Goal: Task Accomplishment & Management: Manage account settings

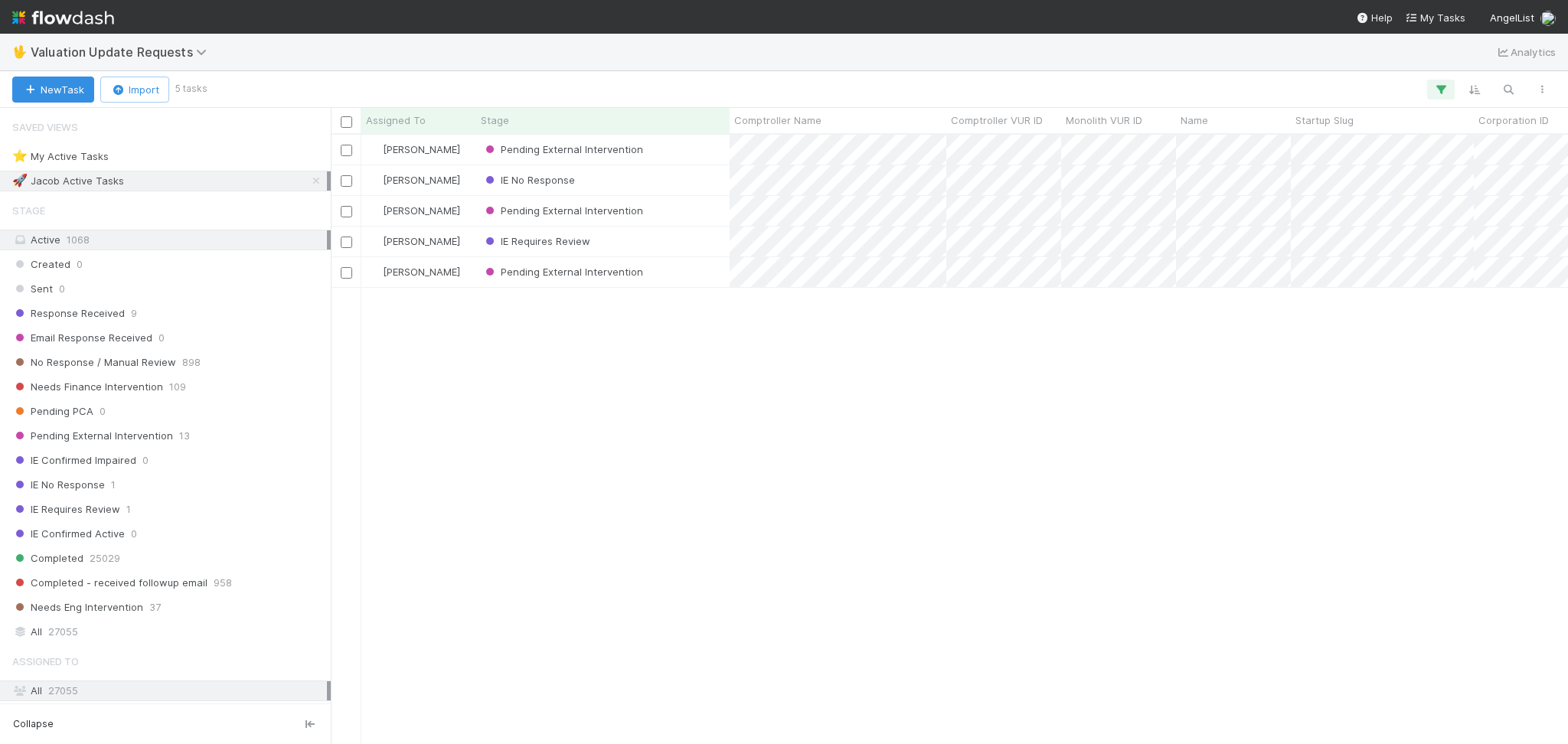
scroll to position [593, 1221]
click at [235, 361] on div "No Response / Manual Review 898" at bounding box center [170, 363] width 314 height 19
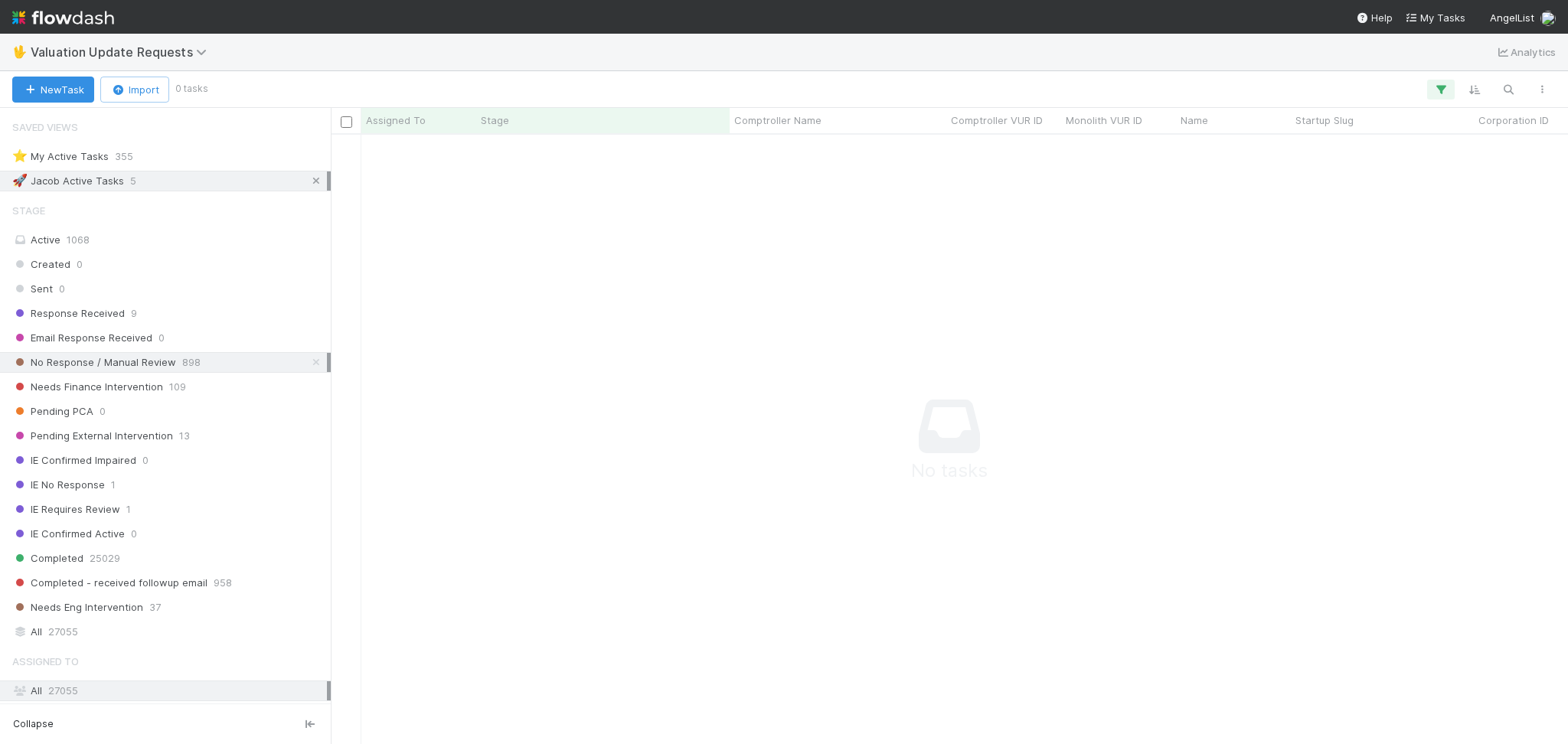
scroll to position [578, 1206]
click at [308, 182] on icon at bounding box center [315, 180] width 15 height 10
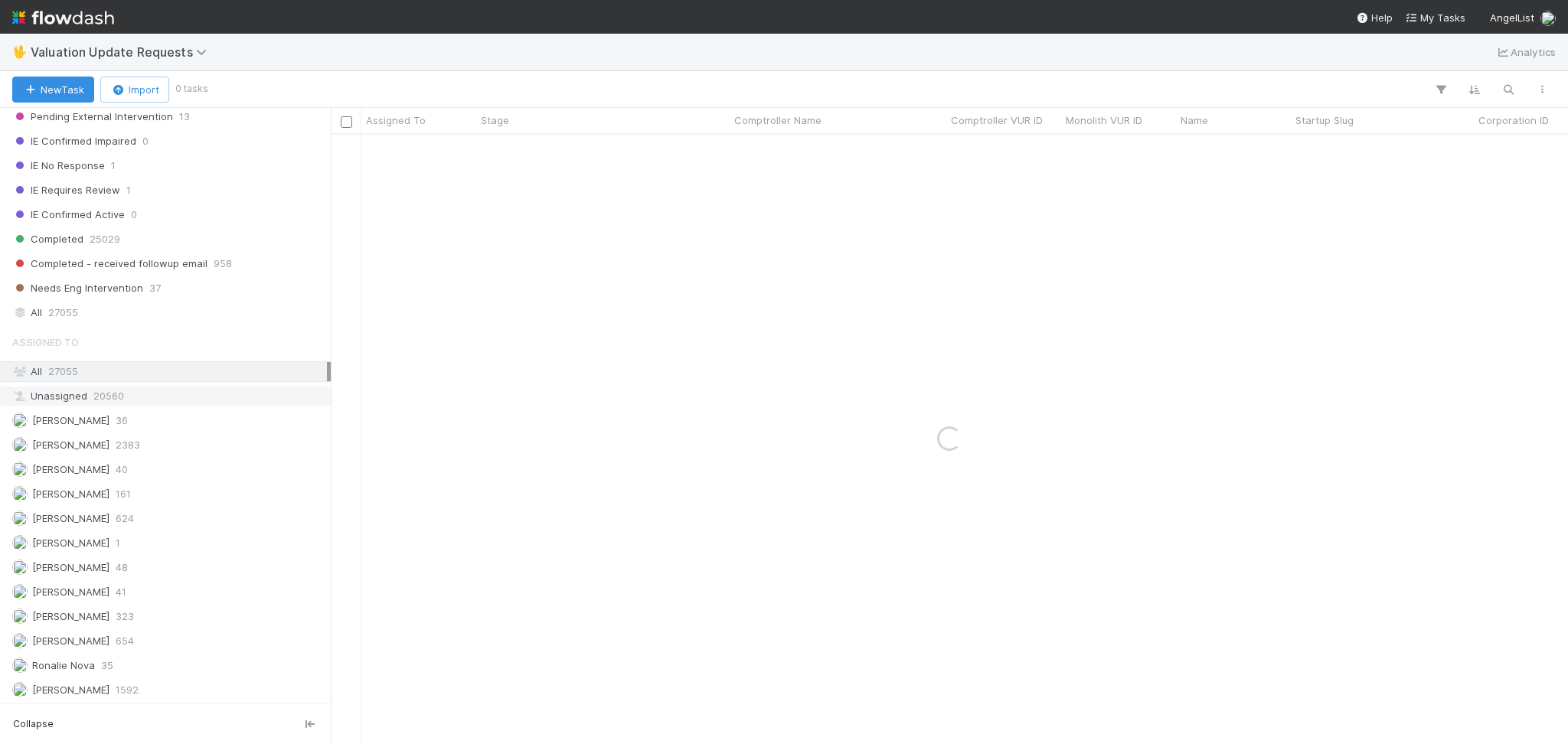
scroll to position [323, 0]
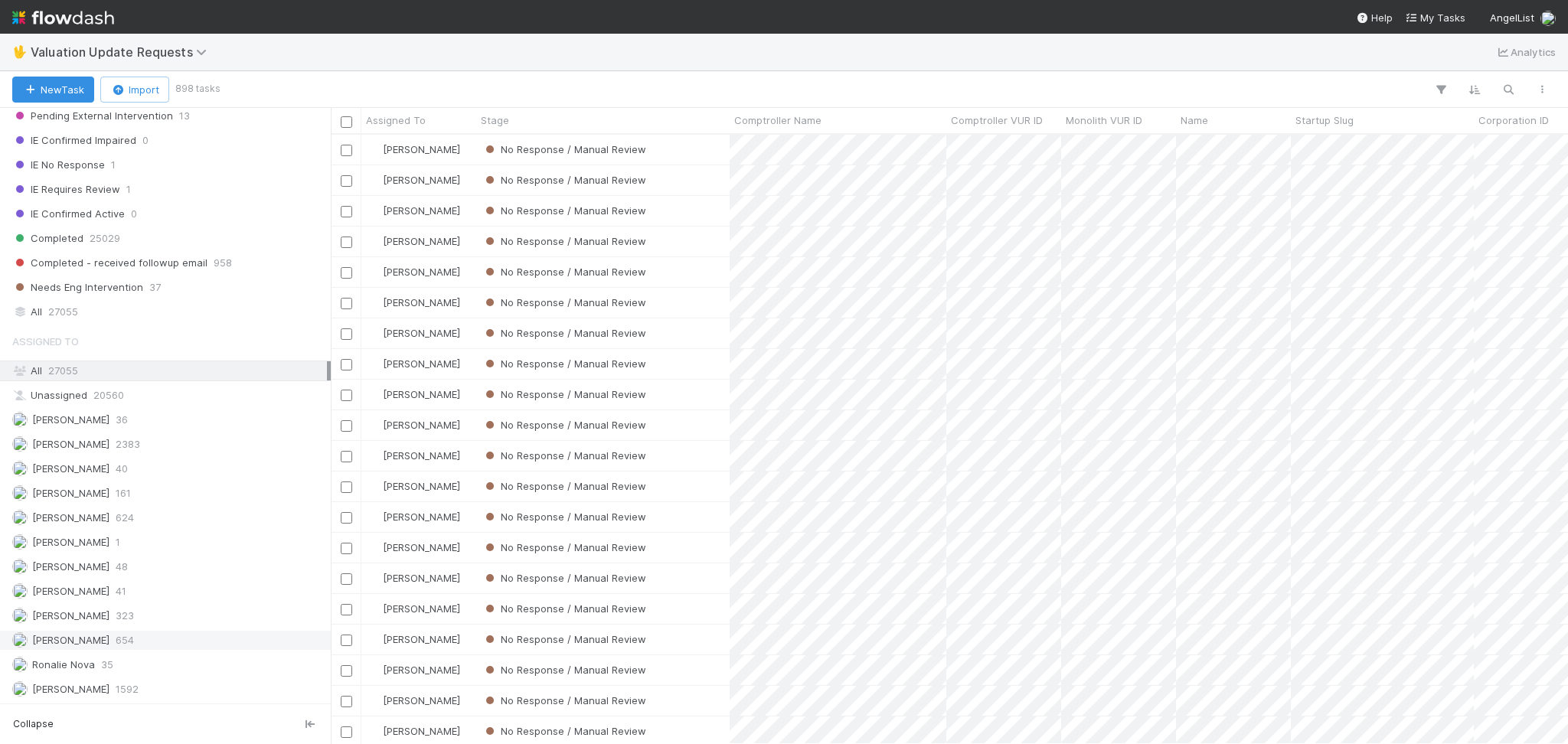
click at [168, 639] on div "[PERSON_NAME] 654" at bounding box center [170, 640] width 314 height 19
click at [184, 450] on div "[PERSON_NAME] 2383" at bounding box center [170, 444] width 314 height 19
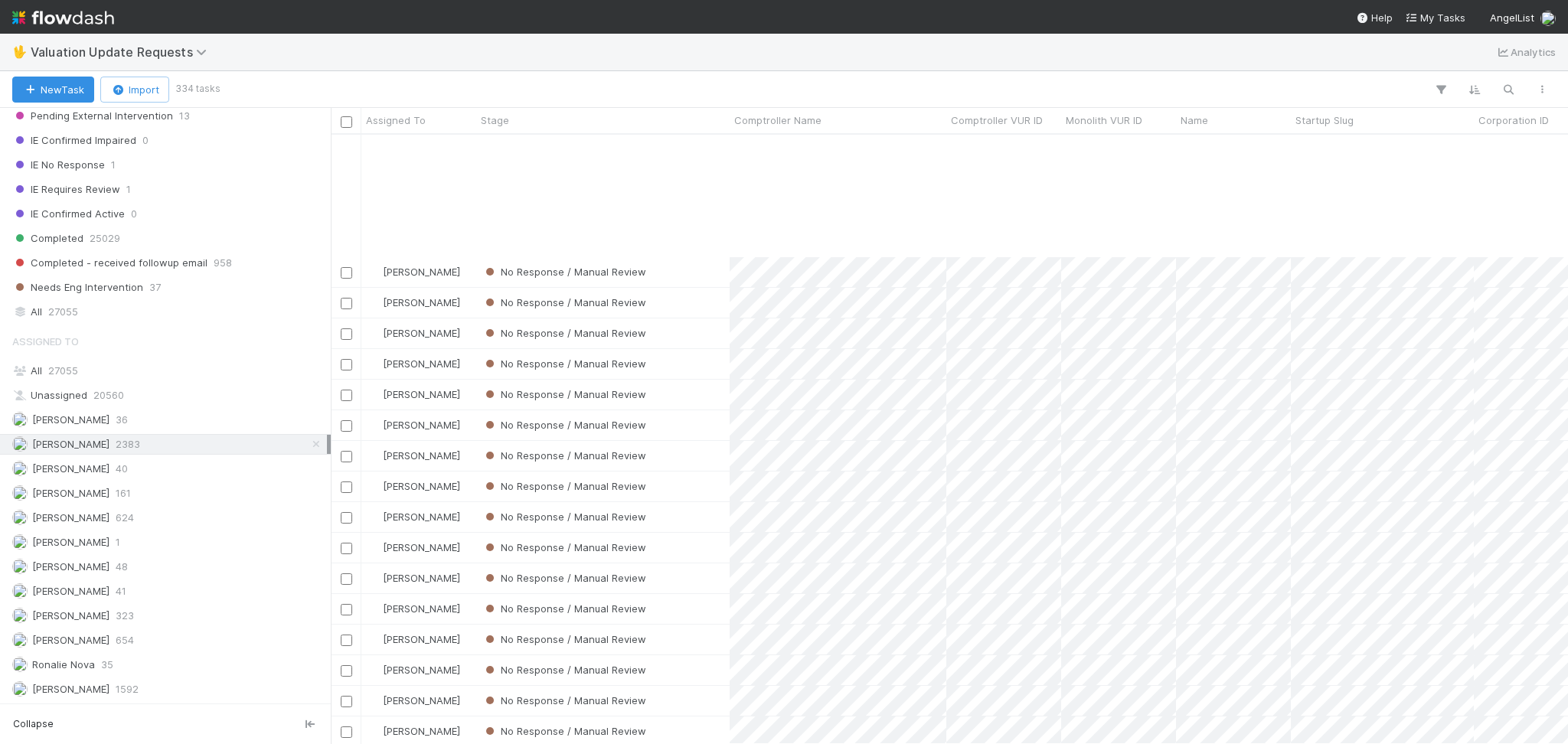
scroll to position [307, 0]
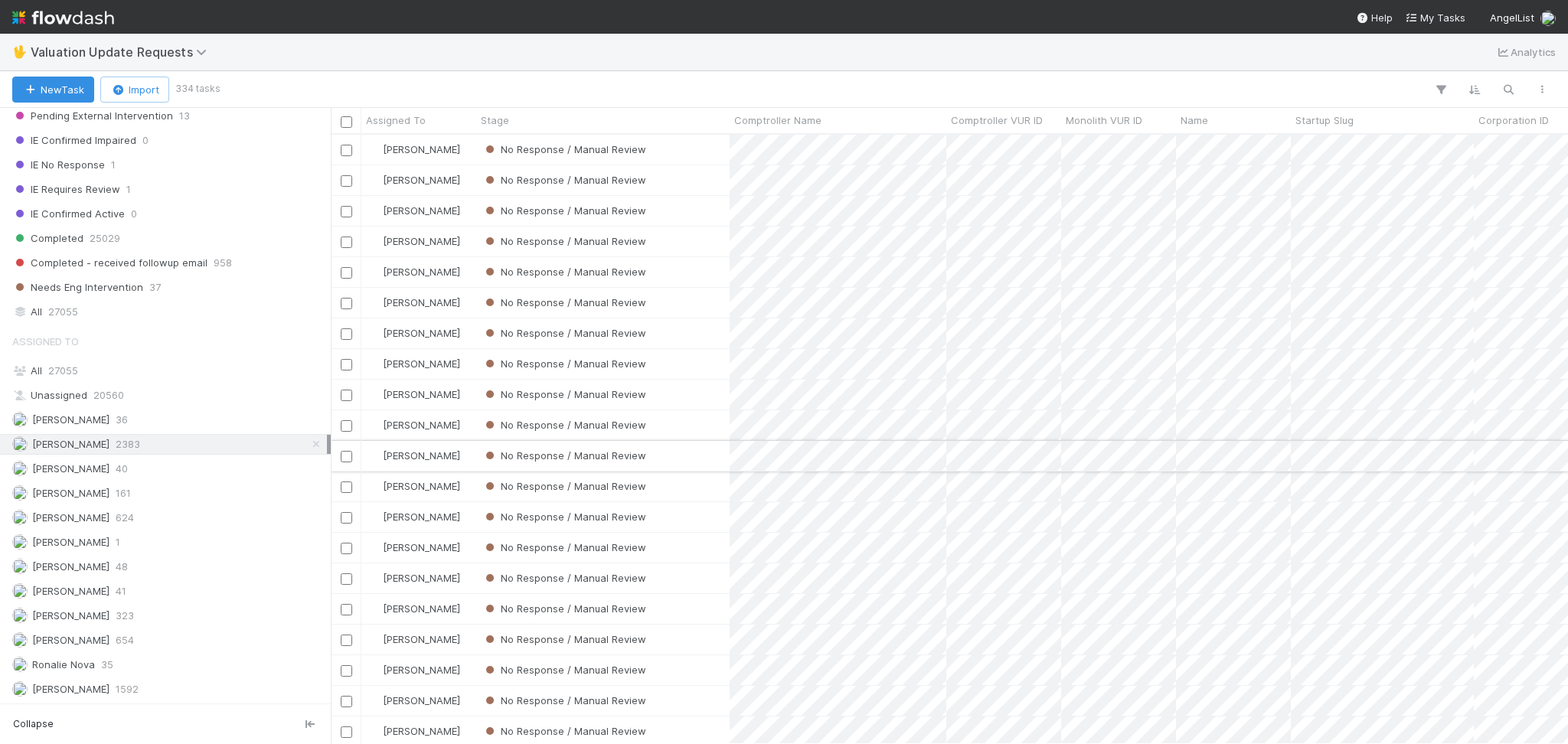
click at [683, 452] on div "No Response / Manual Review" at bounding box center [603, 456] width 253 height 30
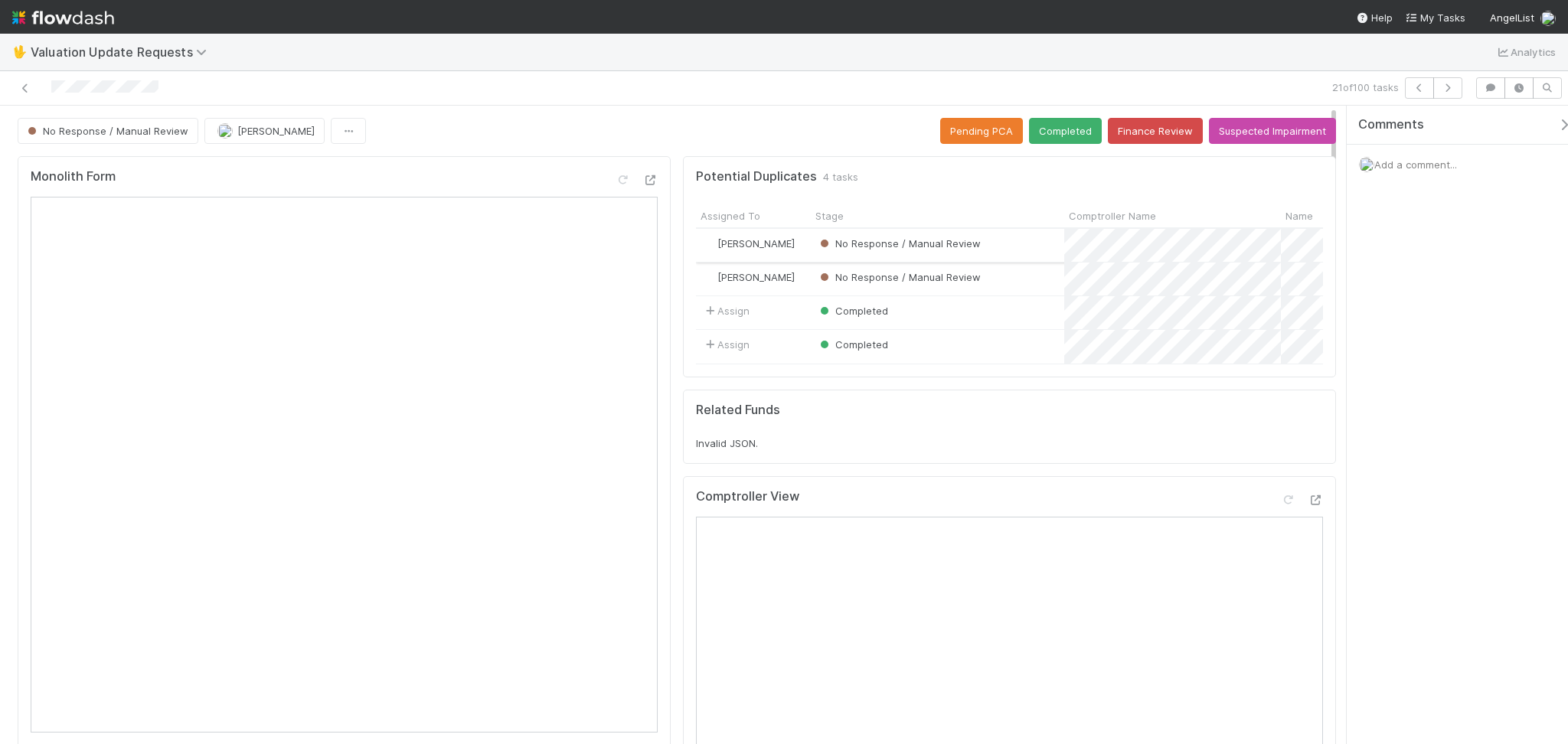
click at [1009, 229] on div "No Response / Manual Review" at bounding box center [937, 245] width 253 height 33
click at [1388, 159] on span "Add a comment..." at bounding box center [1415, 164] width 83 height 12
click at [1423, 416] on button "Add Comment" at bounding box center [1415, 422] width 89 height 26
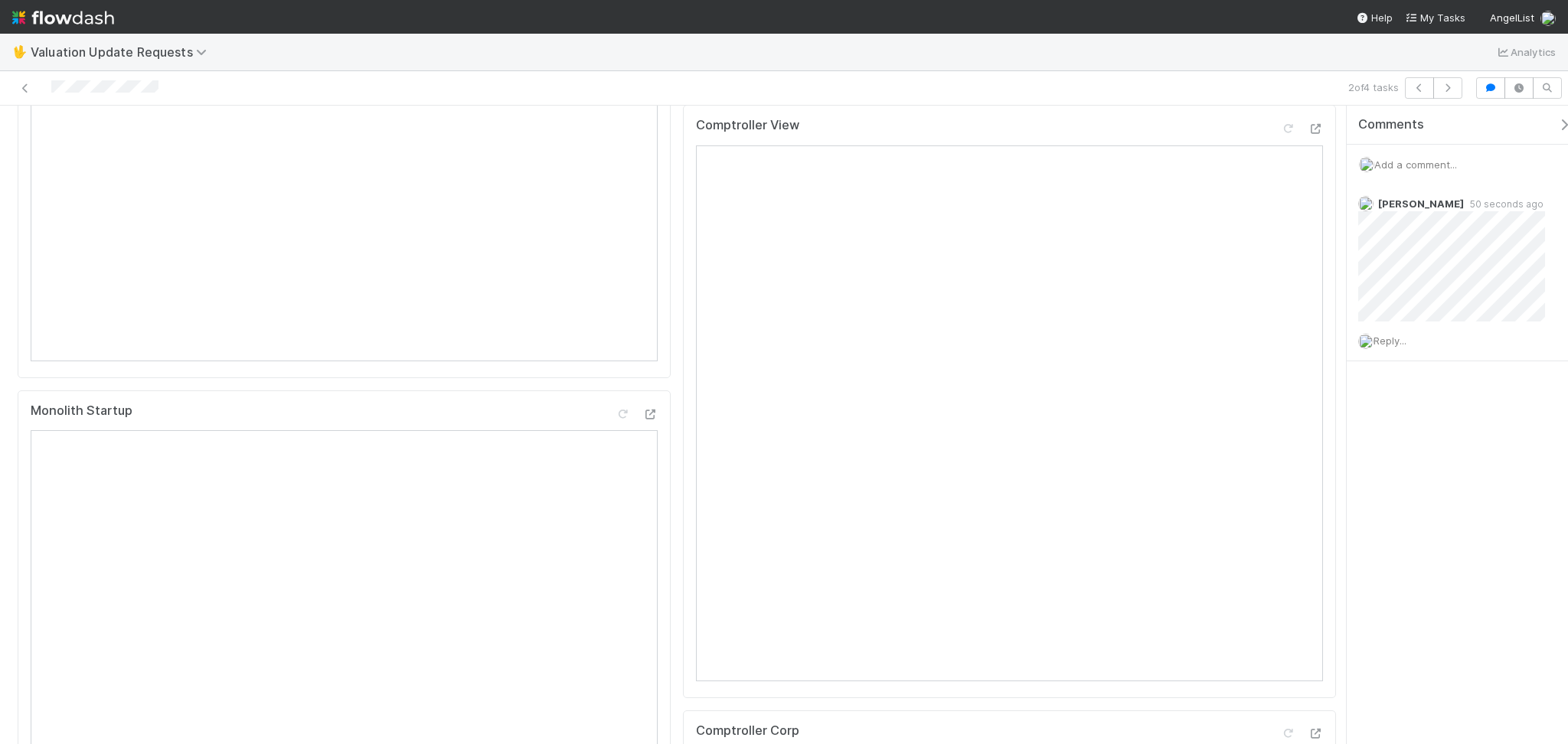
scroll to position [307, 0]
click at [1280, 199] on icon at bounding box center [1287, 193] width 15 height 10
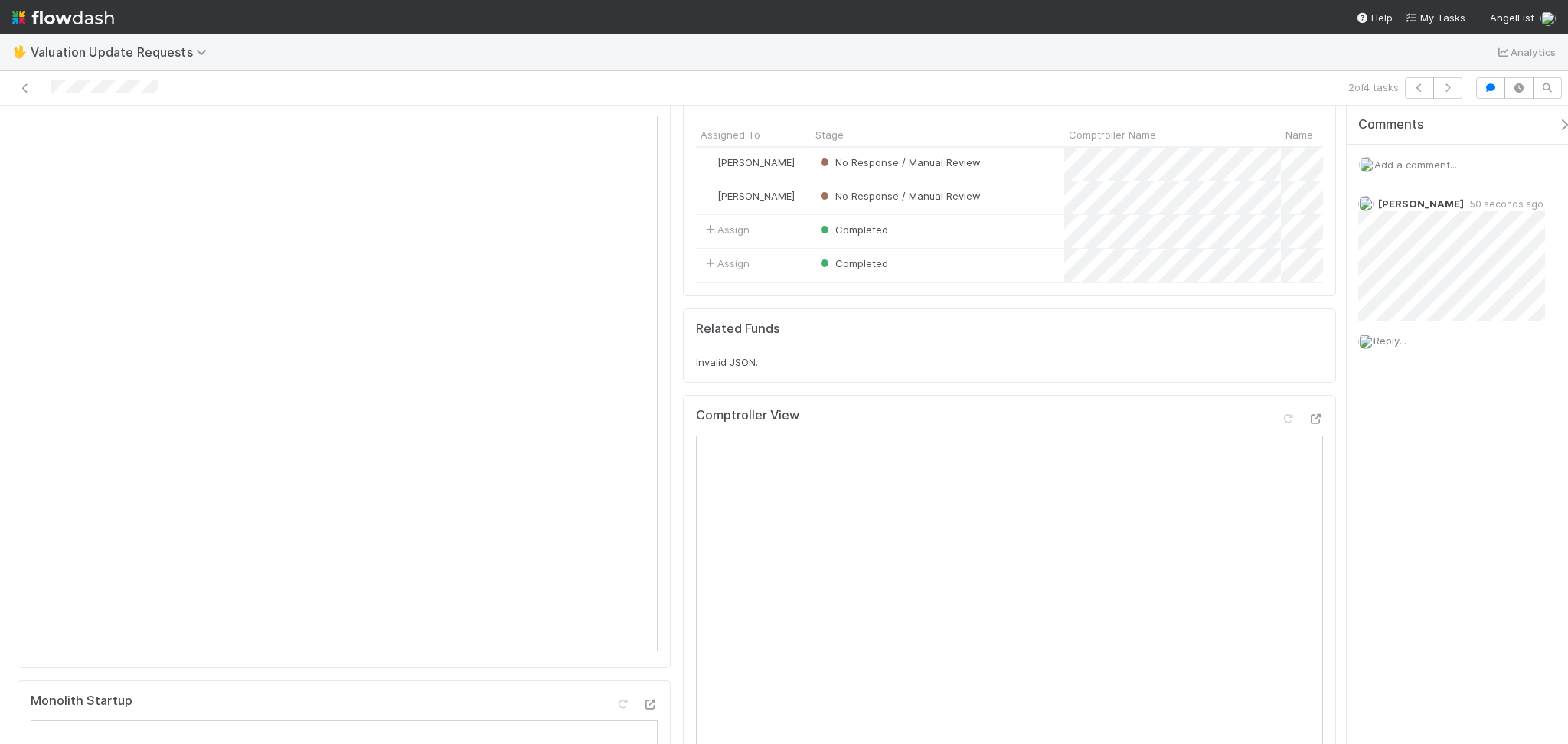
scroll to position [0, 0]
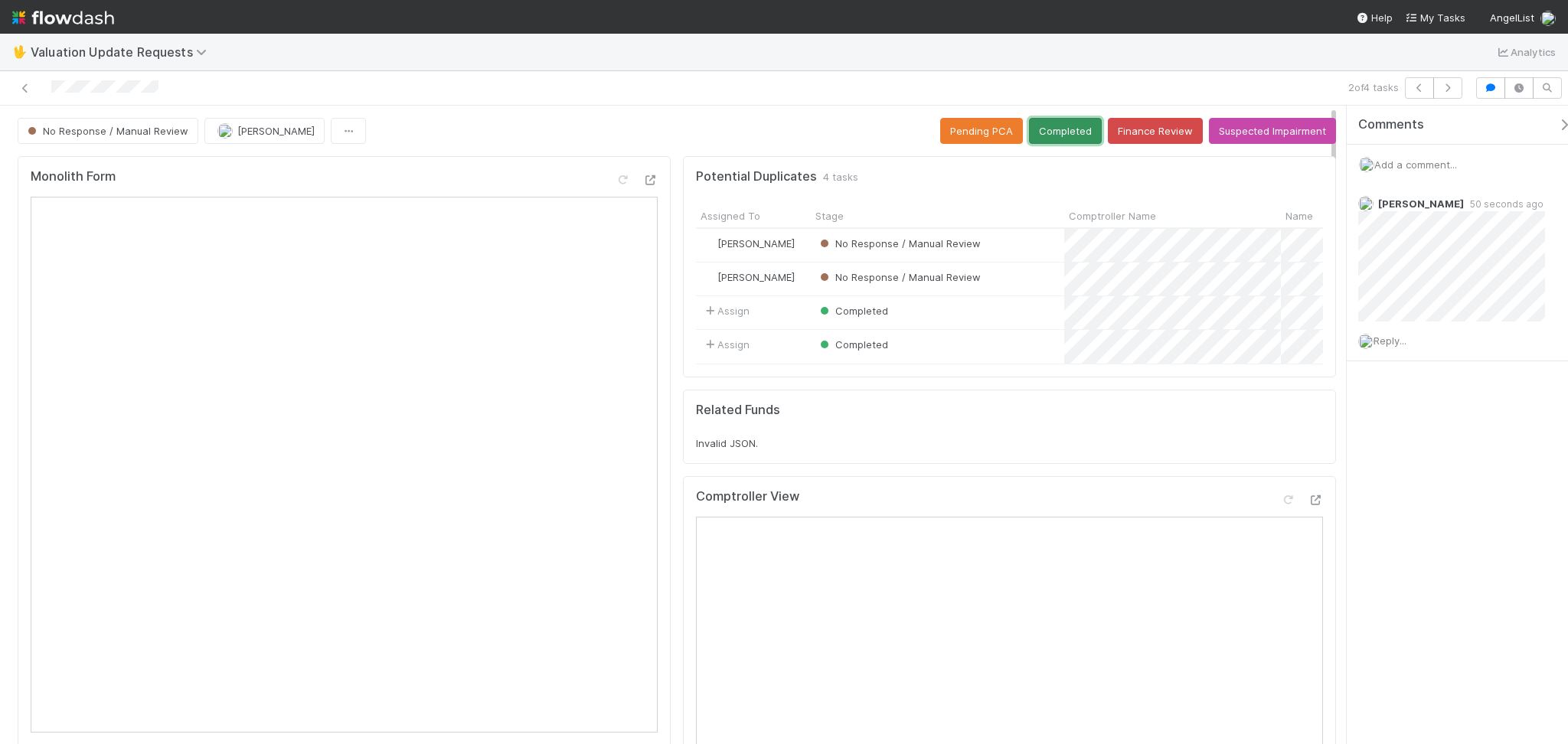
click at [1056, 135] on button "Completed" at bounding box center [1065, 131] width 73 height 26
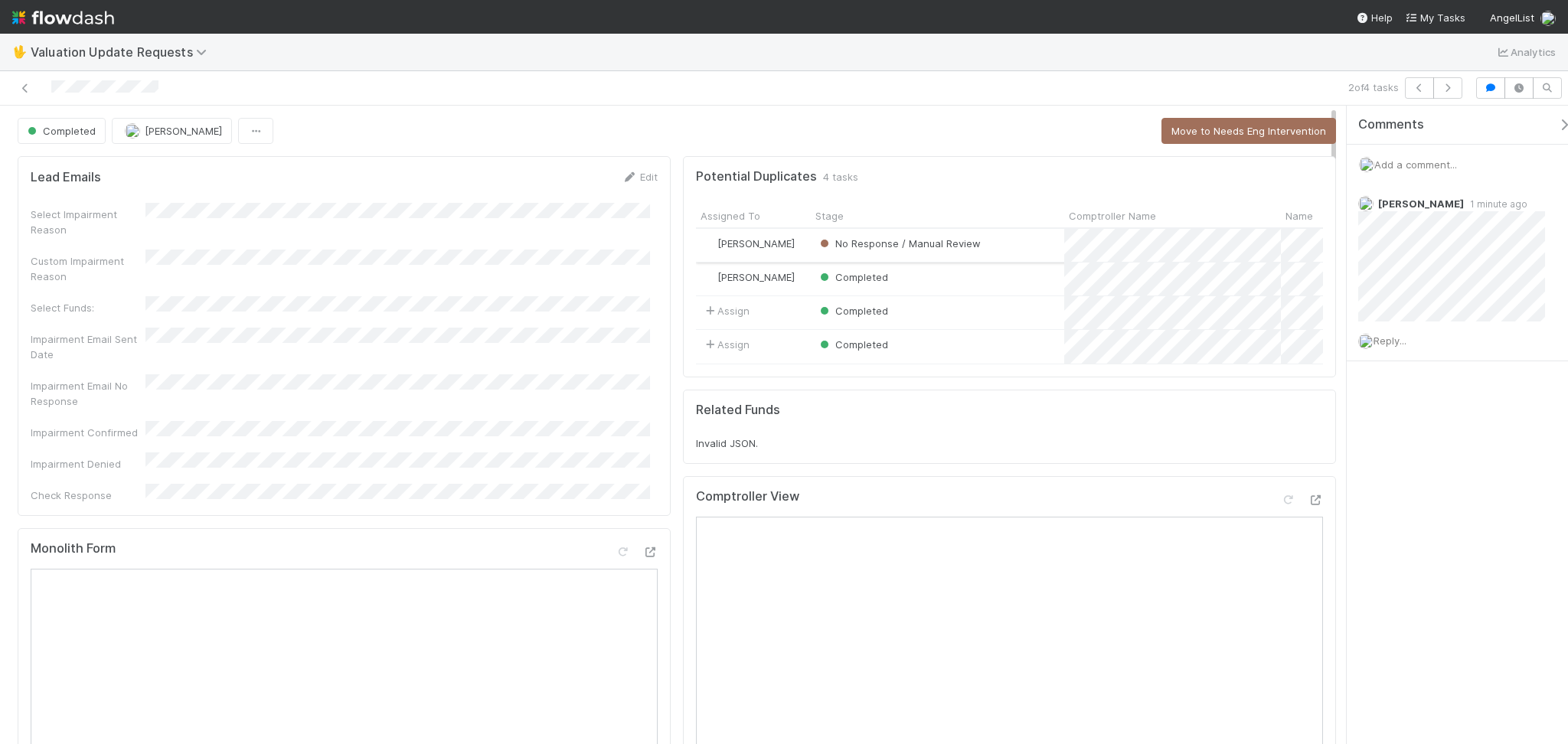
click at [994, 246] on div "No Response / Manual Review" at bounding box center [937, 245] width 253 height 33
click at [1455, 95] on button "button" at bounding box center [1448, 88] width 29 height 21
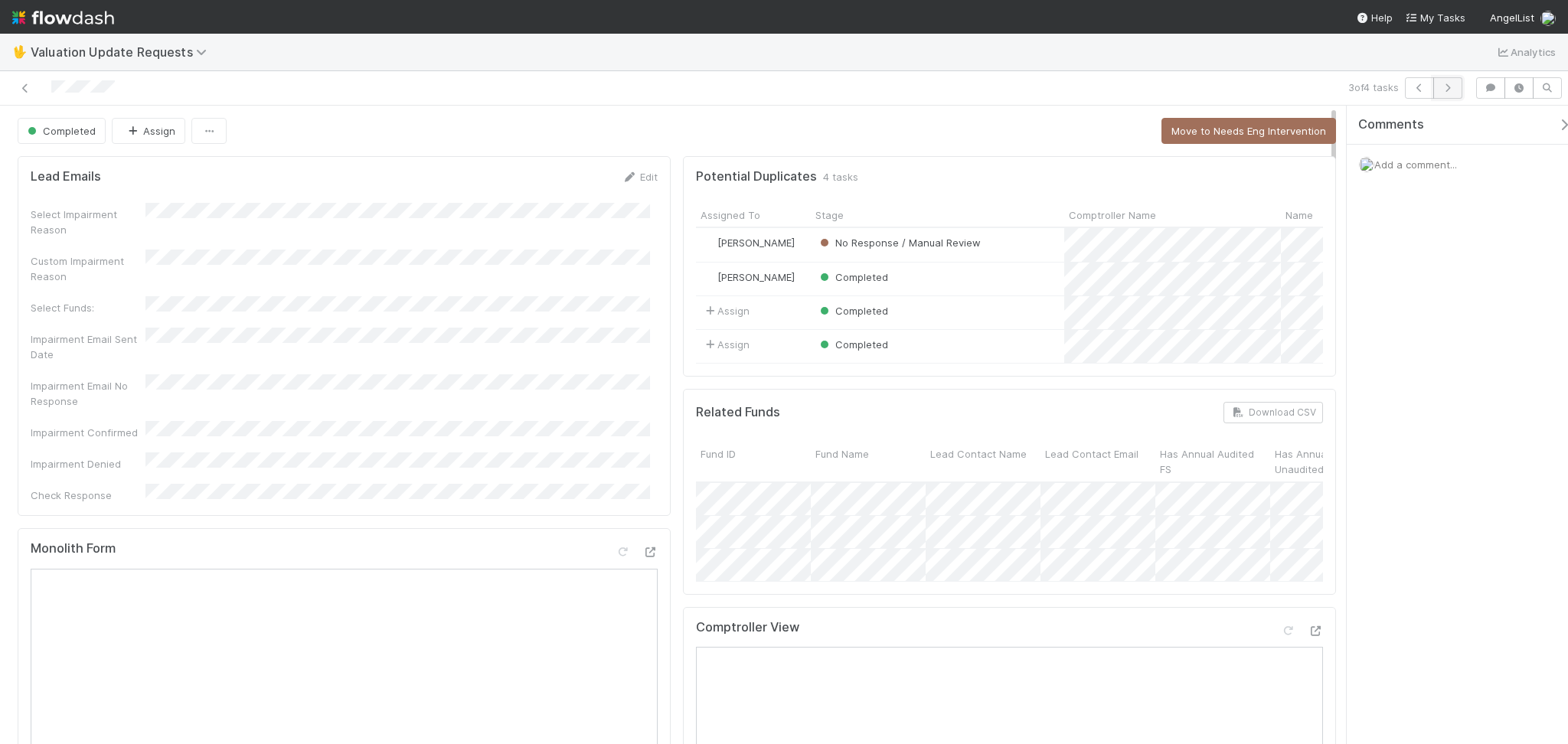
click at [1444, 81] on button "button" at bounding box center [1448, 88] width 29 height 21
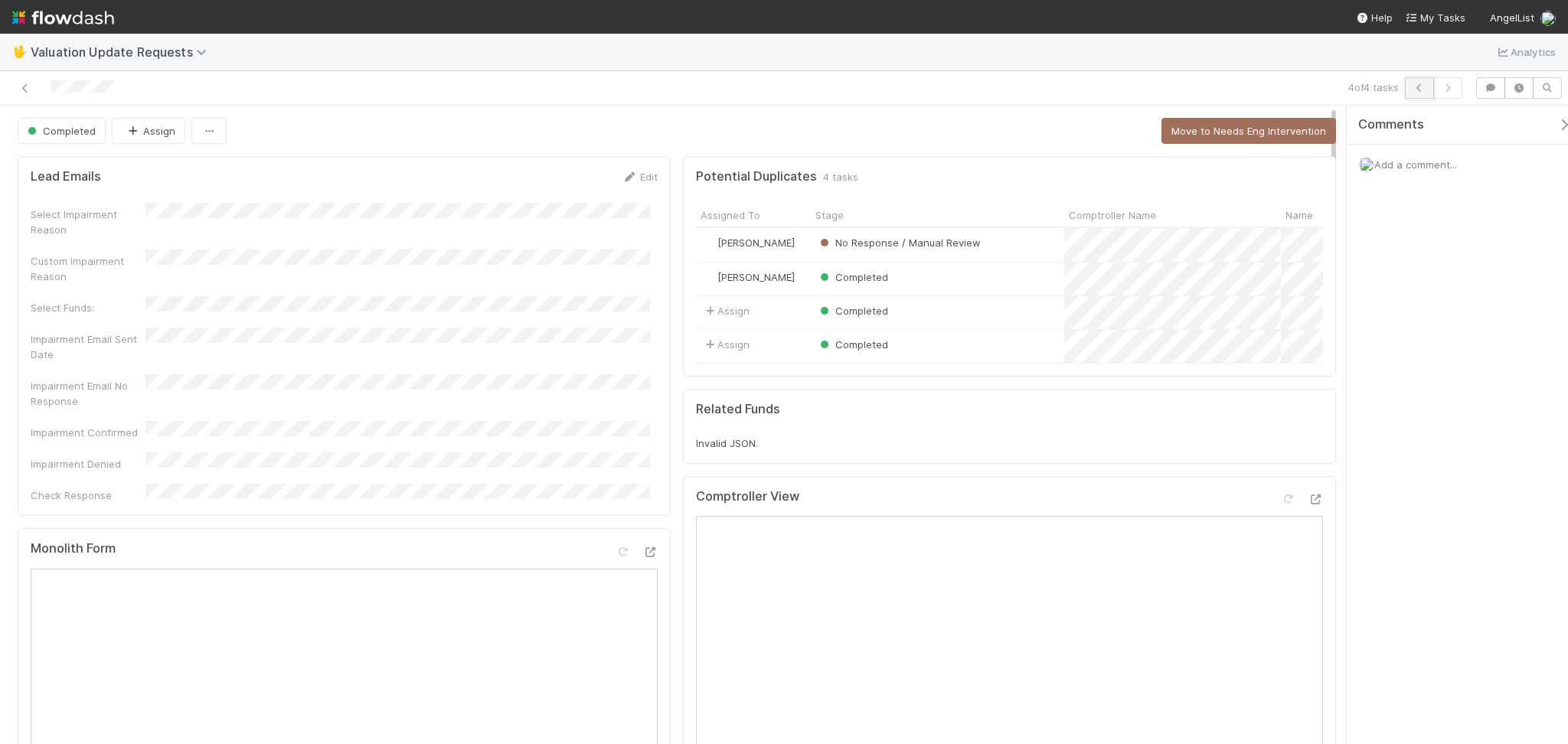
click at [1422, 83] on icon "button" at bounding box center [1419, 88] width 15 height 9
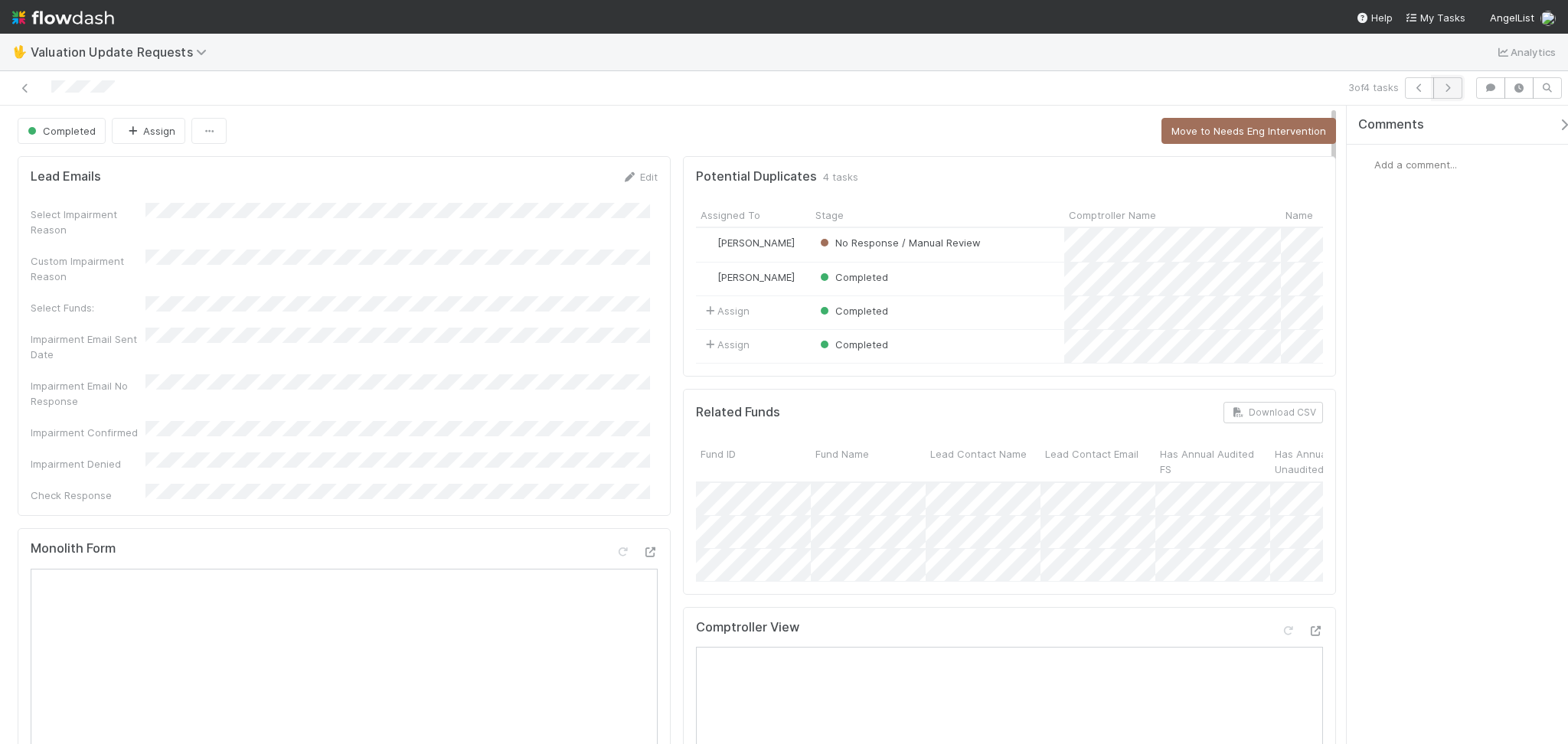
click at [1450, 90] on icon "button" at bounding box center [1447, 88] width 15 height 9
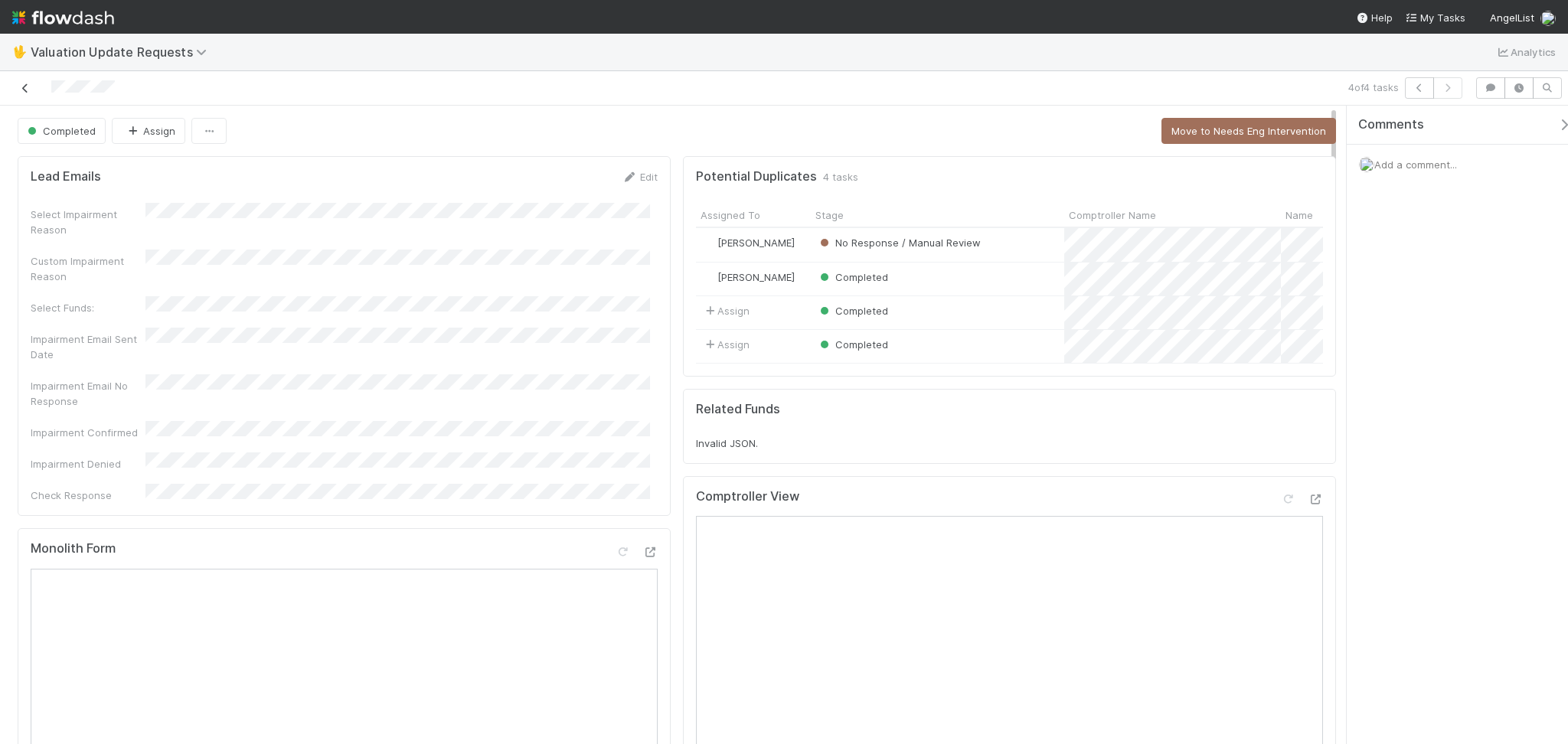
click at [25, 83] on icon at bounding box center [25, 88] width 15 height 10
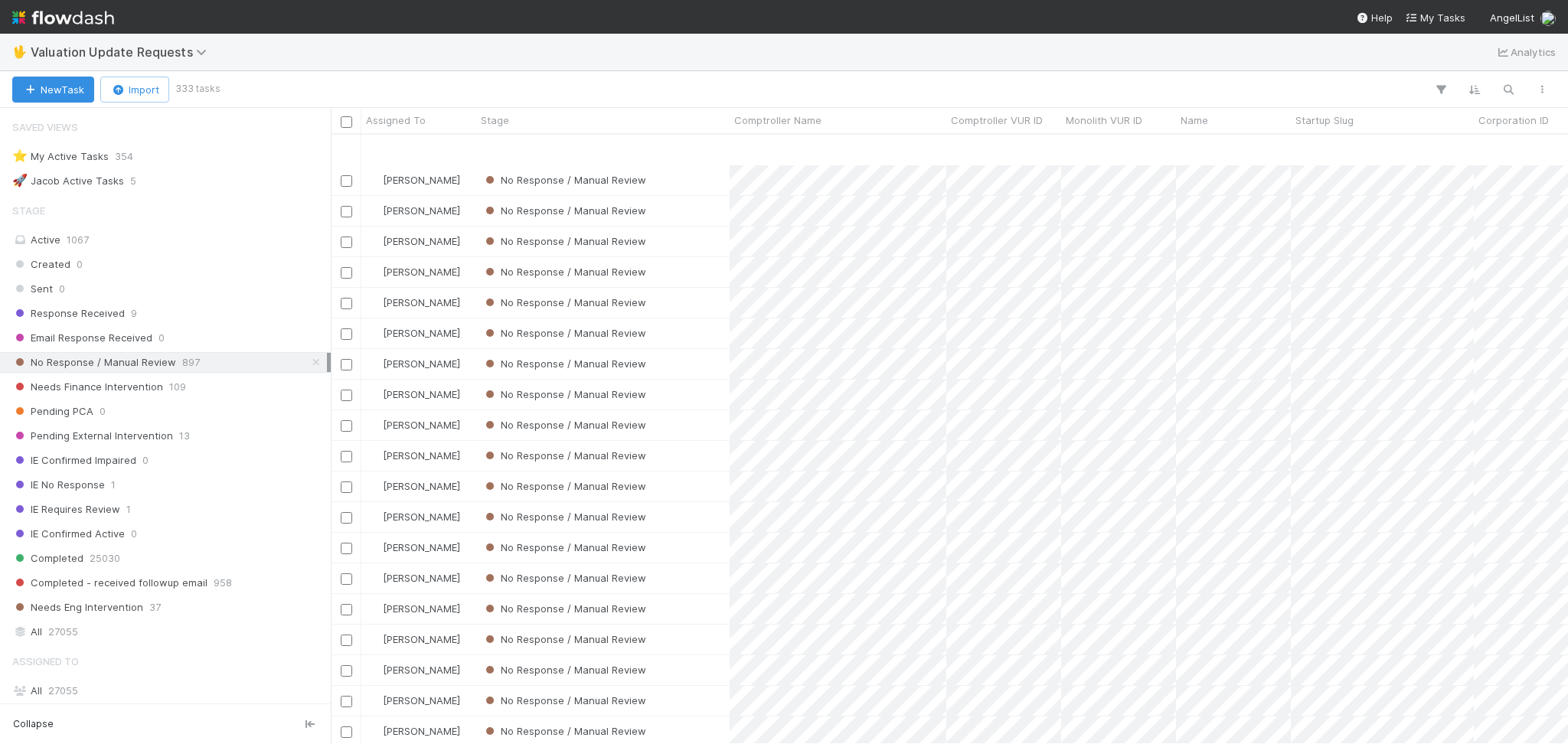
scroll to position [102, 0]
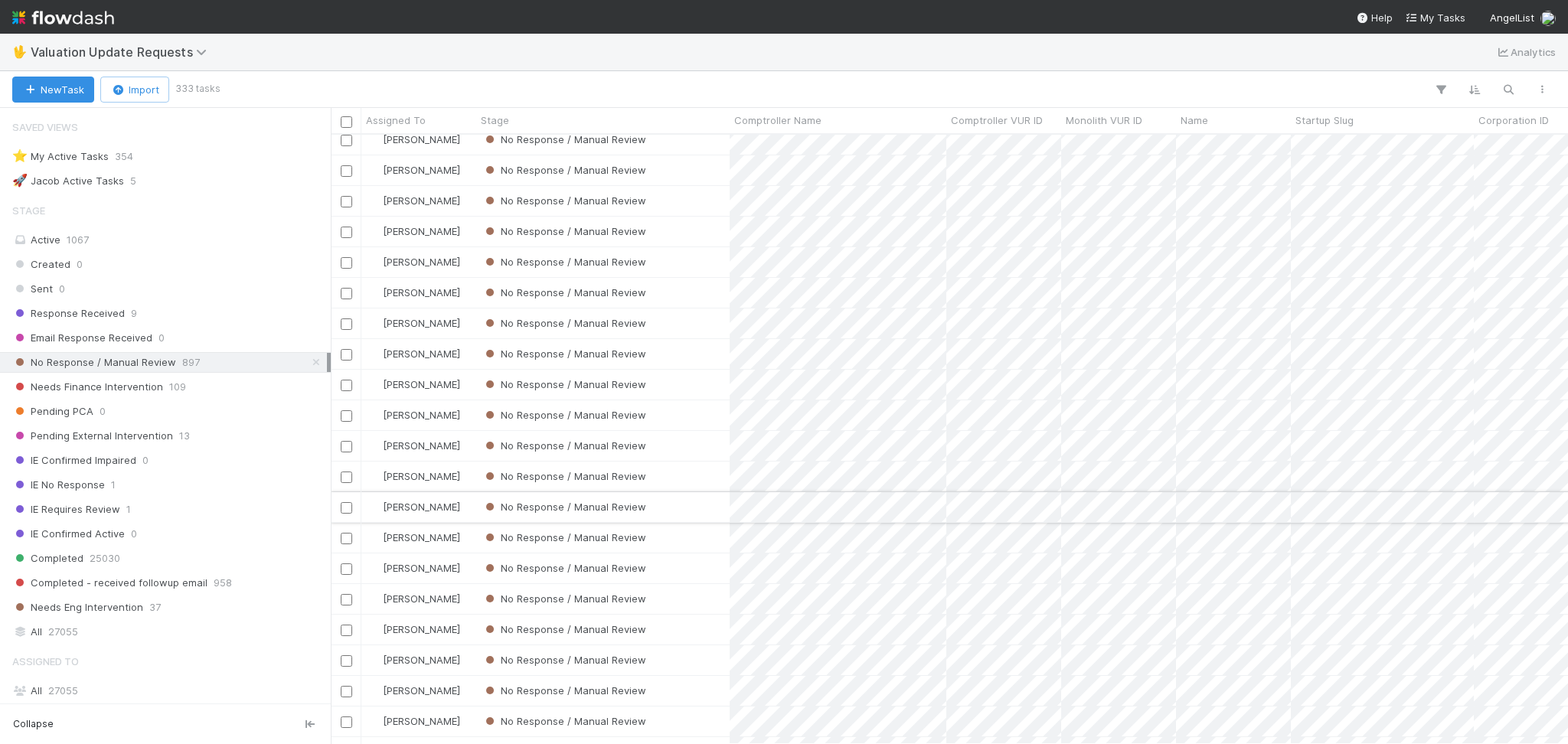
click at [728, 491] on div "No Response / Manual Review" at bounding box center [603, 477] width 253 height 30
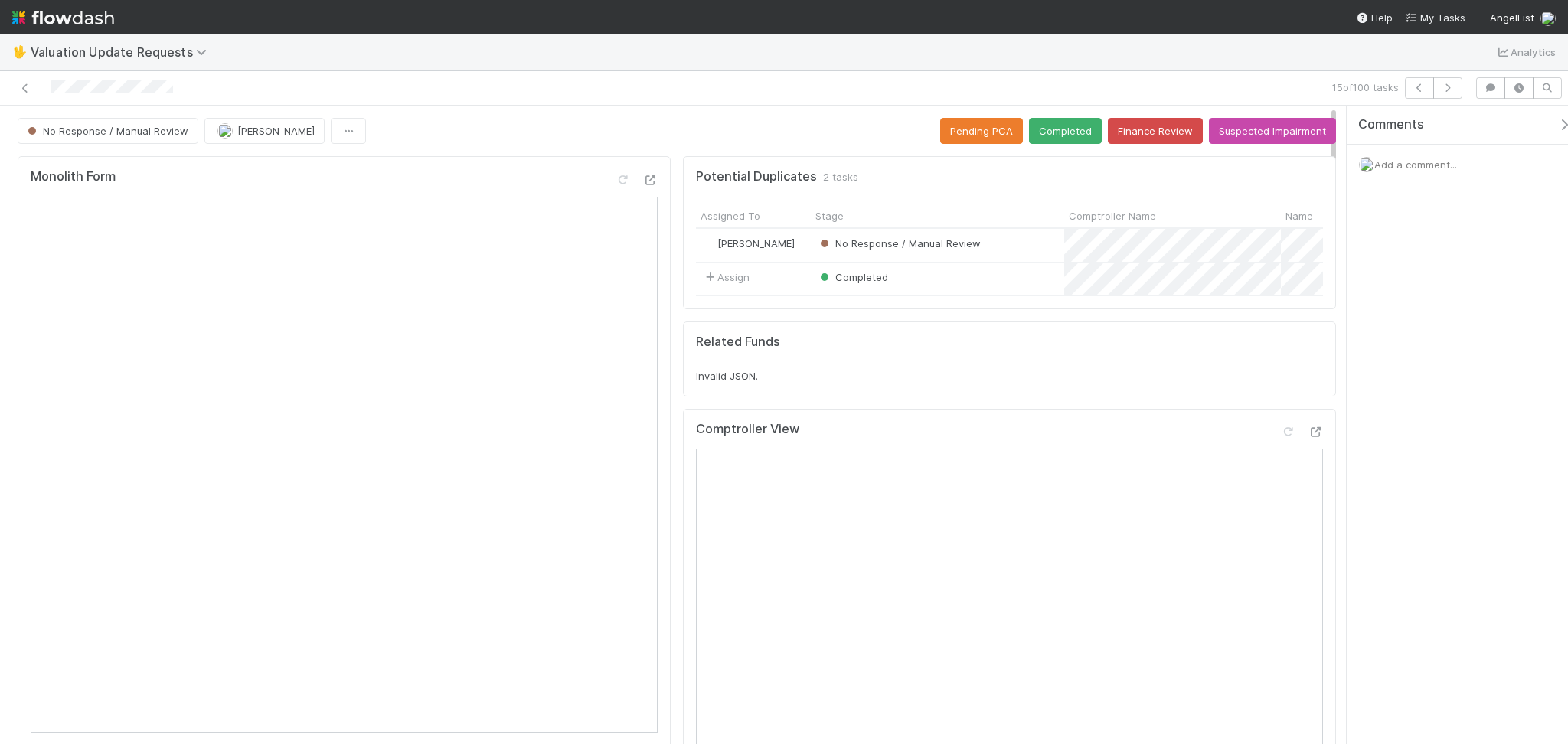
click at [1368, 374] on div "Comments Add a comment..." at bounding box center [1457, 424] width 221 height 639
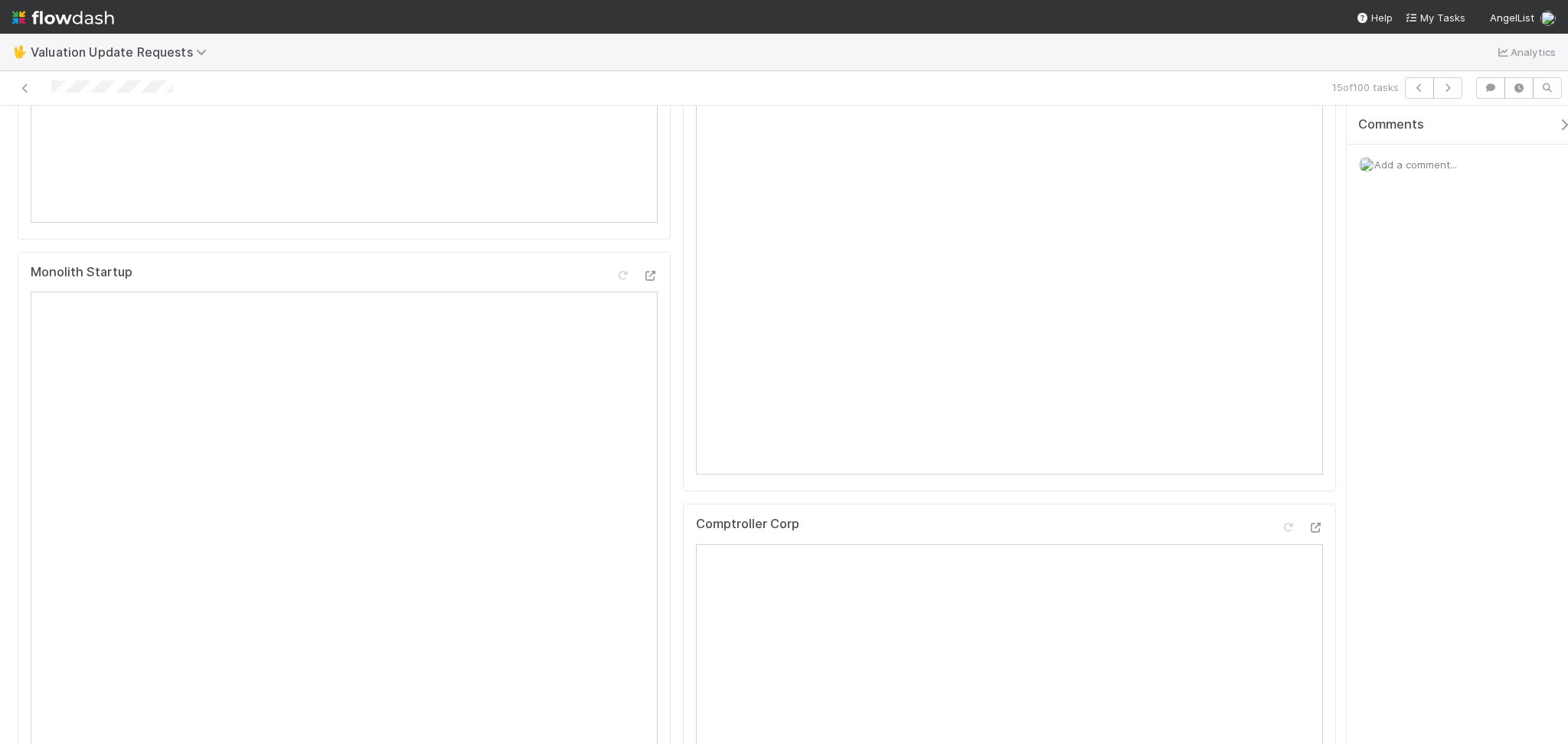
scroll to position [102, 0]
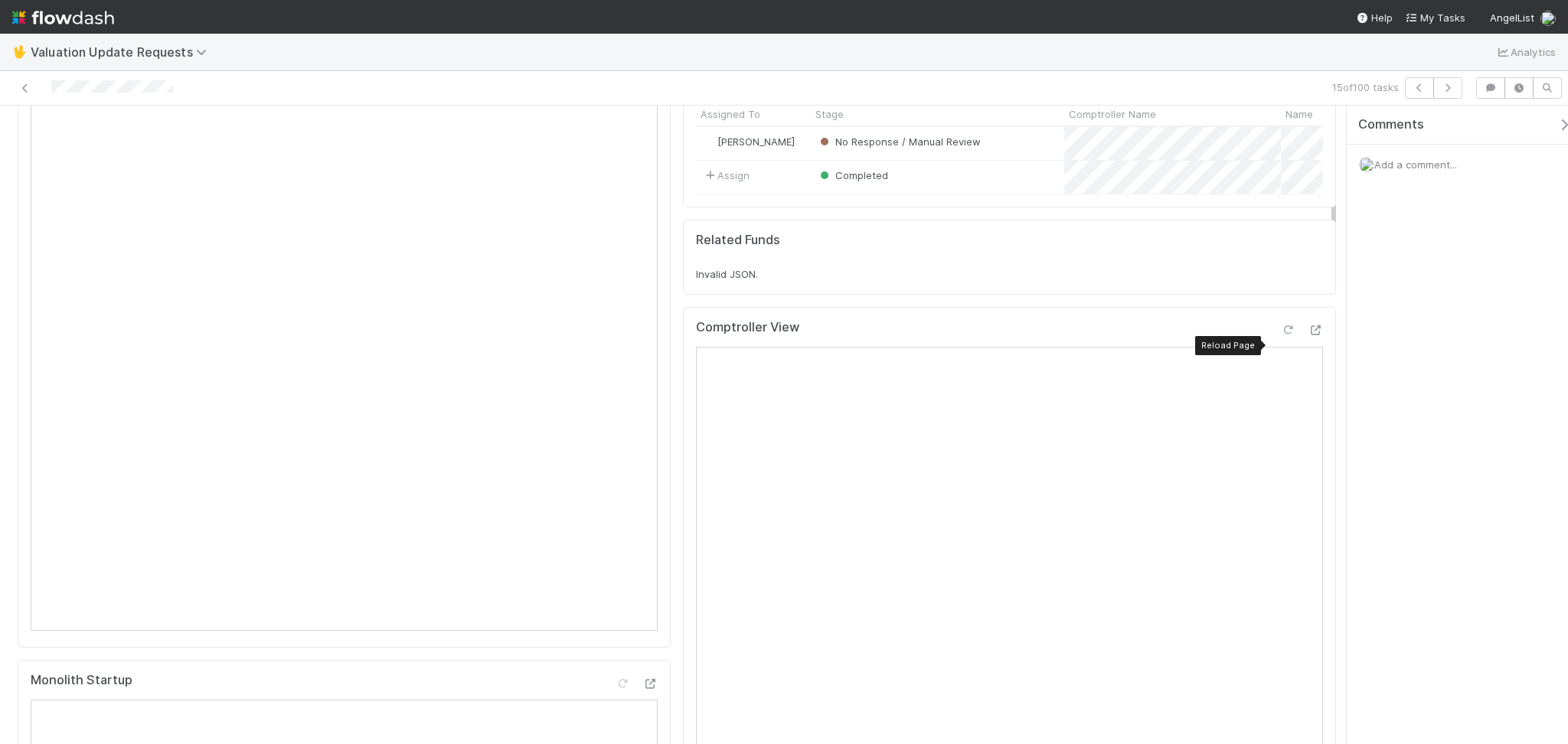
click at [1280, 336] on icon at bounding box center [1287, 329] width 15 height 10
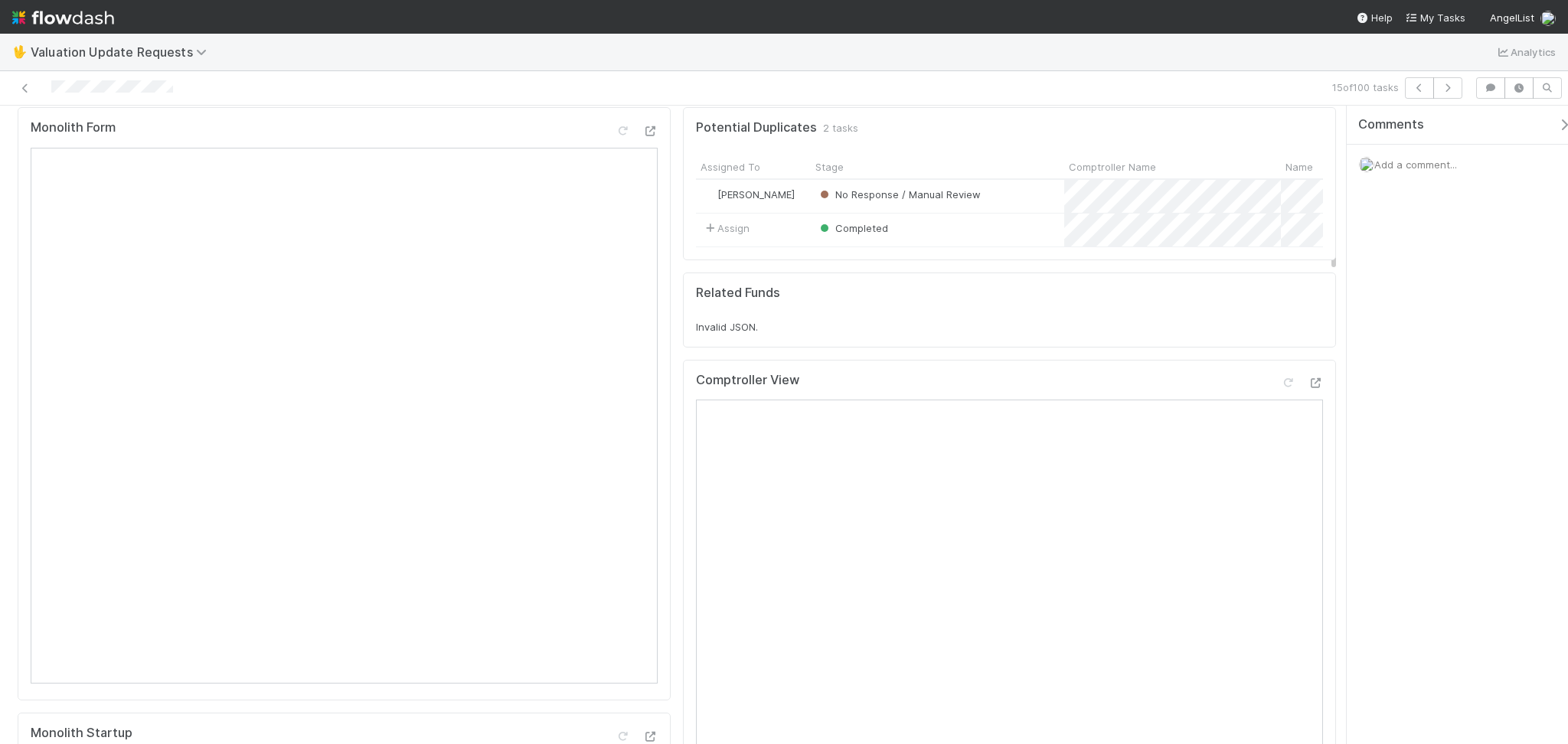
scroll to position [0, 0]
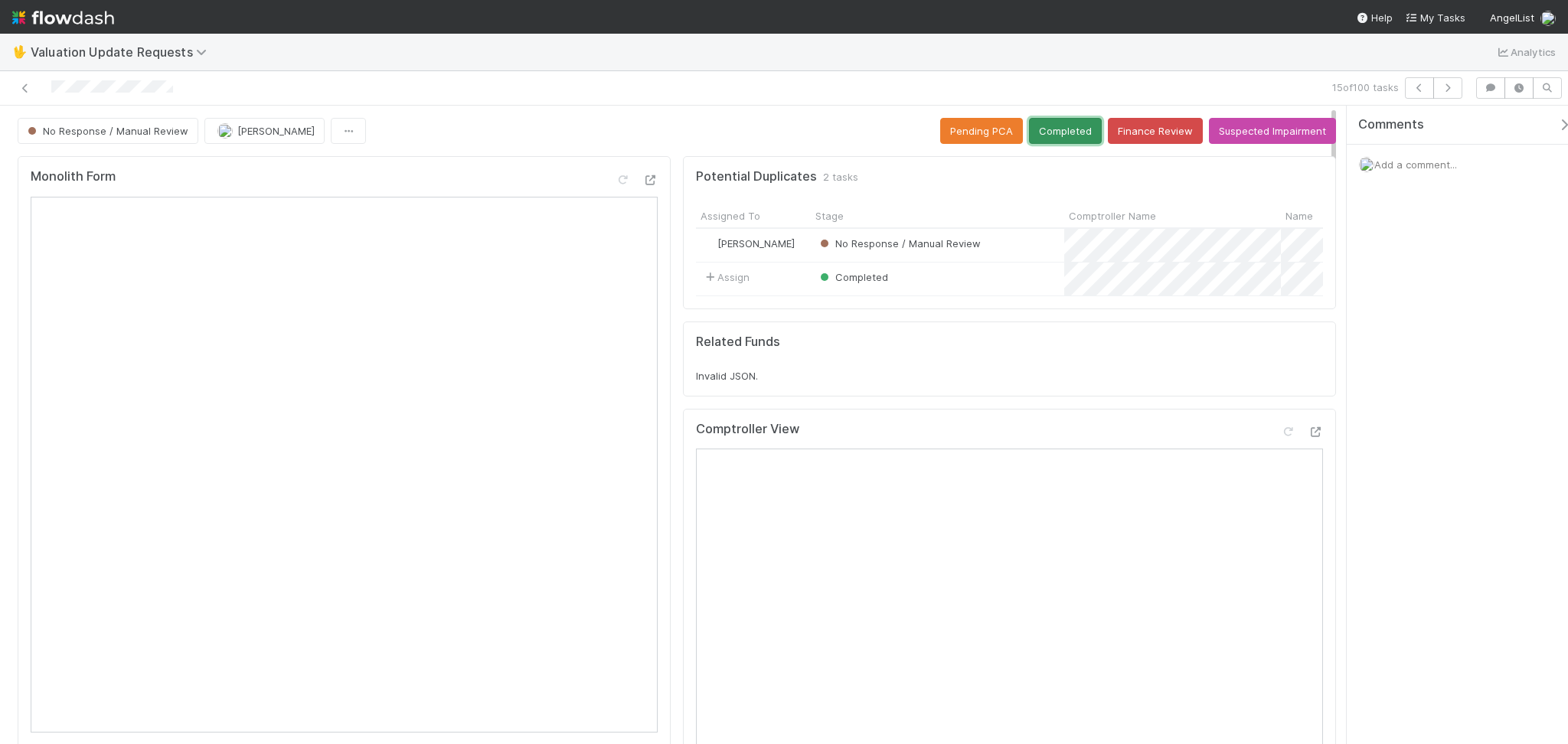
click at [1049, 140] on button "Completed" at bounding box center [1065, 131] width 73 height 26
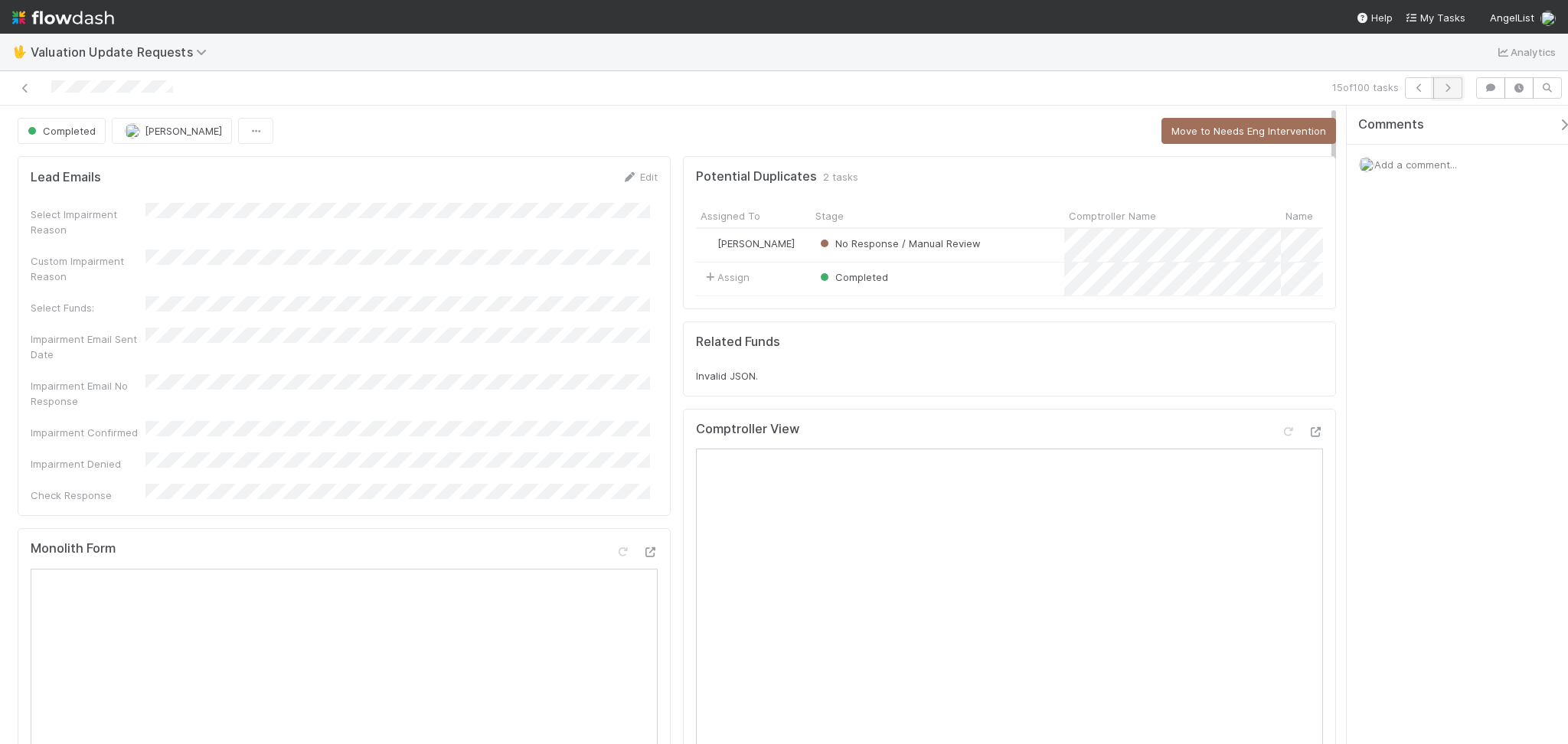
click at [1440, 90] on icon "button" at bounding box center [1447, 88] width 15 height 9
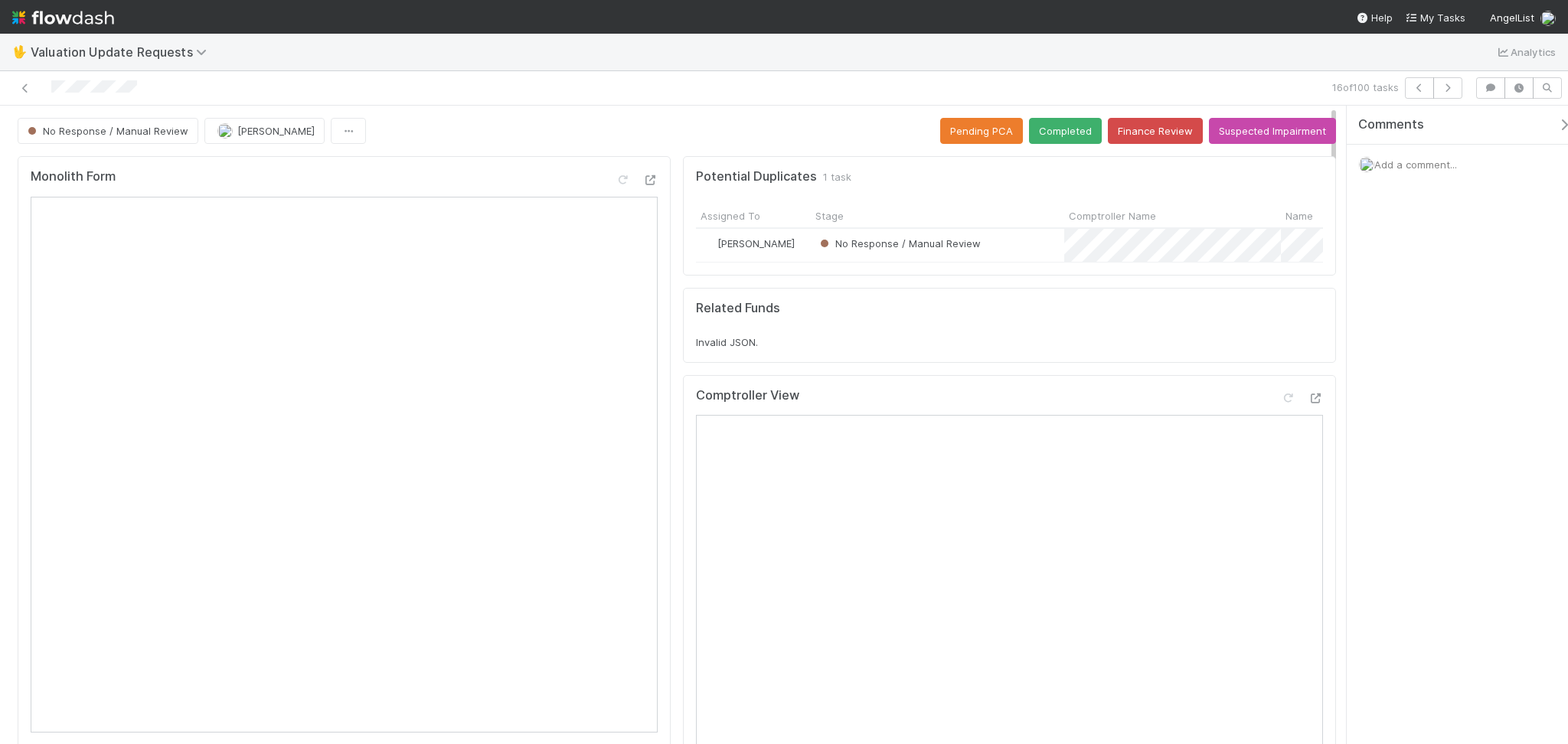
click at [599, 34] on div "🖖 Valuation Update Requests Analytics" at bounding box center [784, 52] width 1568 height 37
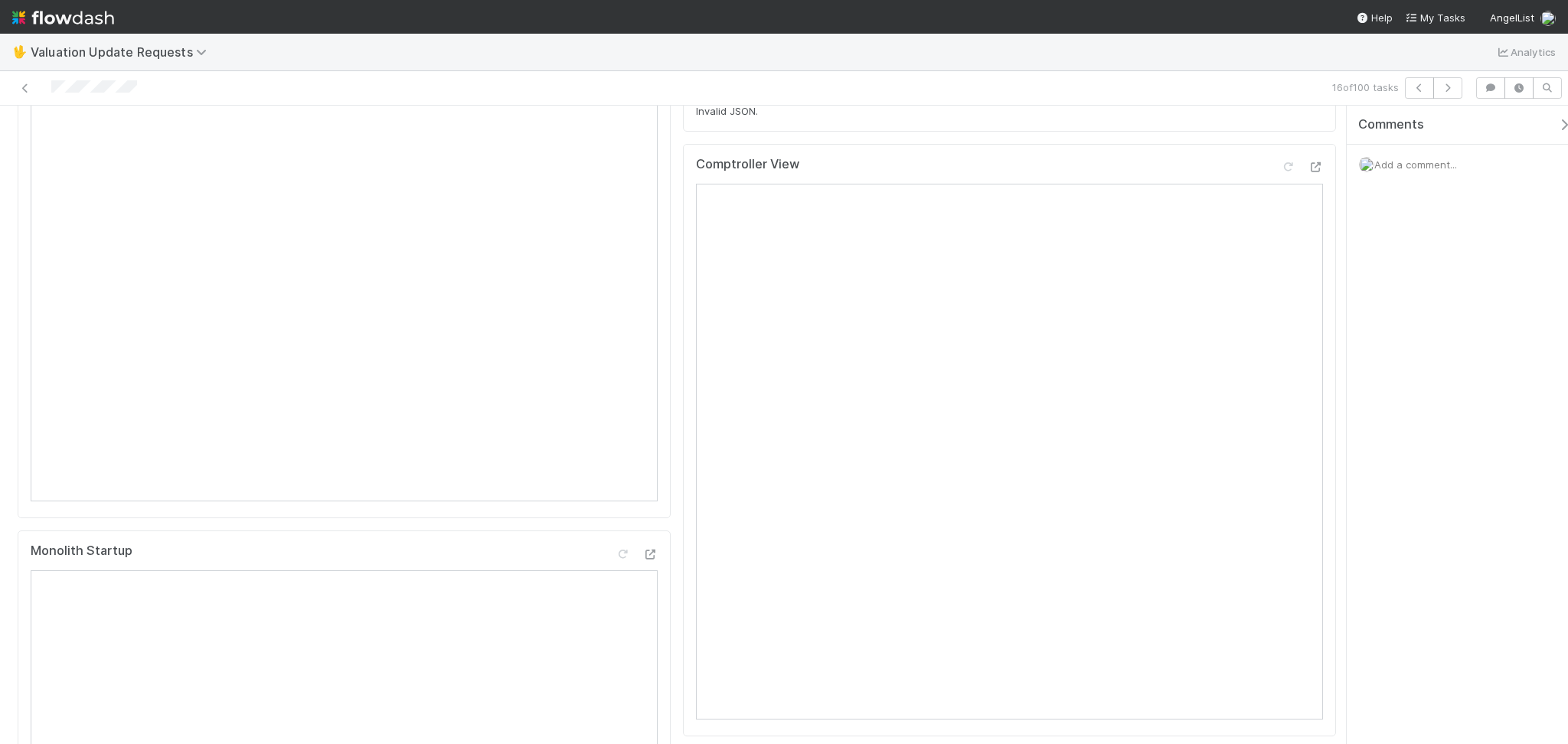
scroll to position [204, 0]
click at [1280, 200] on div at bounding box center [1287, 194] width 15 height 15
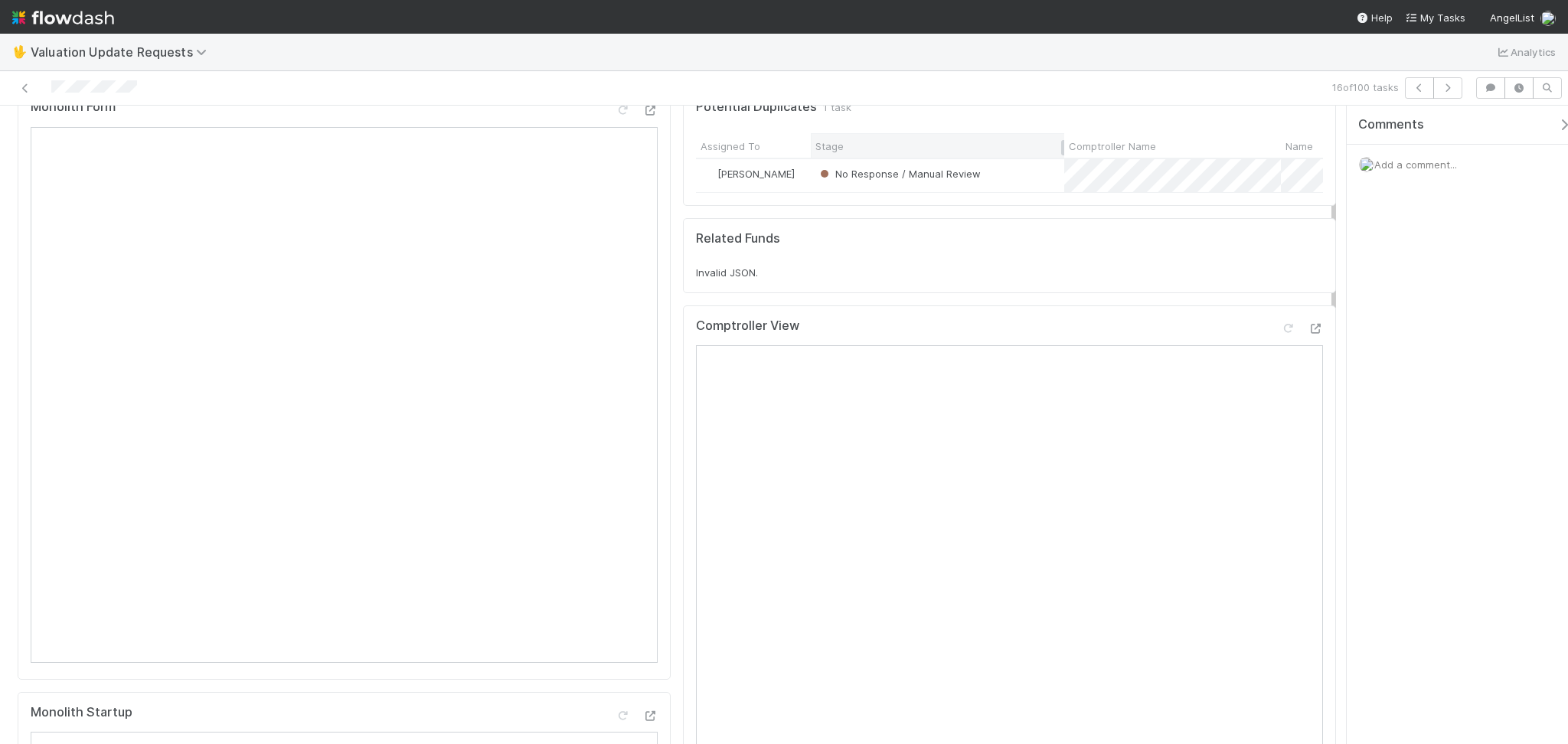
scroll to position [0, 0]
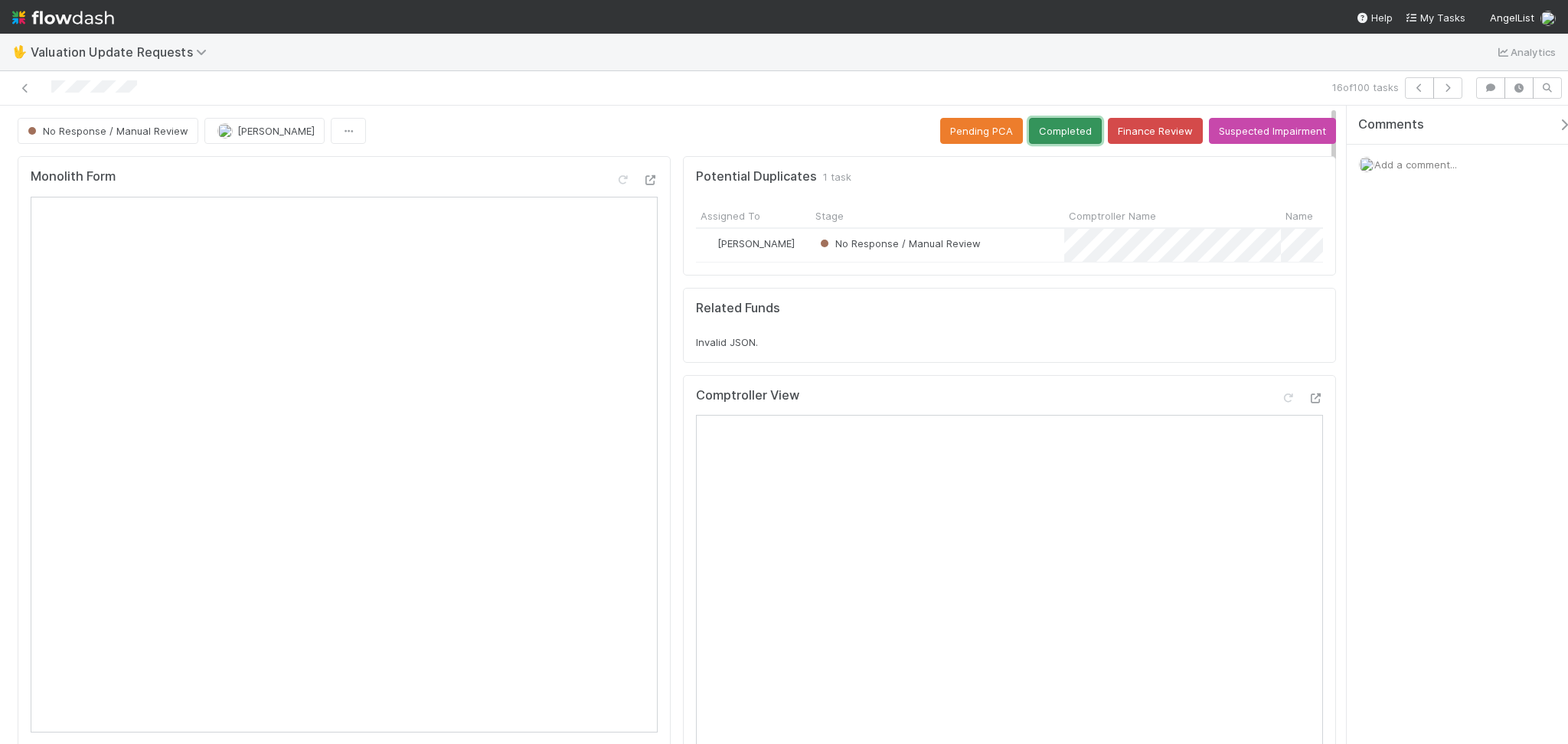
click at [1029, 122] on button "Completed" at bounding box center [1065, 131] width 73 height 26
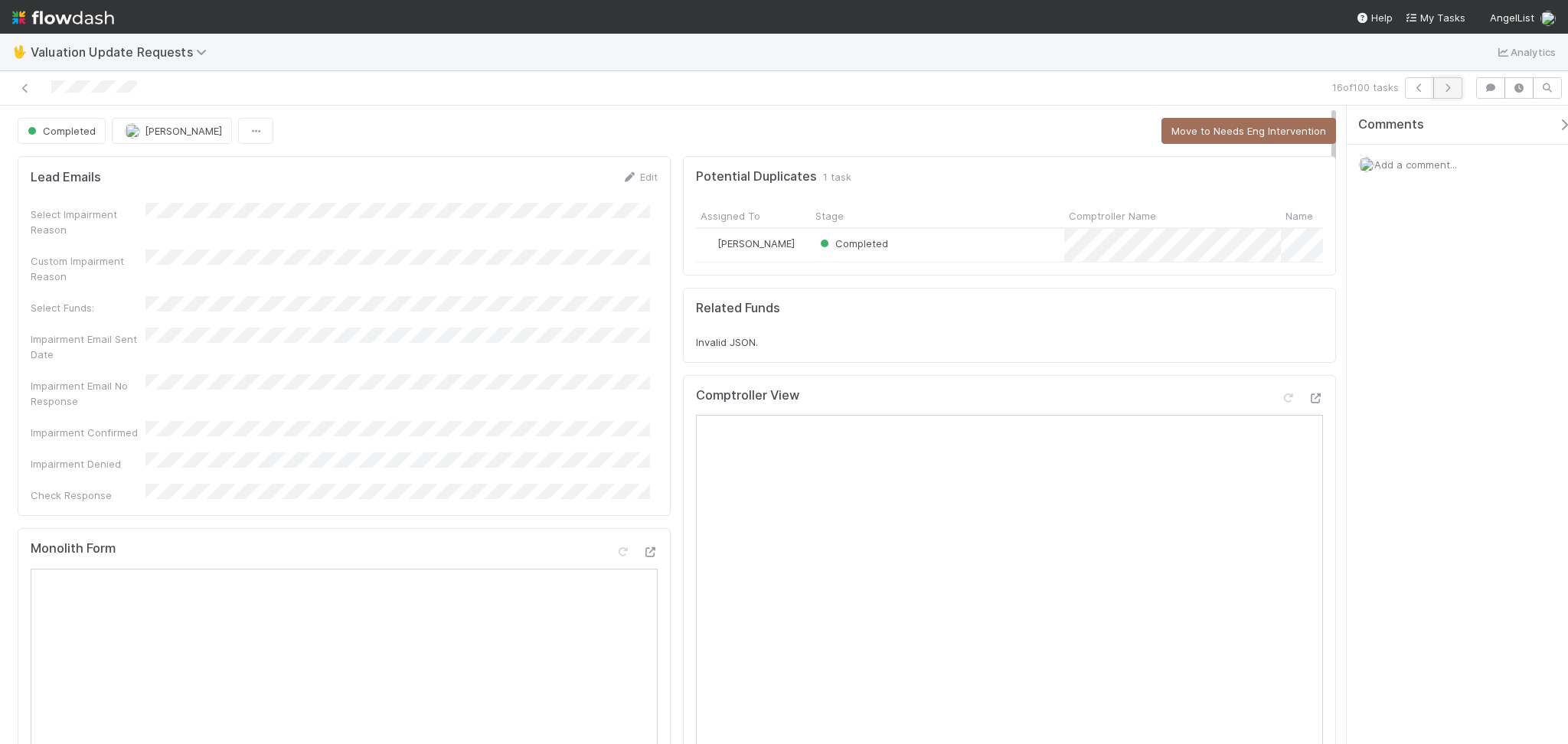
click at [1441, 95] on button "button" at bounding box center [1448, 88] width 29 height 21
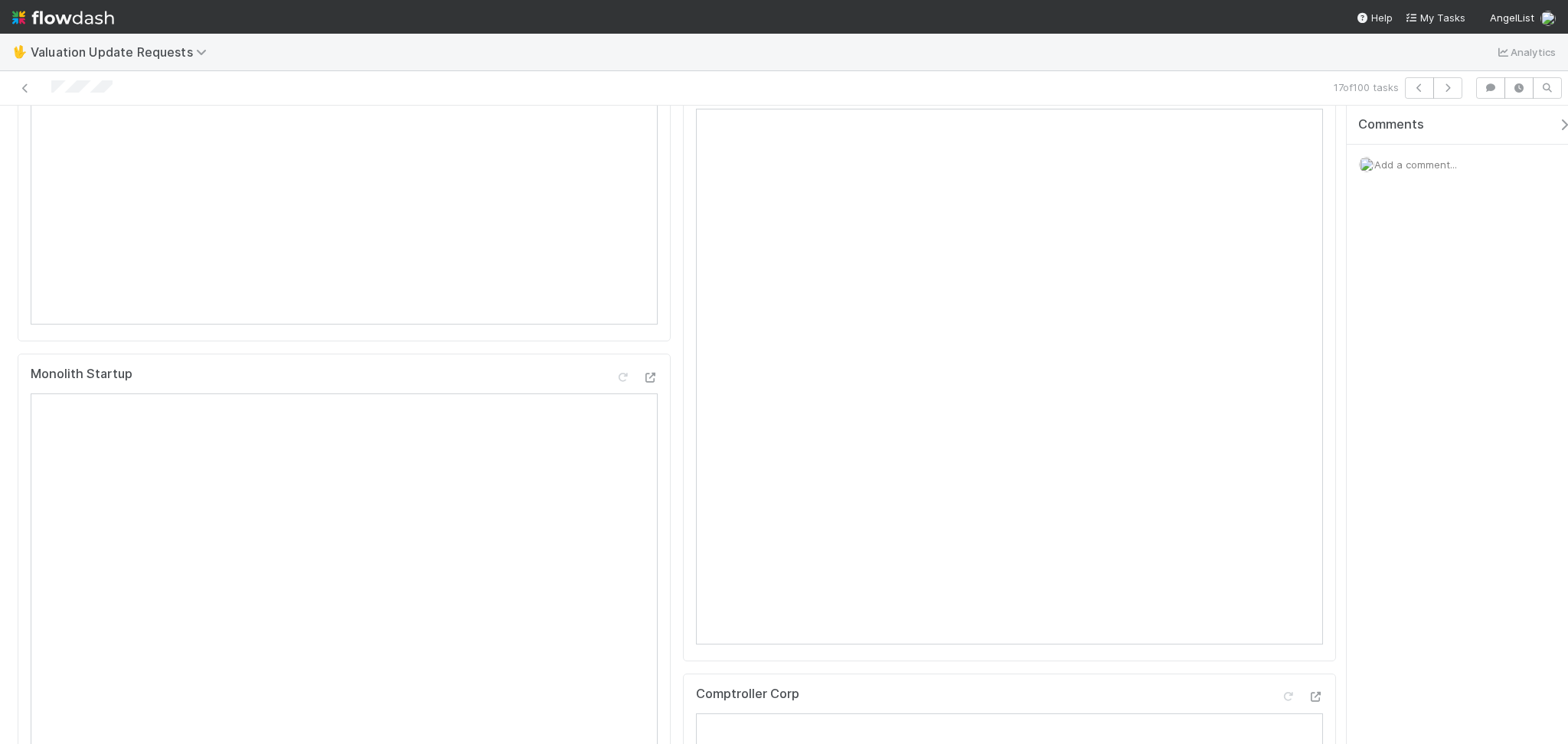
scroll to position [714, 0]
click at [1447, 88] on icon "button" at bounding box center [1447, 88] width 15 height 9
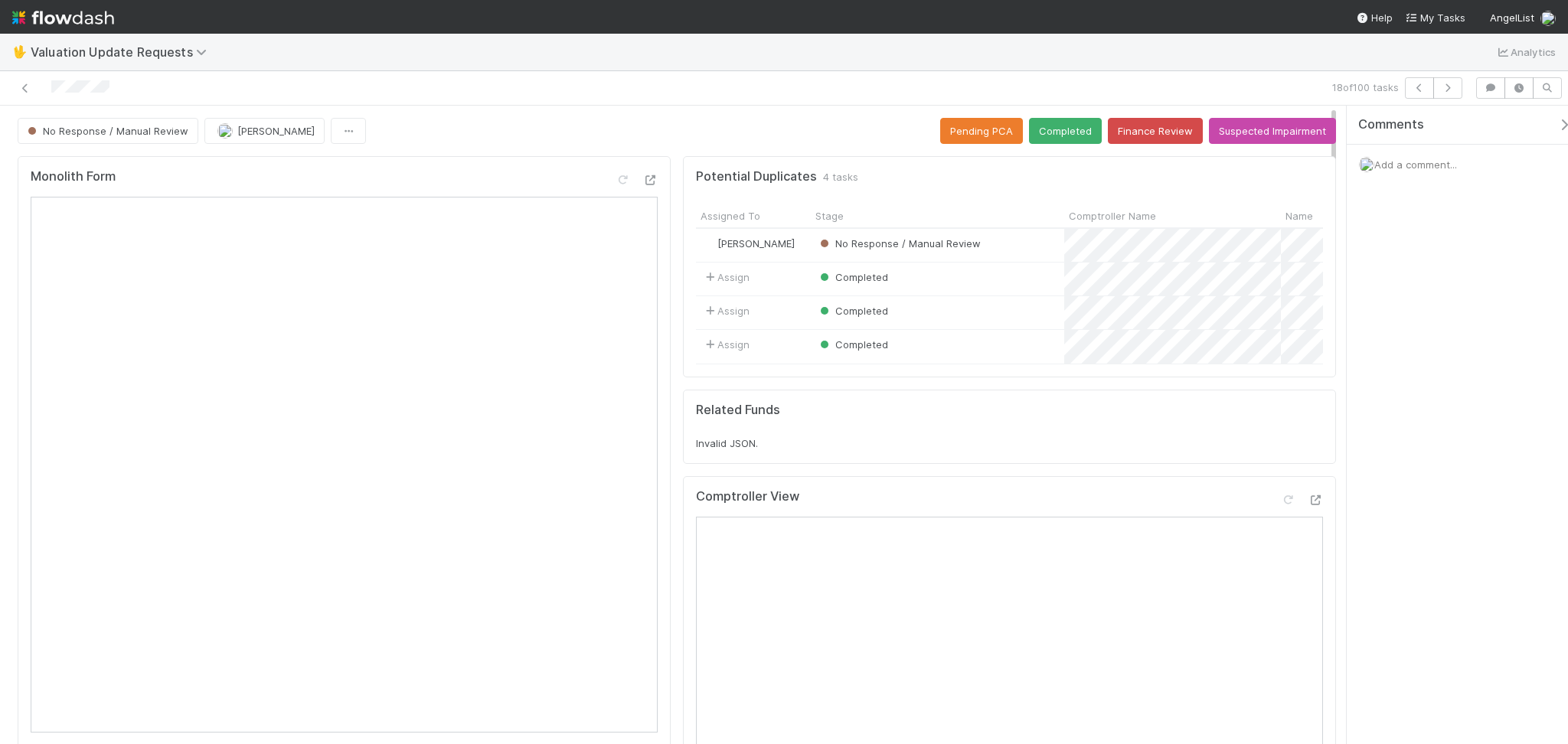
click at [1108, 141] on button "Finance Review" at bounding box center [1155, 131] width 95 height 26
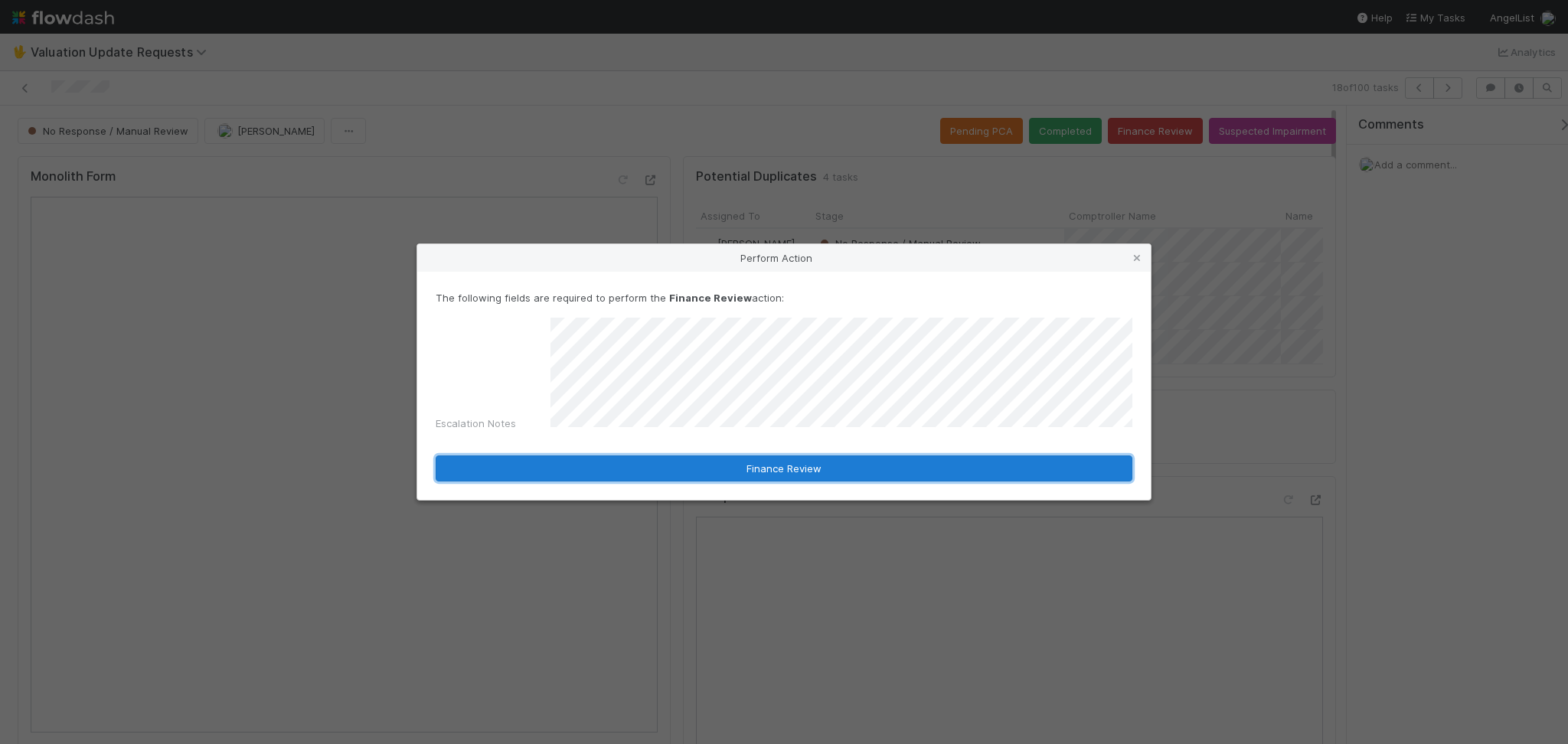
click at [776, 468] on button "Finance Review" at bounding box center [784, 469] width 697 height 26
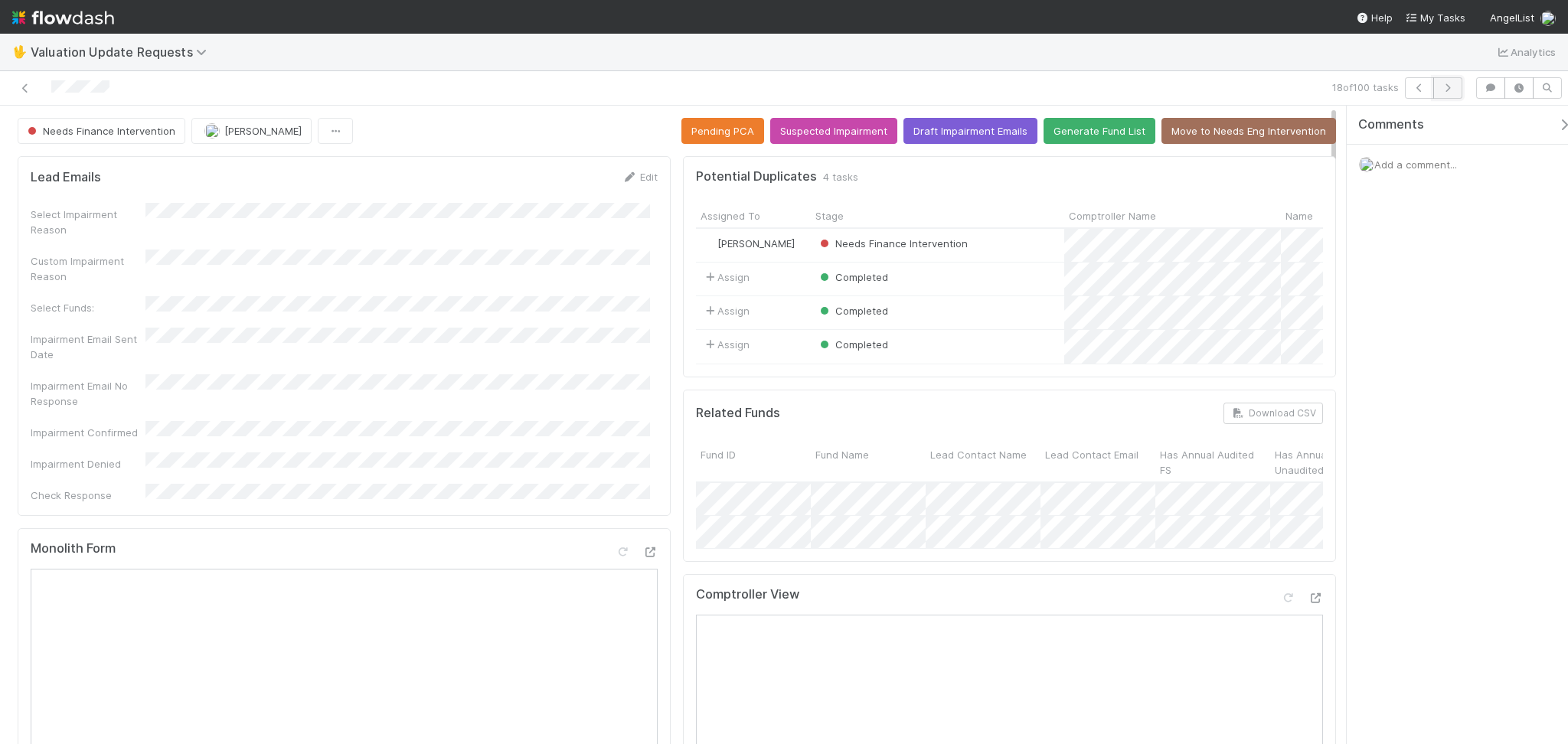
click at [1449, 87] on icon "button" at bounding box center [1447, 88] width 15 height 9
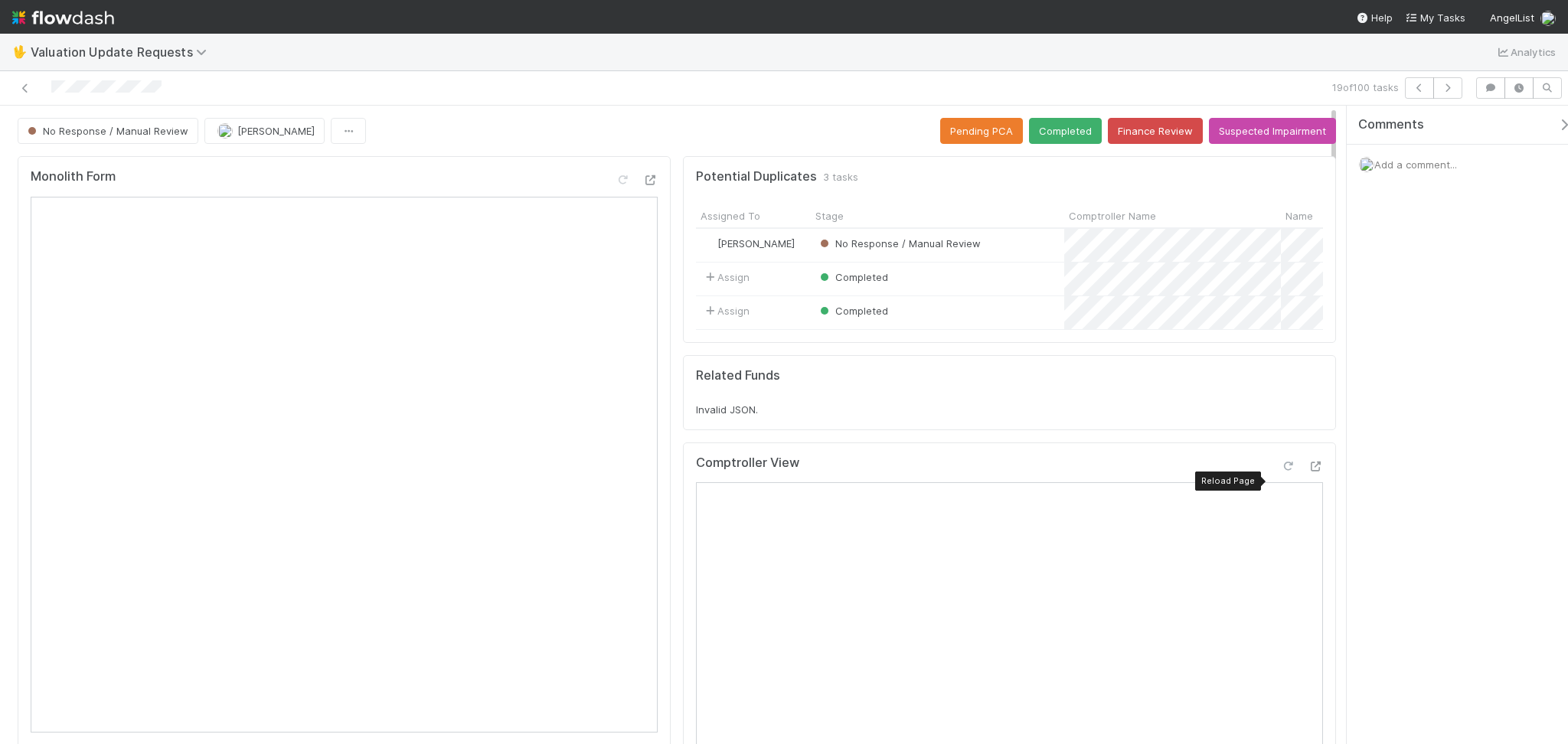
click at [1280, 472] on icon at bounding box center [1287, 466] width 15 height 10
click at [1044, 132] on button "Completed" at bounding box center [1065, 131] width 73 height 26
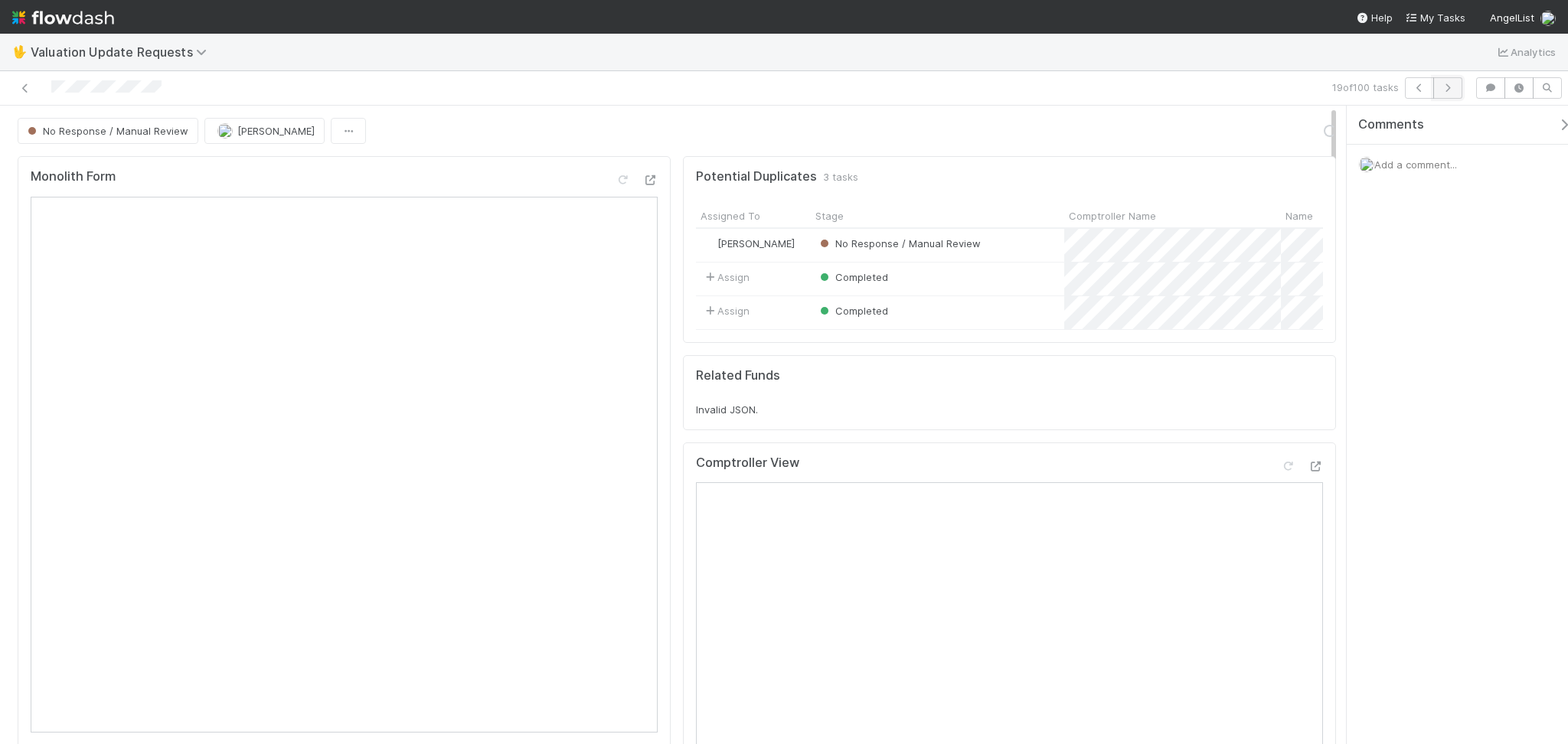
click at [1452, 90] on icon "button" at bounding box center [1447, 88] width 15 height 9
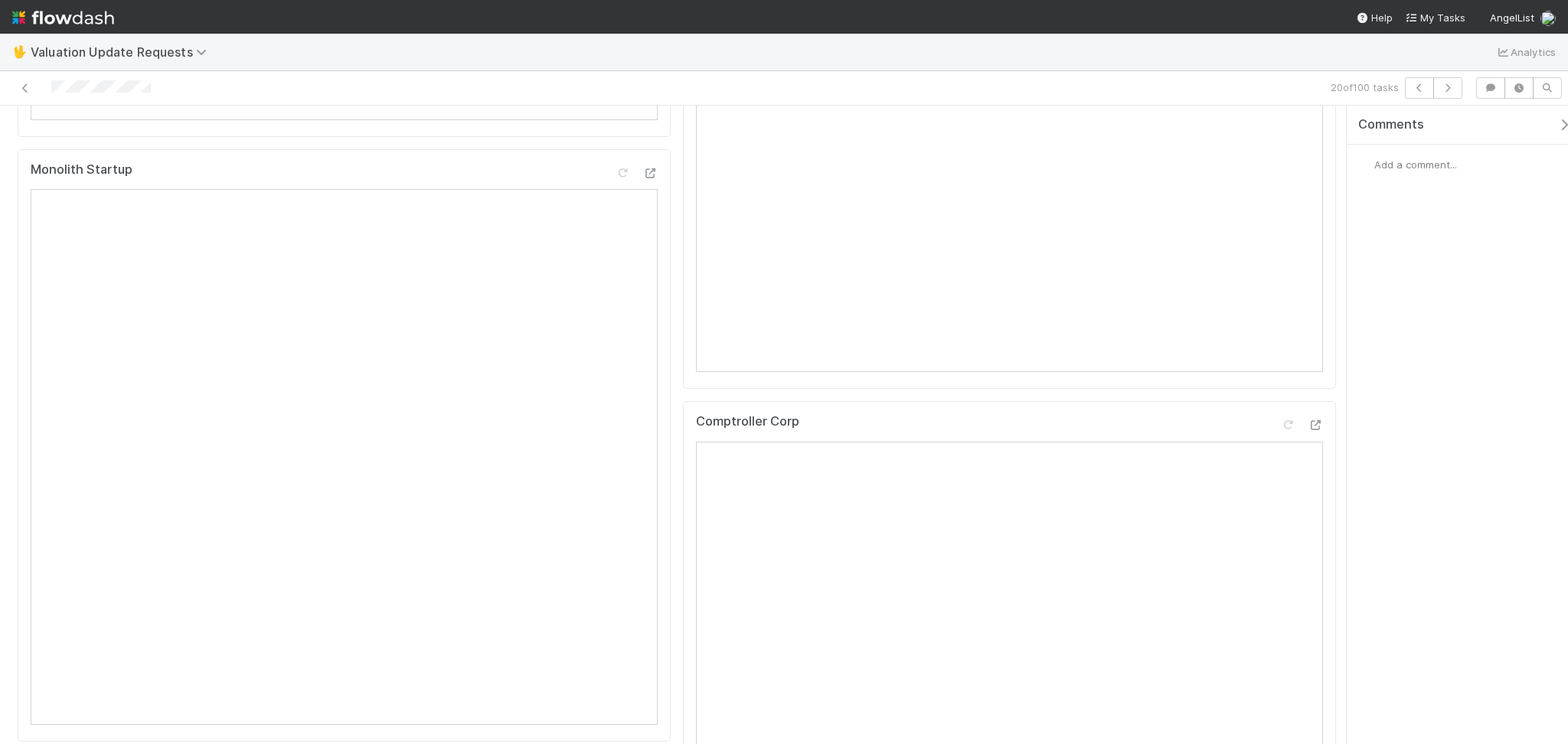
scroll to position [204, 0]
click at [1280, 234] on icon at bounding box center [1287, 228] width 15 height 10
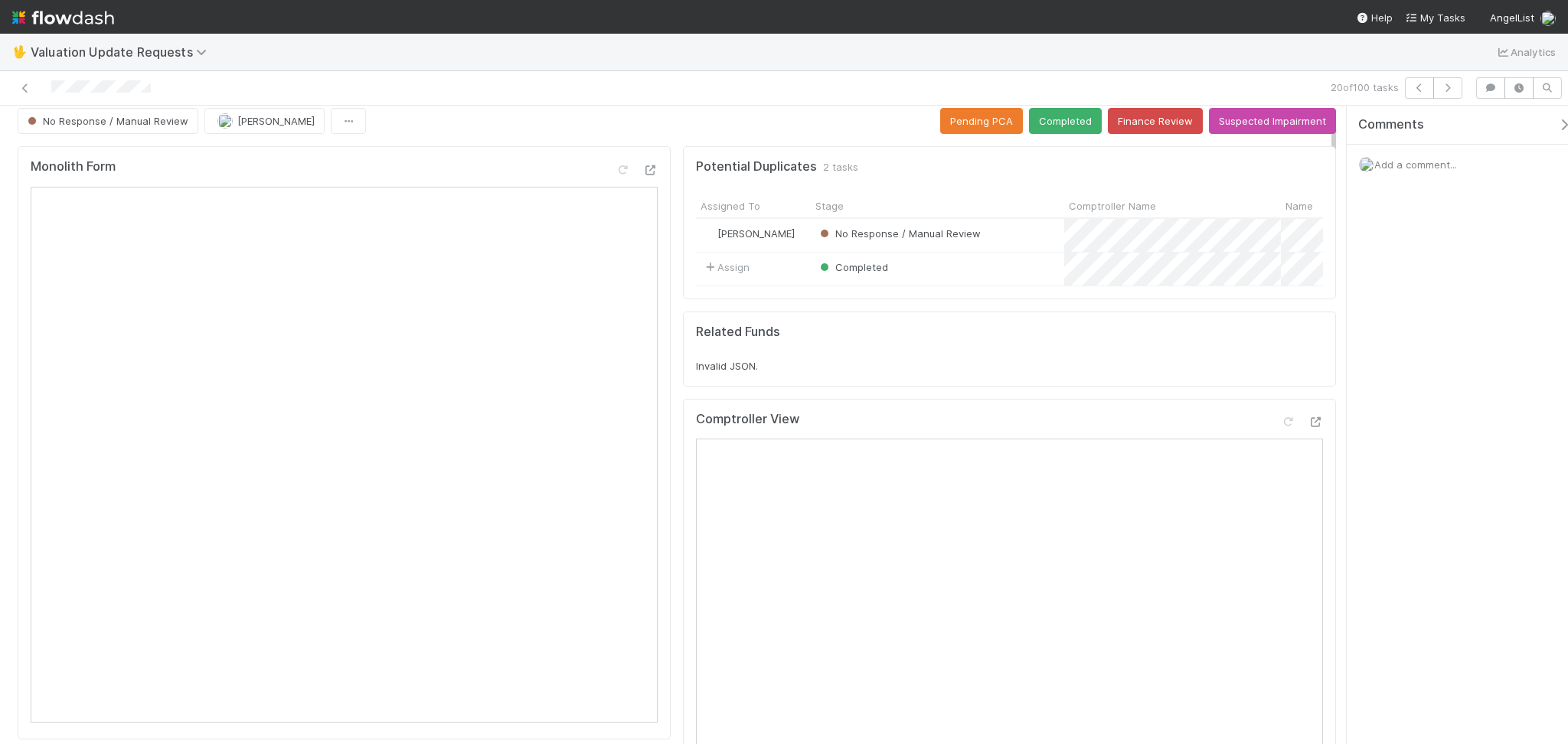
scroll to position [0, 0]
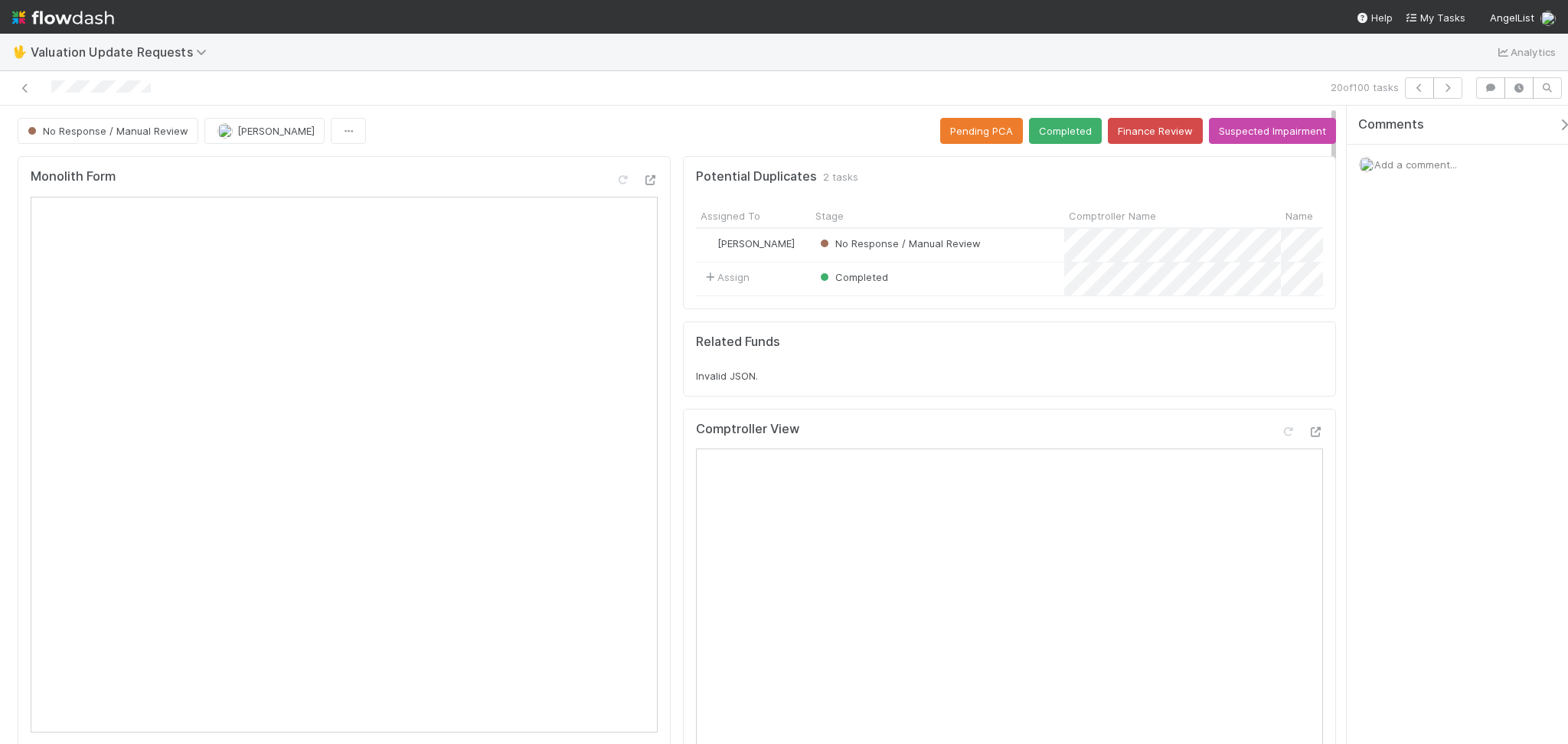
click at [1029, 129] on button "Completed" at bounding box center [1065, 131] width 73 height 26
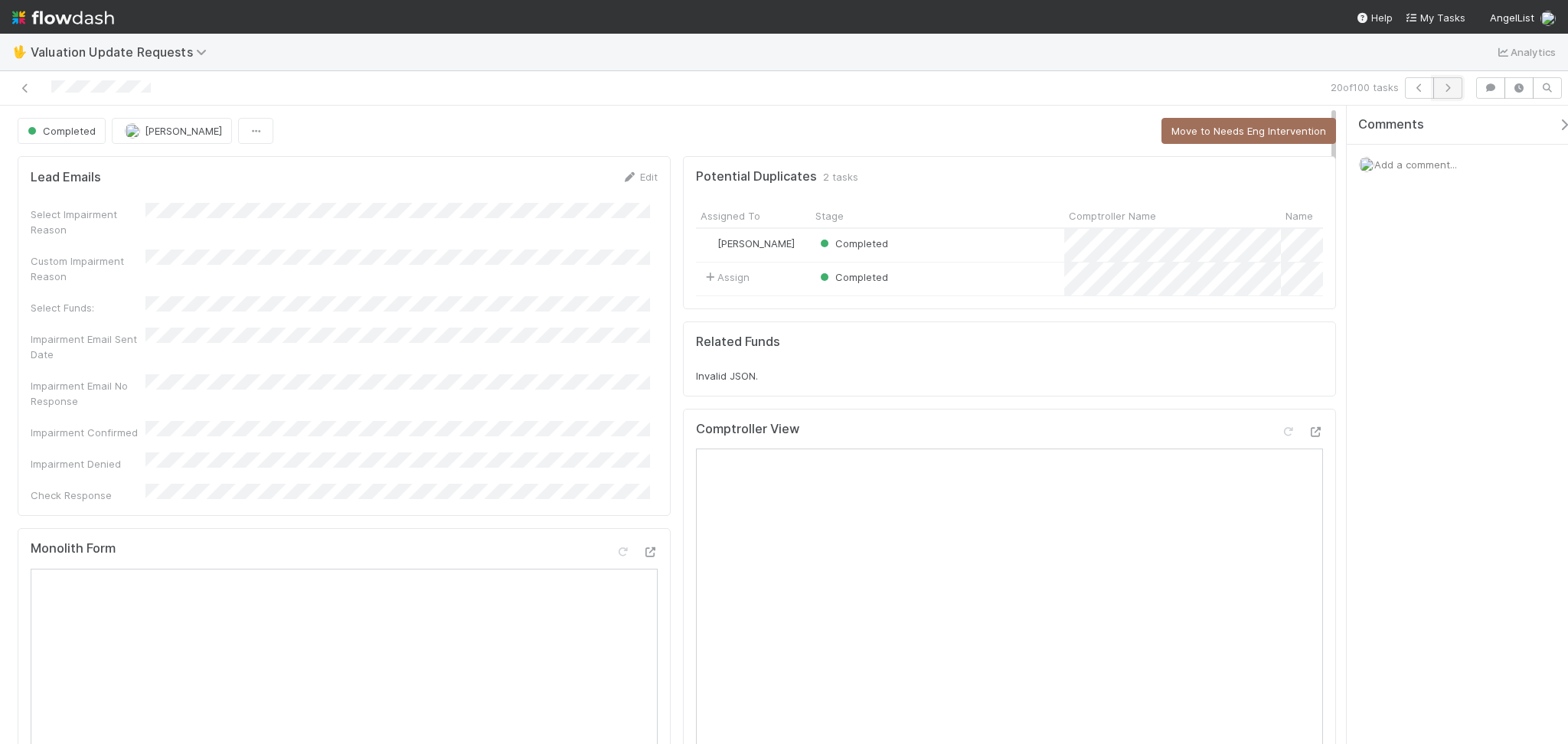
click at [1442, 83] on icon "button" at bounding box center [1447, 88] width 15 height 9
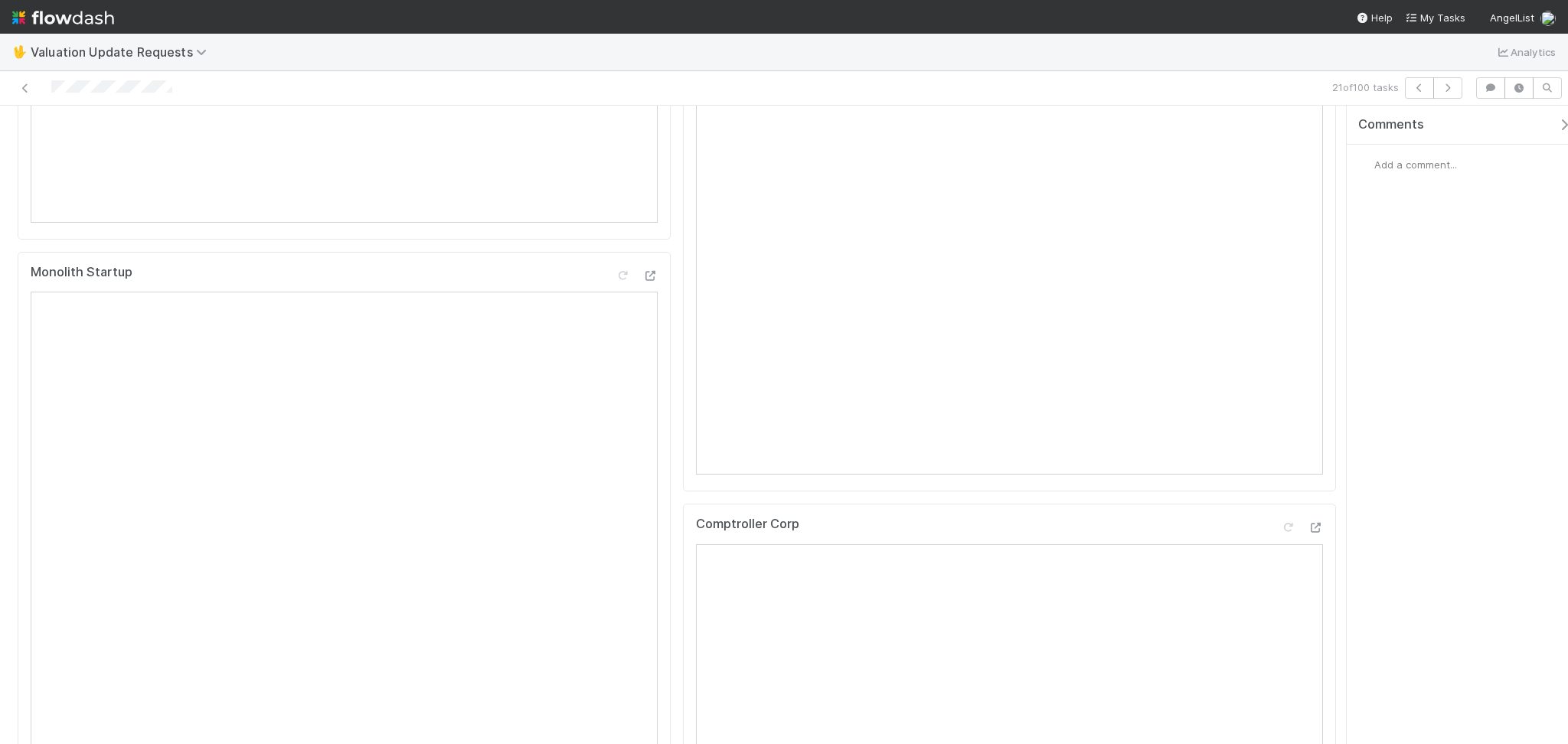
scroll to position [102, 0]
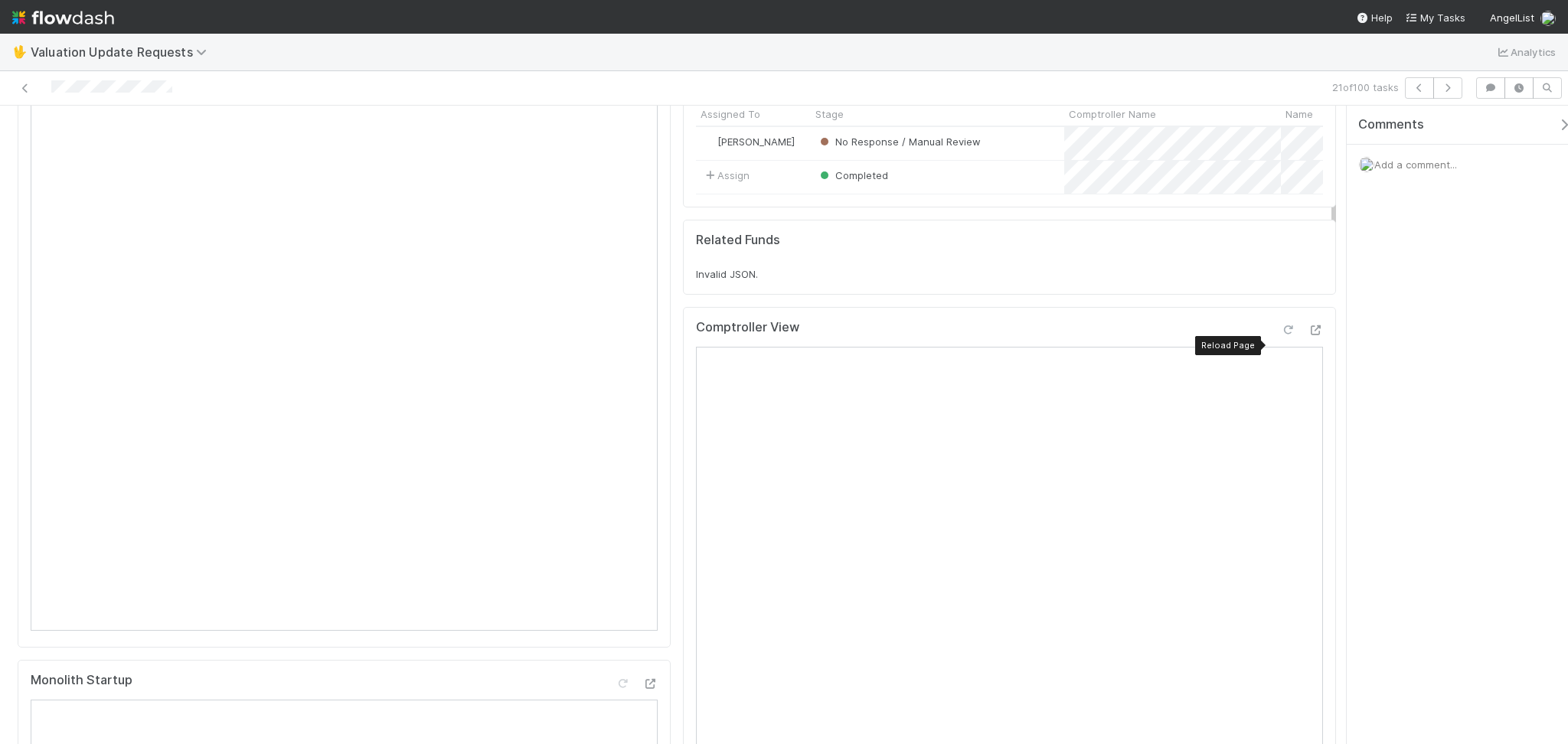
click at [1280, 336] on icon at bounding box center [1287, 329] width 15 height 10
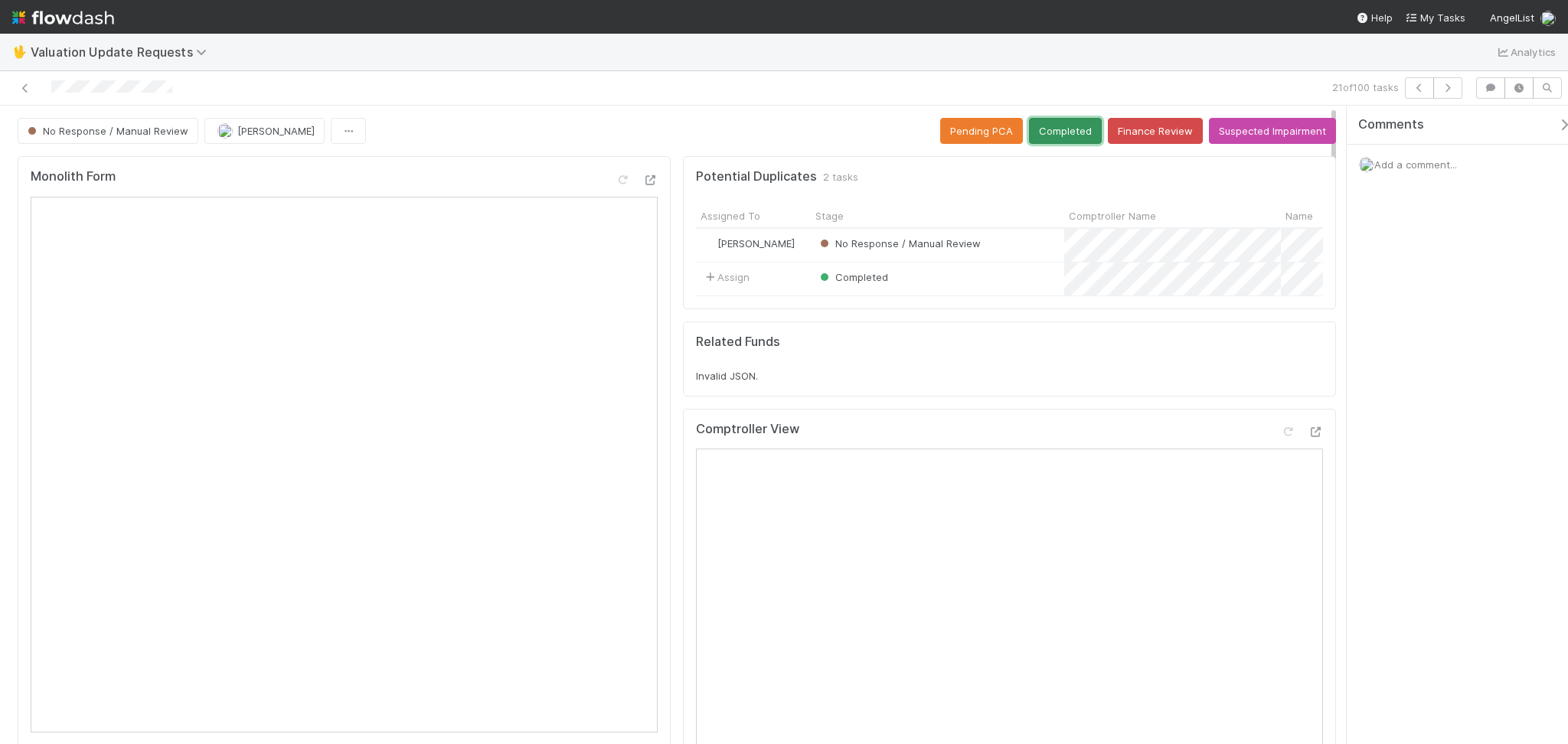
click at [1060, 126] on button "Completed" at bounding box center [1065, 131] width 73 height 26
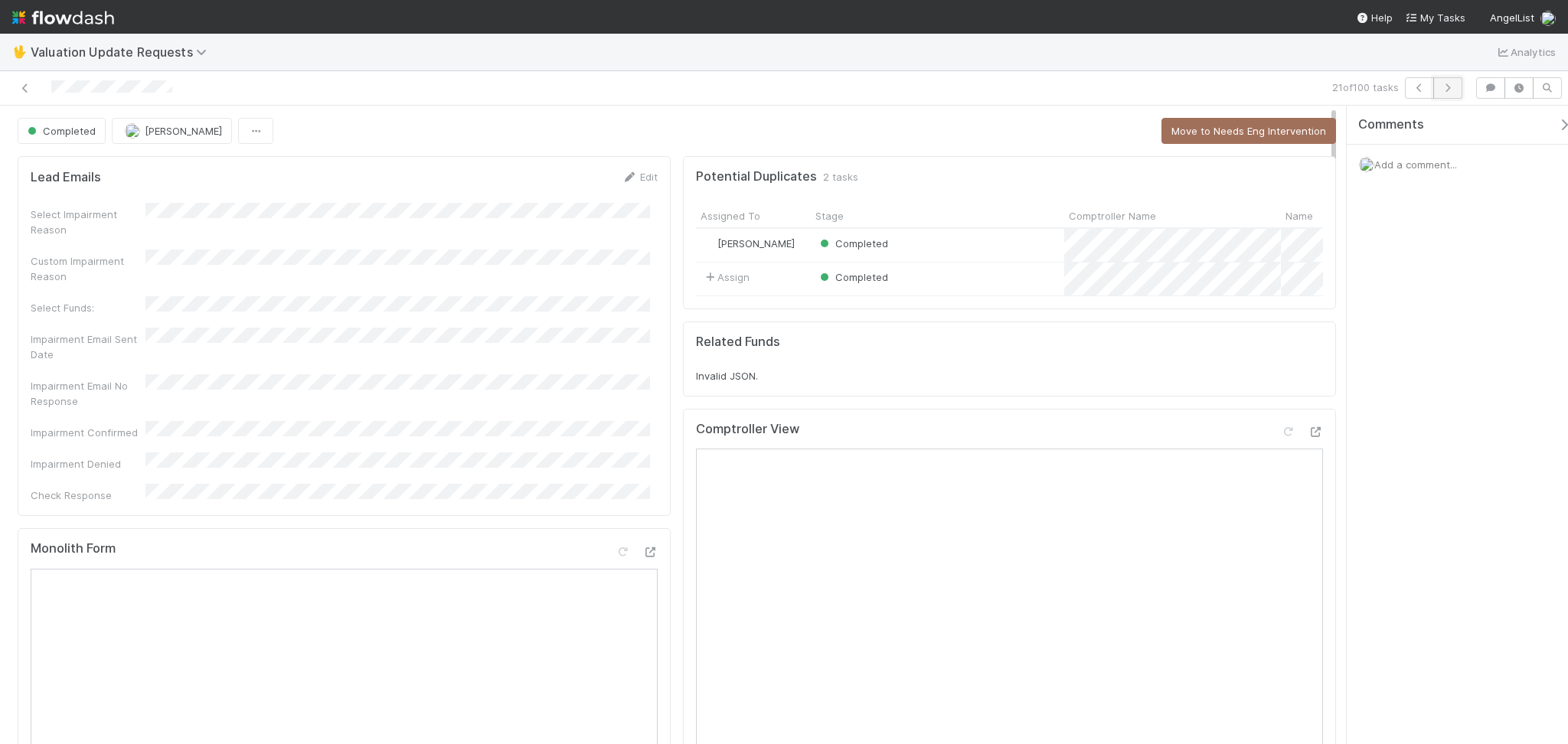
click at [1452, 90] on icon "button" at bounding box center [1447, 88] width 15 height 9
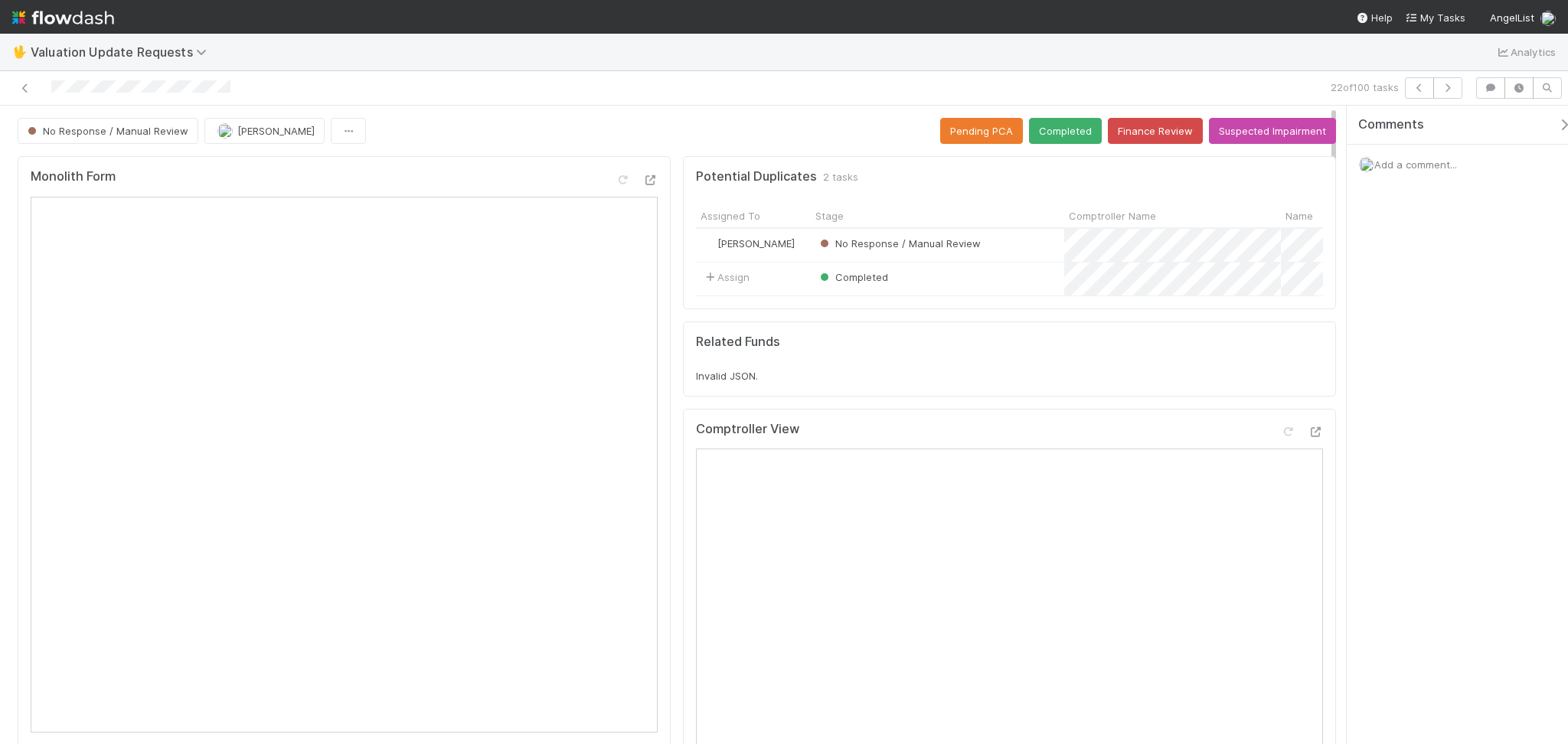
click at [560, 73] on div "22 of 100 tasks" at bounding box center [784, 88] width 1568 height 34
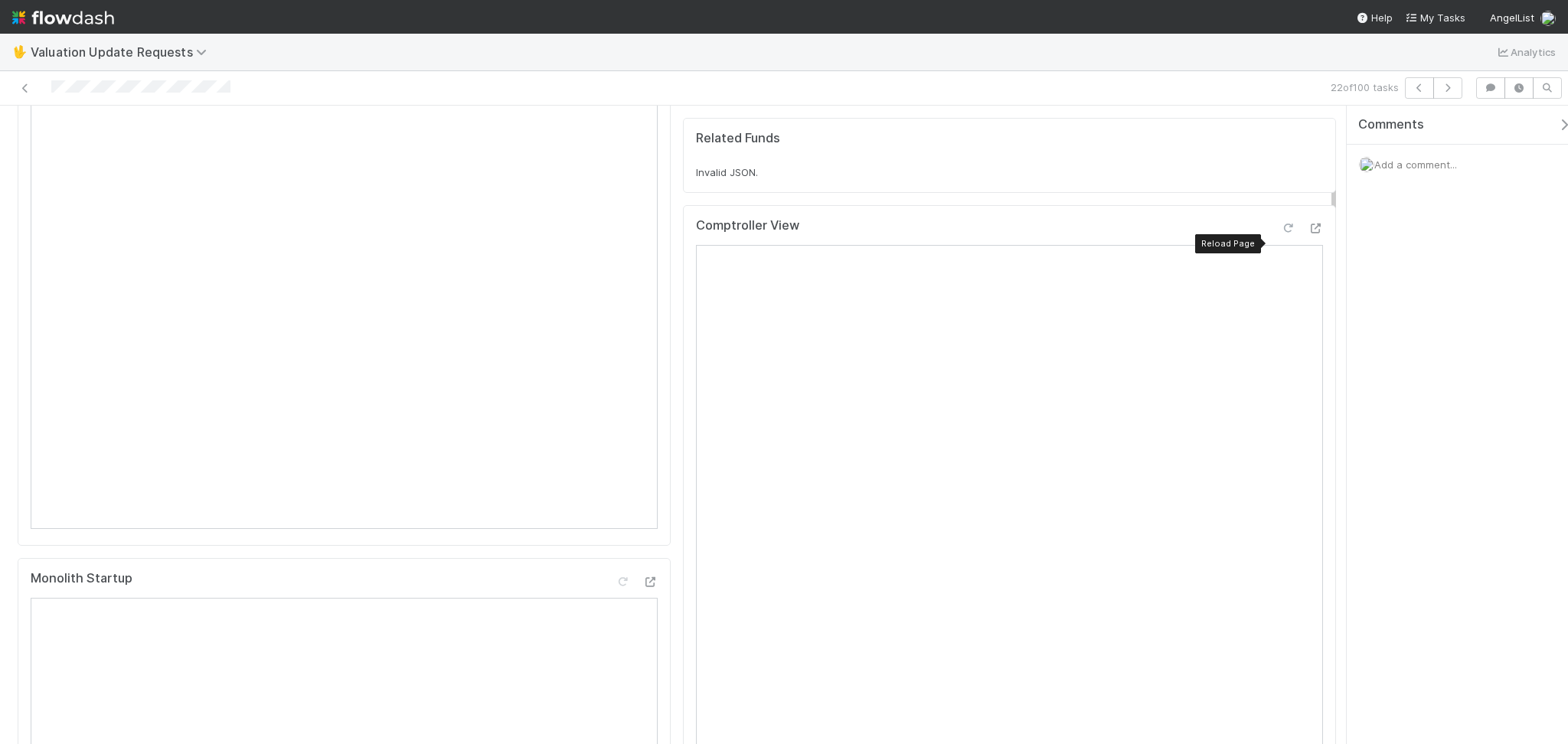
click at [1280, 234] on icon at bounding box center [1287, 228] width 15 height 10
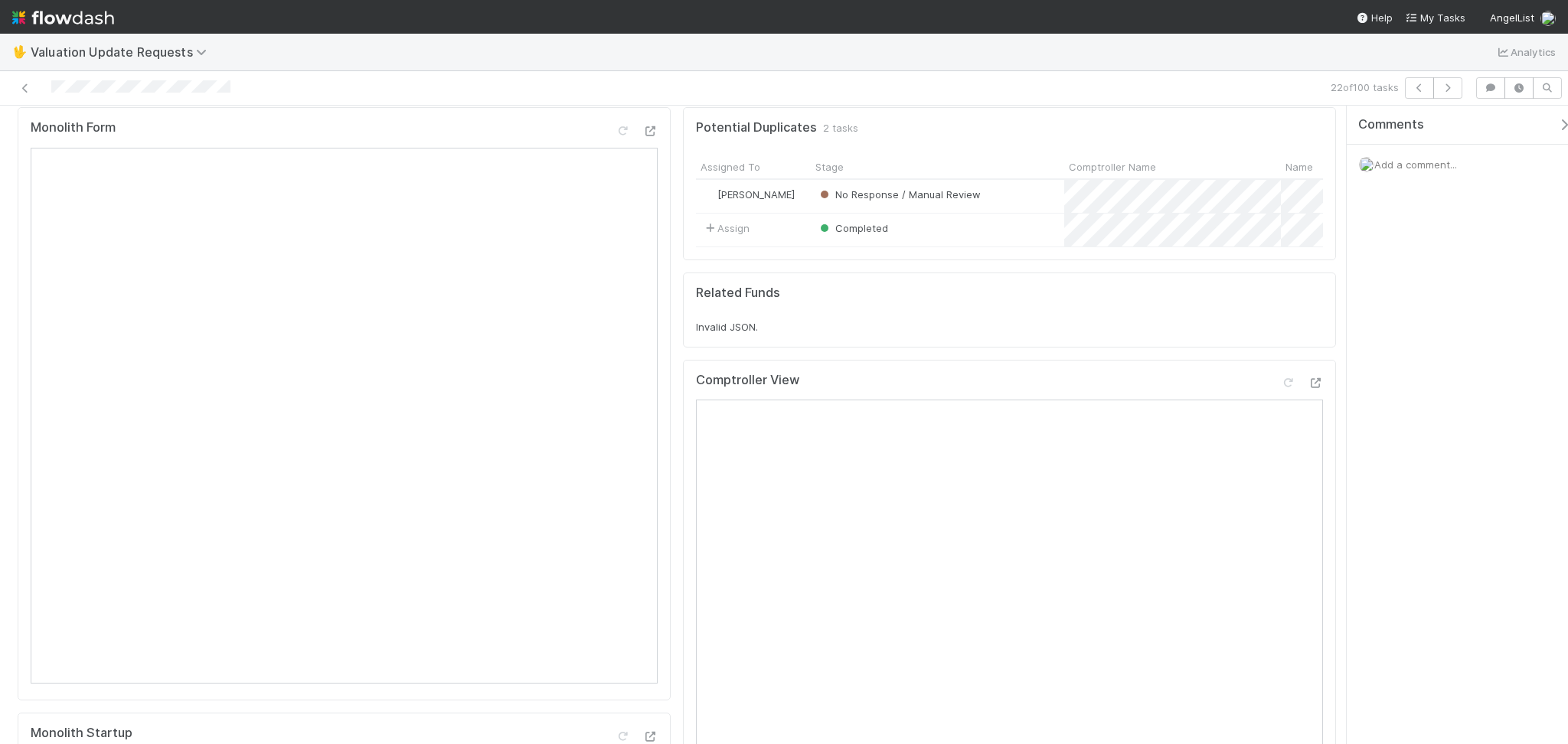
scroll to position [0, 0]
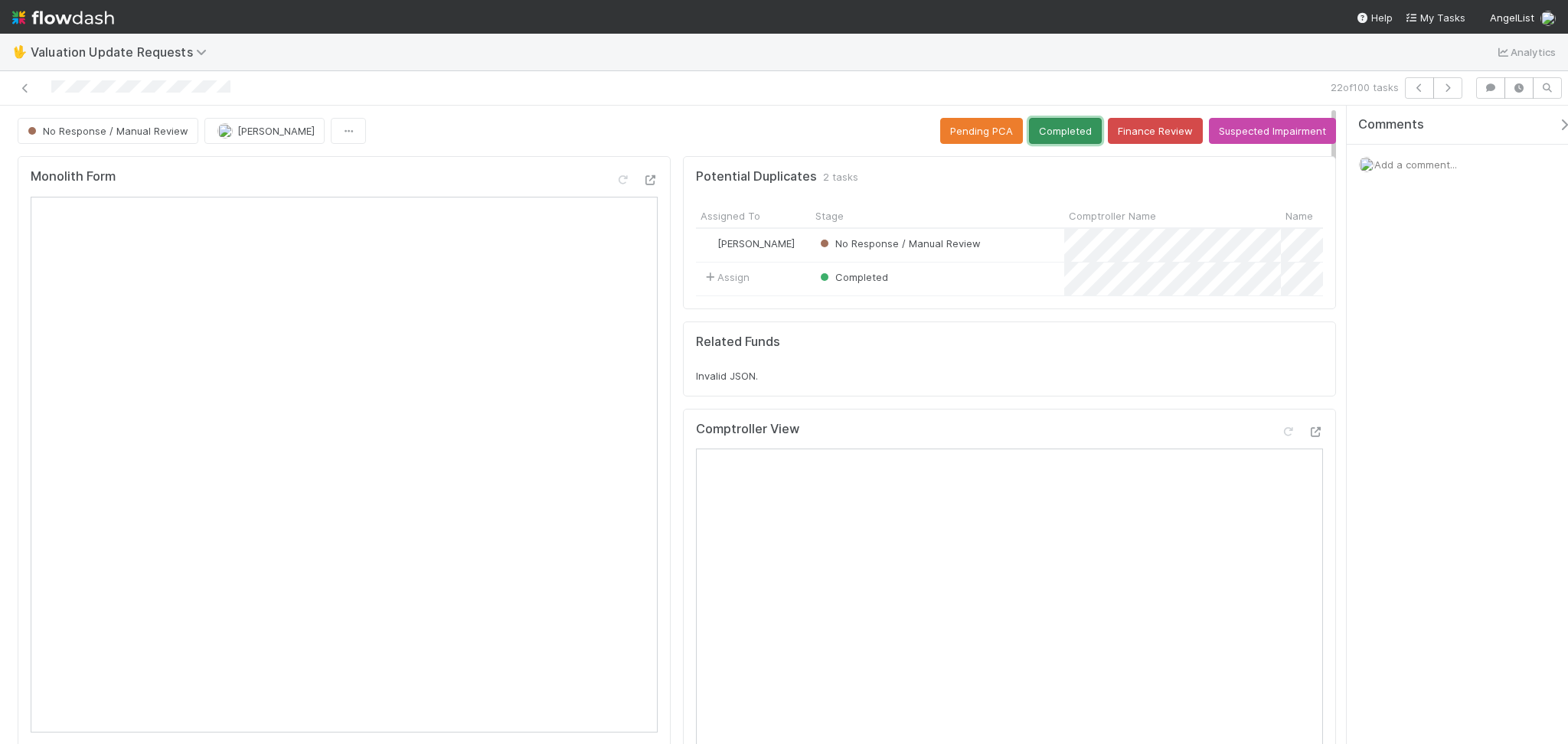
click at [1046, 125] on button "Completed" at bounding box center [1065, 131] width 73 height 26
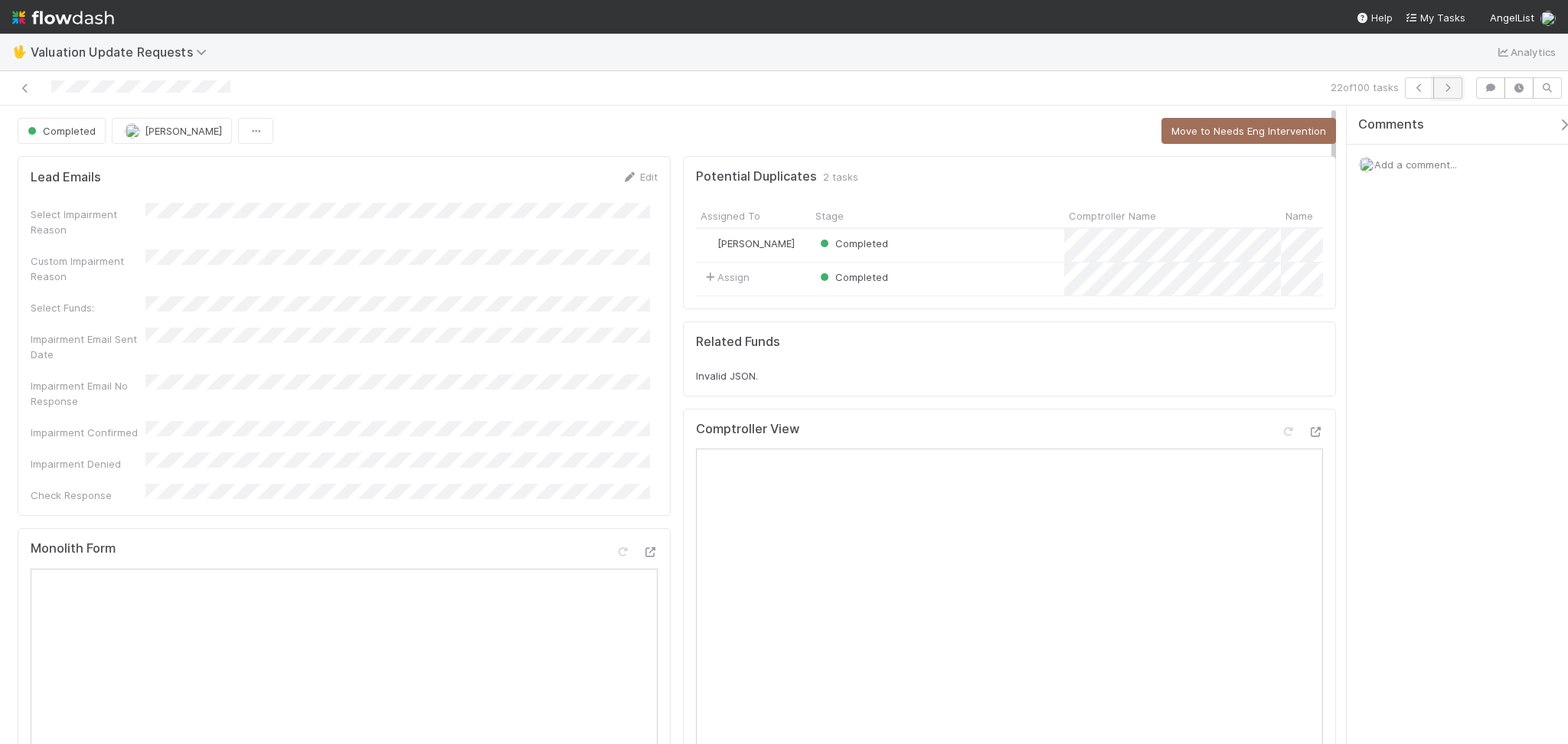
click at [1456, 86] on button "button" at bounding box center [1448, 88] width 29 height 21
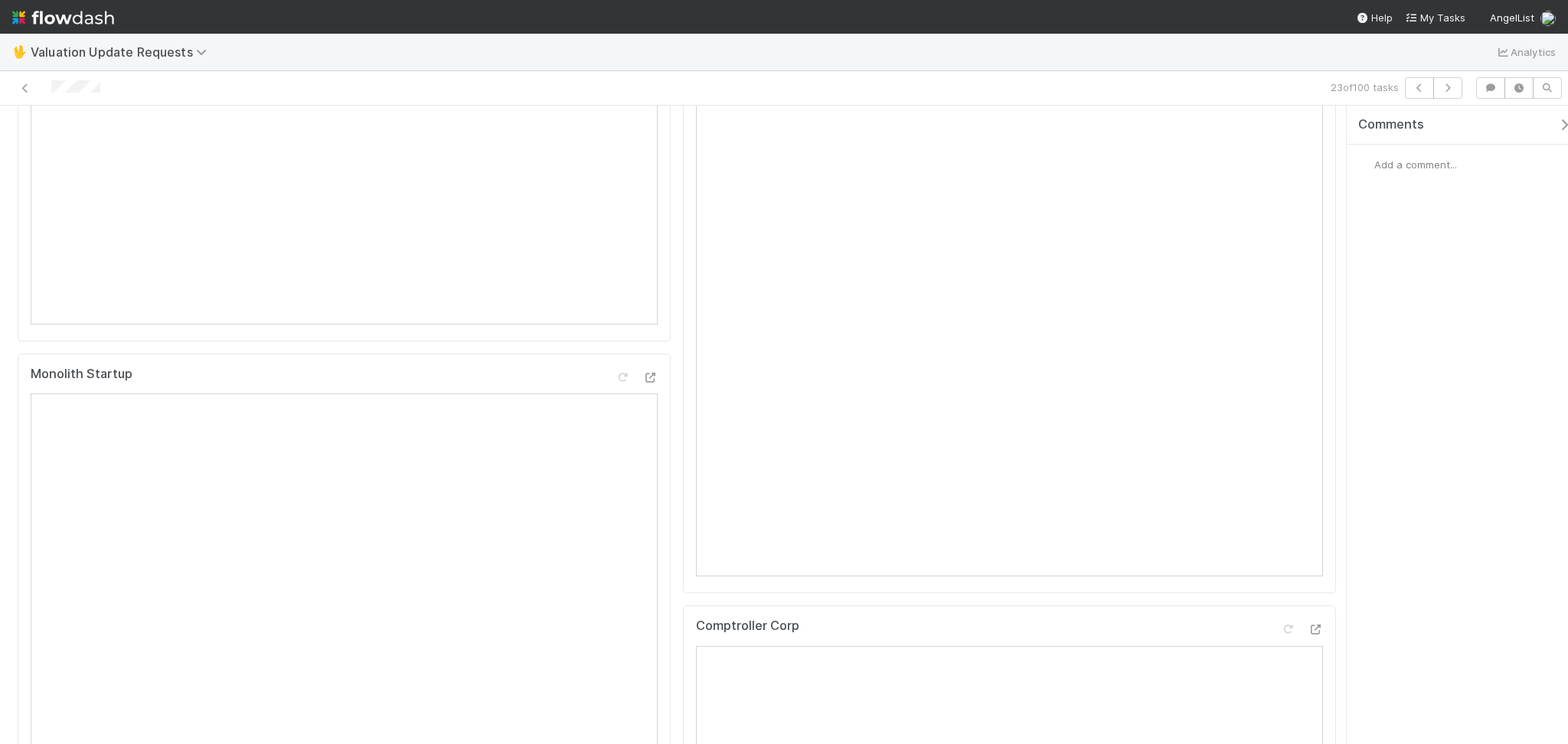
scroll to position [102, 0]
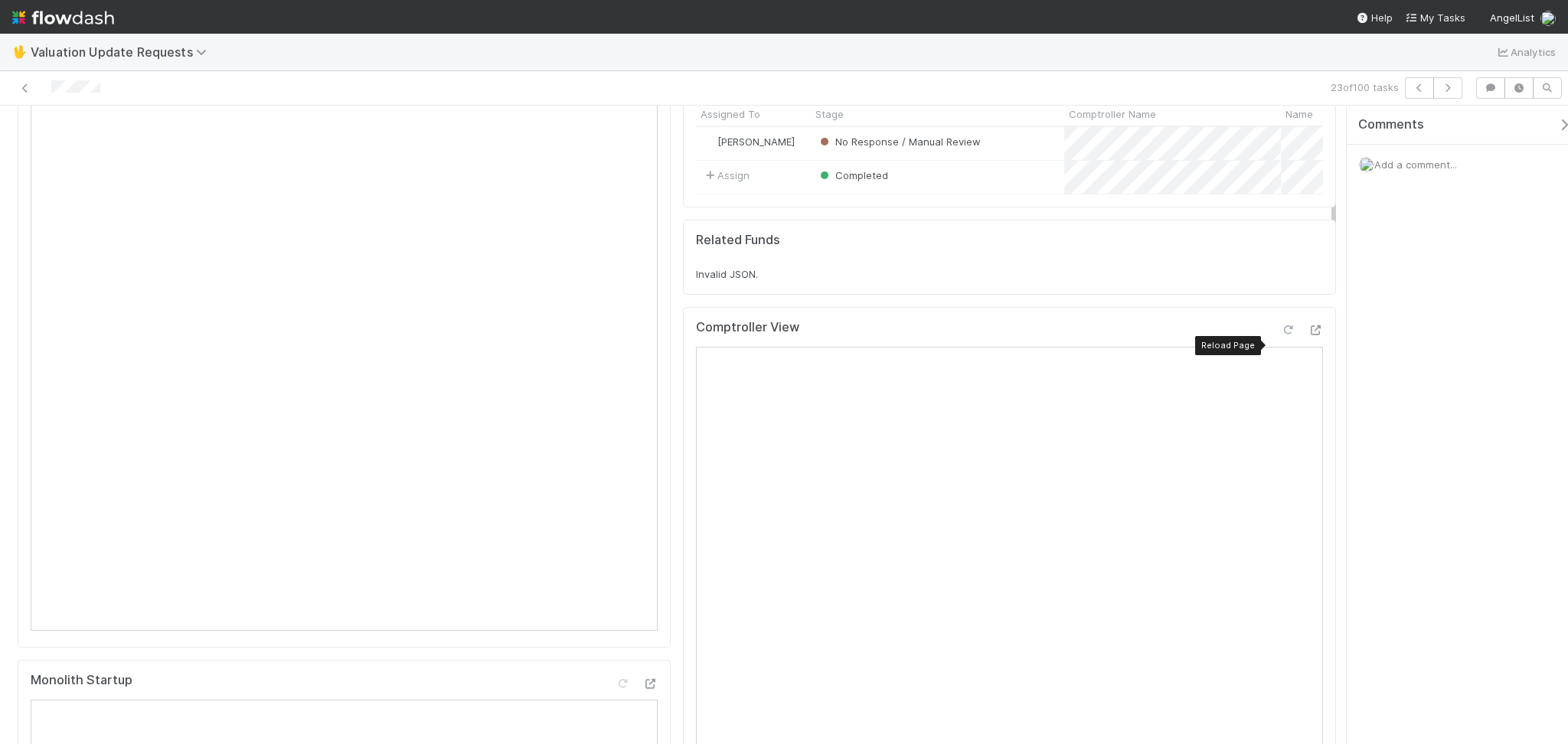
click at [1280, 337] on div at bounding box center [1287, 329] width 15 height 15
click at [1280, 336] on icon at bounding box center [1287, 329] width 15 height 10
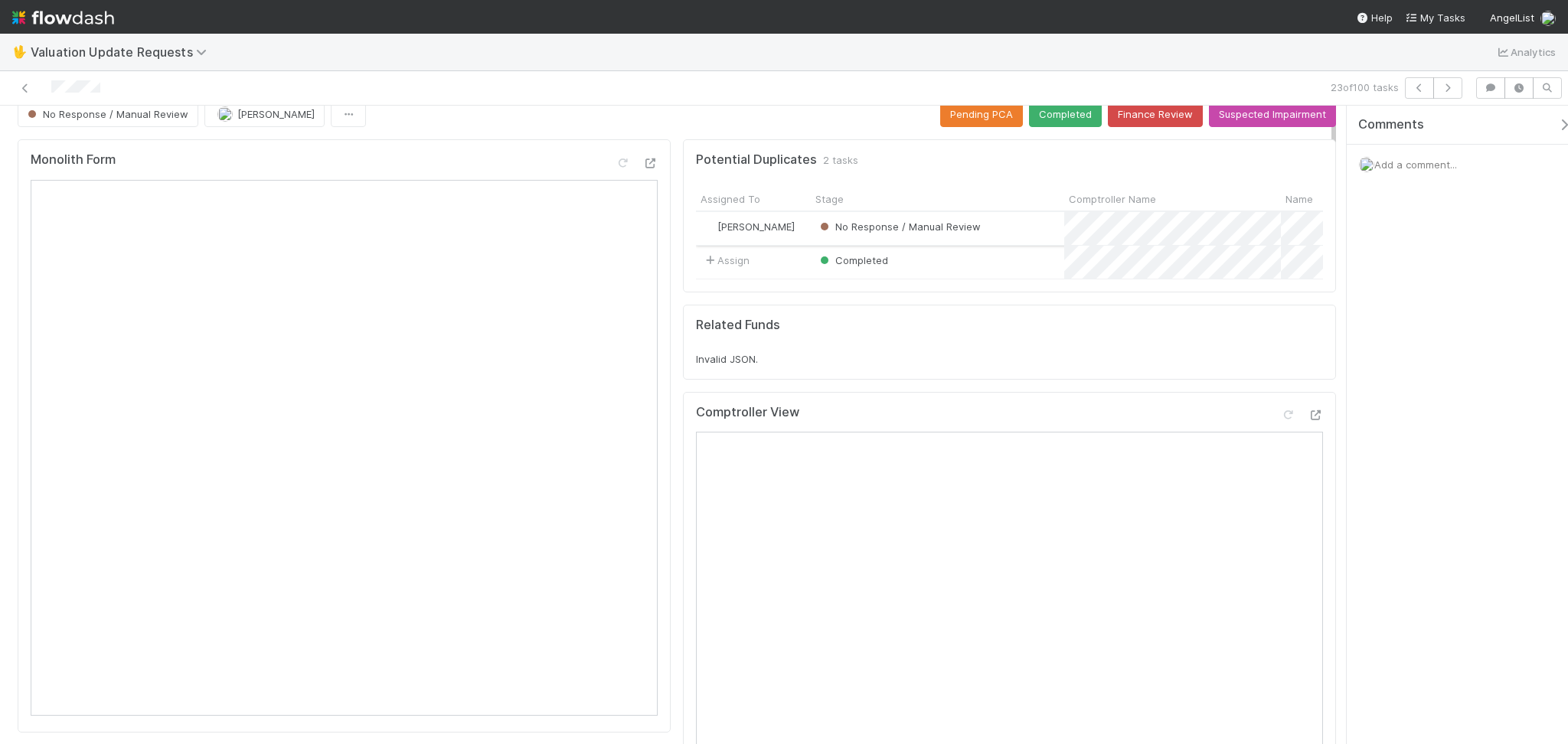
scroll to position [0, 0]
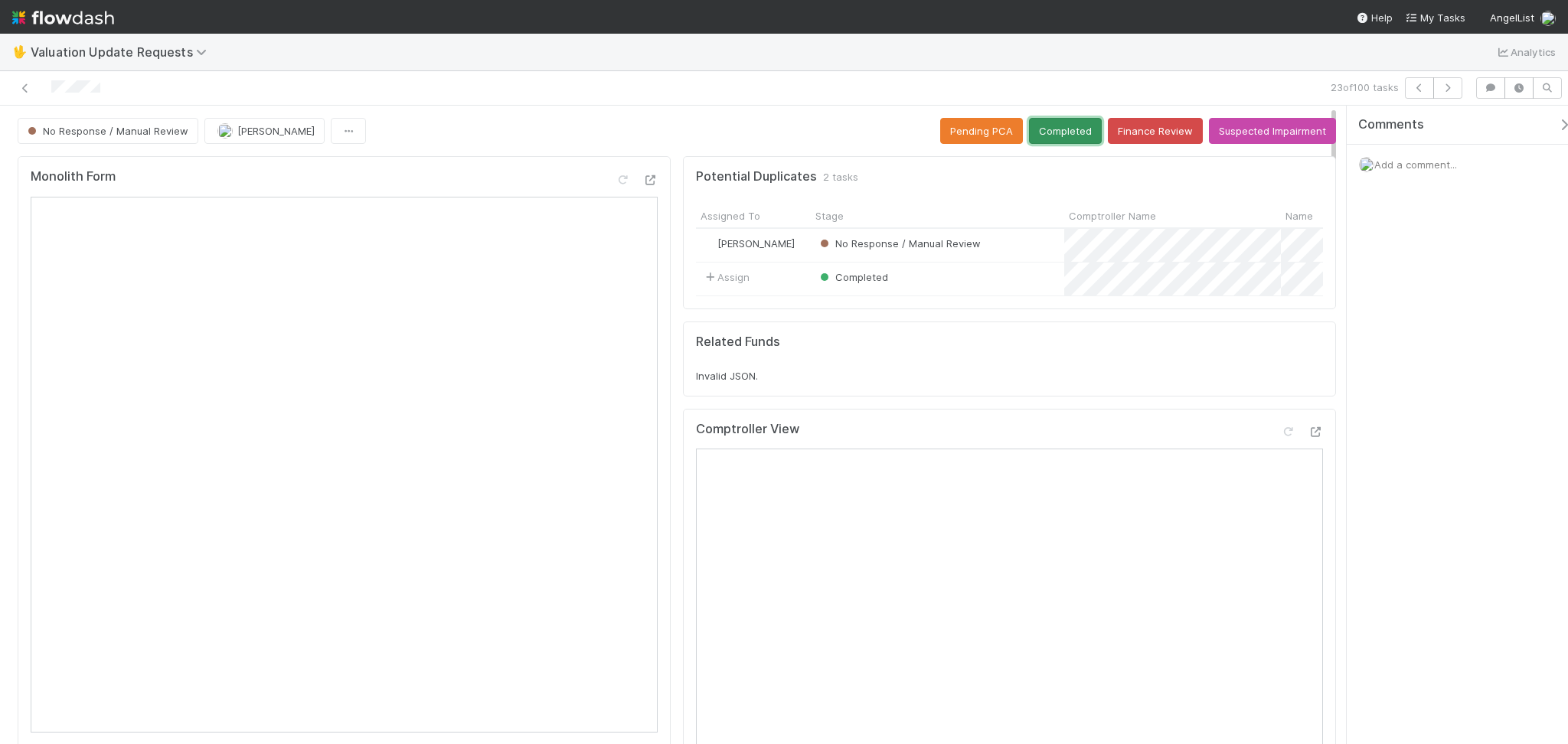
click at [1058, 130] on button "Completed" at bounding box center [1065, 131] width 73 height 26
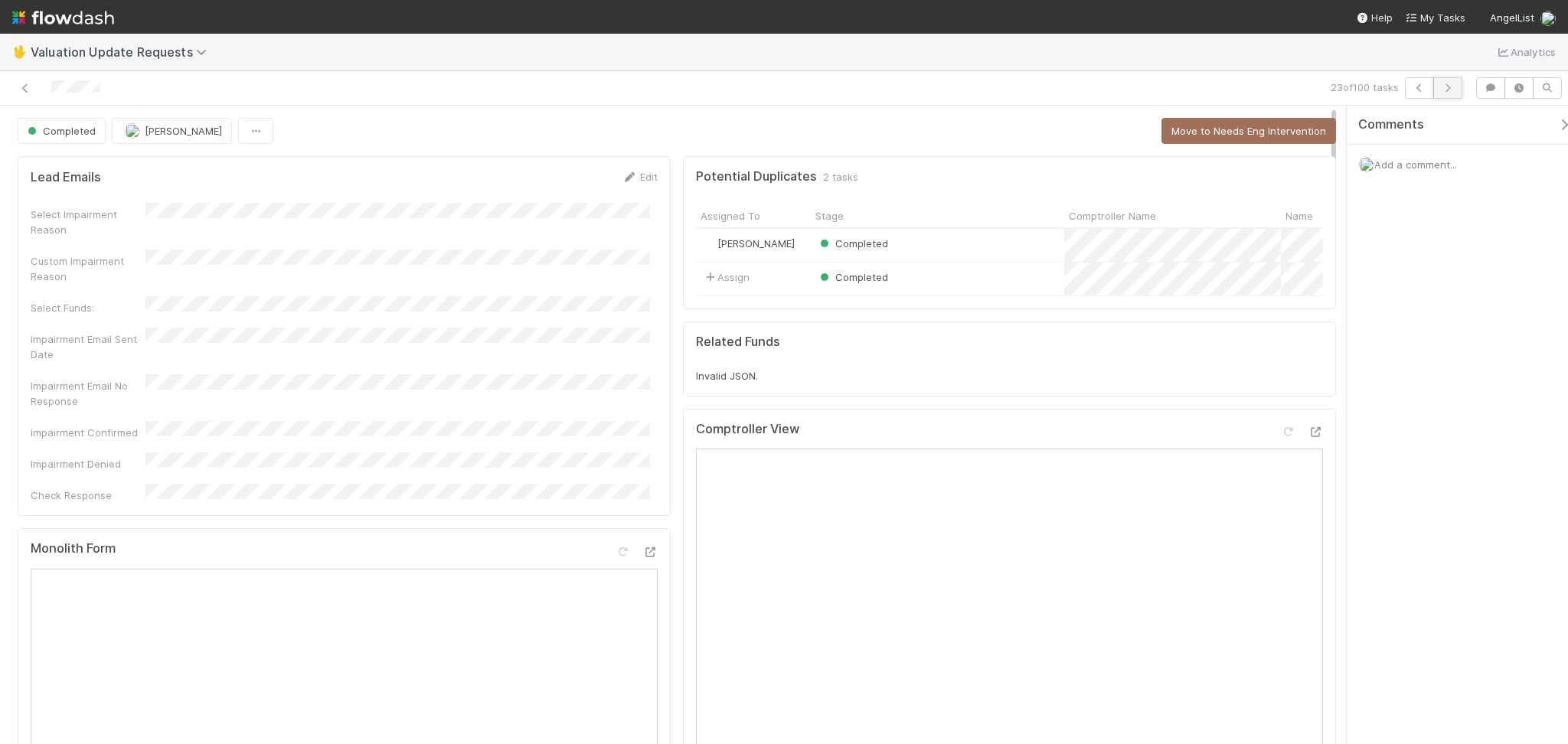
click at [1451, 88] on icon "button" at bounding box center [1447, 88] width 15 height 9
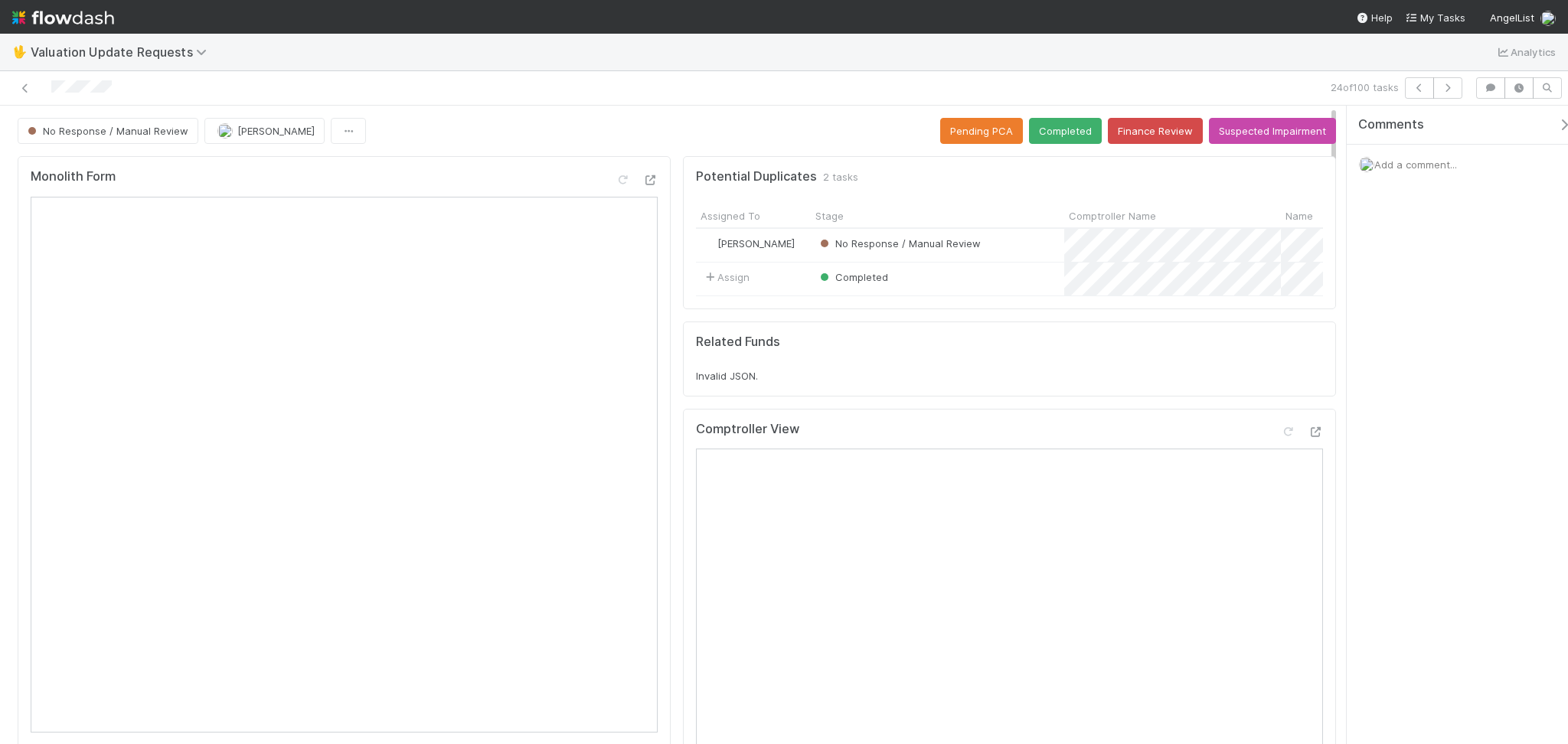
click at [248, 73] on div "24 of 100 tasks" at bounding box center [784, 88] width 1568 height 34
click at [29, 87] on icon at bounding box center [25, 88] width 15 height 10
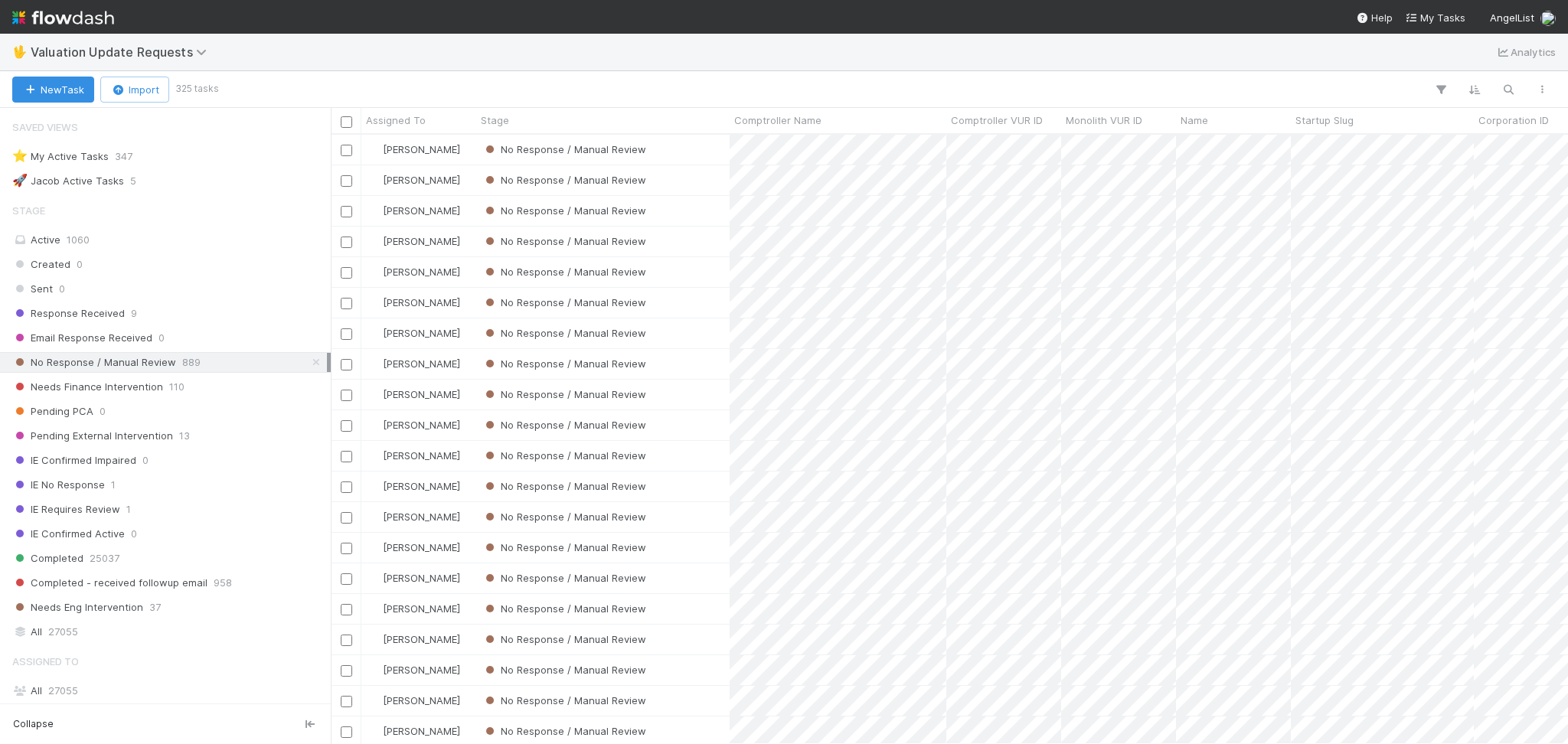
scroll to position [714, 0]
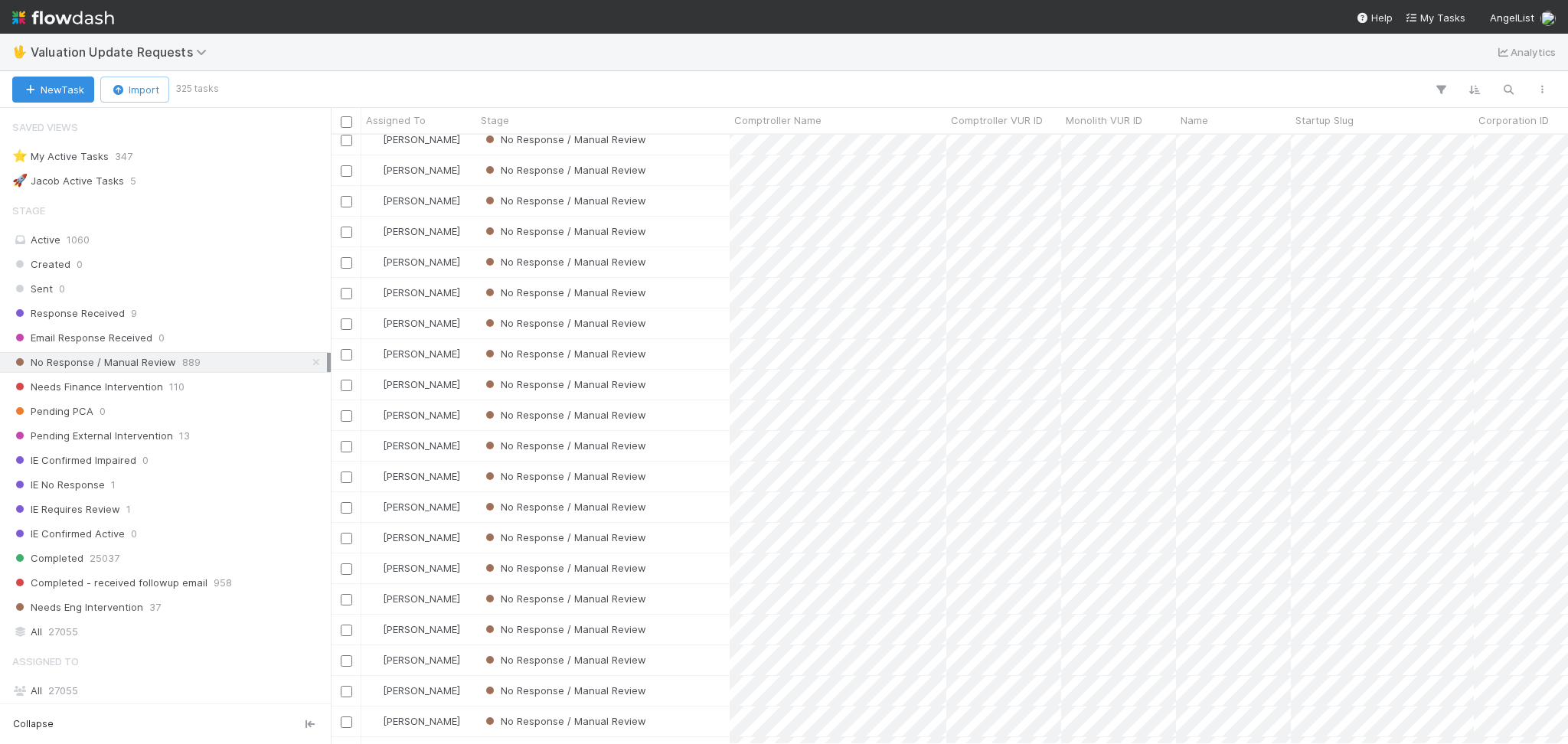
click at [709, 385] on div "No Response / Manual Review" at bounding box center [603, 385] width 253 height 30
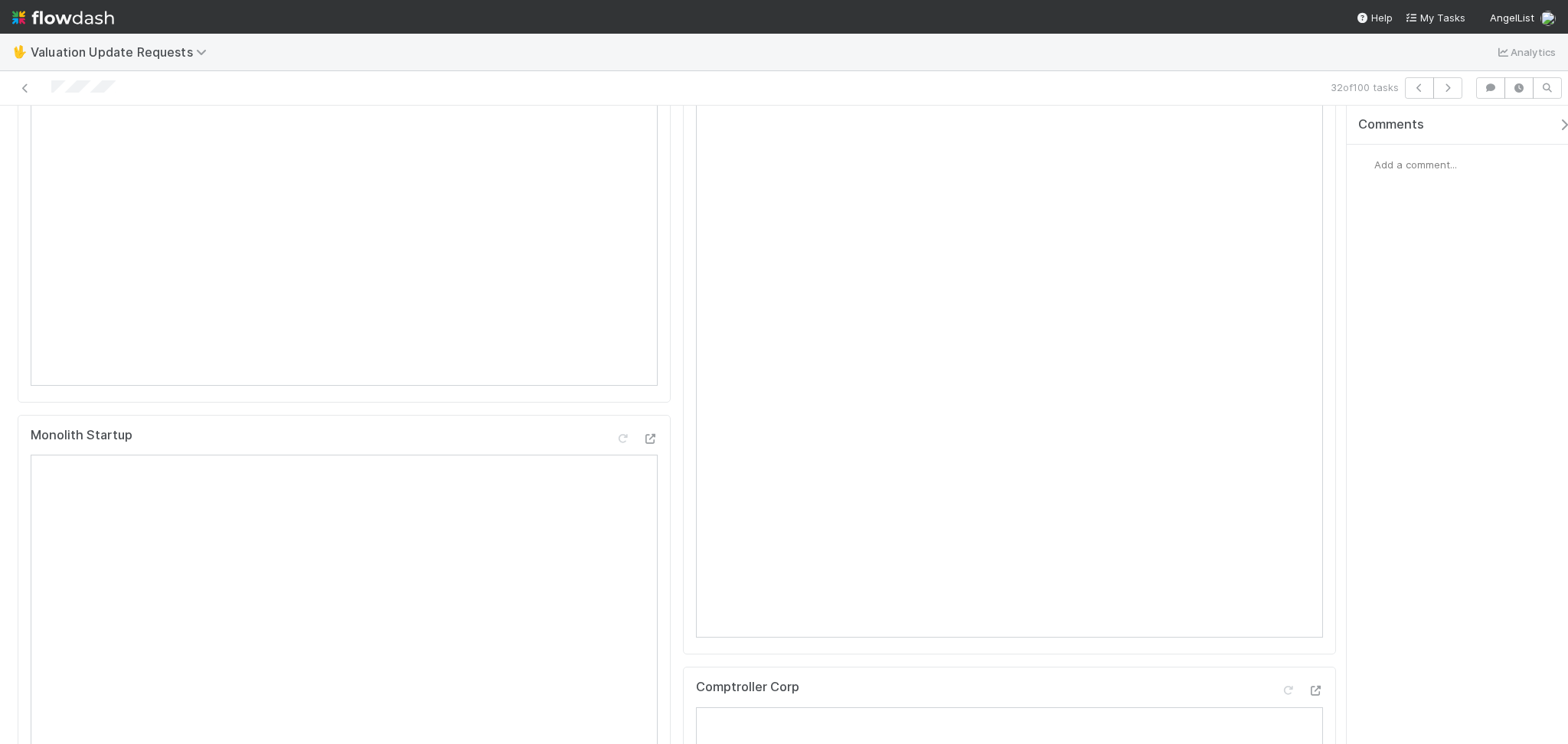
scroll to position [408, 0]
click at [635, 40] on div "🖖 Valuation Update Requests Analytics" at bounding box center [784, 52] width 1568 height 37
click at [1446, 83] on icon "button" at bounding box center [1447, 88] width 15 height 9
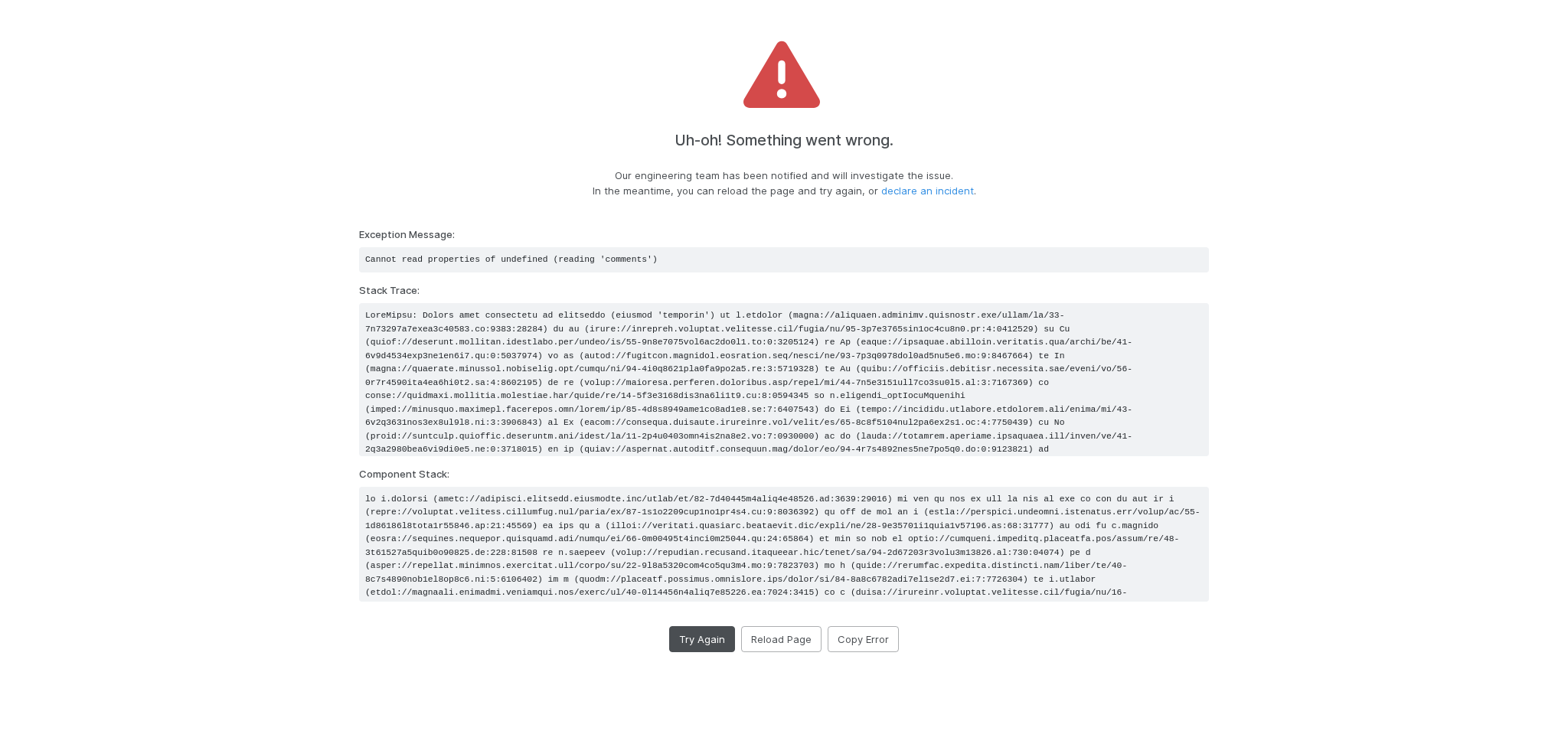
scroll to position [153, 0]
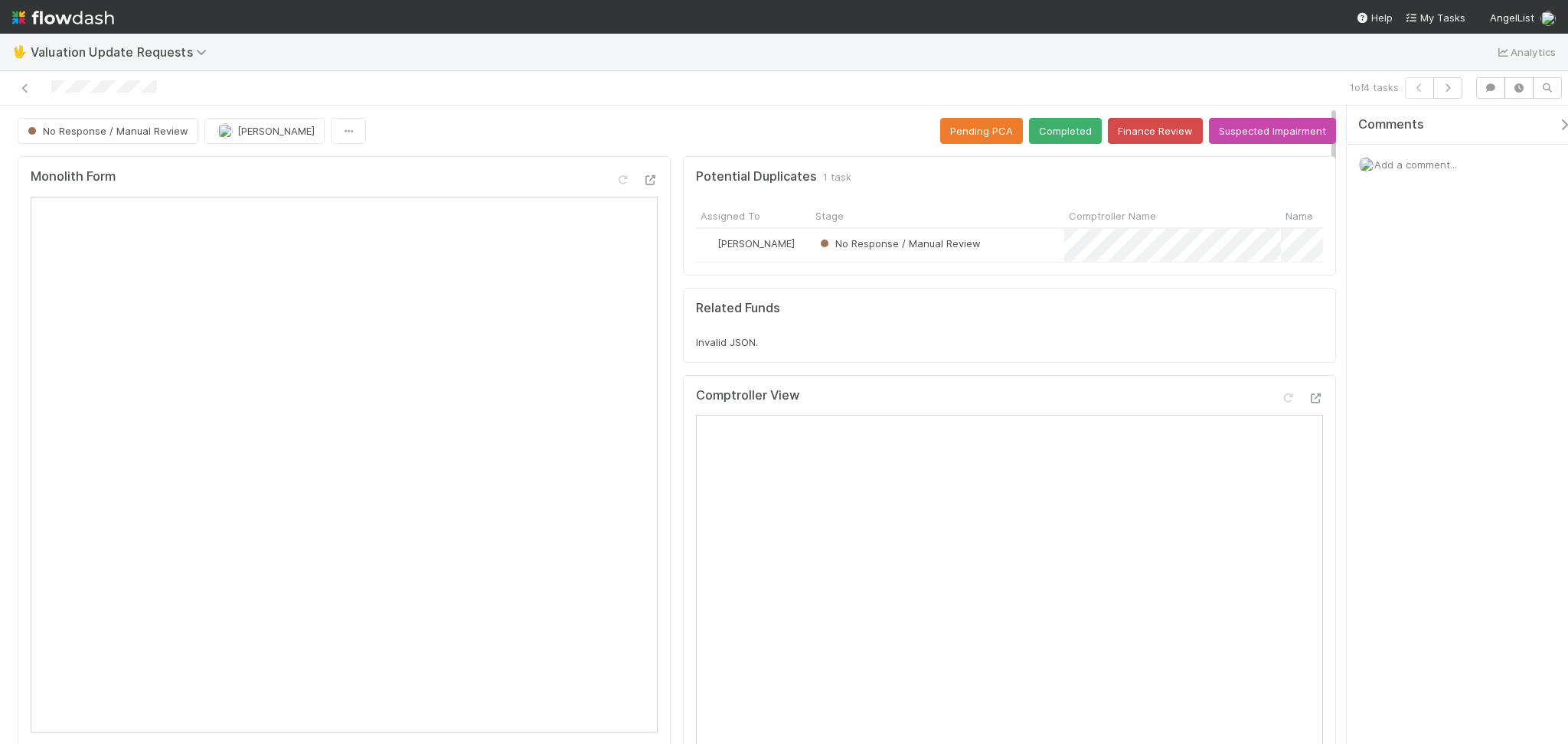
click at [1380, 169] on span "Add a comment..." at bounding box center [1415, 164] width 83 height 12
click at [1416, 426] on button "Add Comment" at bounding box center [1415, 422] width 89 height 26
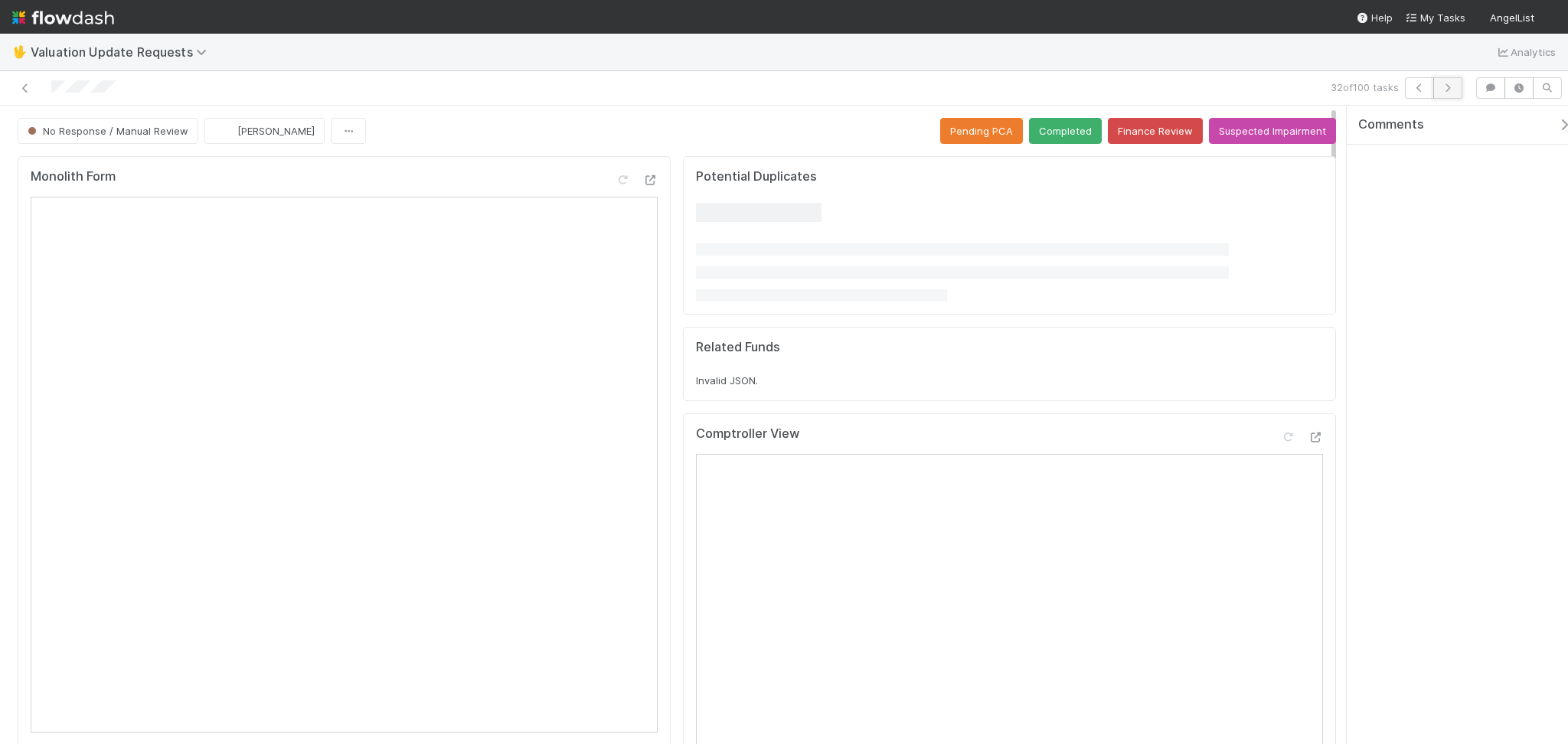
click at [1455, 80] on button "button" at bounding box center [1448, 88] width 29 height 21
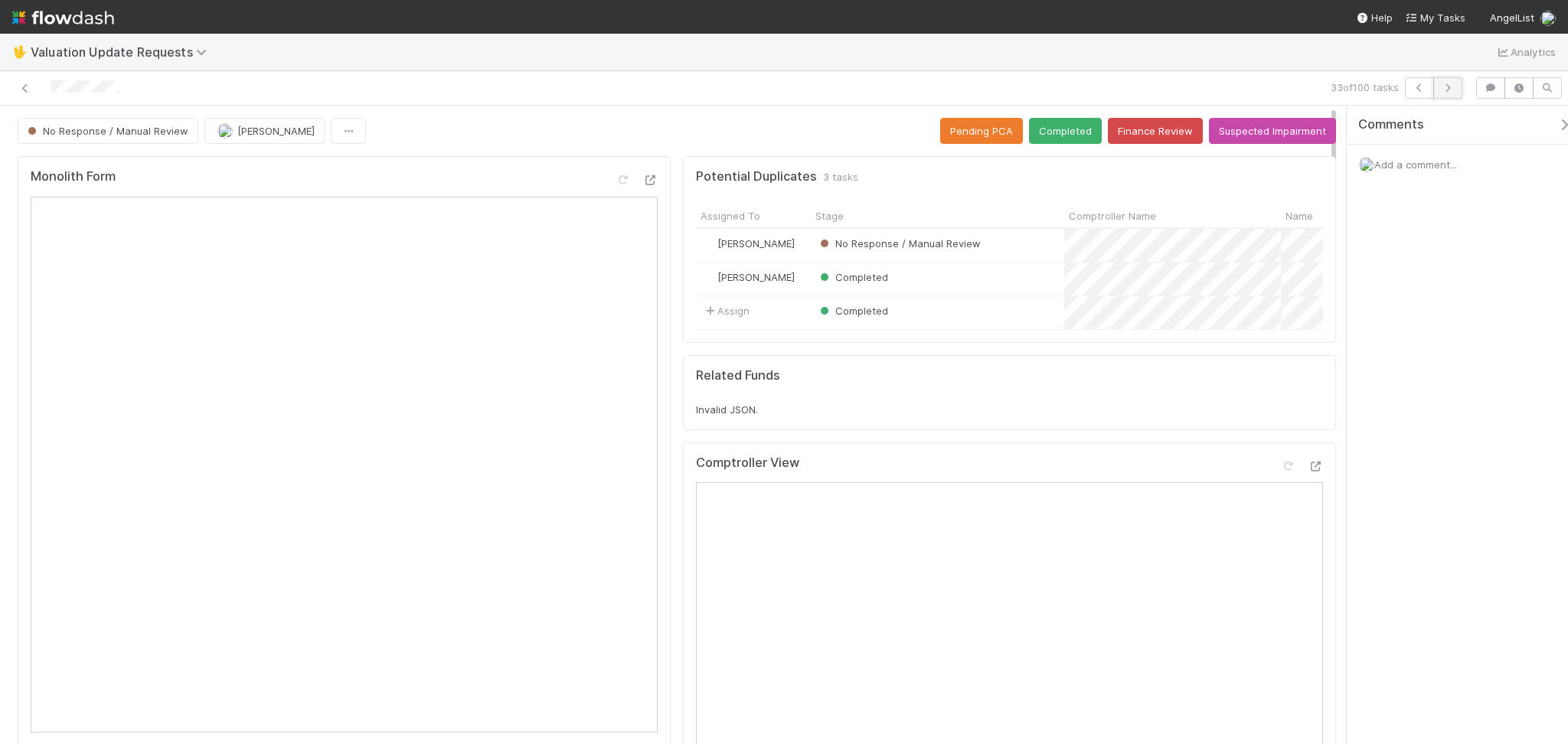
click at [1455, 86] on button "button" at bounding box center [1448, 88] width 29 height 21
click at [1280, 445] on div at bounding box center [1301, 435] width 43 height 21
click at [1280, 437] on icon at bounding box center [1287, 431] width 15 height 10
click at [1047, 127] on button "Completed" at bounding box center [1065, 131] width 73 height 26
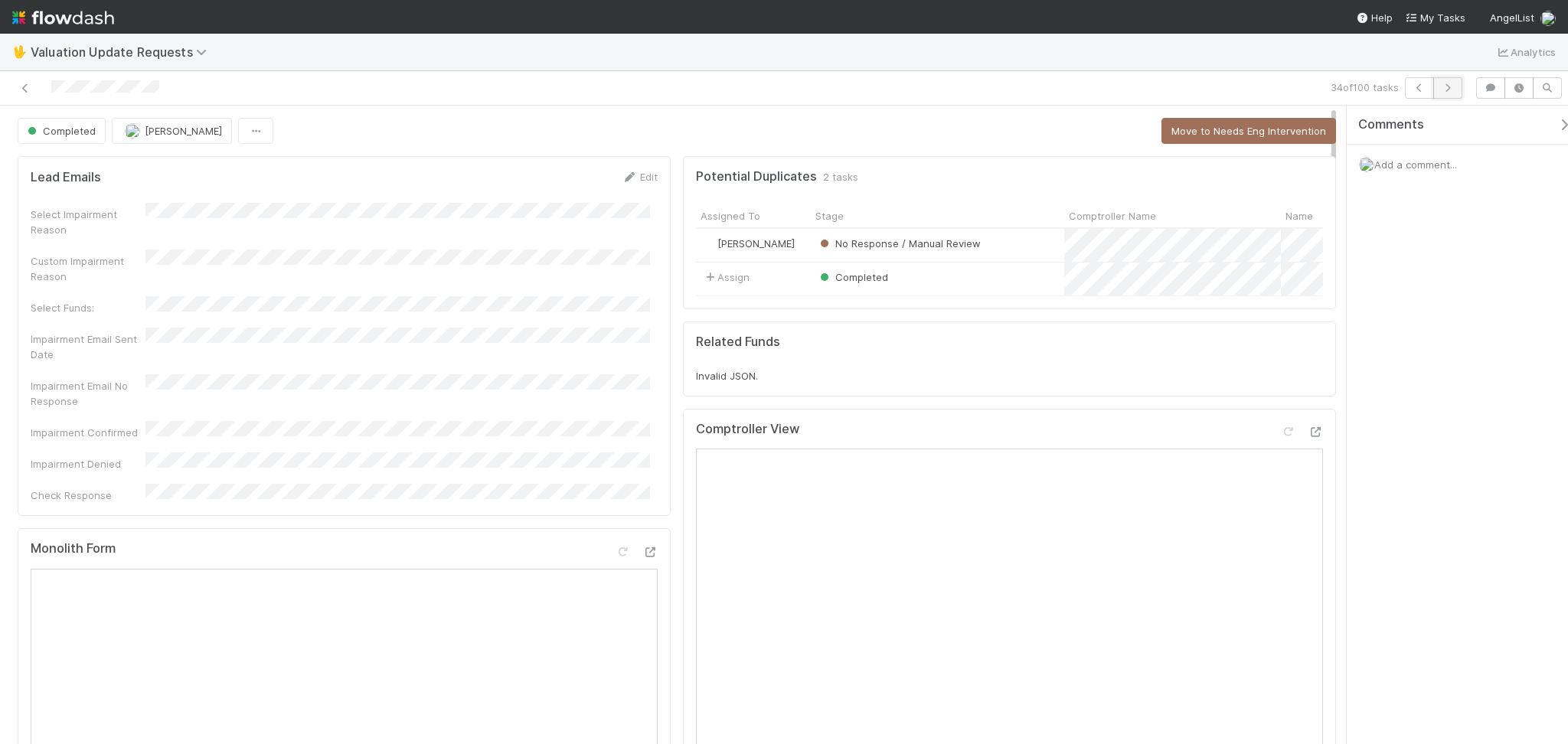
click at [1456, 80] on button "button" at bounding box center [1448, 88] width 29 height 21
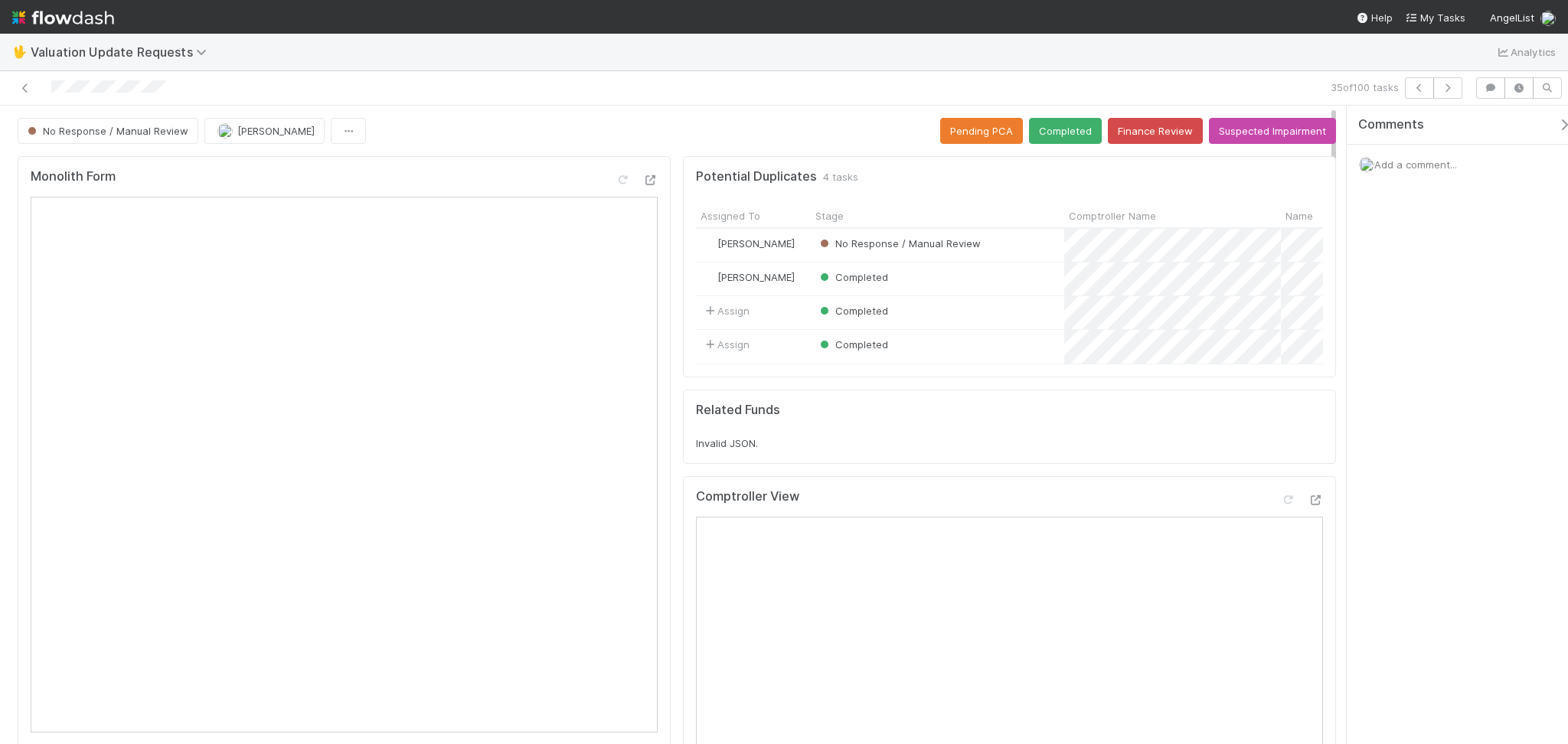
click at [849, 50] on div "🖖 Valuation Update Requests Analytics" at bounding box center [784, 52] width 1568 height 37
click at [1130, 118] on button "Finance Review" at bounding box center [1155, 131] width 95 height 26
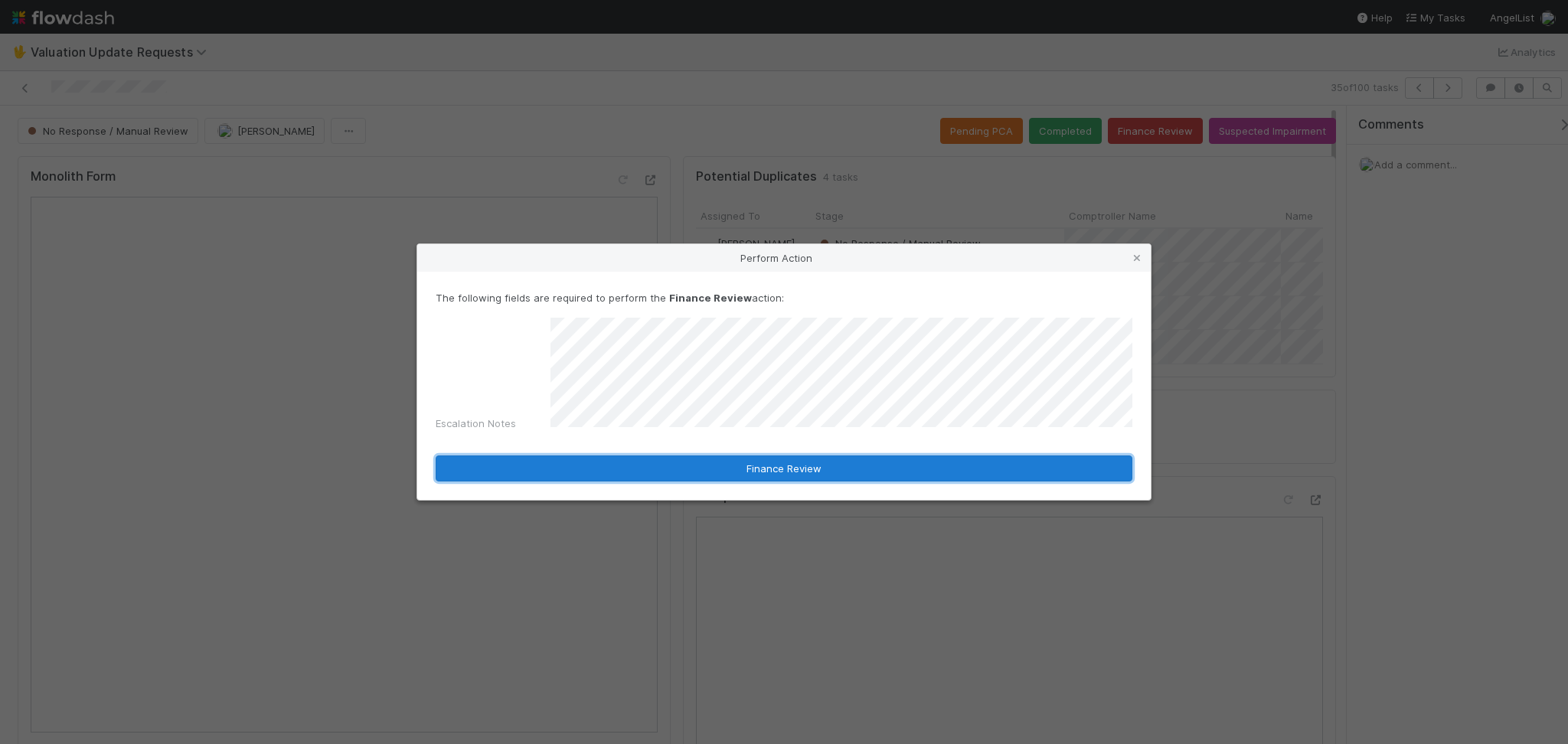
click at [732, 461] on button "Finance Review" at bounding box center [784, 469] width 697 height 26
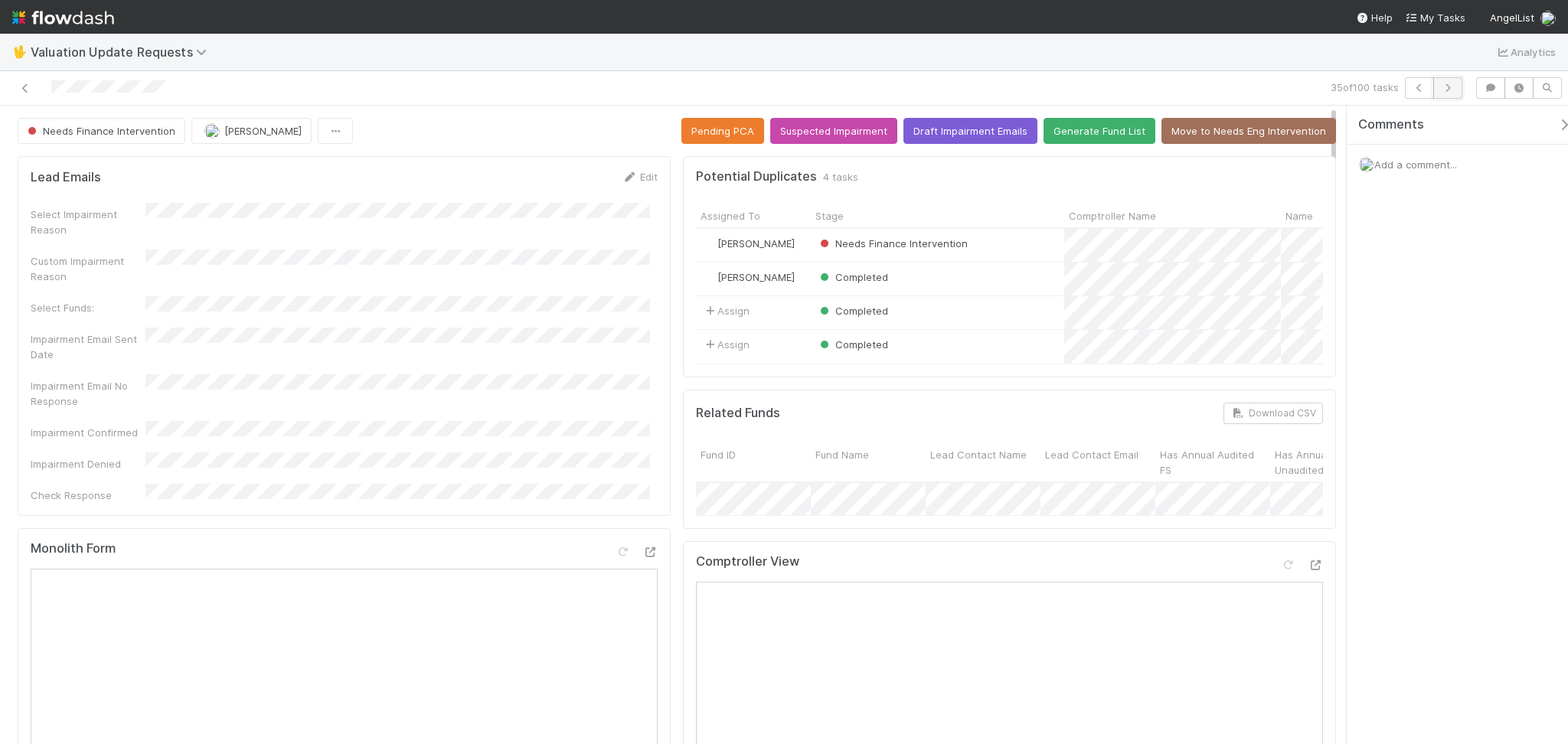
click at [1440, 88] on icon "button" at bounding box center [1447, 88] width 15 height 9
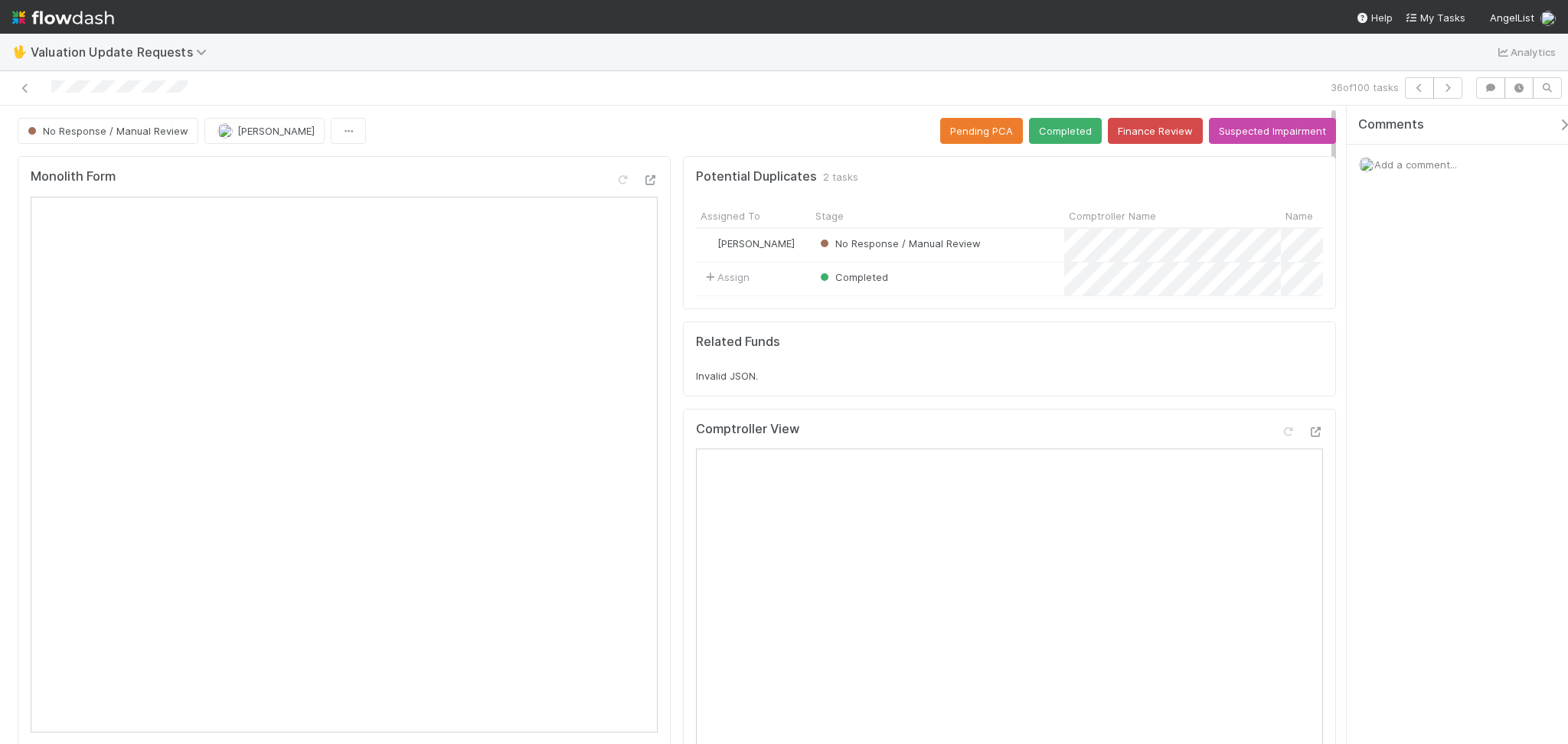
click at [588, 37] on div "🖖 Valuation Update Requests Analytics" at bounding box center [784, 52] width 1568 height 37
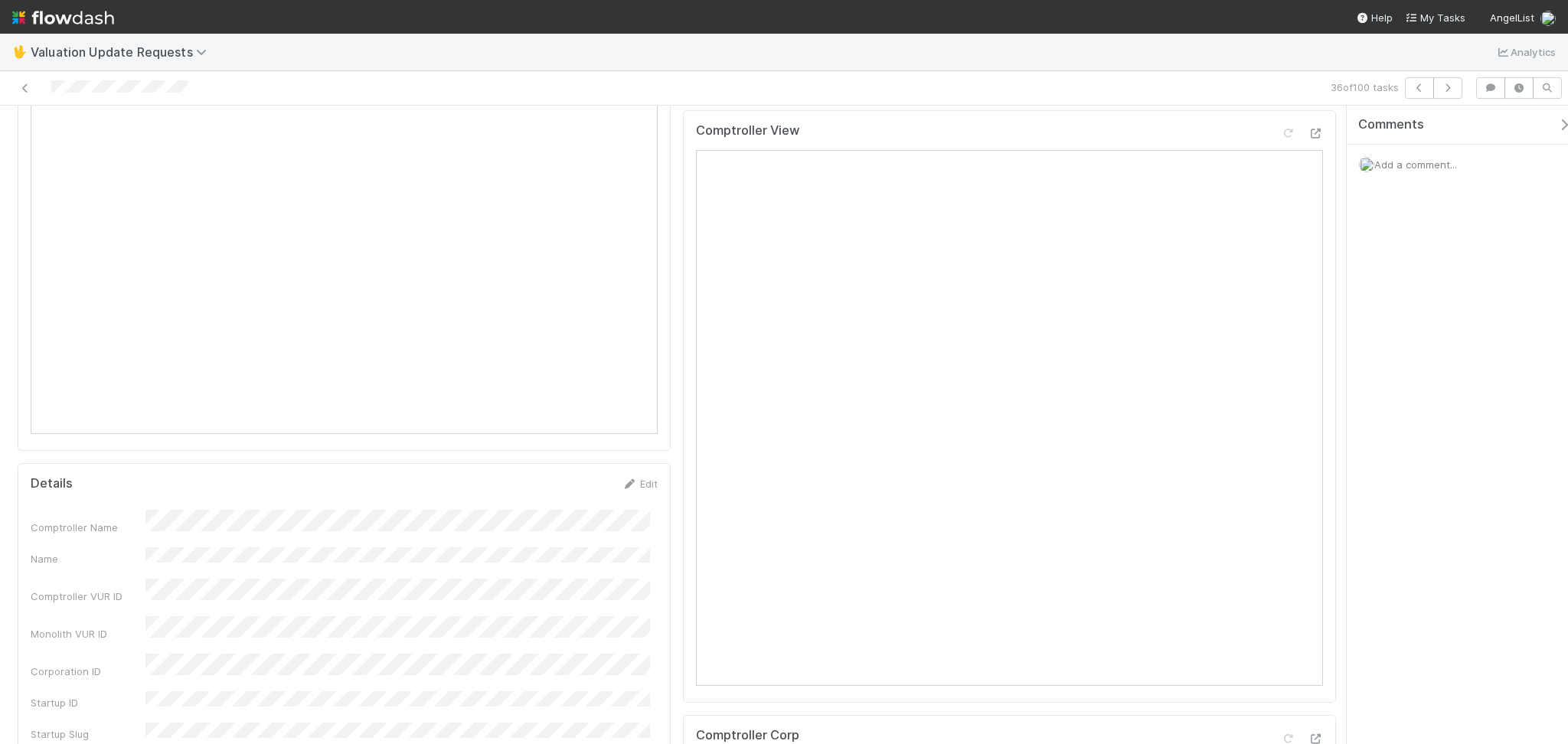
scroll to position [204, 0]
click at [1280, 235] on div at bounding box center [1287, 228] width 15 height 15
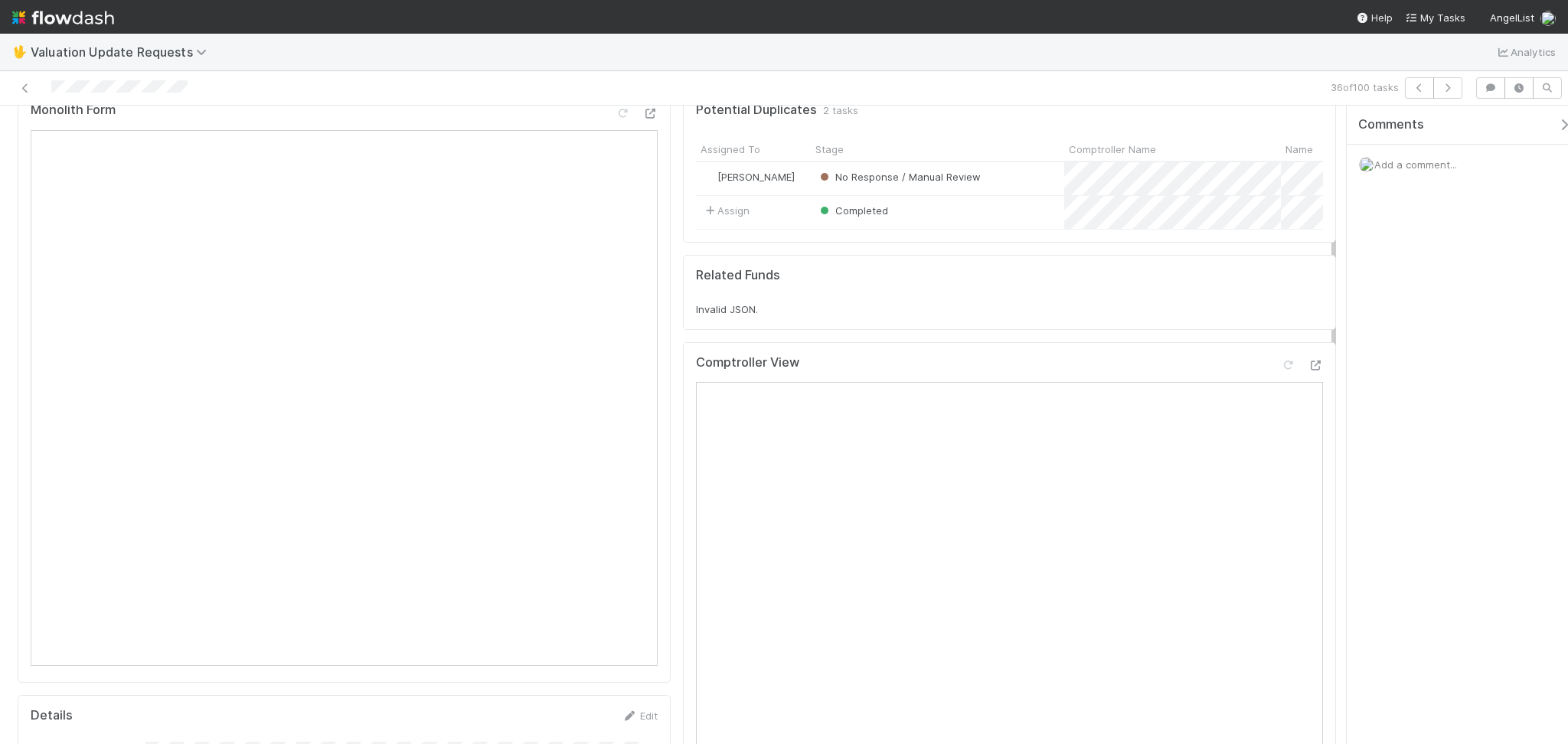
scroll to position [0, 0]
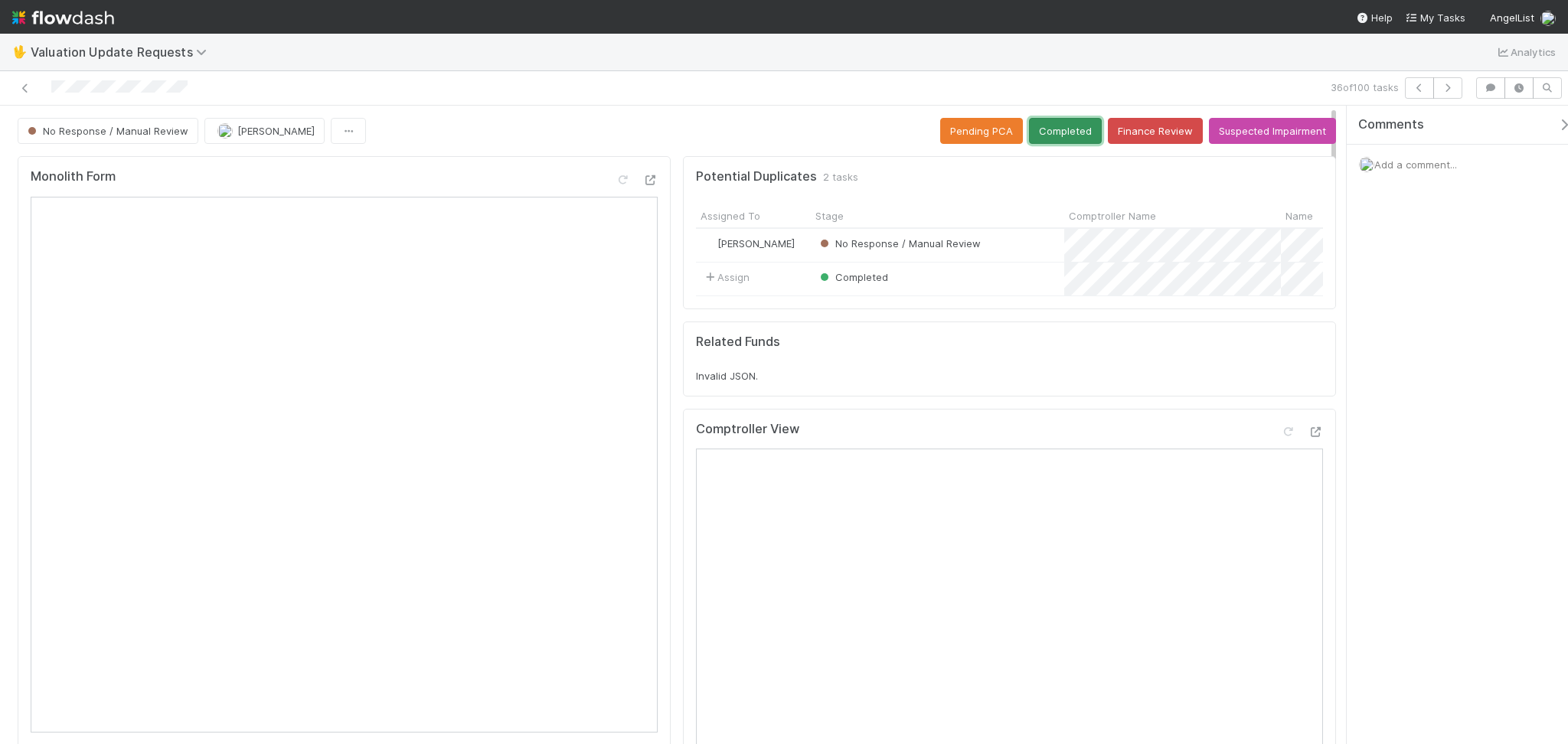
click at [1057, 125] on button "Completed" at bounding box center [1065, 131] width 73 height 26
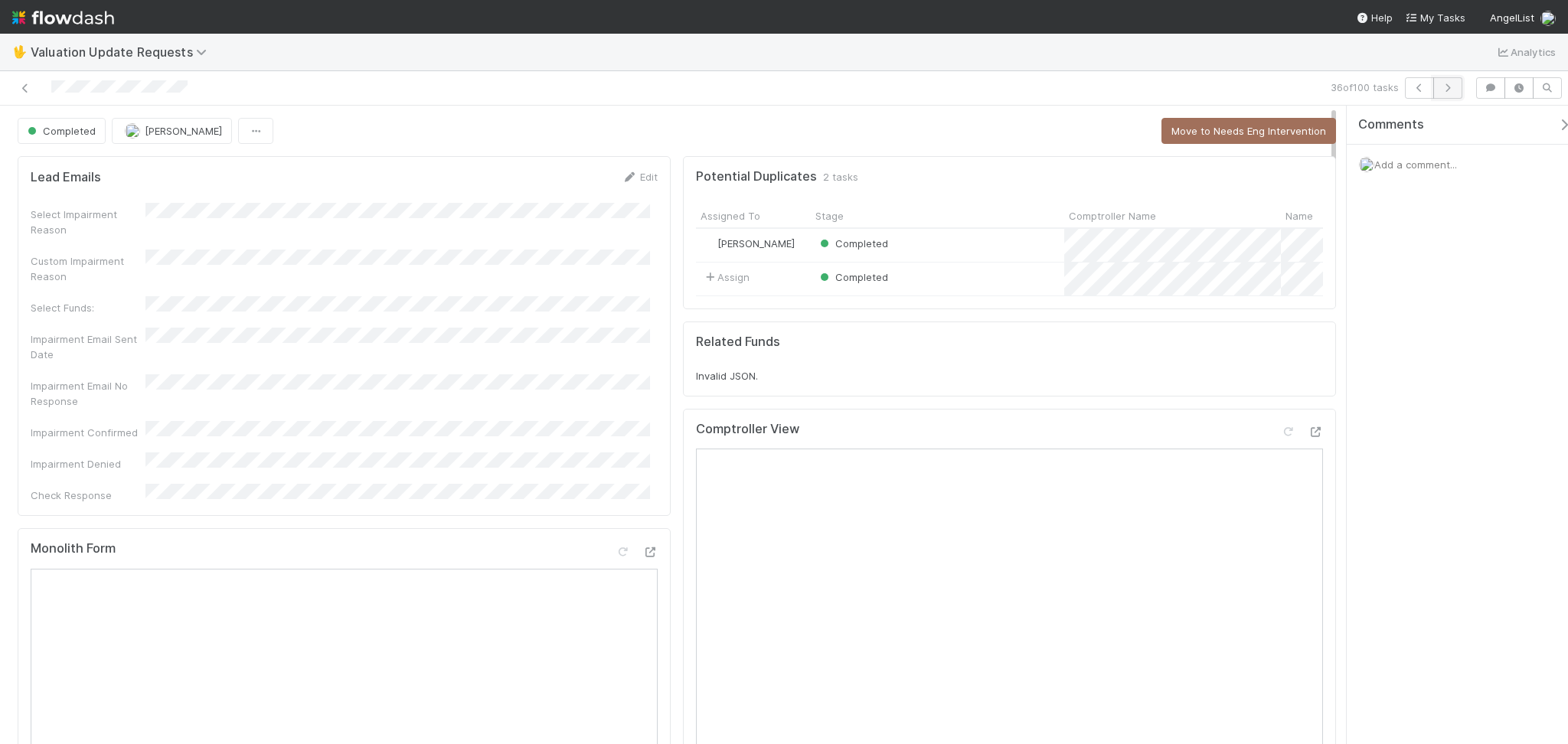
click at [1456, 92] on button "button" at bounding box center [1448, 88] width 29 height 21
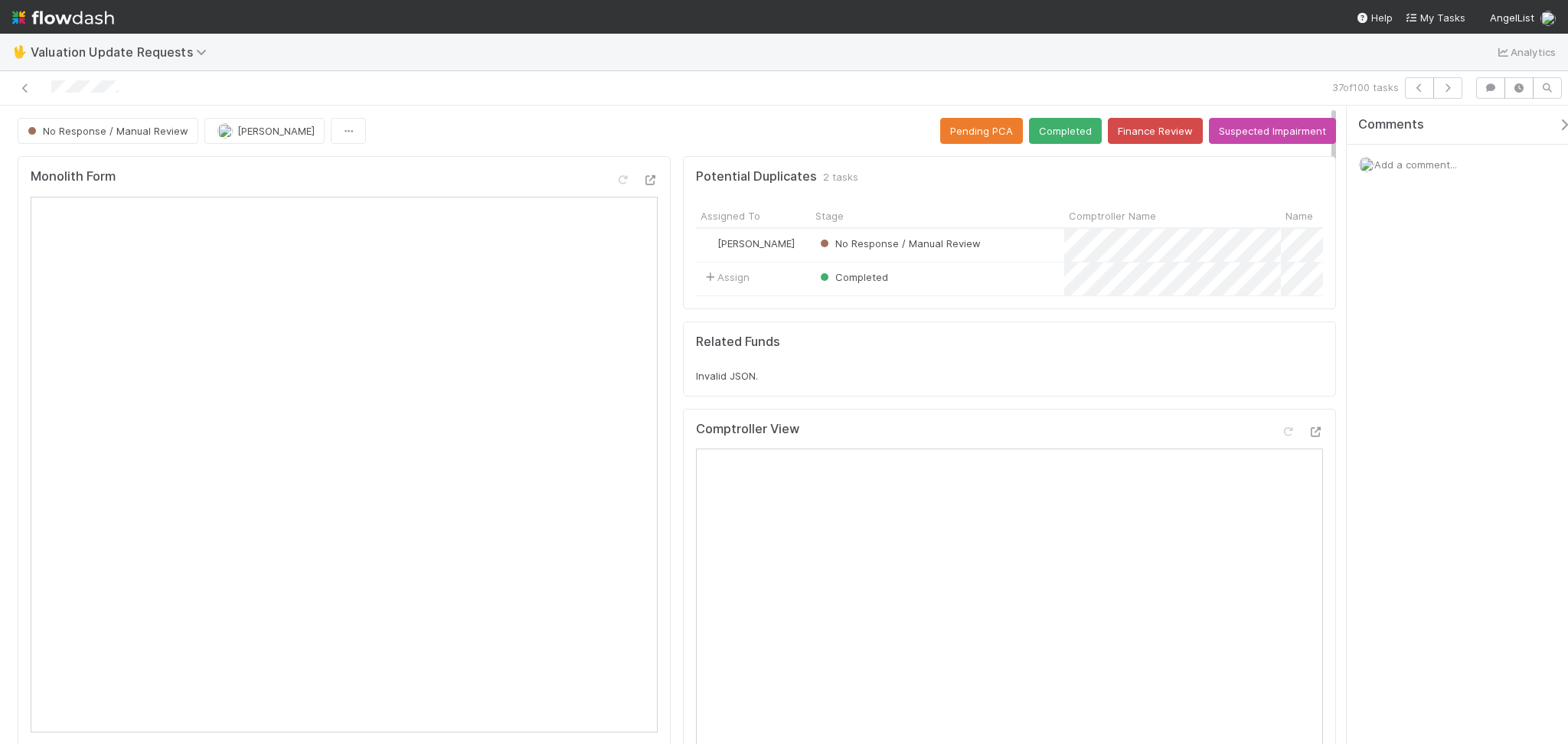
click at [1429, 345] on div "Comments Add a comment..." at bounding box center [1457, 424] width 221 height 639
click at [1280, 437] on icon at bounding box center [1287, 431] width 15 height 10
click at [1058, 126] on button "Completed" at bounding box center [1065, 131] width 73 height 26
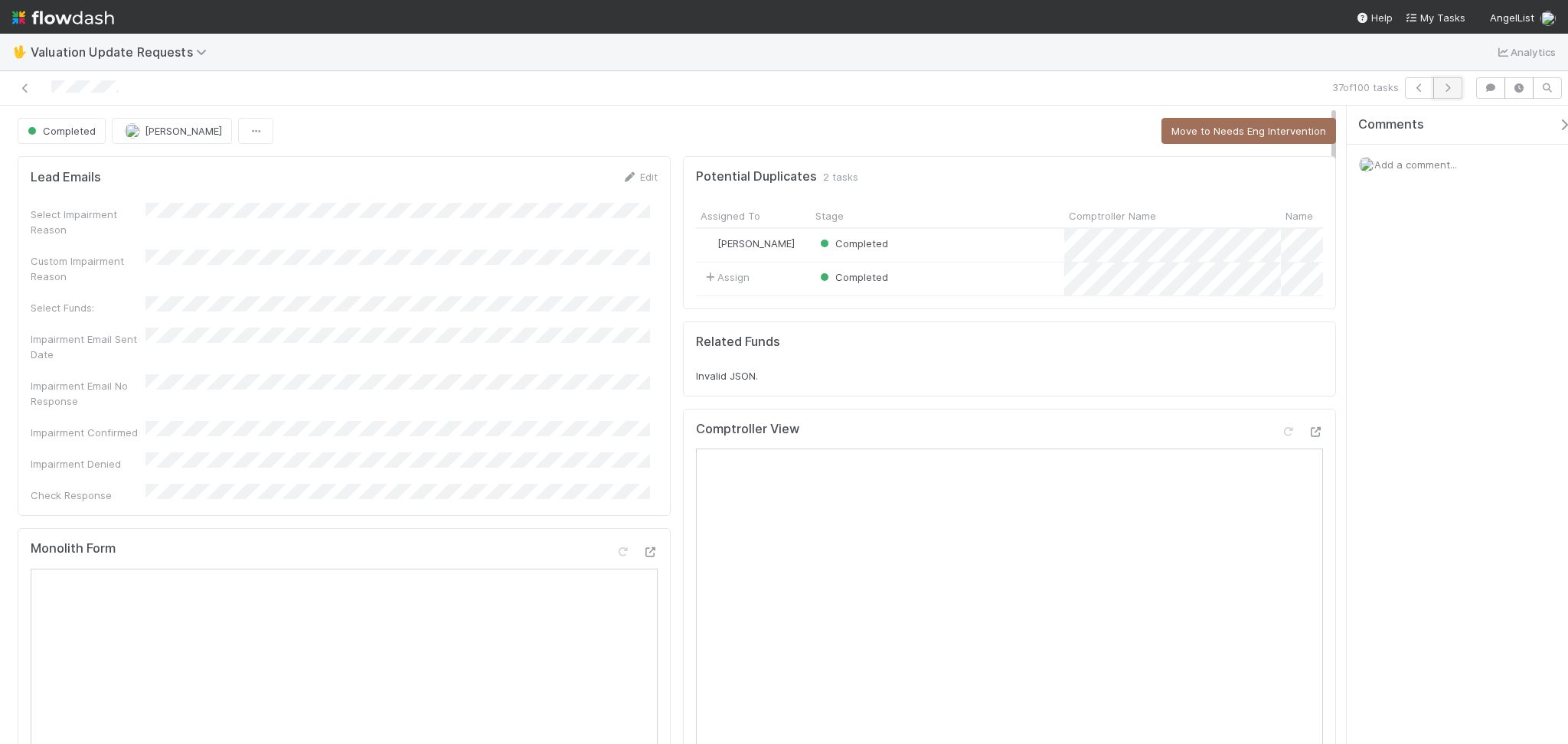
click at [1452, 93] on button "button" at bounding box center [1448, 88] width 29 height 21
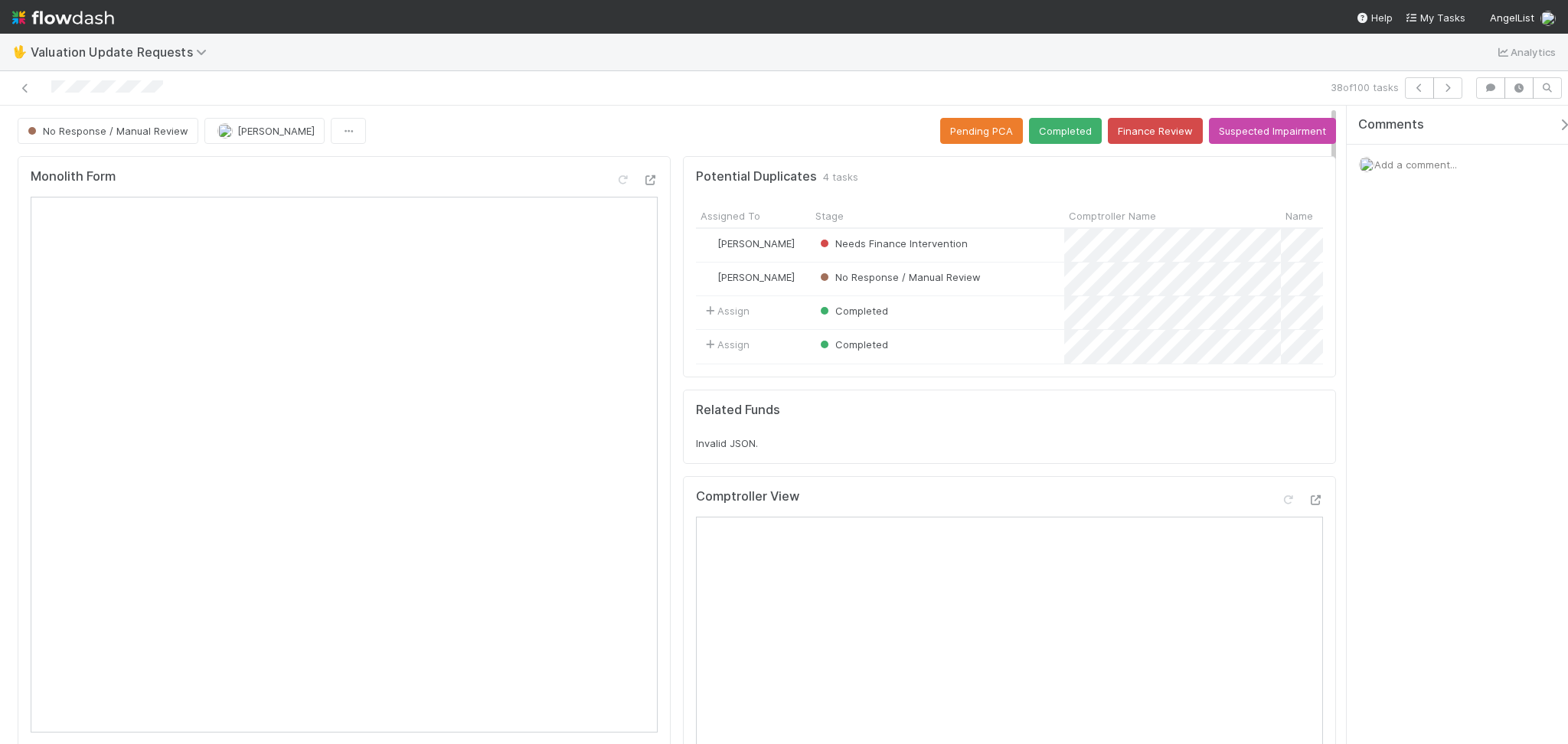
drag, startPoint x: 1400, startPoint y: 299, endPoint x: 1370, endPoint y: 282, distance: 34.5
click at [1400, 299] on div "Comments Add a comment..." at bounding box center [1457, 424] width 221 height 639
click at [993, 244] on div "Needs Finance Intervention" at bounding box center [937, 245] width 253 height 33
click at [1130, 139] on button "Finance Review" at bounding box center [1155, 131] width 95 height 26
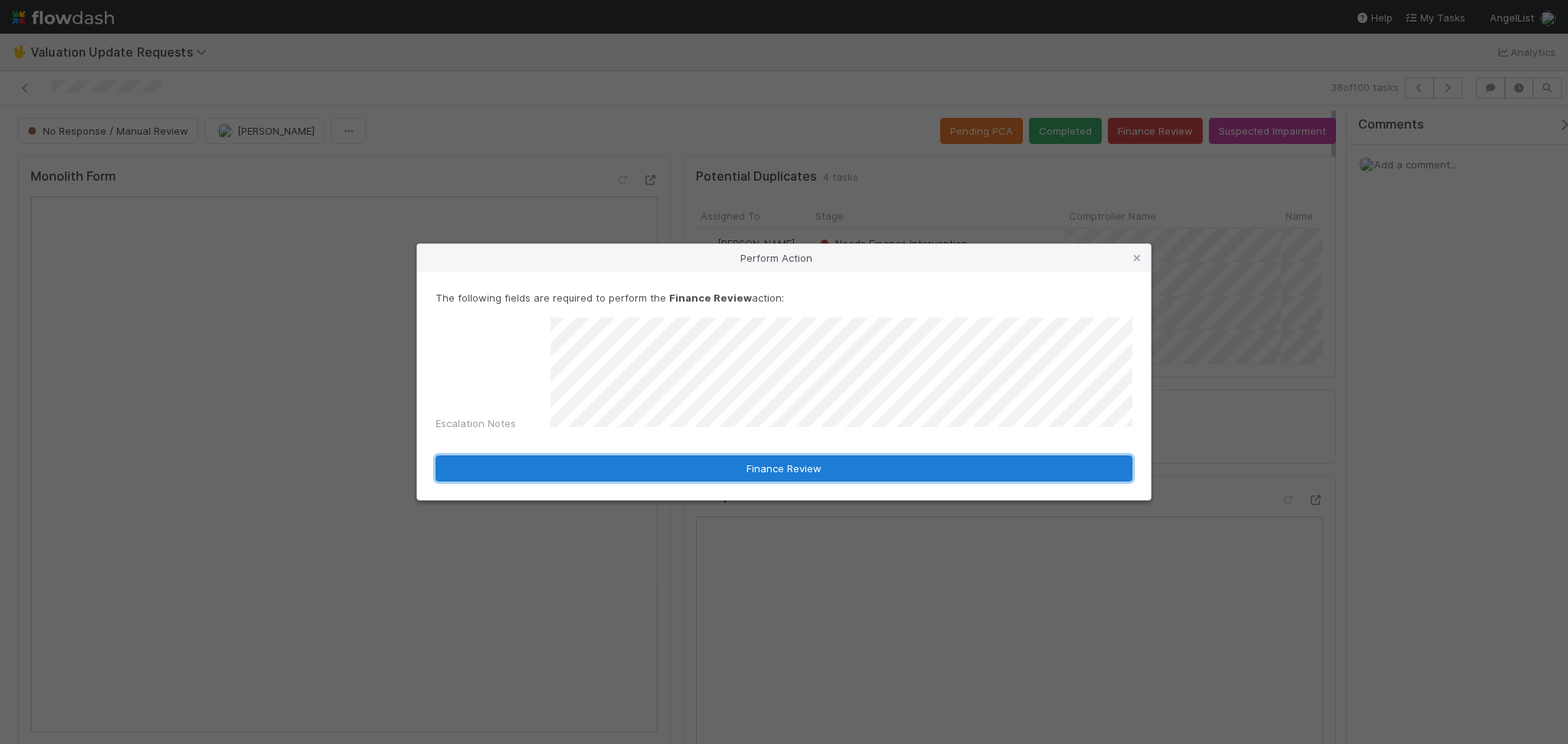
click at [764, 456] on button "Finance Review" at bounding box center [784, 469] width 697 height 26
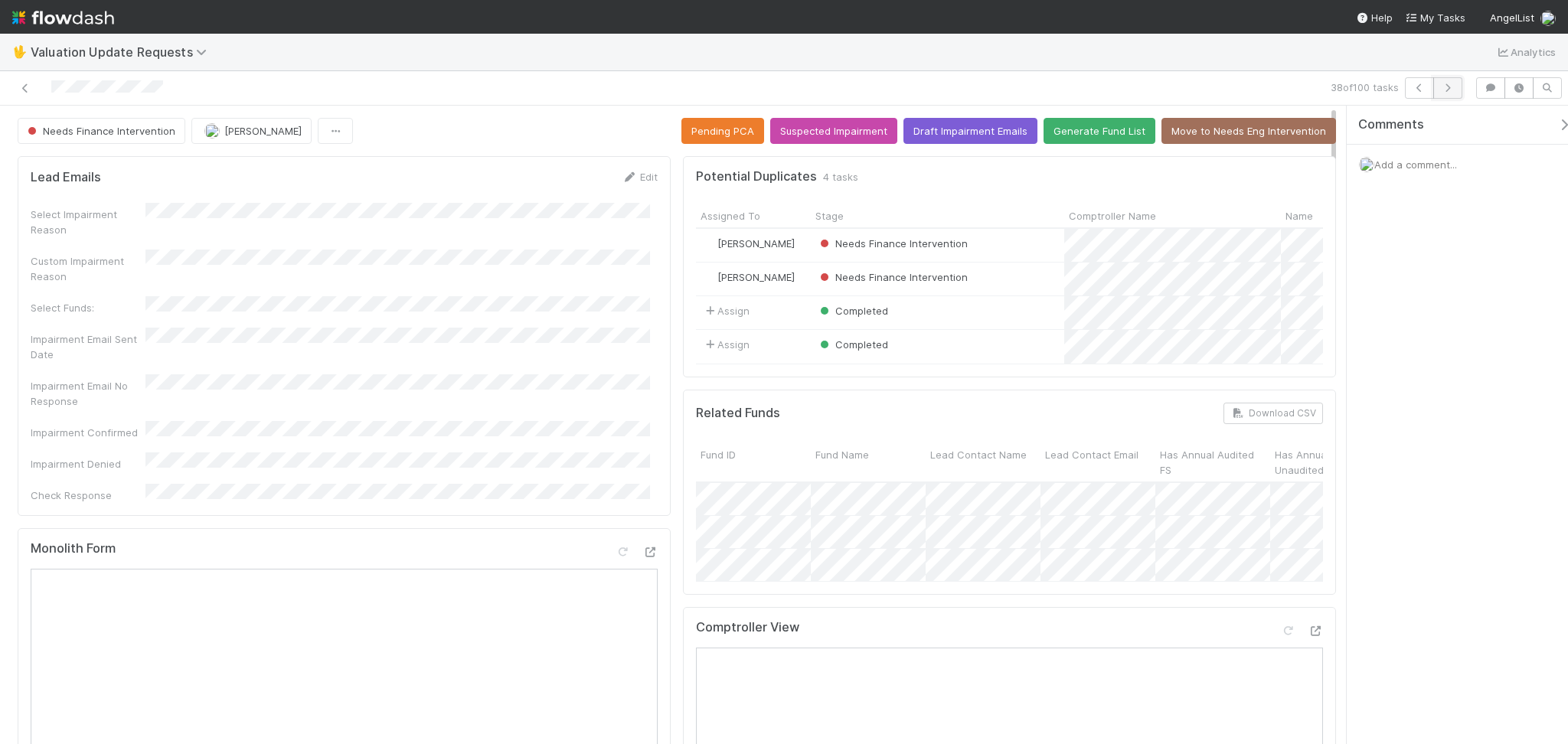
click at [1447, 83] on icon "button" at bounding box center [1447, 88] width 15 height 9
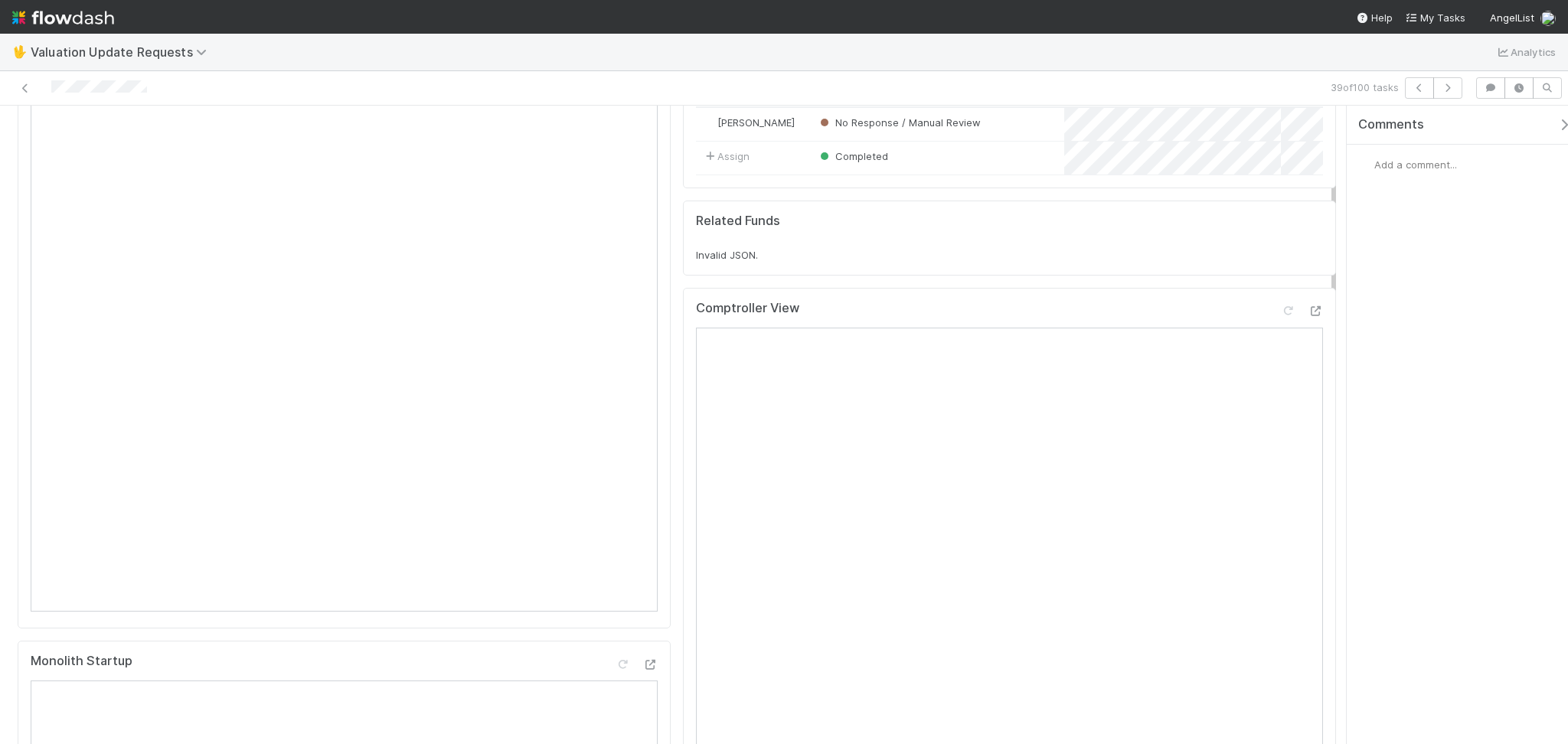
scroll to position [204, 0]
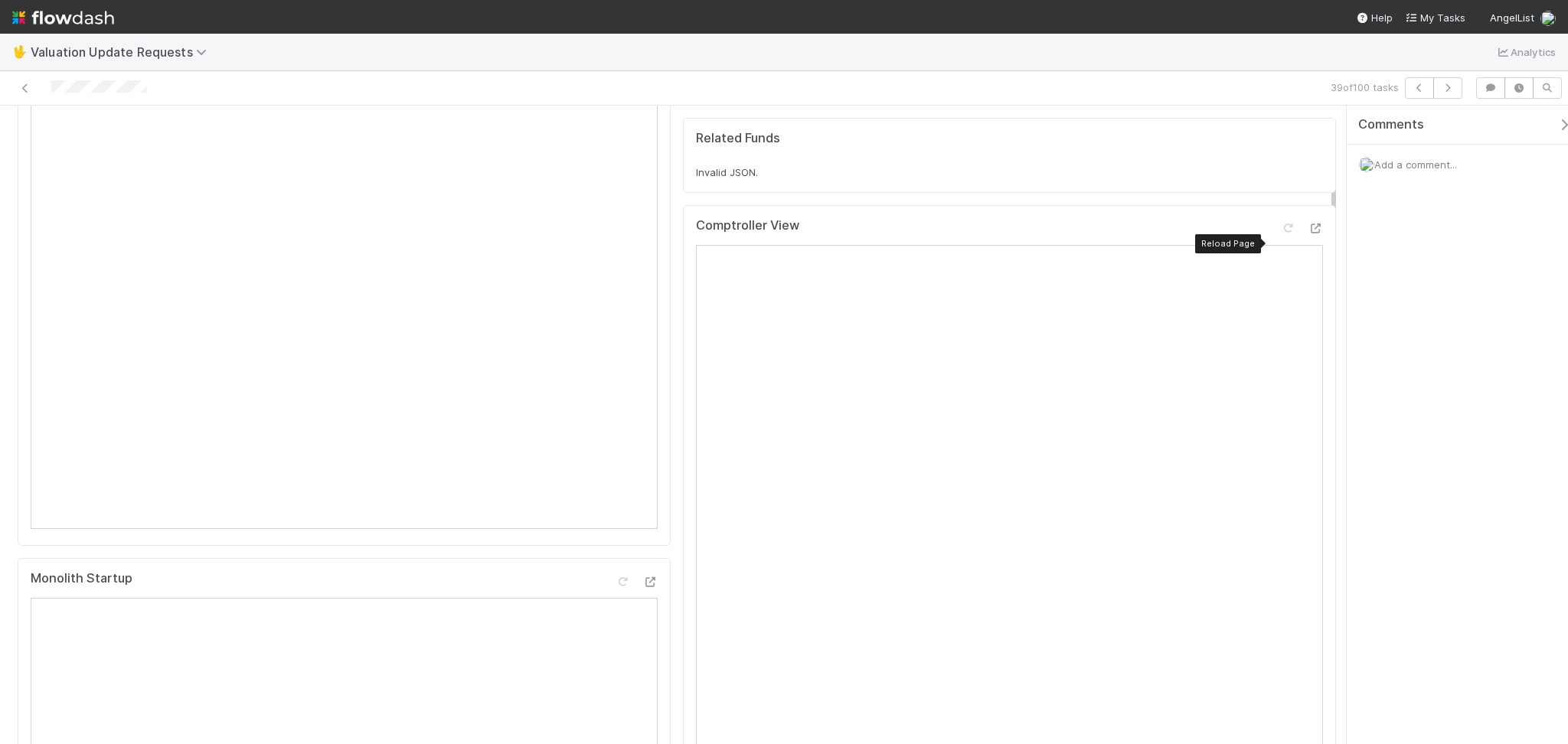
click at [1275, 235] on div "Comptroller View Reload Page" at bounding box center [1009, 231] width 627 height 27
click at [1280, 234] on icon at bounding box center [1287, 228] width 15 height 10
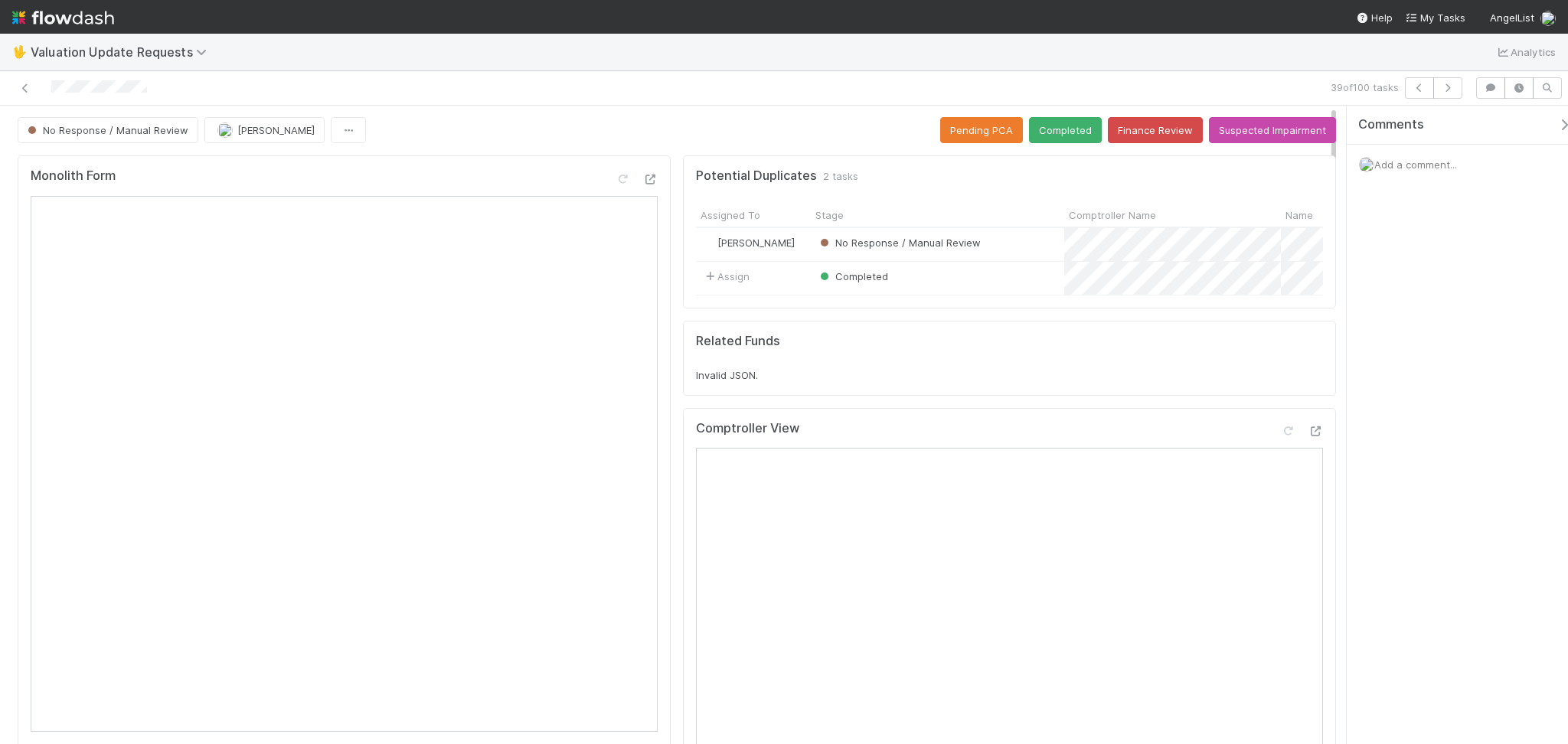
scroll to position [0, 0]
click at [1063, 137] on button "Completed" at bounding box center [1065, 131] width 73 height 26
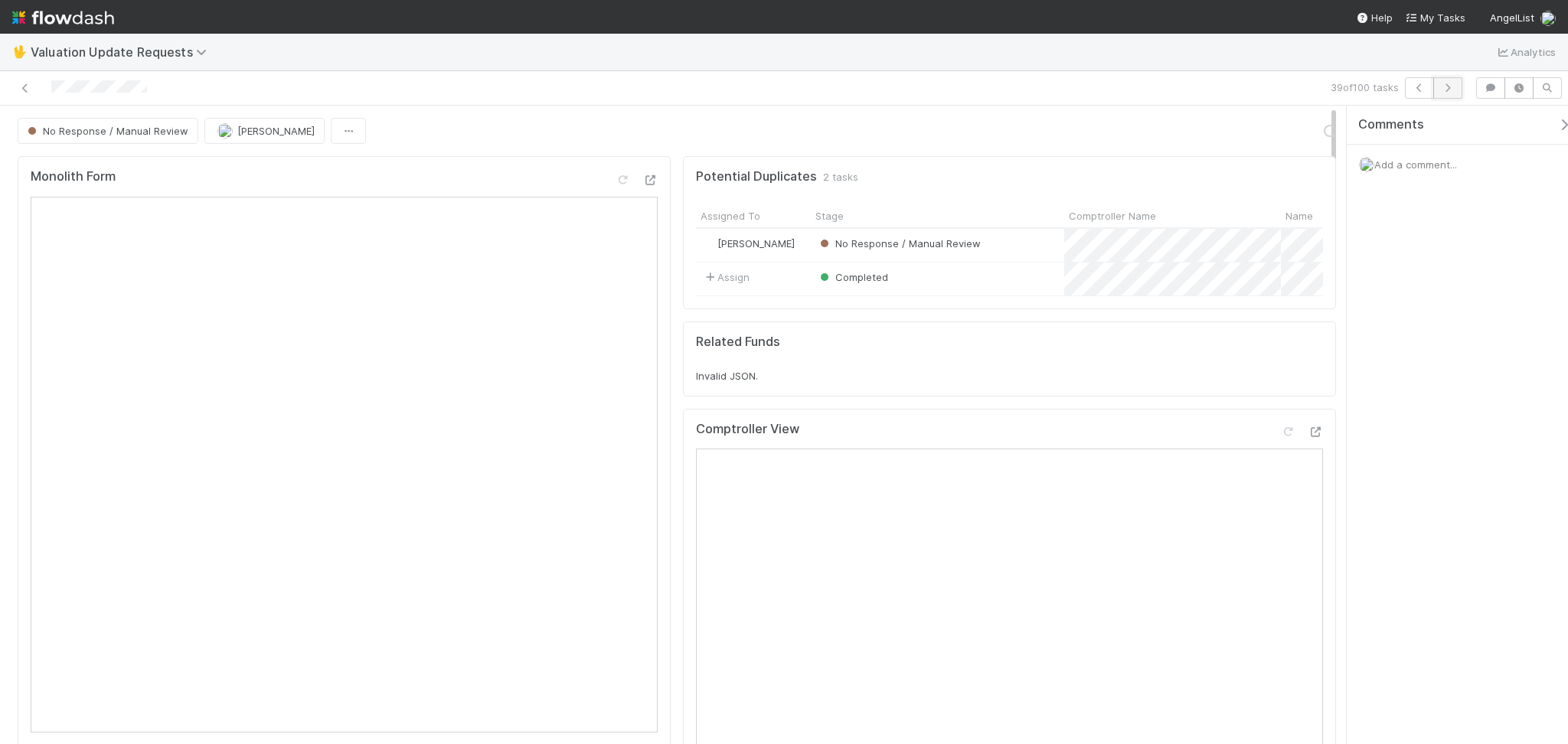
click at [1451, 96] on button "button" at bounding box center [1448, 88] width 29 height 21
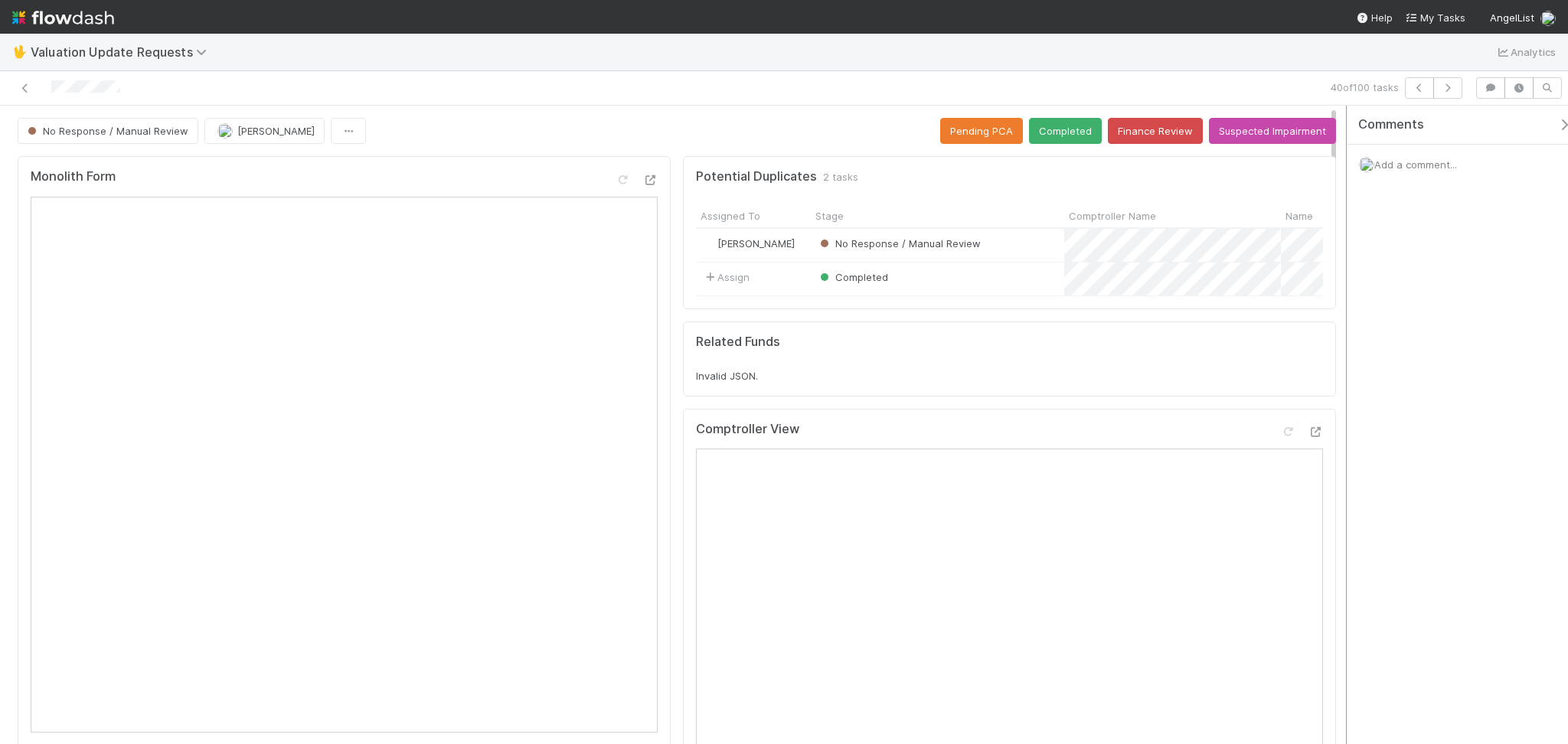
click at [1346, 502] on div at bounding box center [1346, 424] width 1 height 639
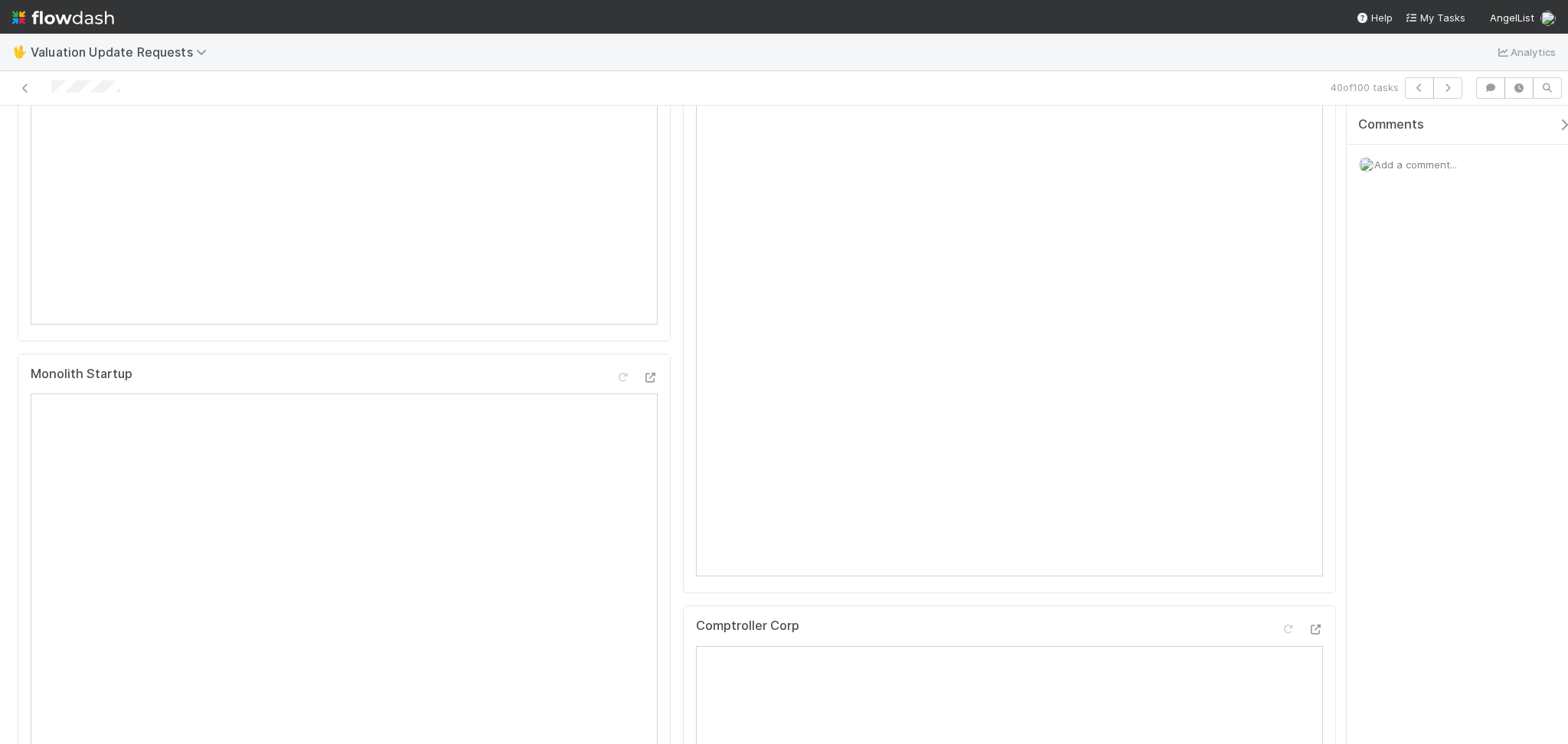
scroll to position [204, 0]
click at [1280, 234] on icon at bounding box center [1287, 228] width 15 height 10
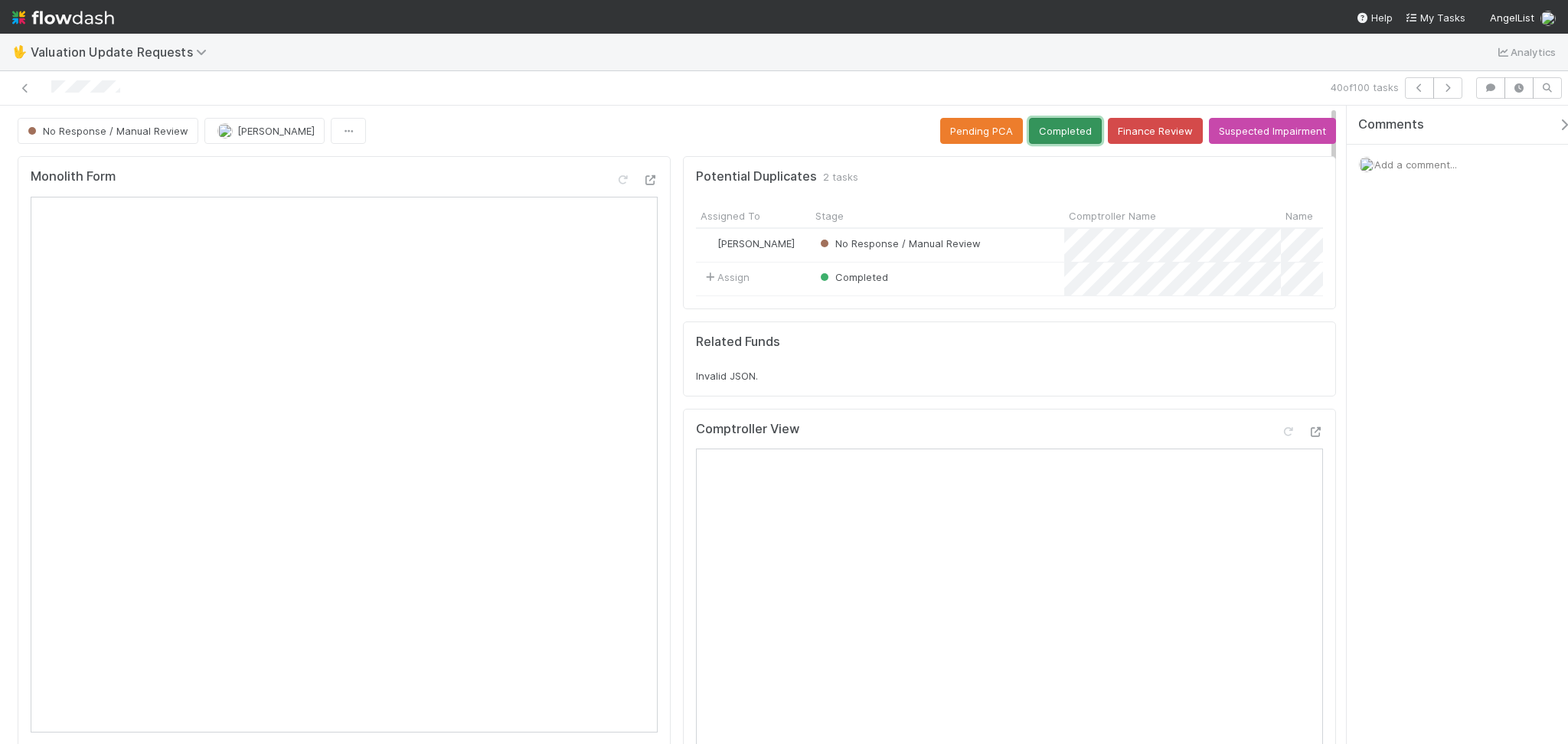
click at [1054, 129] on button "Completed" at bounding box center [1065, 131] width 73 height 26
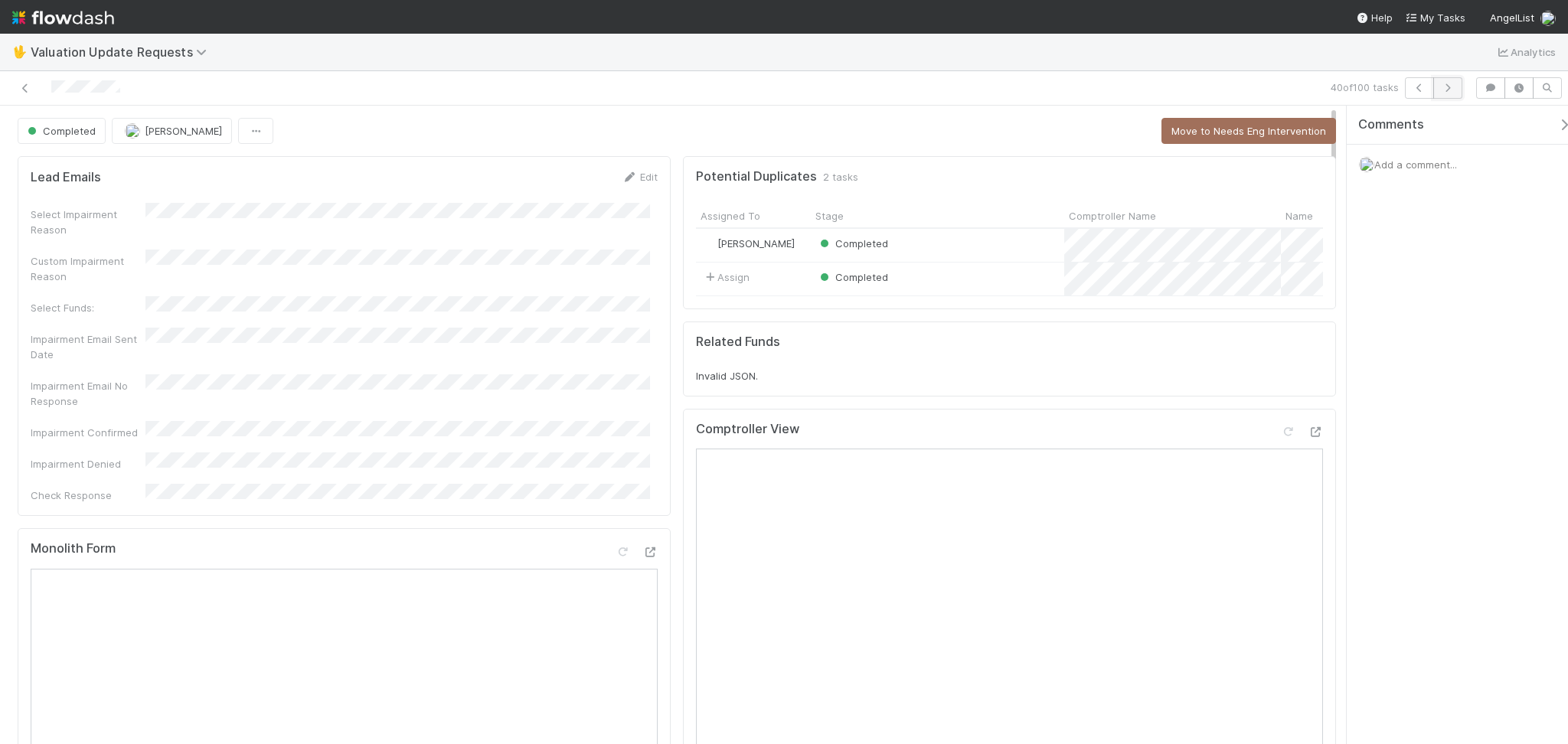
click at [1443, 91] on icon "button" at bounding box center [1447, 88] width 15 height 9
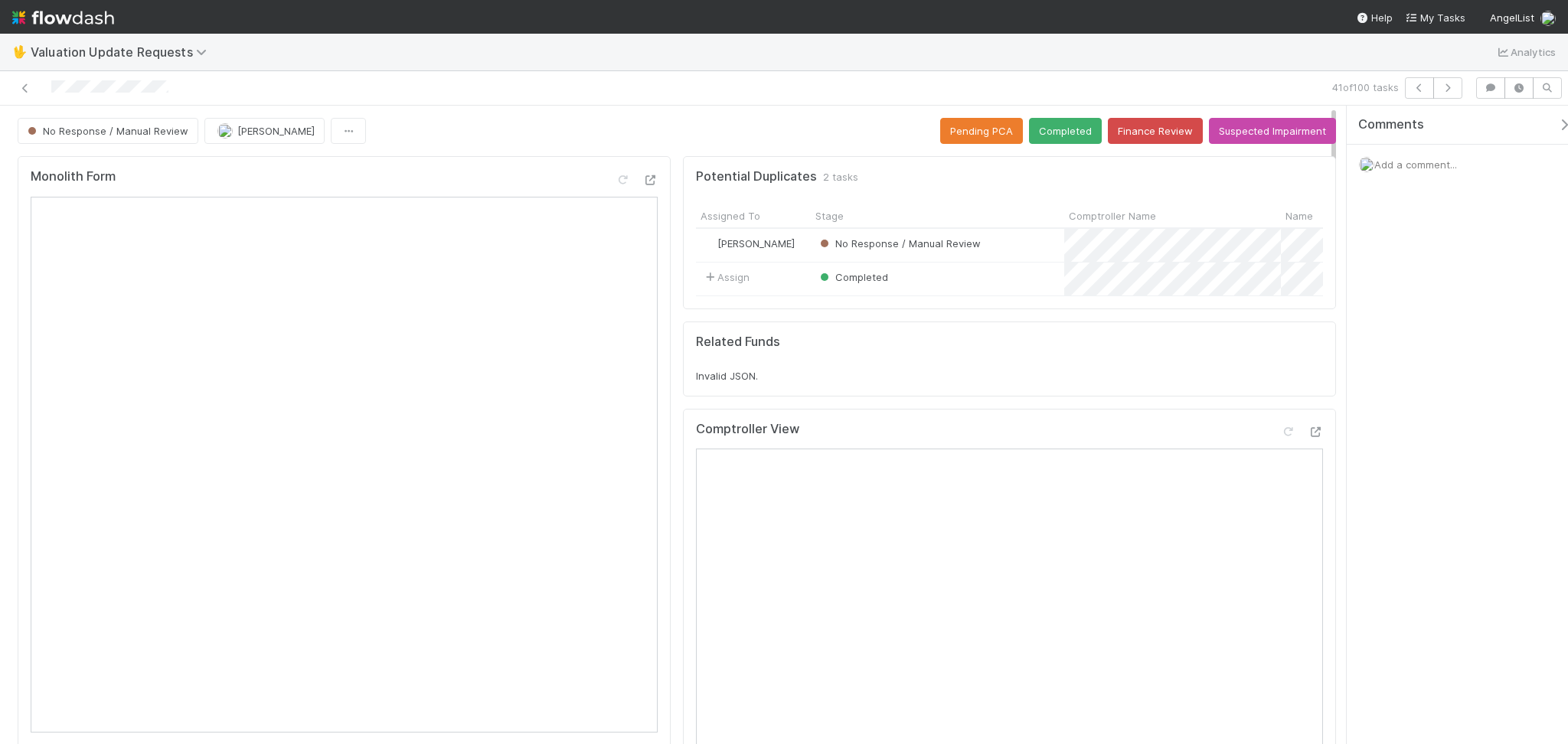
click at [1409, 395] on div "Comments Add a comment..." at bounding box center [1457, 424] width 221 height 639
click at [1280, 437] on icon at bounding box center [1287, 431] width 15 height 10
click at [1070, 126] on button "Completed" at bounding box center [1065, 131] width 73 height 26
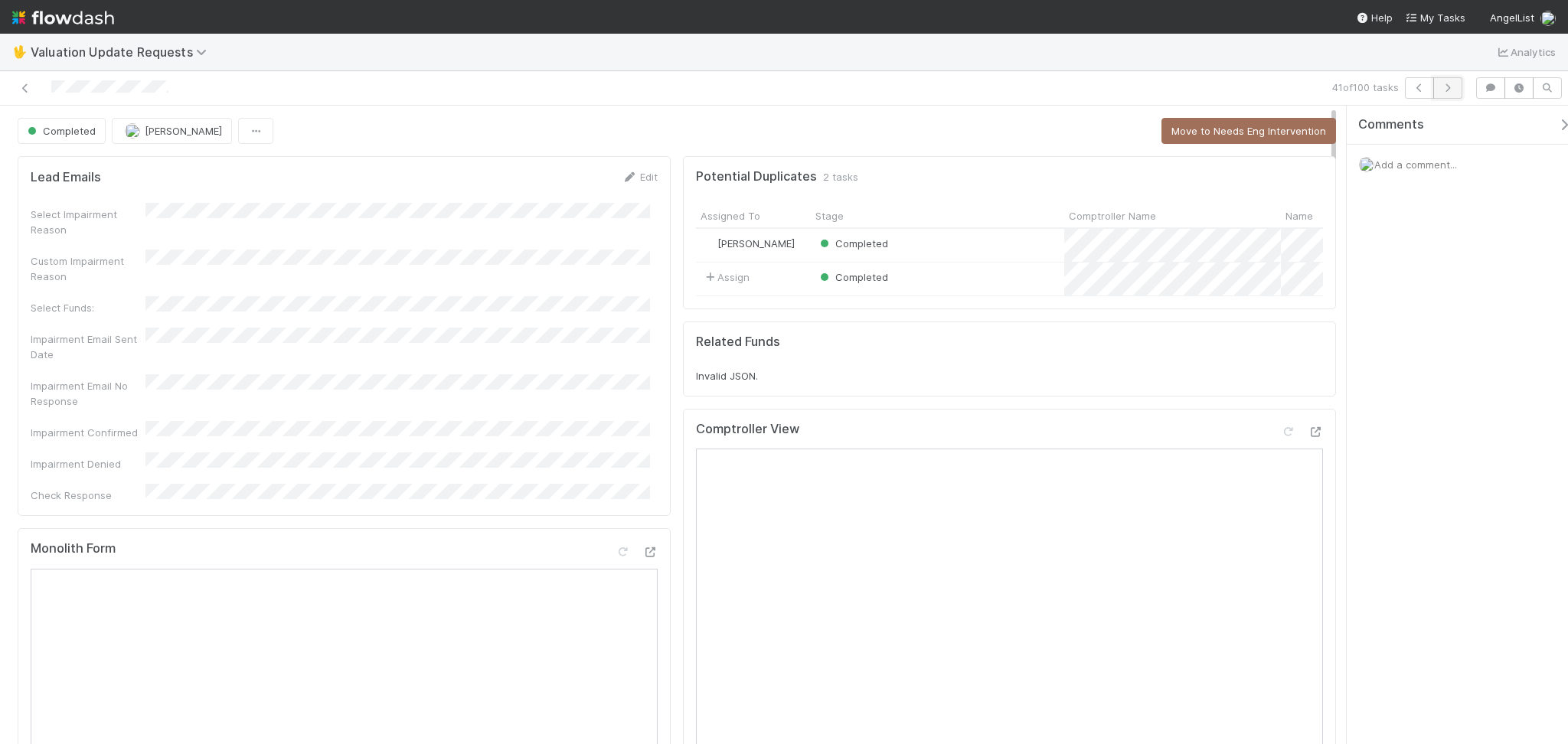
click at [1457, 85] on button "button" at bounding box center [1448, 88] width 29 height 21
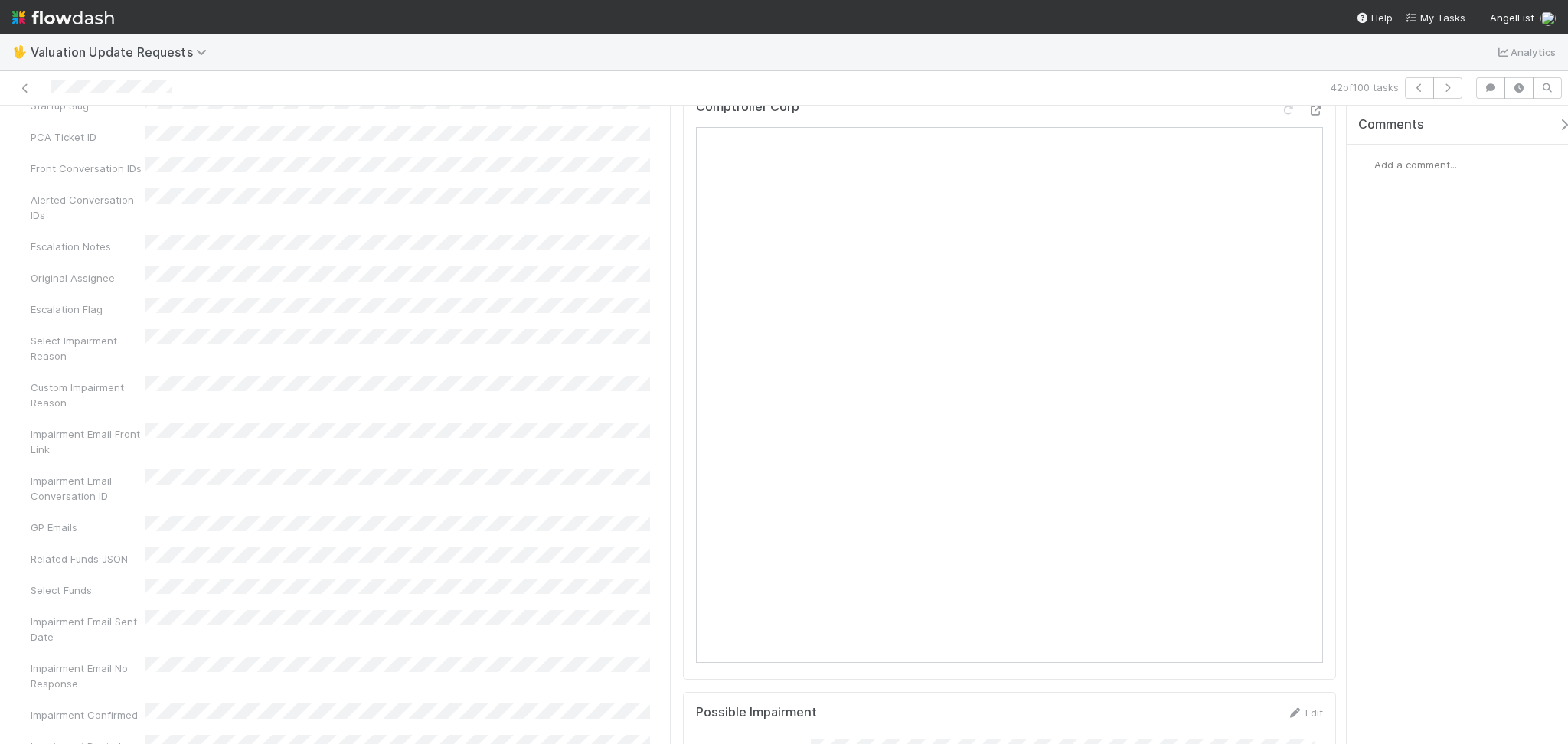
scroll to position [1123, 0]
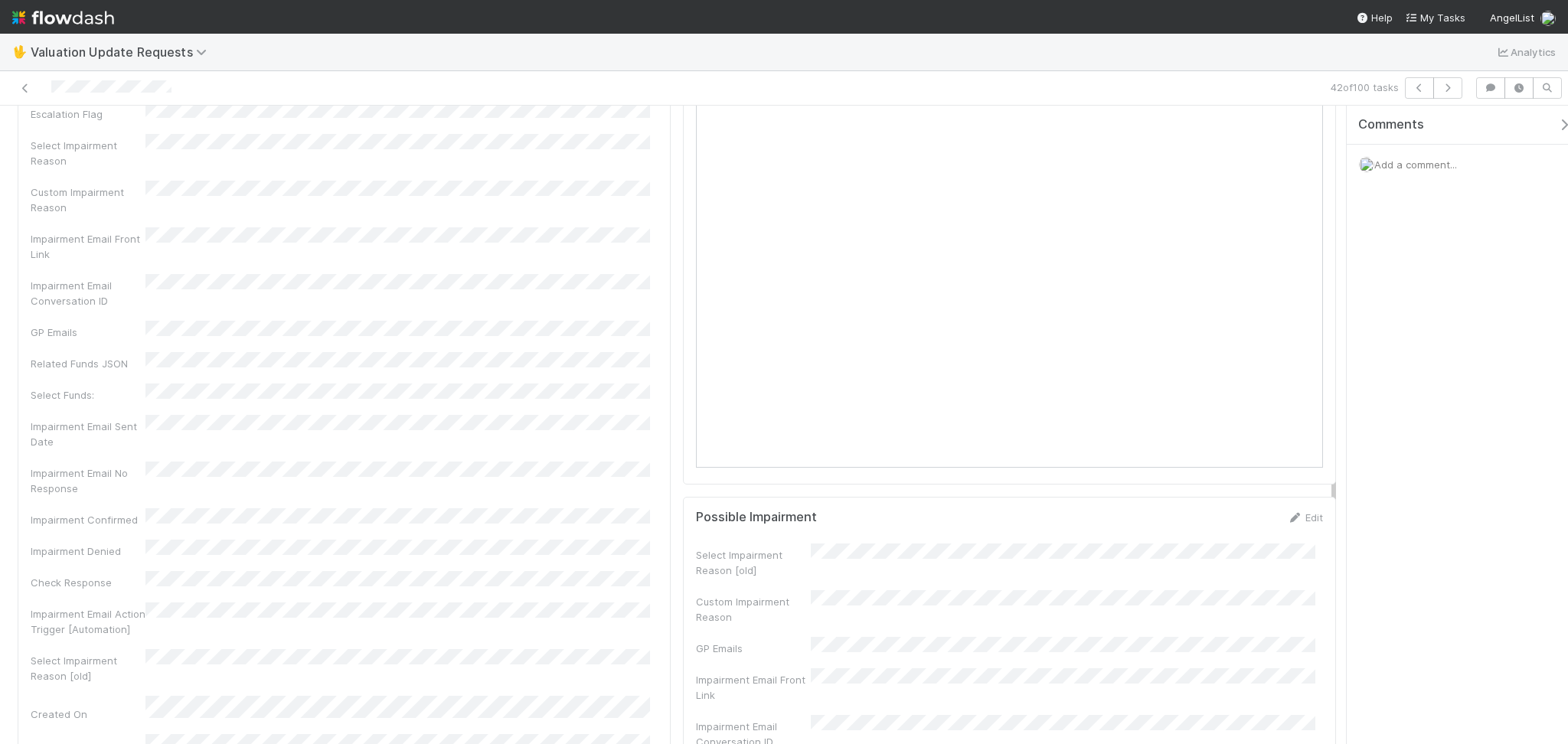
click at [1379, 440] on div "Comments Add a comment..." at bounding box center [1457, 424] width 221 height 639
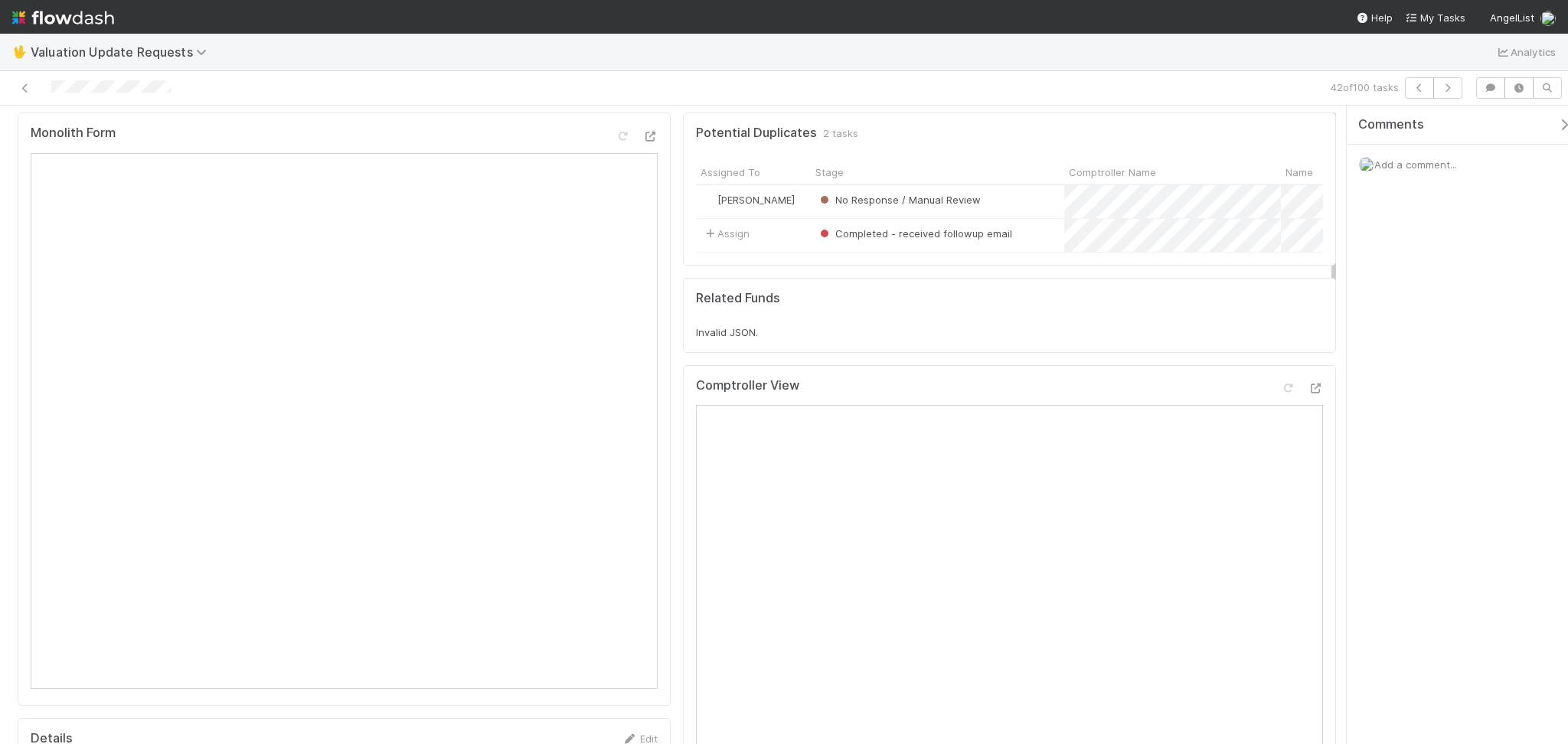
scroll to position [0, 0]
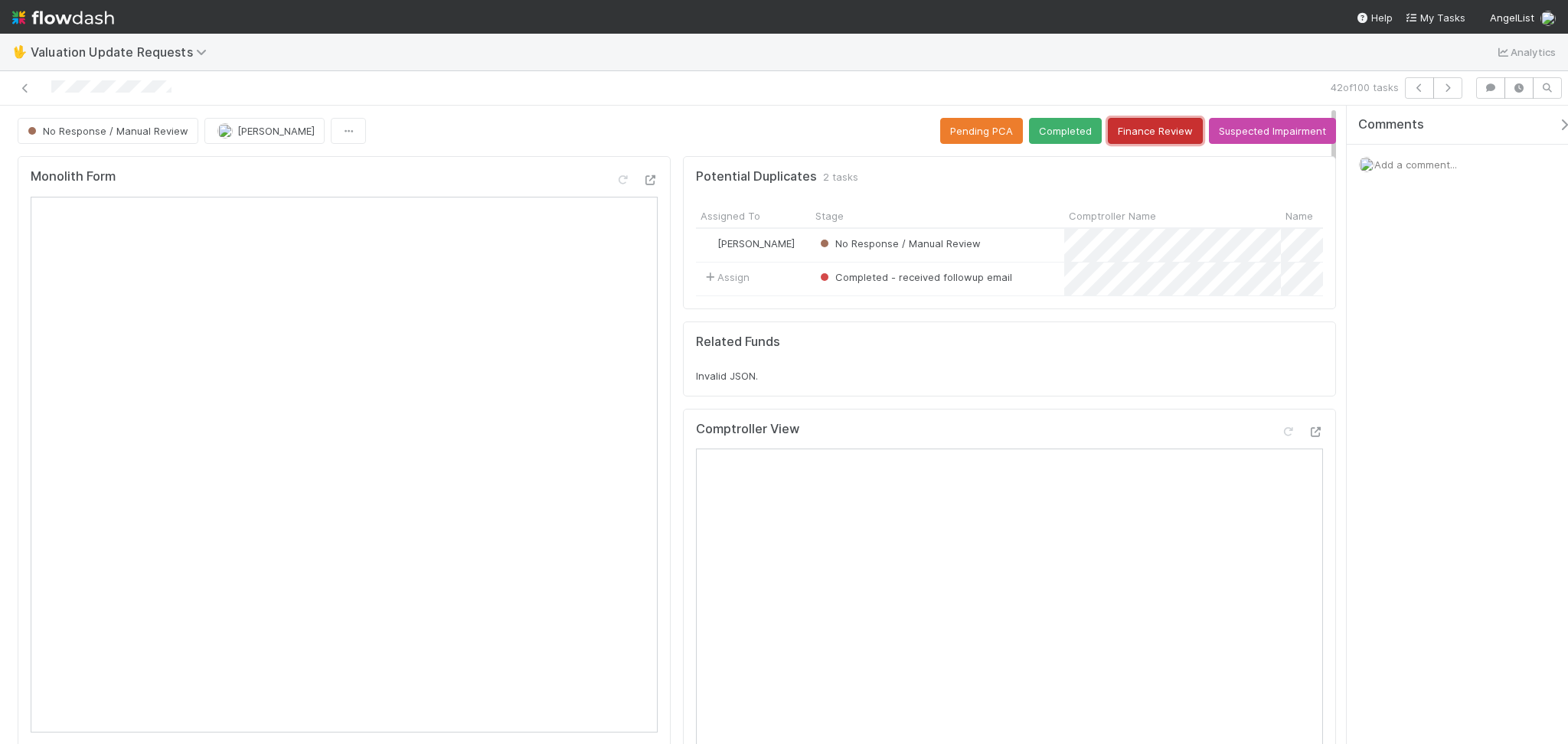
click at [1150, 136] on button "Finance Review" at bounding box center [1155, 131] width 95 height 26
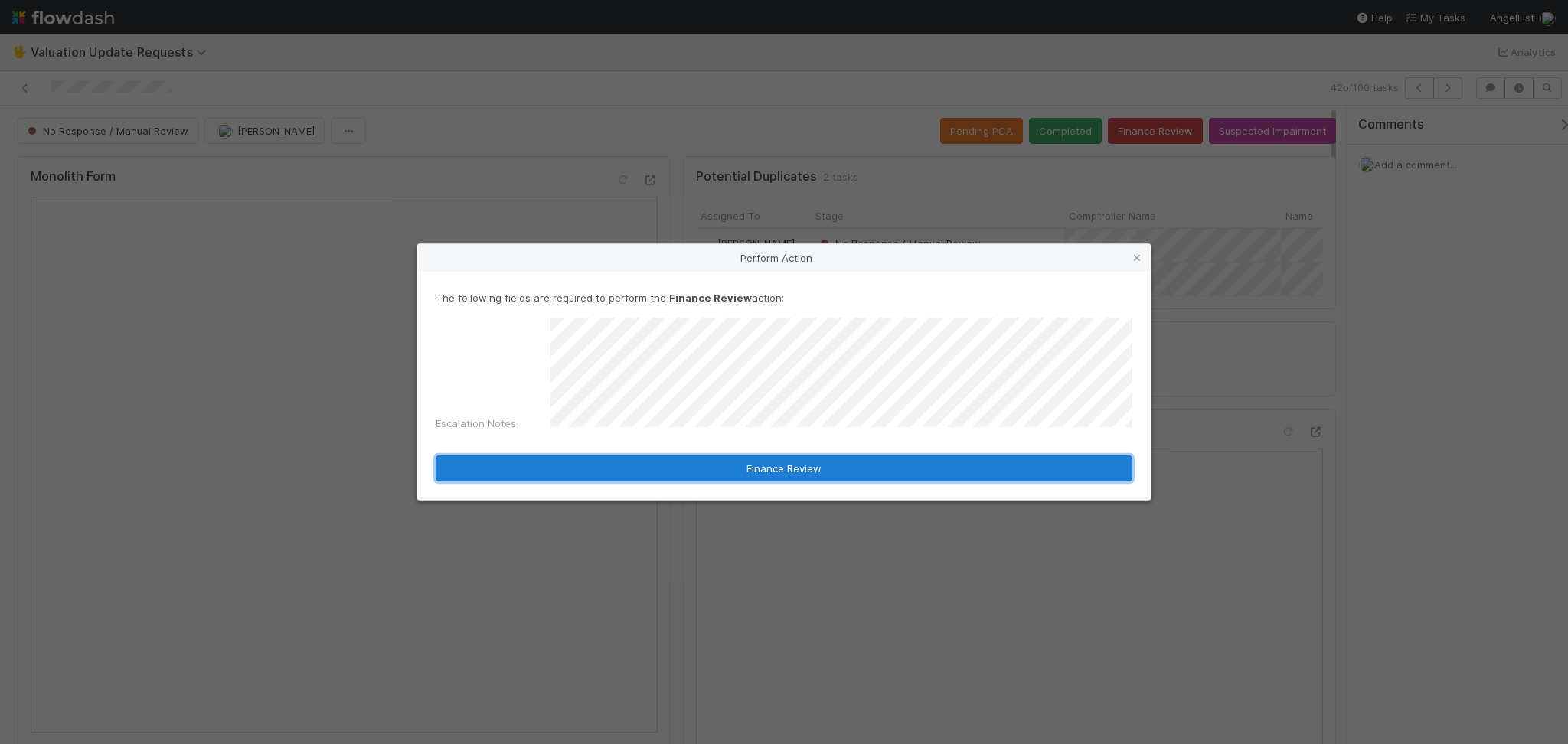
click at [879, 467] on button "Finance Review" at bounding box center [784, 469] width 697 height 26
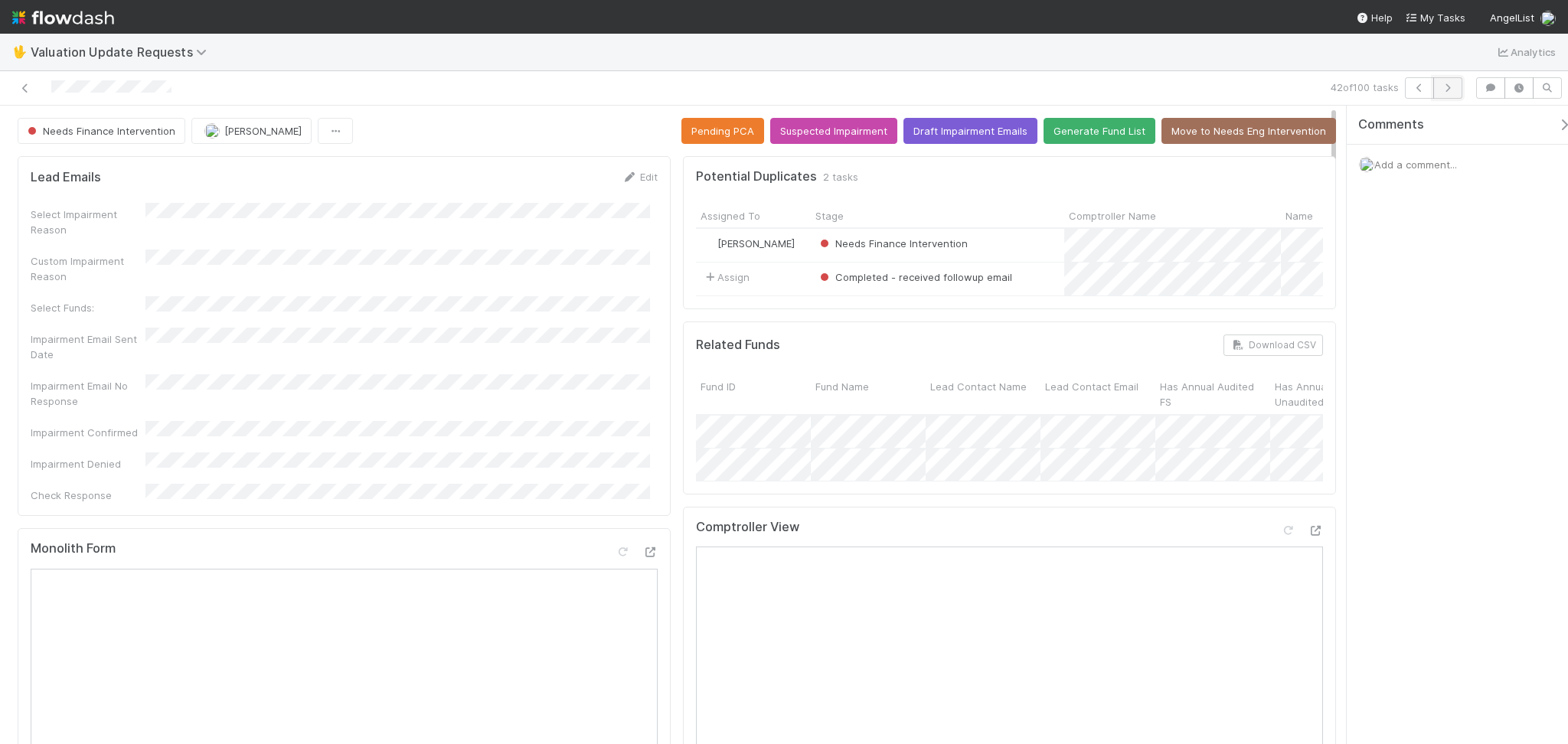
click at [1454, 89] on icon "button" at bounding box center [1447, 88] width 15 height 9
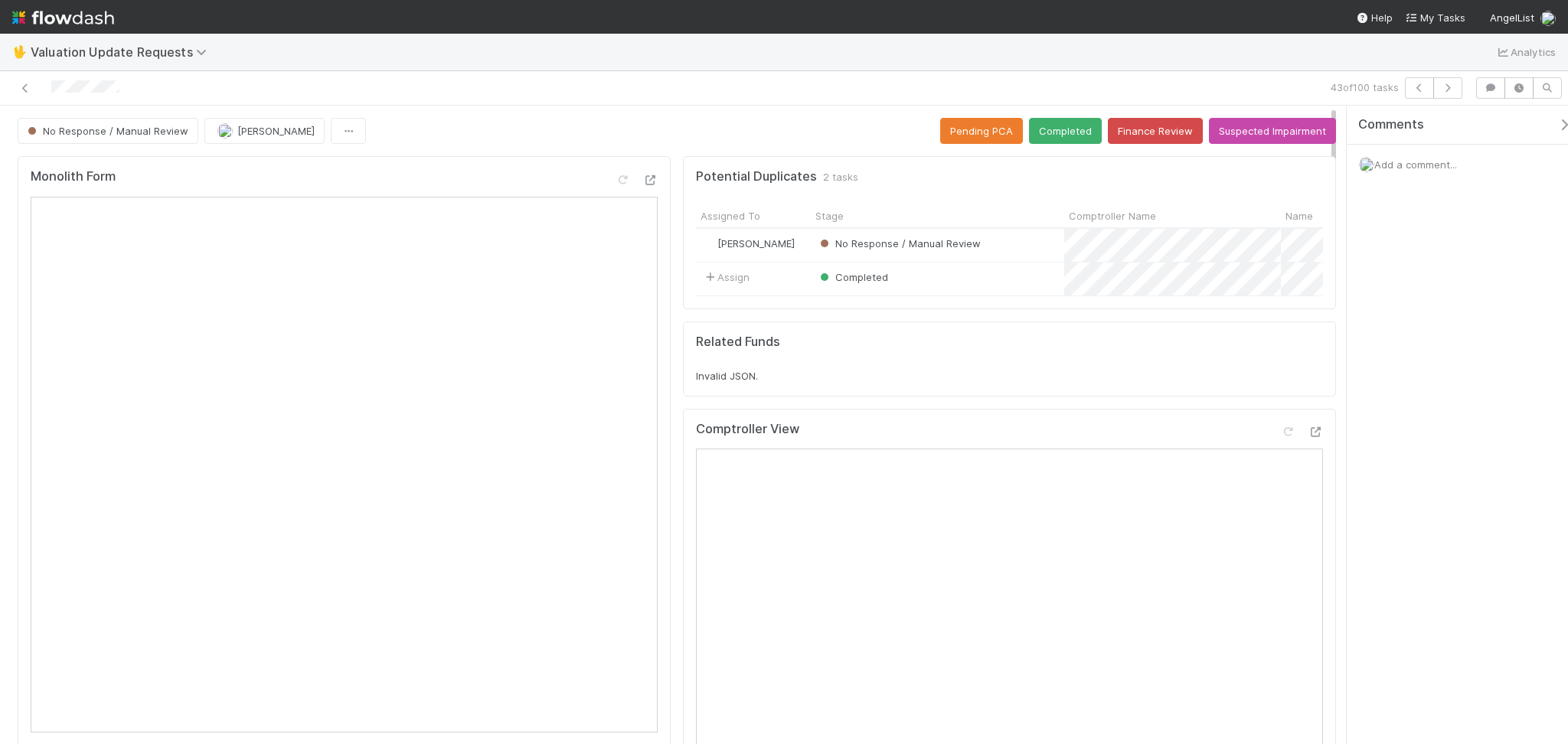
drag, startPoint x: 1421, startPoint y: 347, endPoint x: 1311, endPoint y: 395, distance: 120.0
click at [1420, 347] on div "Comments Add a comment..." at bounding box center [1457, 424] width 221 height 639
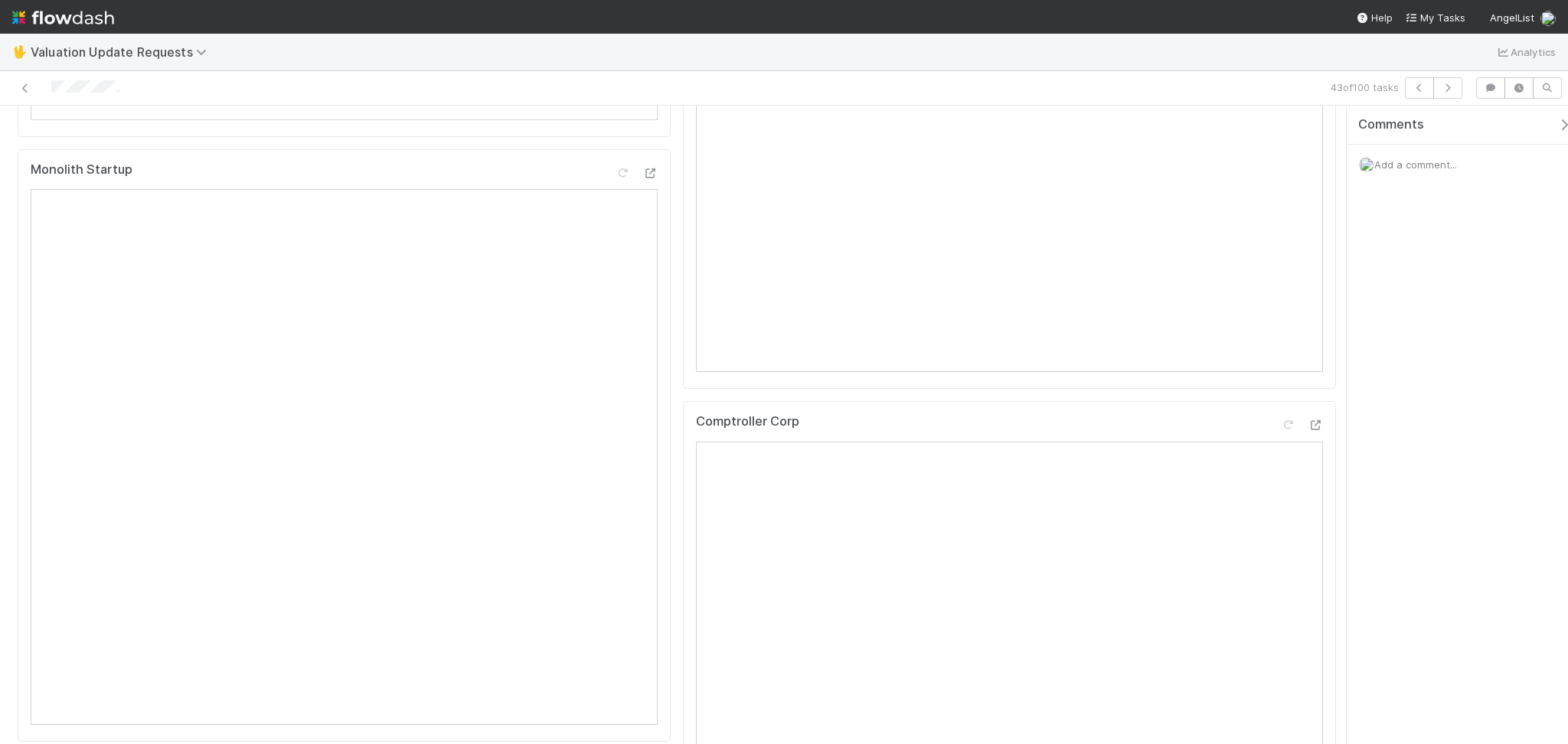
scroll to position [307, 0]
click at [1272, 128] on div "Comptroller View" at bounding box center [1008, 399] width 653 height 593
click at [1280, 131] on icon at bounding box center [1287, 126] width 15 height 10
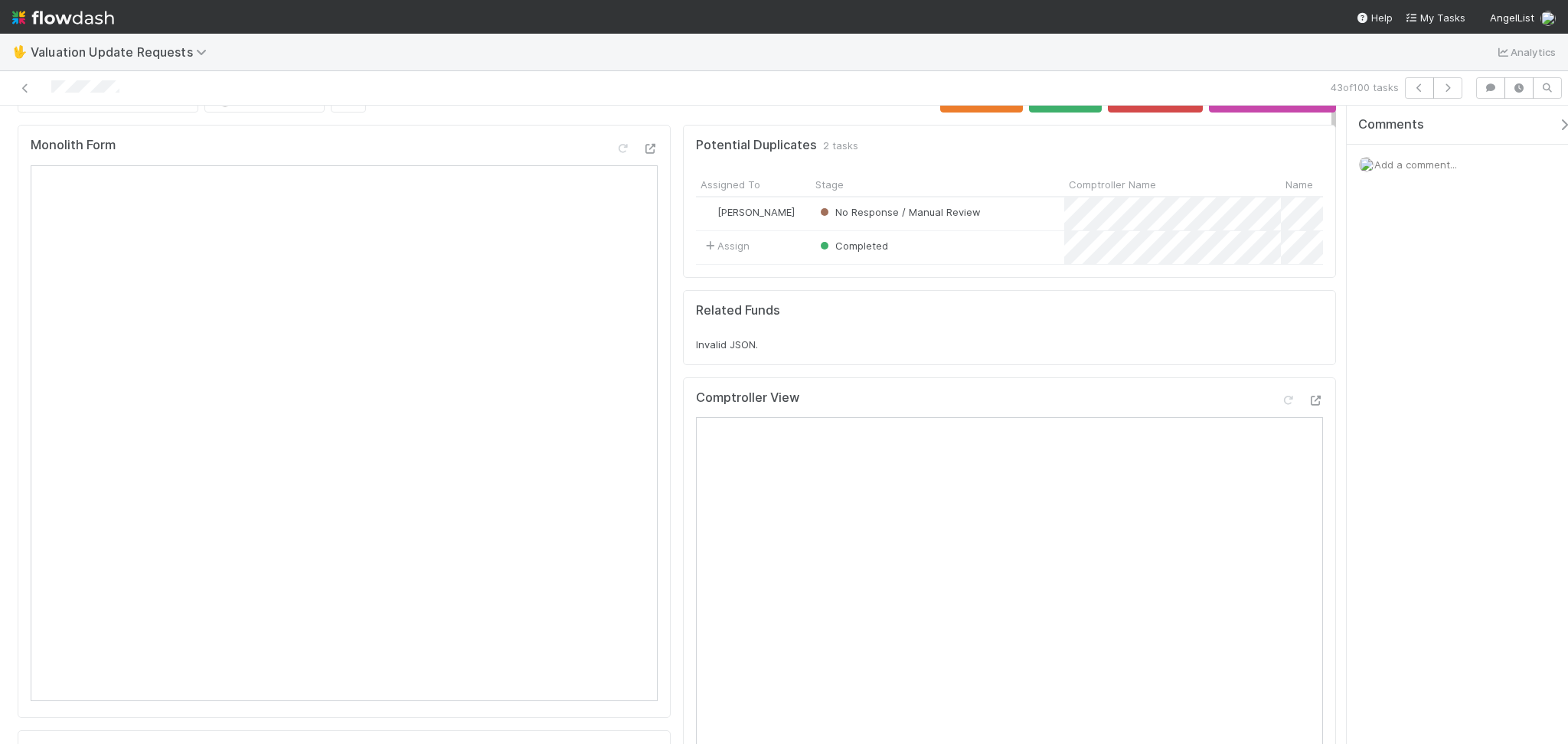
scroll to position [0, 0]
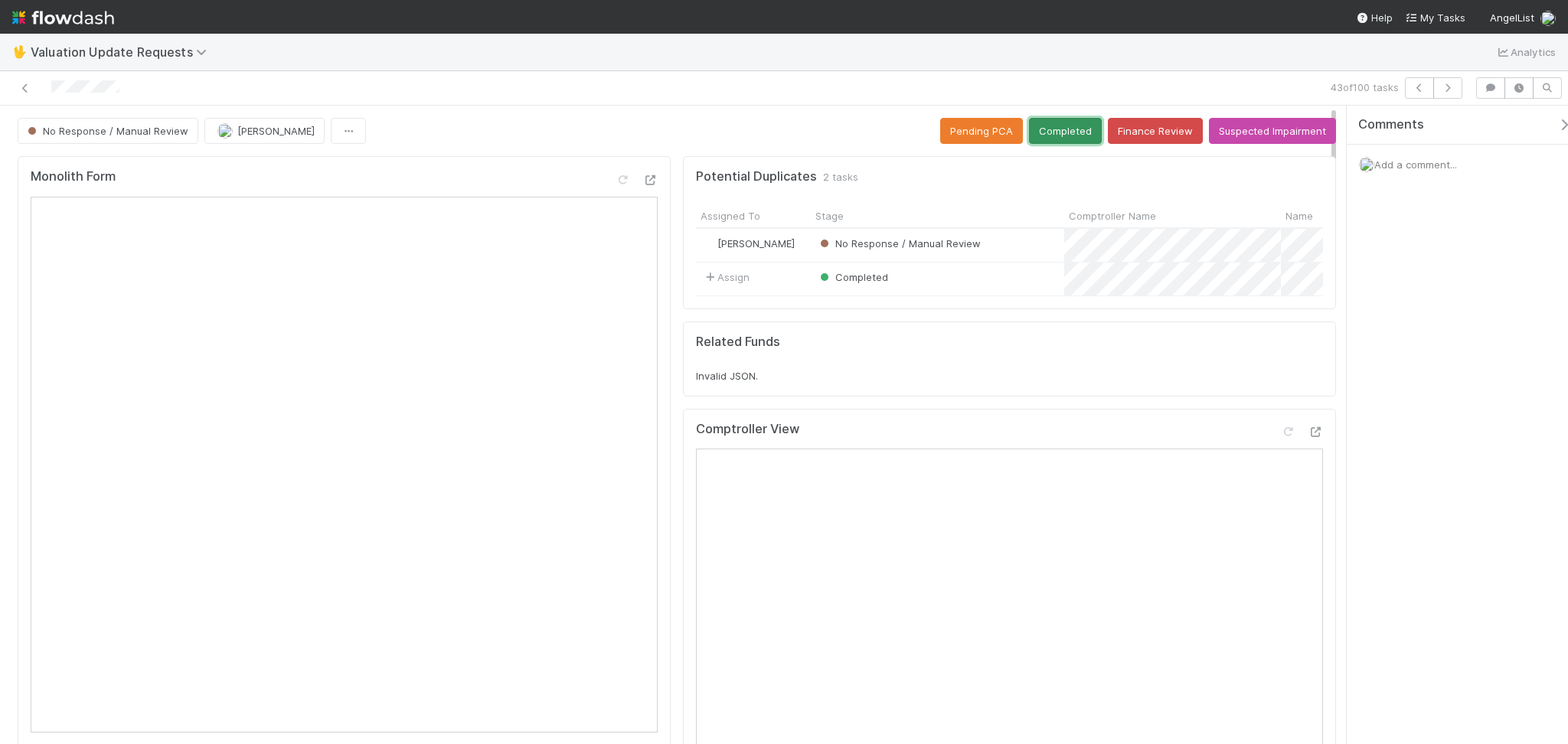
click at [1076, 126] on button "Completed" at bounding box center [1065, 131] width 73 height 26
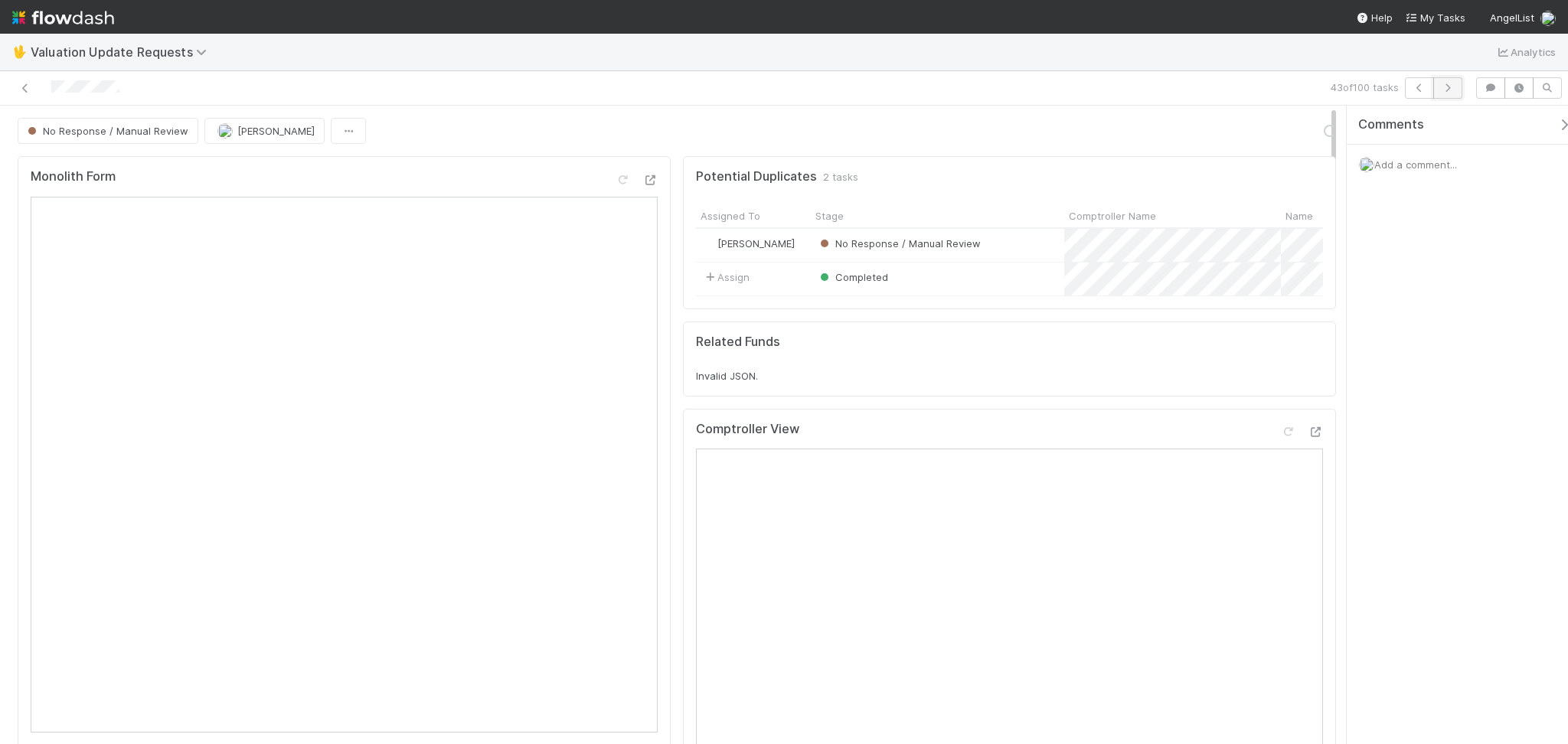
click at [1456, 93] on button "button" at bounding box center [1448, 88] width 29 height 21
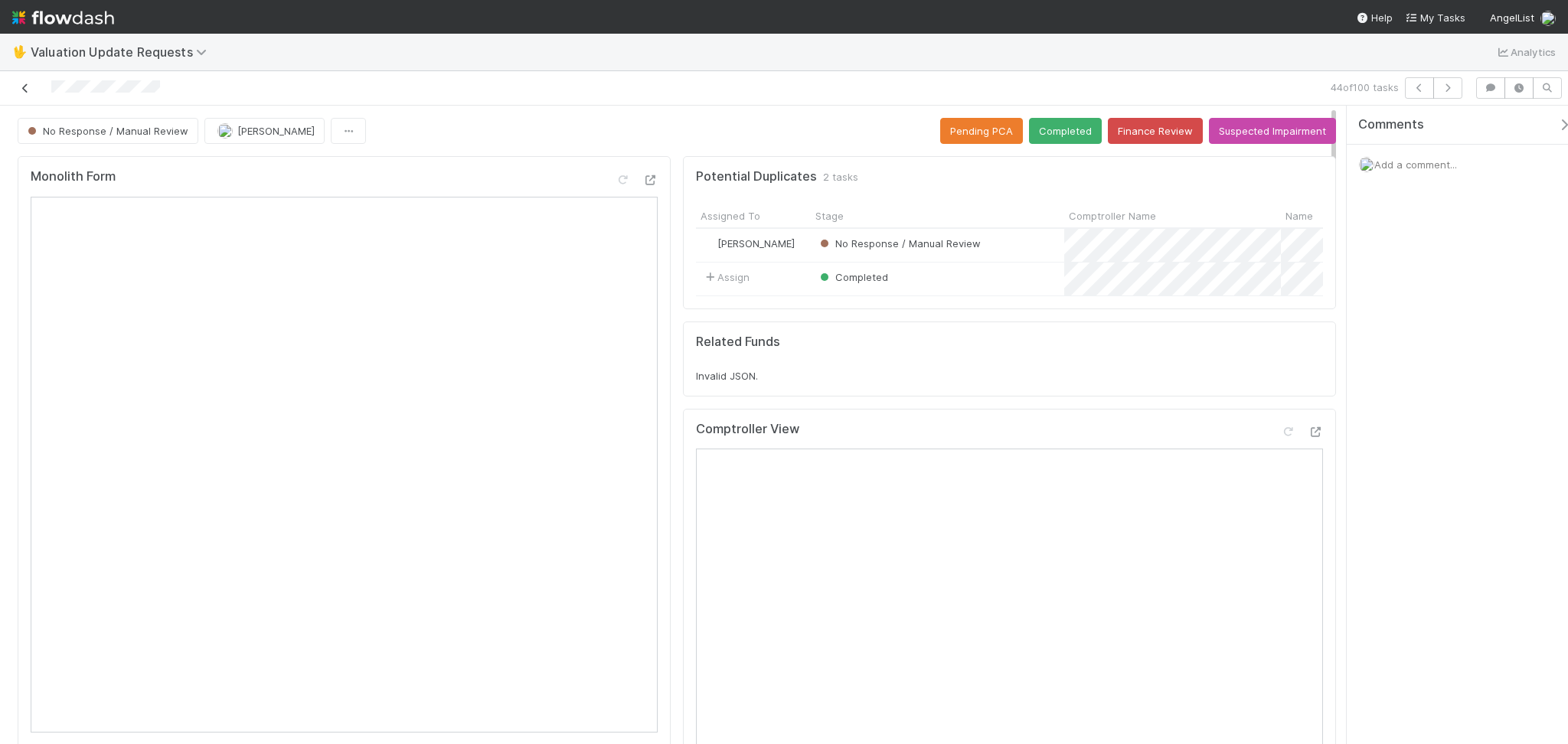
click at [27, 83] on icon at bounding box center [25, 88] width 15 height 10
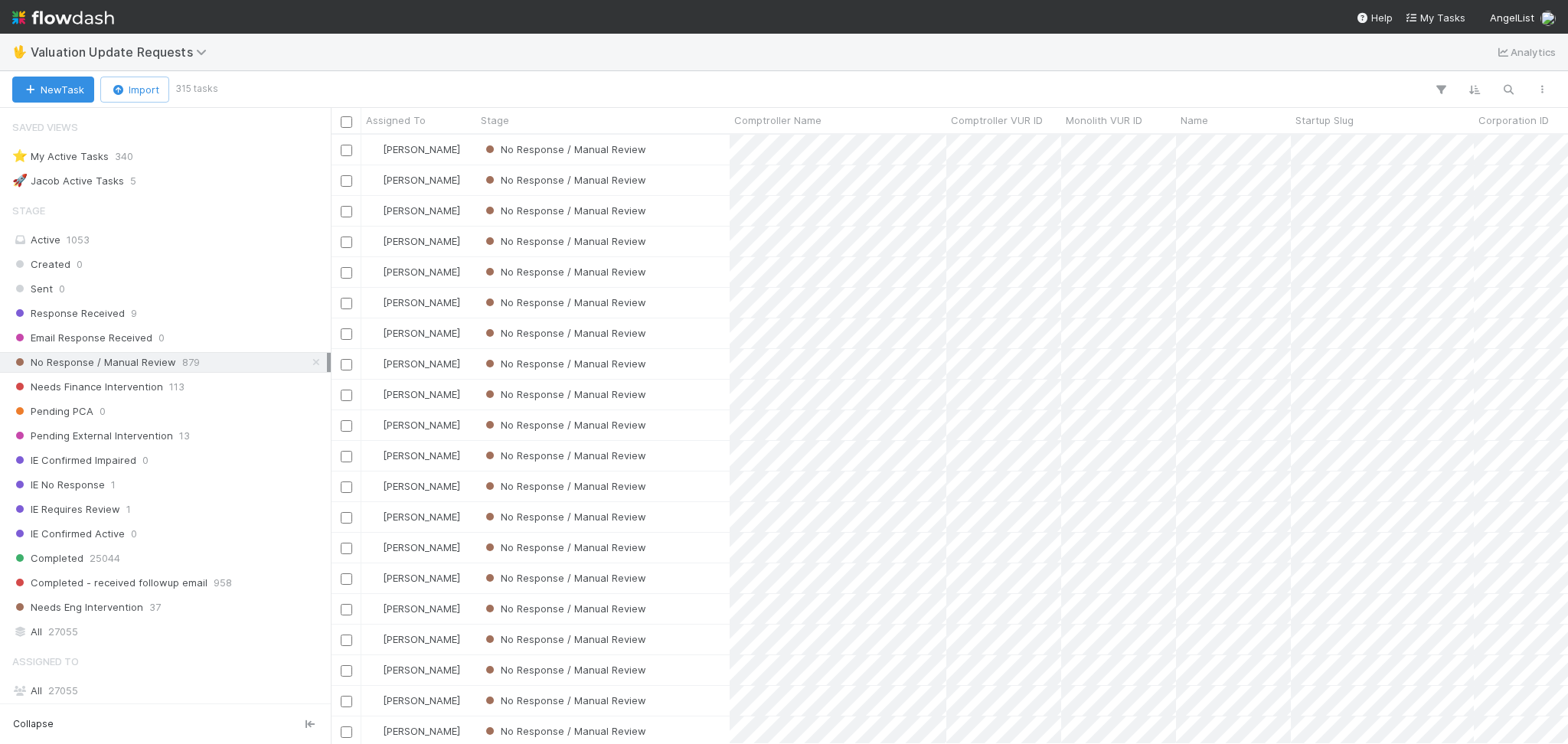
scroll to position [593, 1221]
click at [633, 54] on div "🖖 Valuation Update Requests Analytics" at bounding box center [784, 52] width 1568 height 37
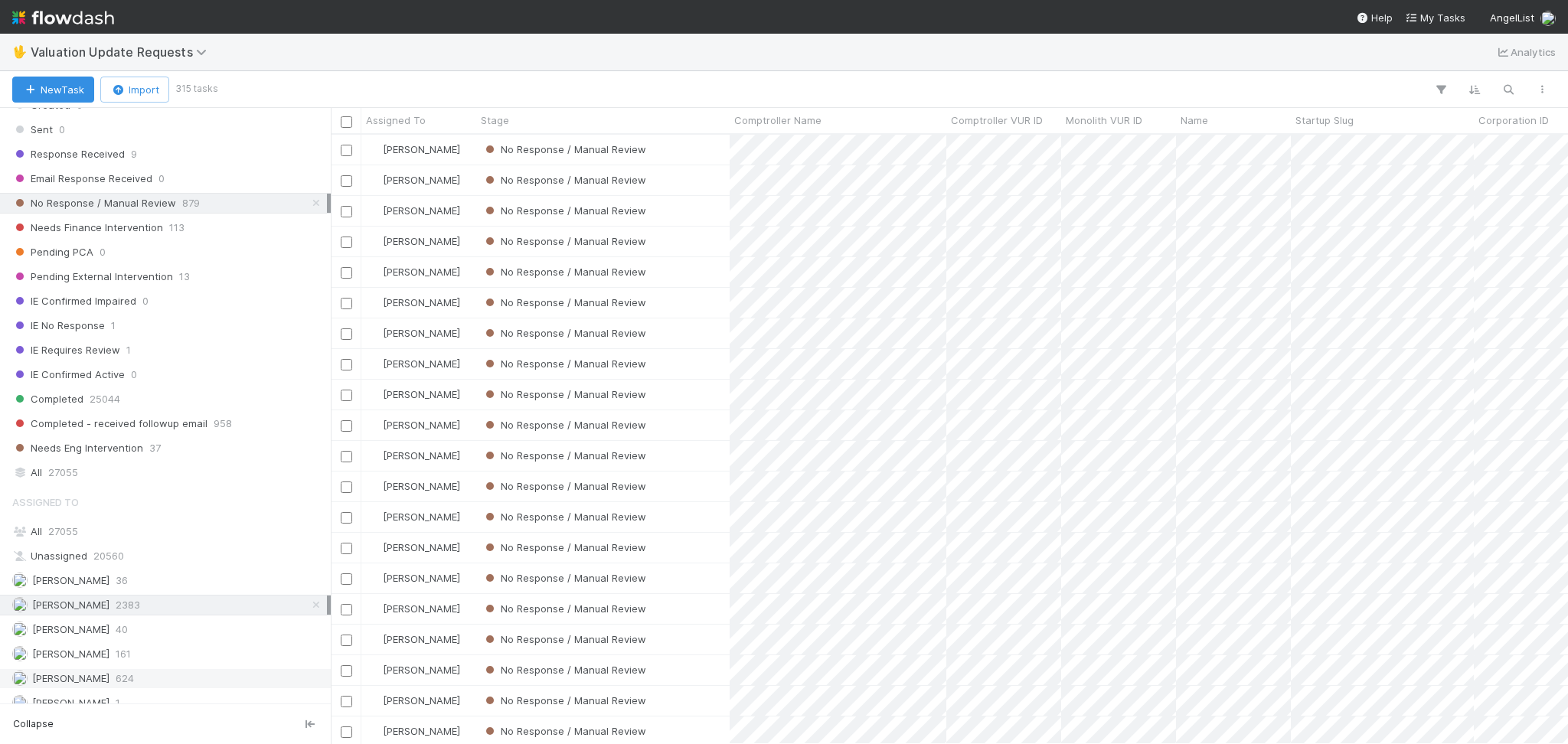
scroll to position [323, 0]
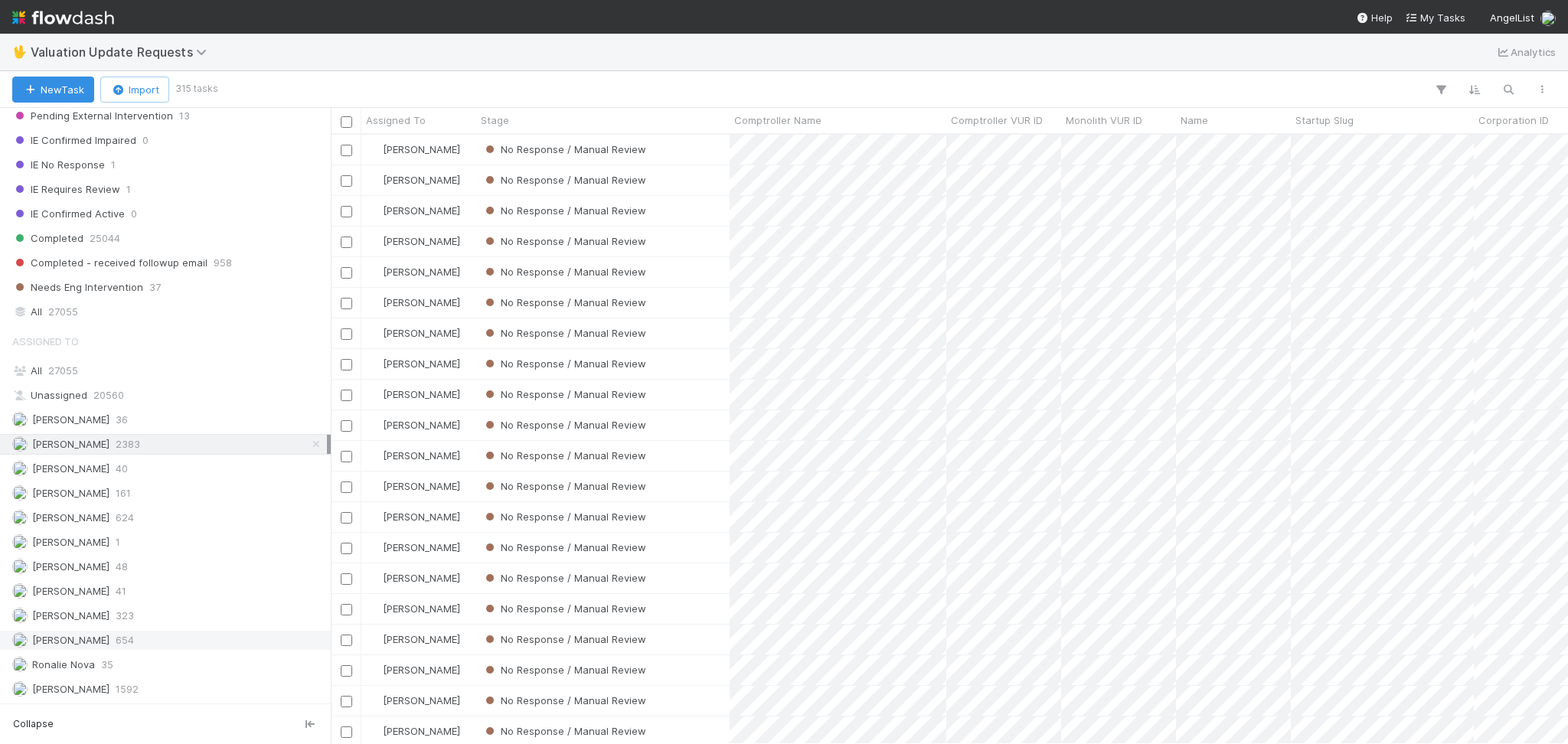
click at [163, 642] on div "Michael Capilitan 654" at bounding box center [170, 640] width 314 height 19
click at [175, 436] on div "Febbie Cervantes 2383" at bounding box center [170, 444] width 314 height 19
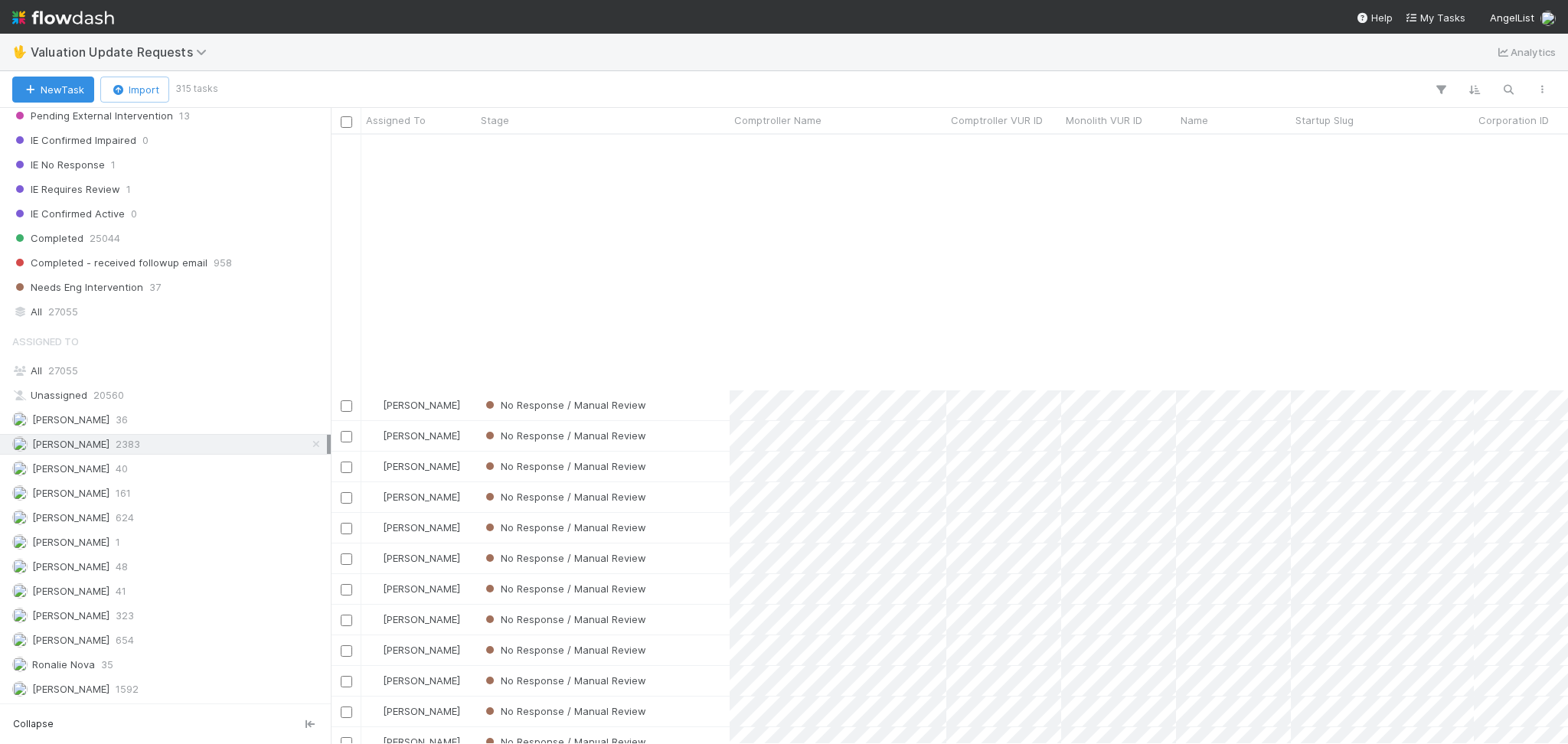
scroll to position [1224, 0]
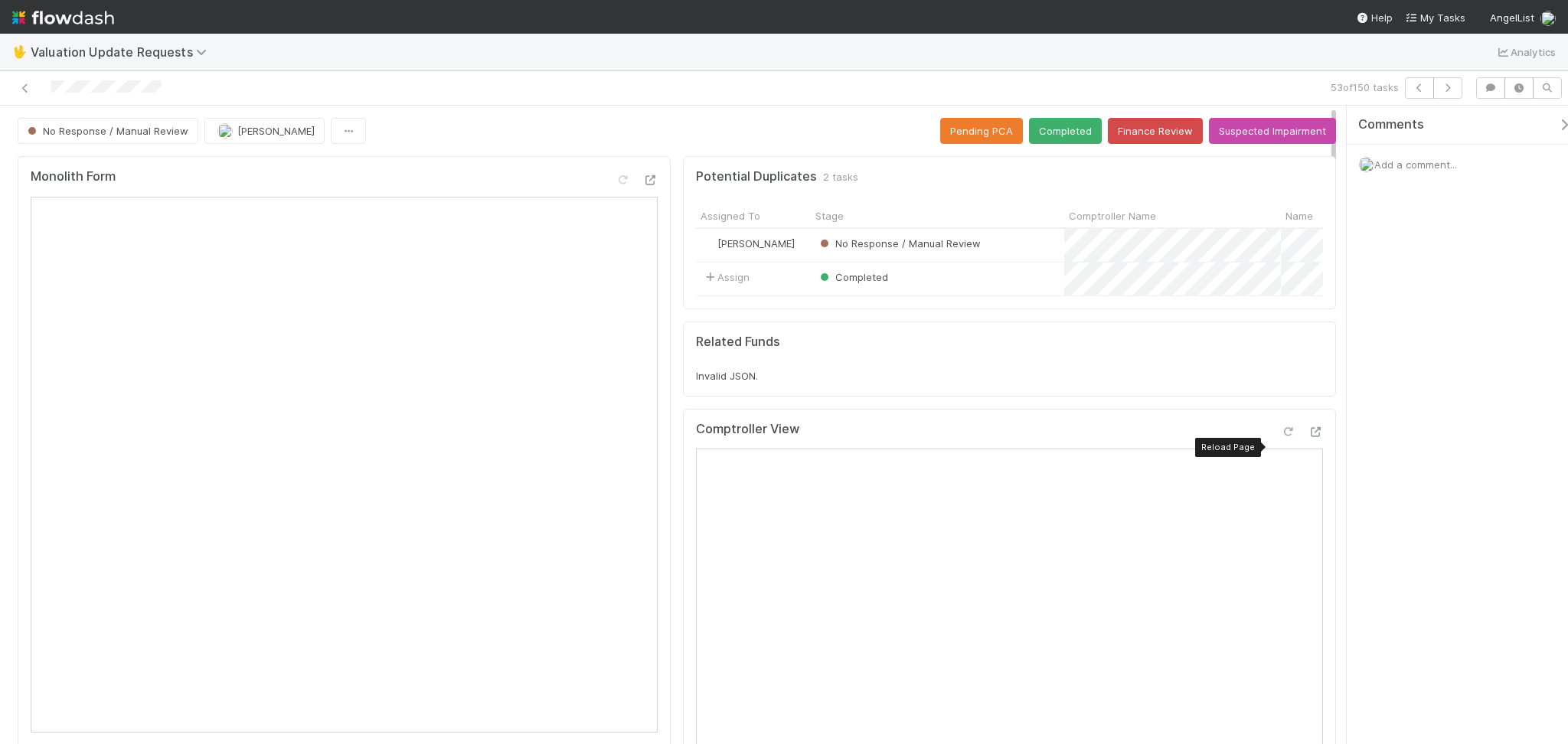
click at [1280, 437] on icon at bounding box center [1287, 431] width 15 height 10
click at [1059, 140] on button "Completed" at bounding box center [1065, 131] width 73 height 26
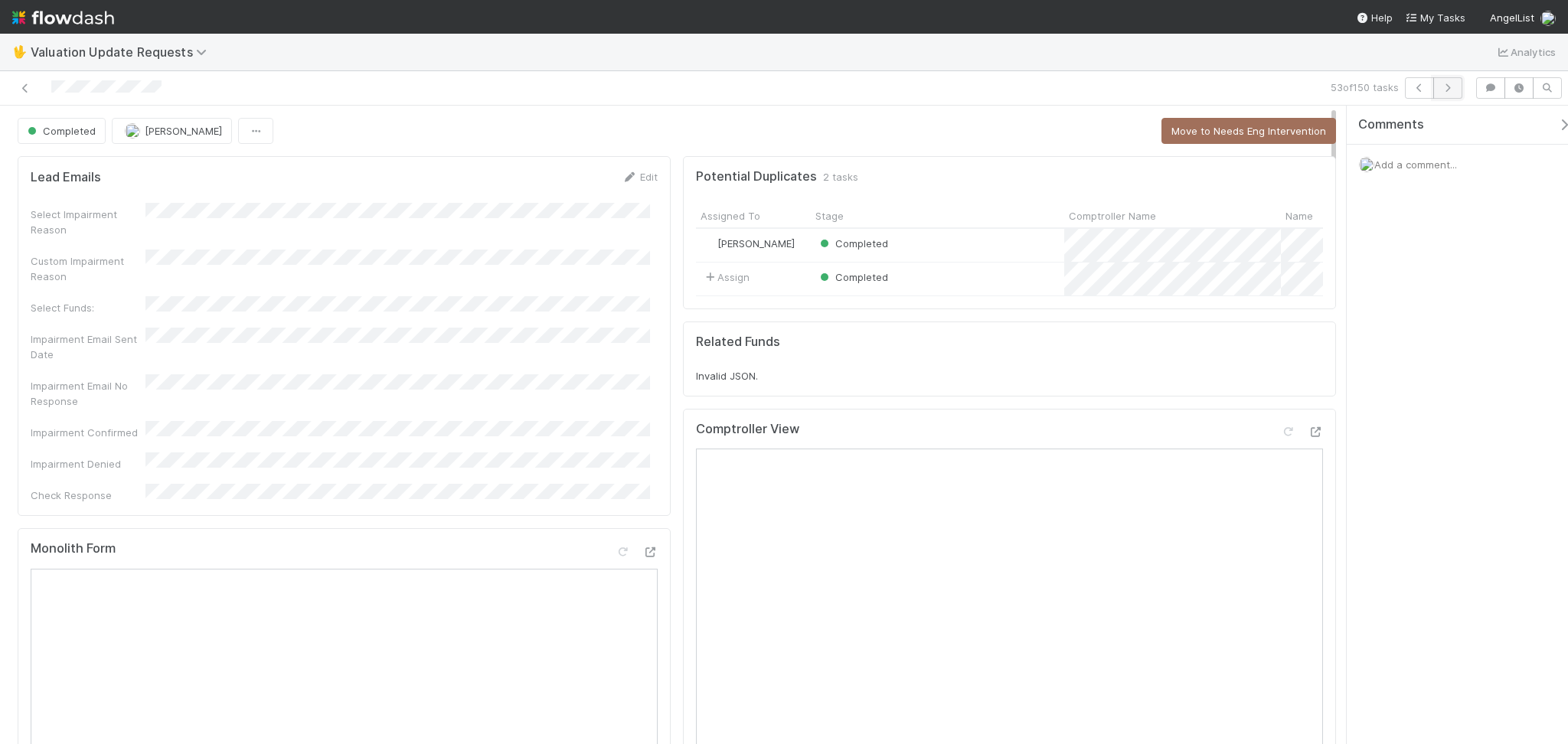
click at [1441, 93] on button "button" at bounding box center [1448, 88] width 29 height 21
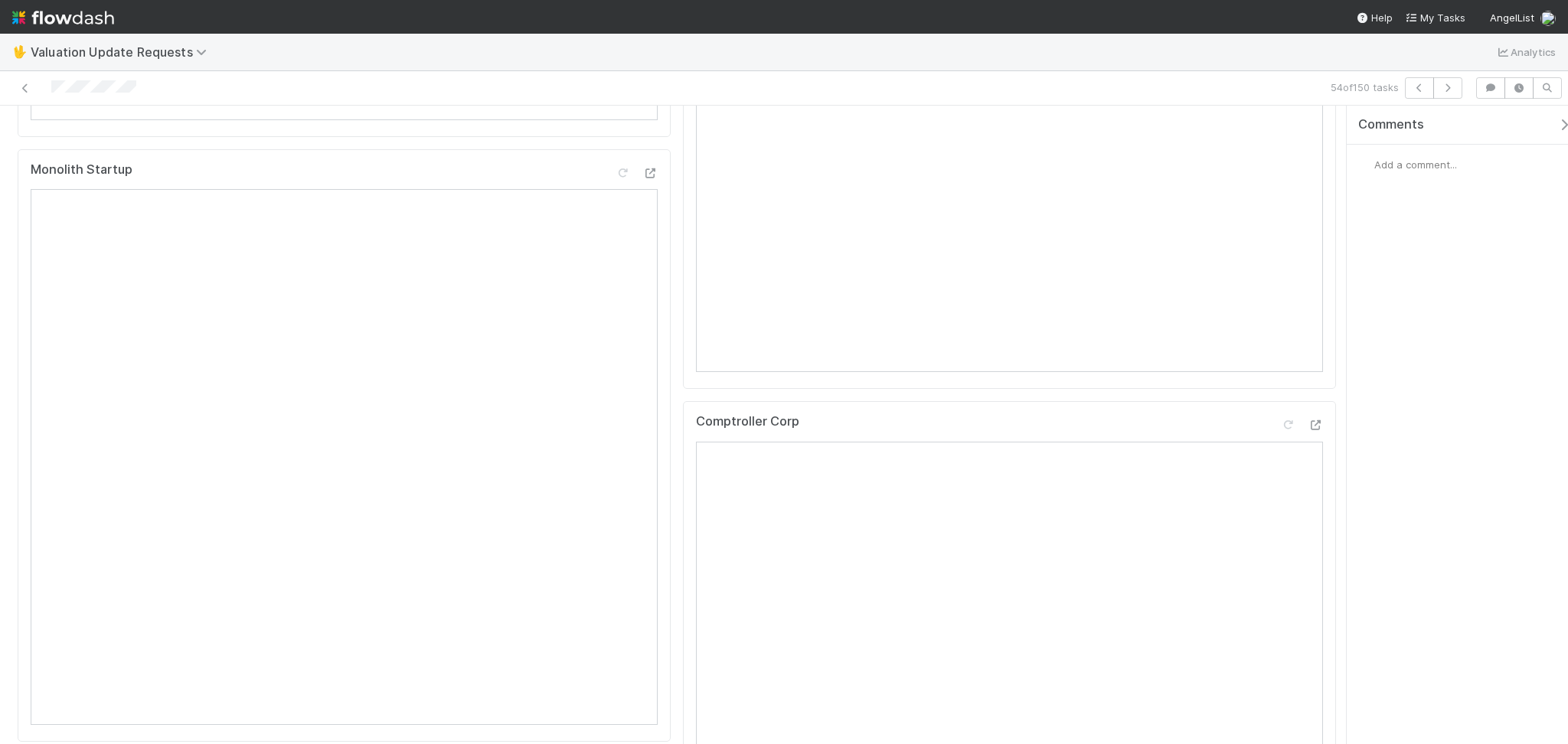
scroll to position [204, 0]
click at [1280, 235] on div at bounding box center [1287, 228] width 15 height 15
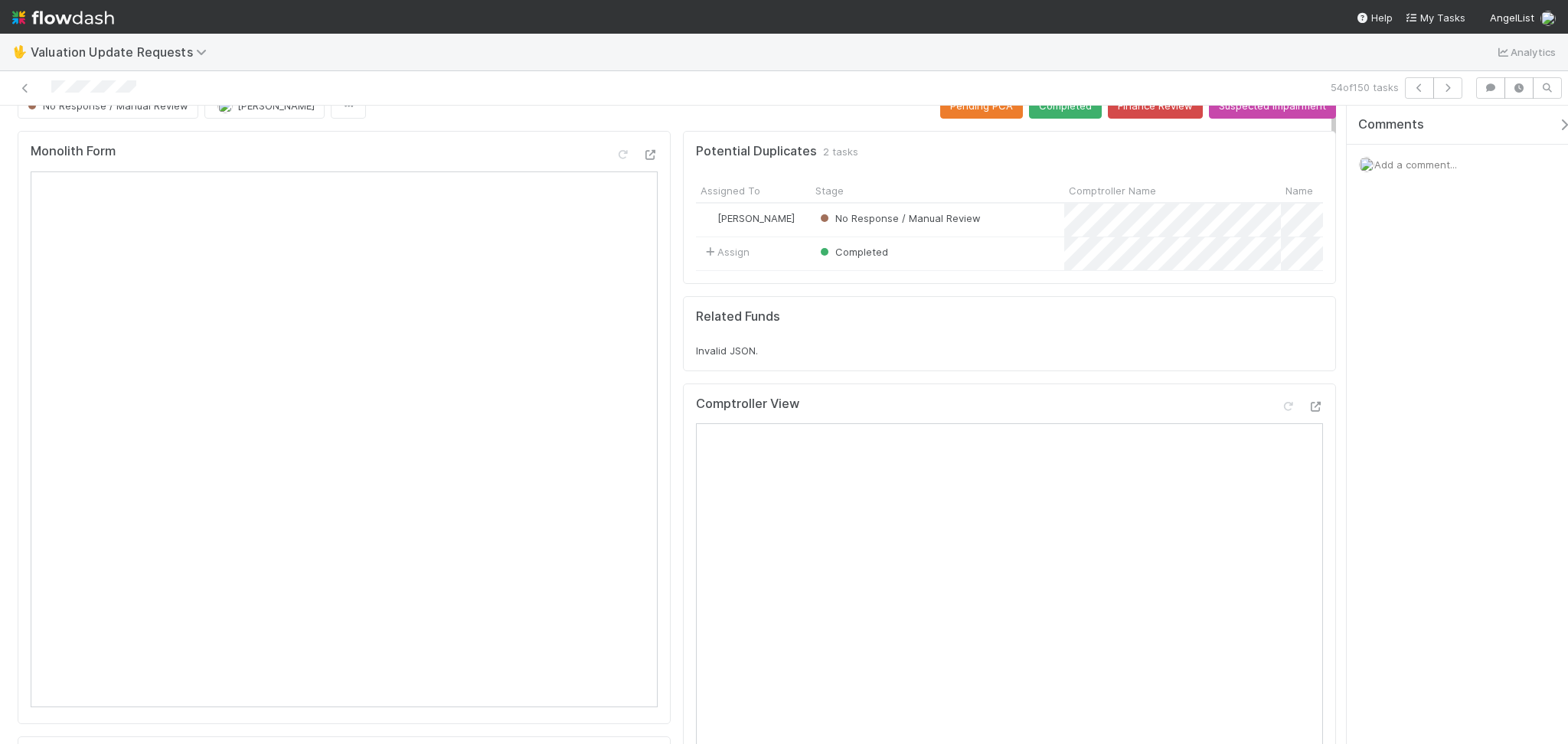
scroll to position [0, 0]
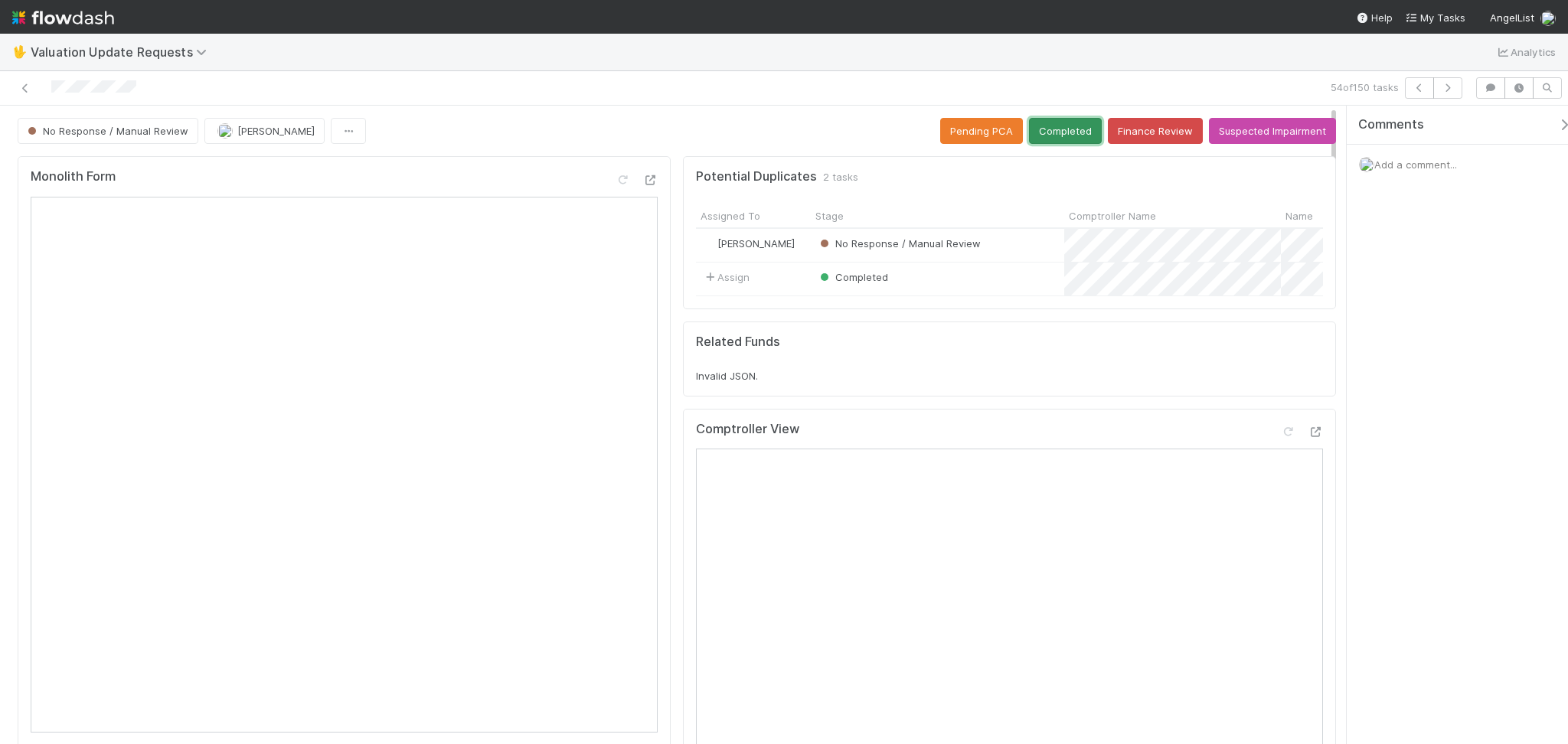
click at [1062, 134] on button "Completed" at bounding box center [1065, 131] width 73 height 26
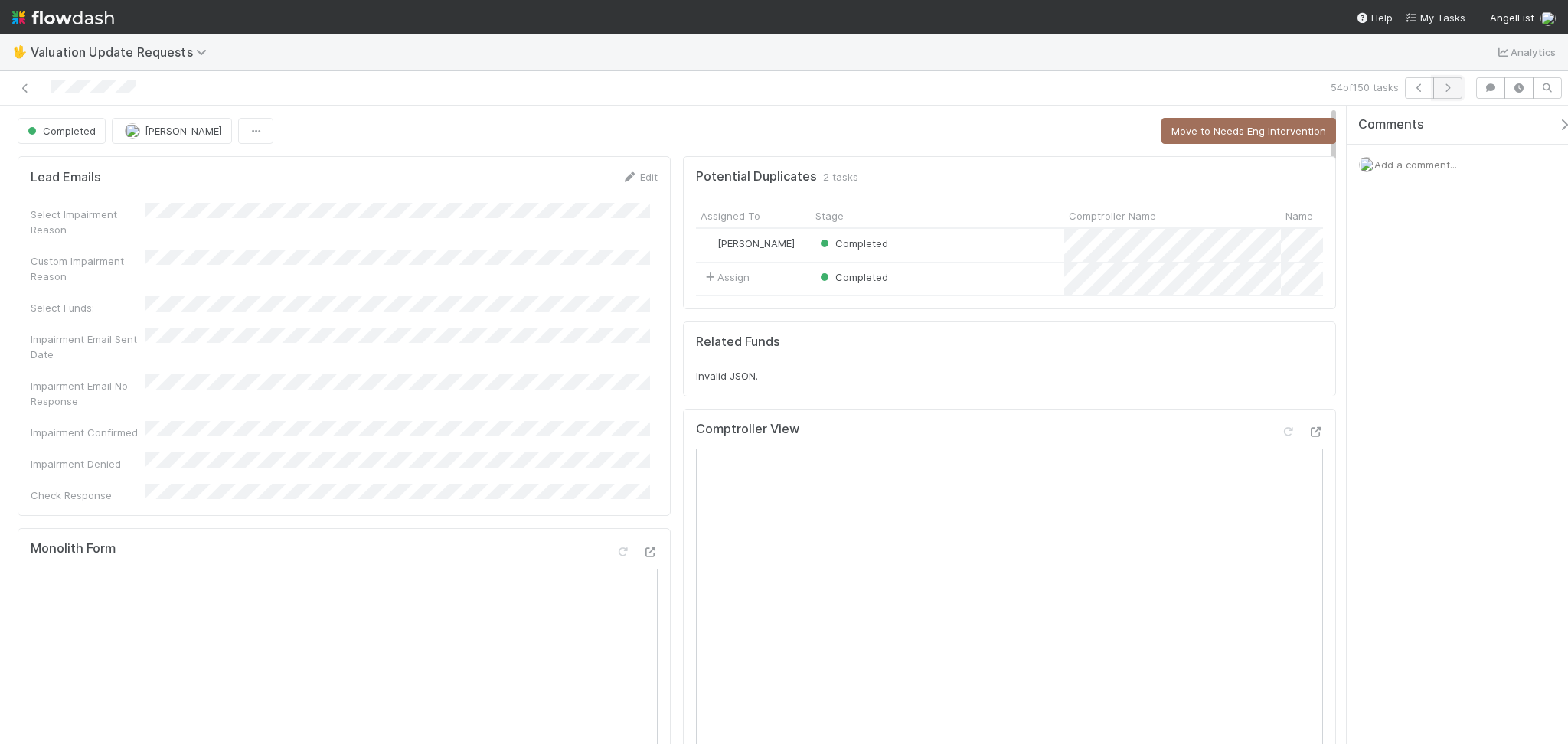
click at [1443, 92] on button "button" at bounding box center [1448, 88] width 29 height 21
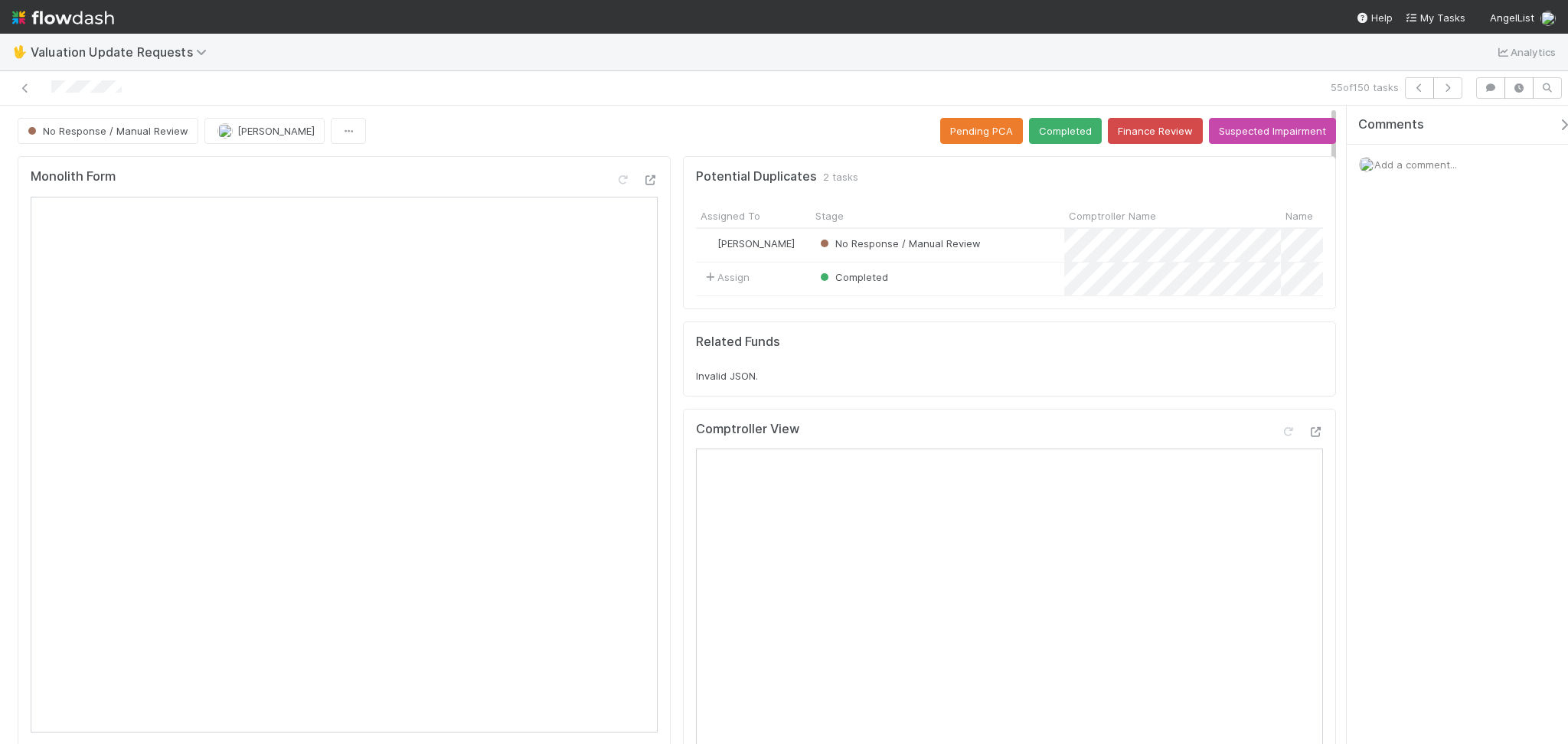
click at [277, 191] on div "Monolith Form" at bounding box center [344, 183] width 627 height 27
click at [1280, 437] on icon at bounding box center [1287, 431] width 15 height 10
click at [1044, 126] on button "Completed" at bounding box center [1065, 131] width 73 height 26
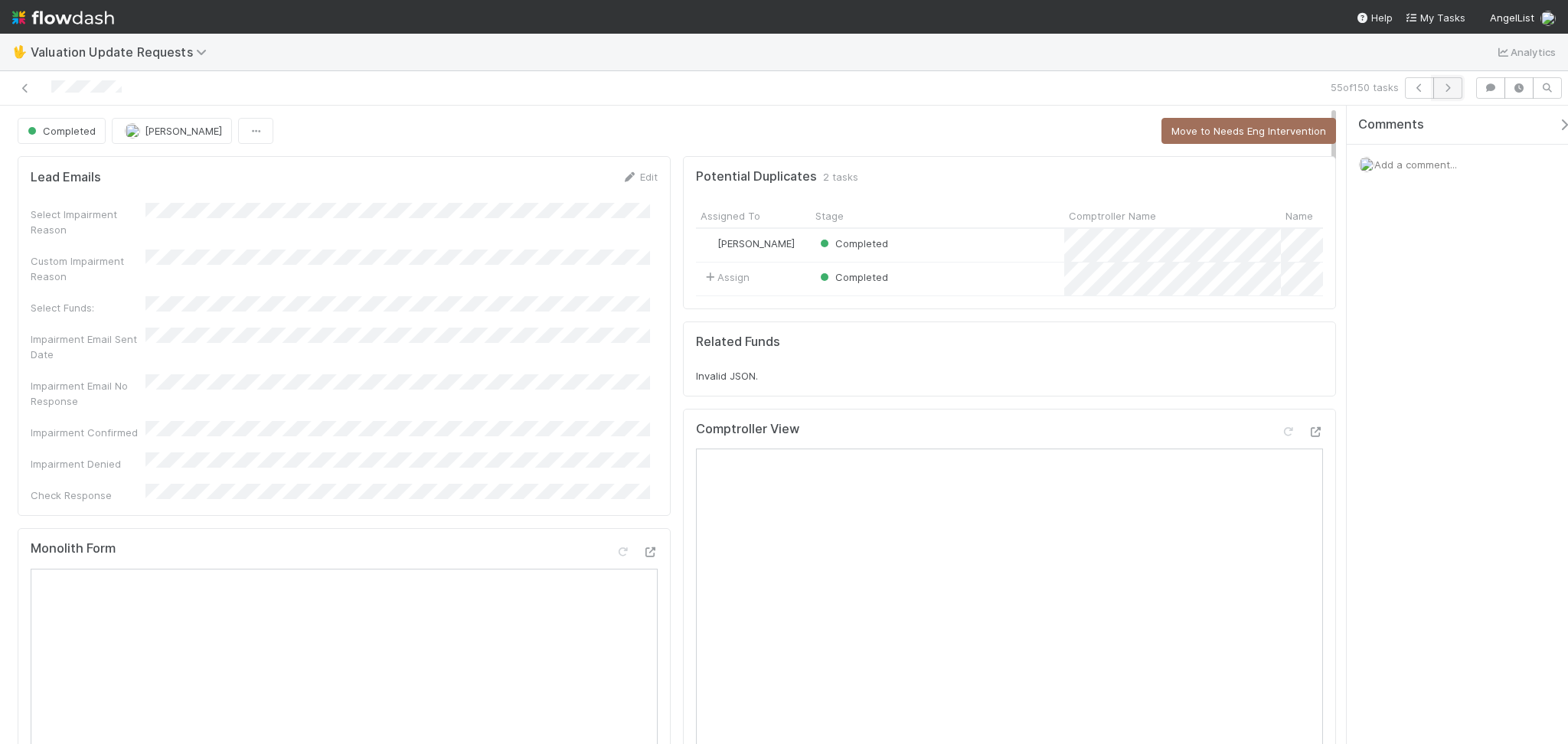
click at [1451, 92] on button "button" at bounding box center [1448, 88] width 29 height 21
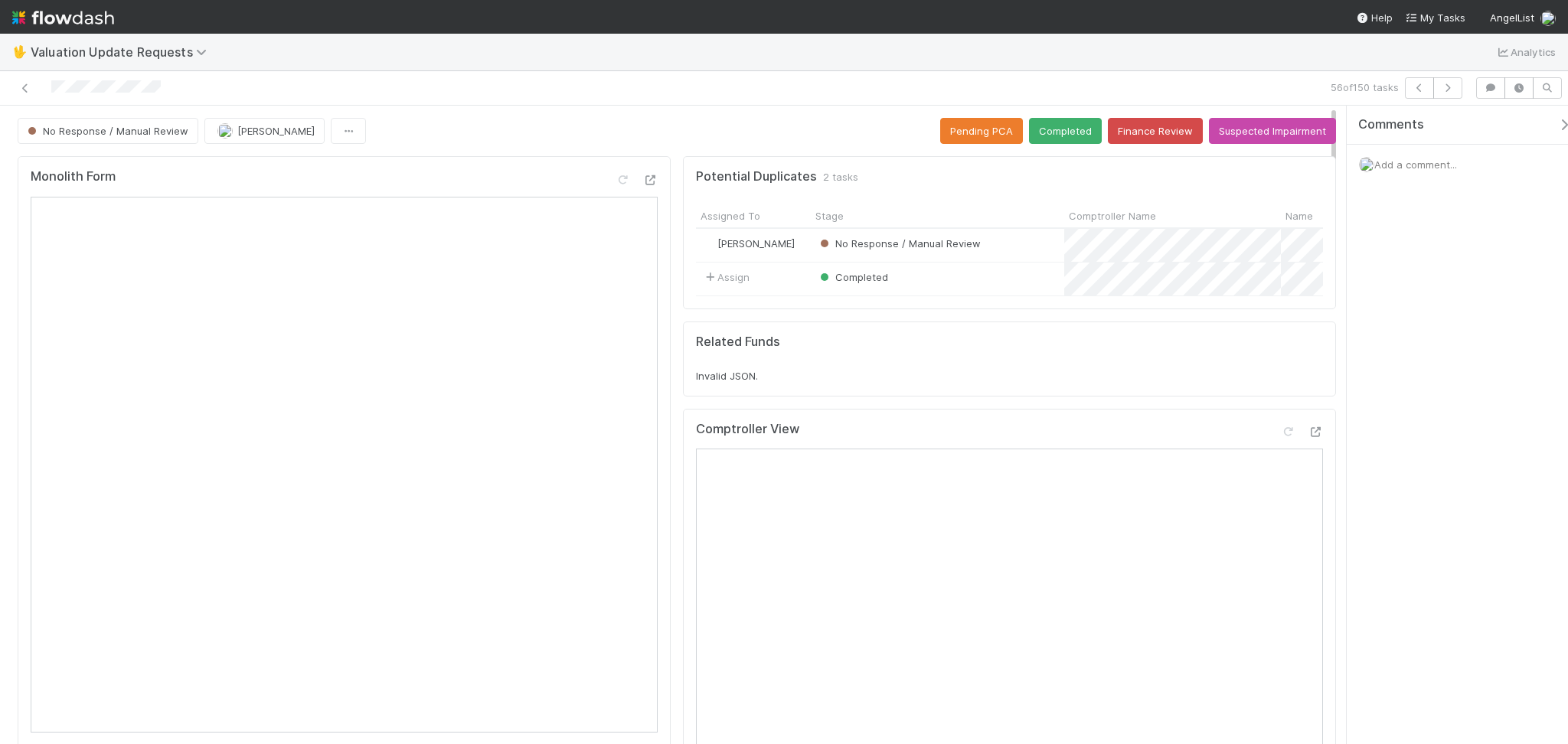
click at [1440, 491] on div "Comments Add a comment..." at bounding box center [1457, 424] width 221 height 639
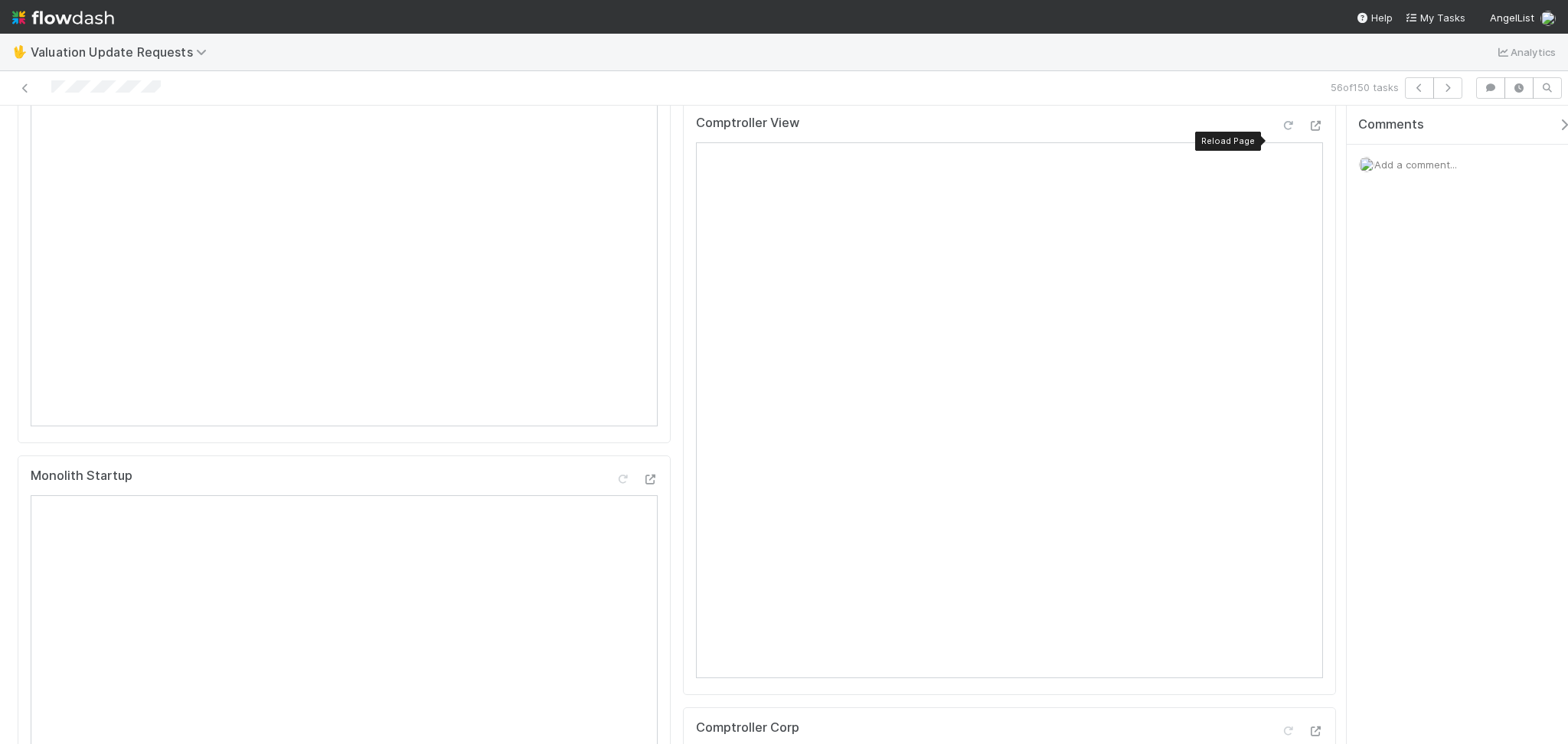
click at [1280, 131] on icon at bounding box center [1287, 126] width 15 height 10
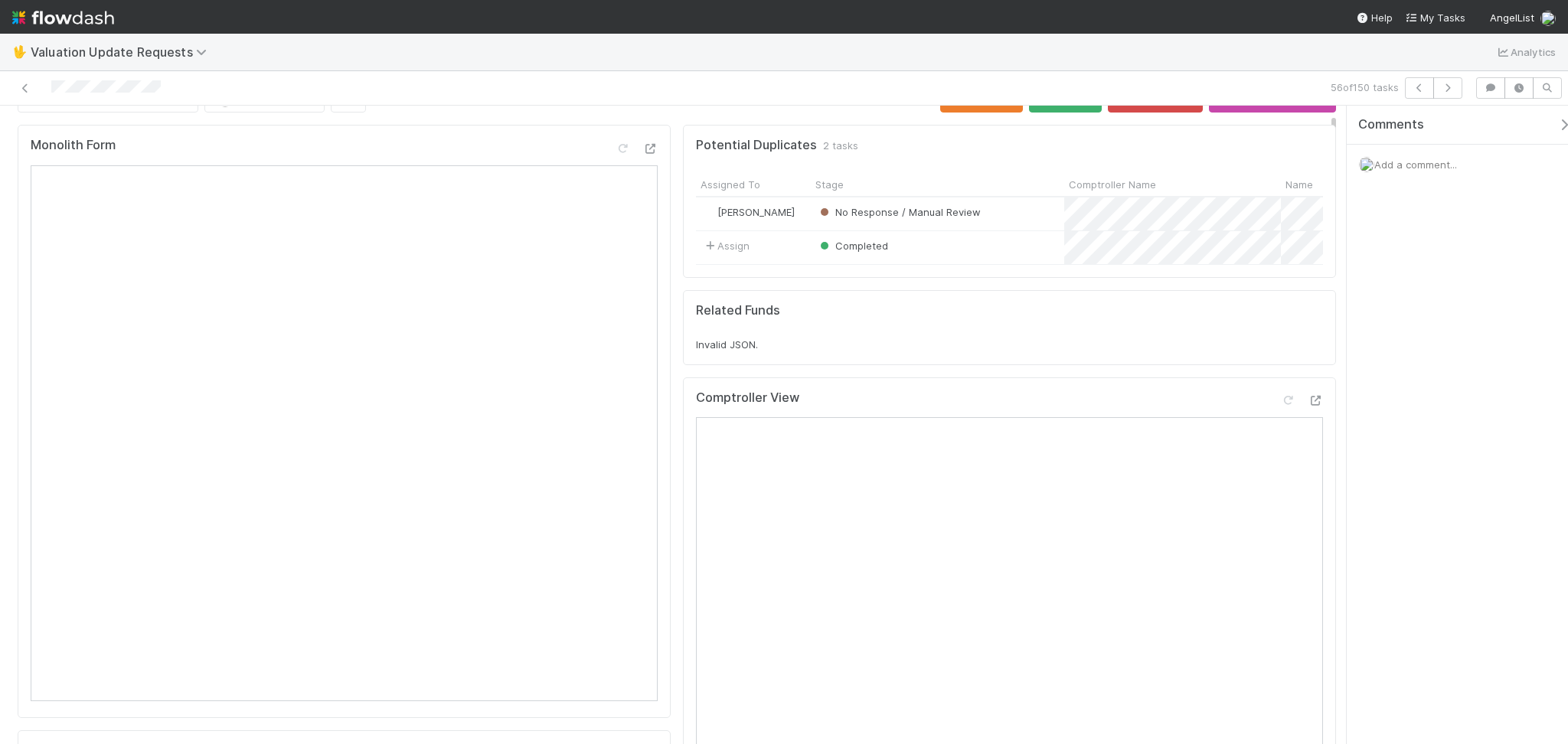
scroll to position [0, 0]
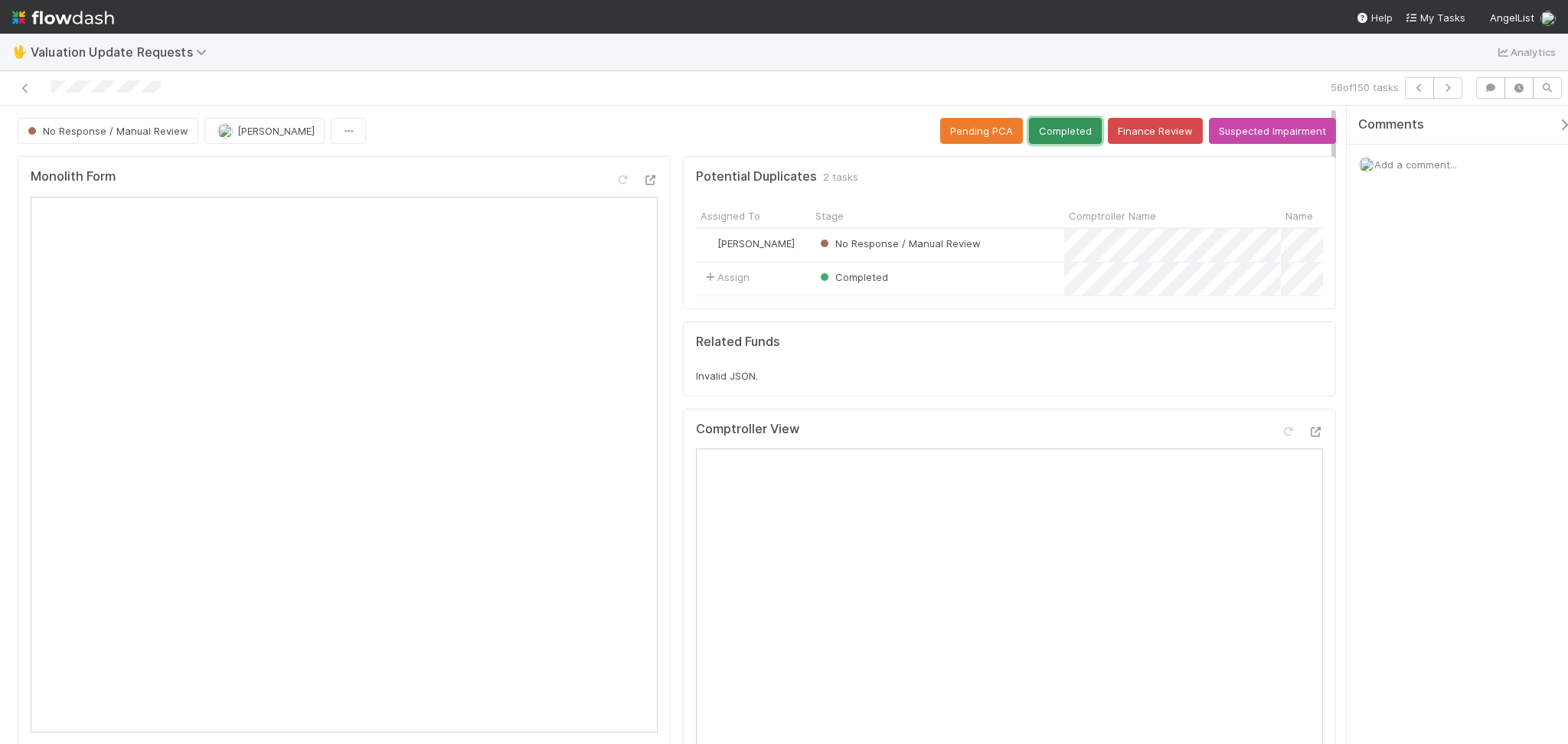
click at [1083, 132] on button "Completed" at bounding box center [1065, 131] width 73 height 26
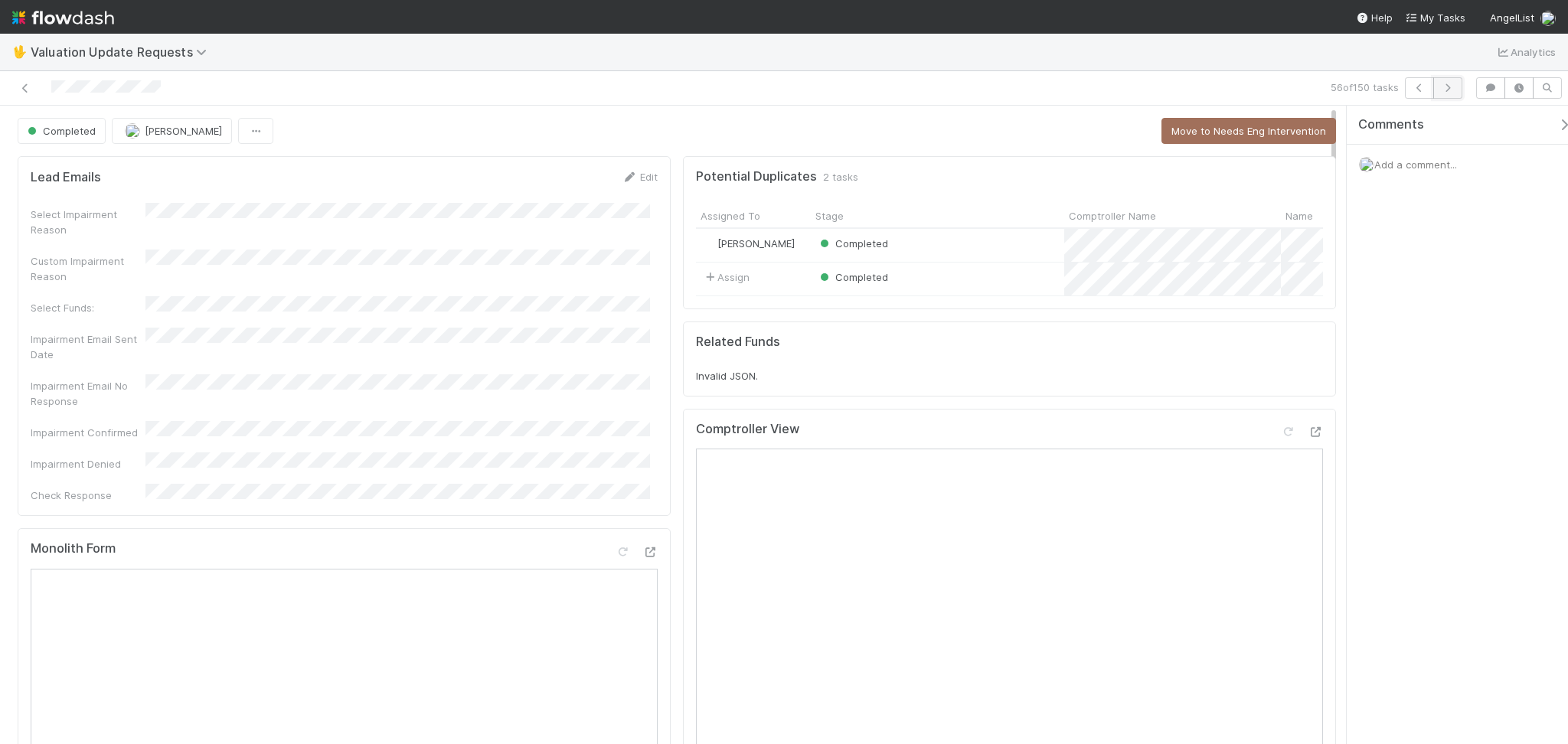
click at [1456, 89] on button "button" at bounding box center [1448, 88] width 29 height 21
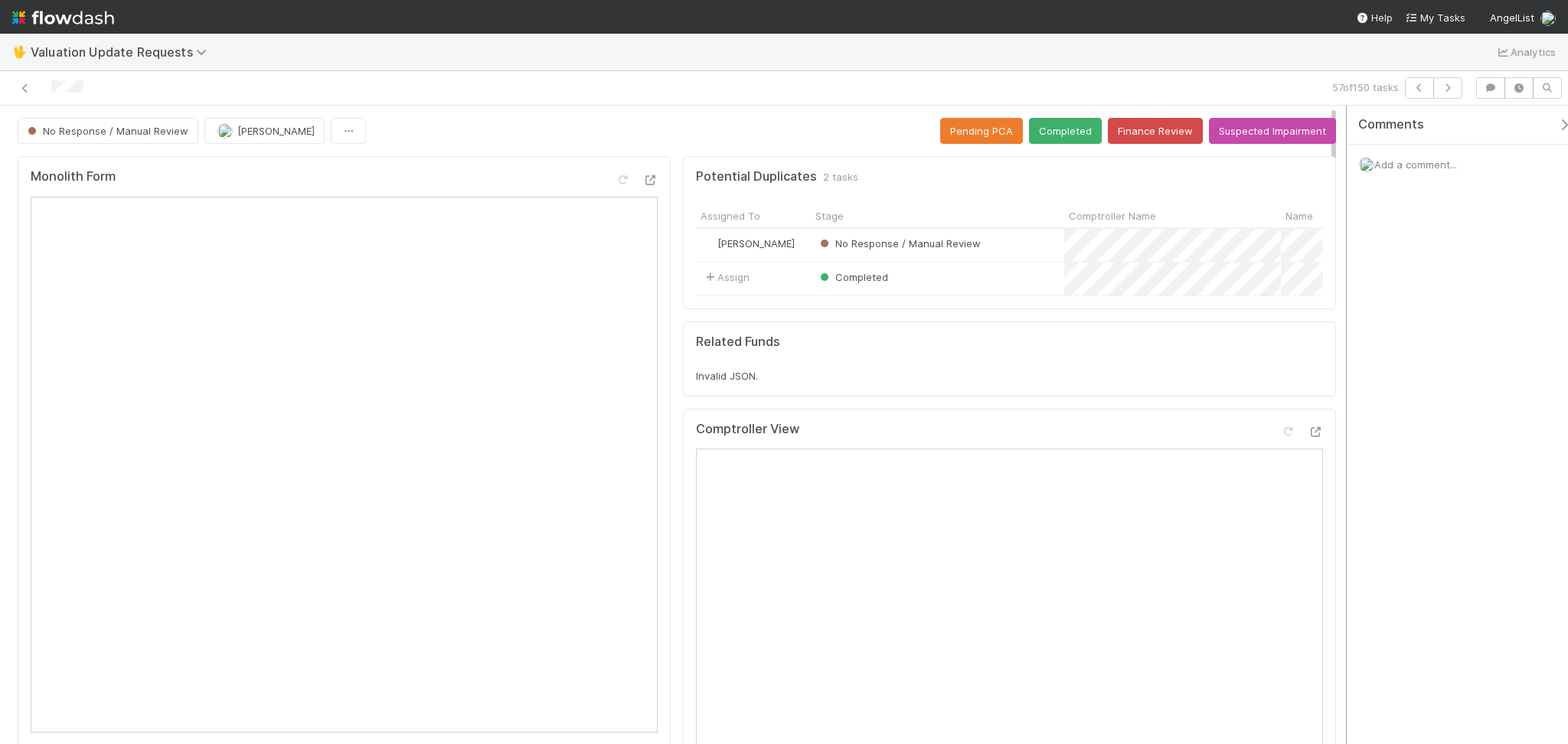
click at [1347, 475] on div at bounding box center [1346, 424] width 1 height 639
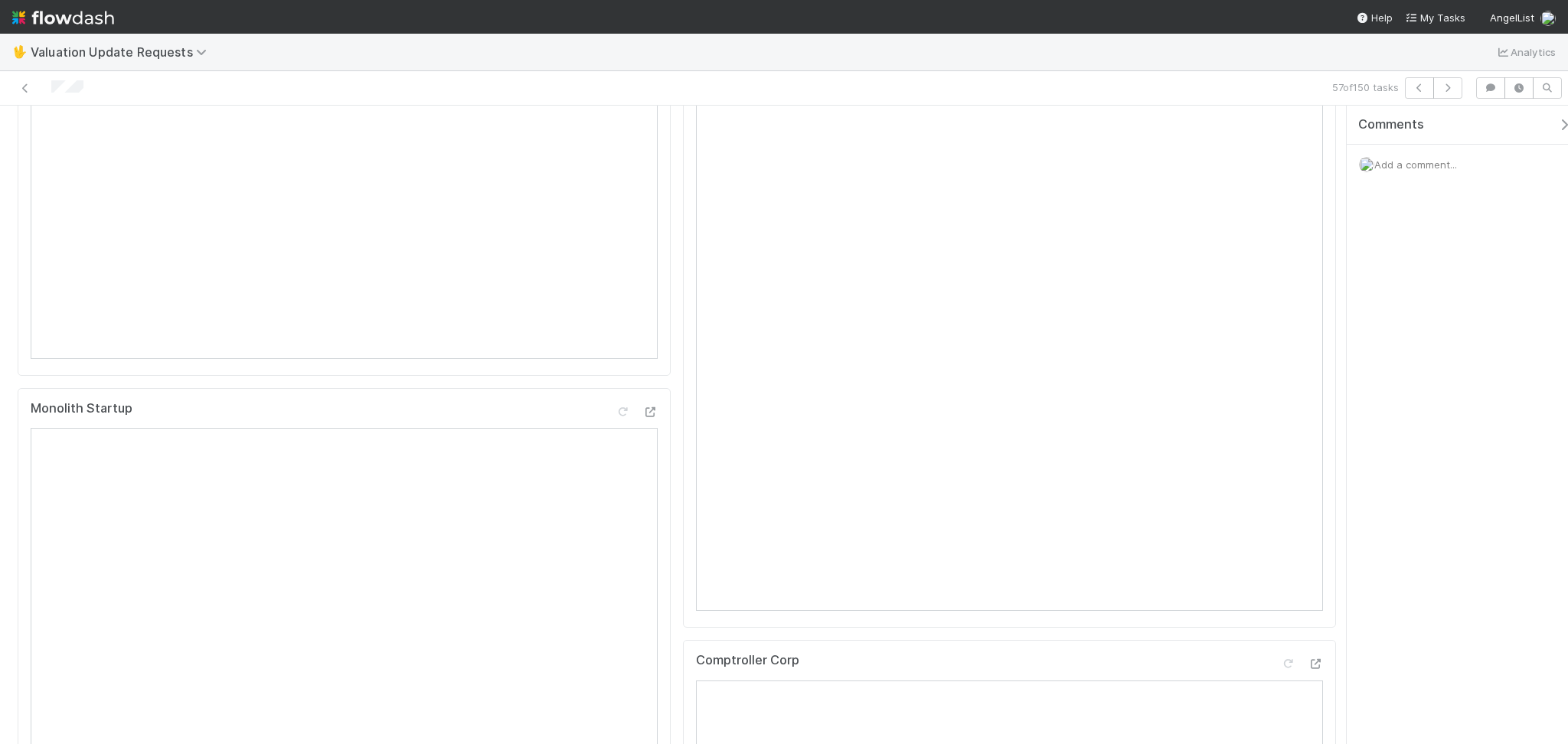
scroll to position [204, 0]
click at [1280, 234] on icon at bounding box center [1287, 228] width 15 height 10
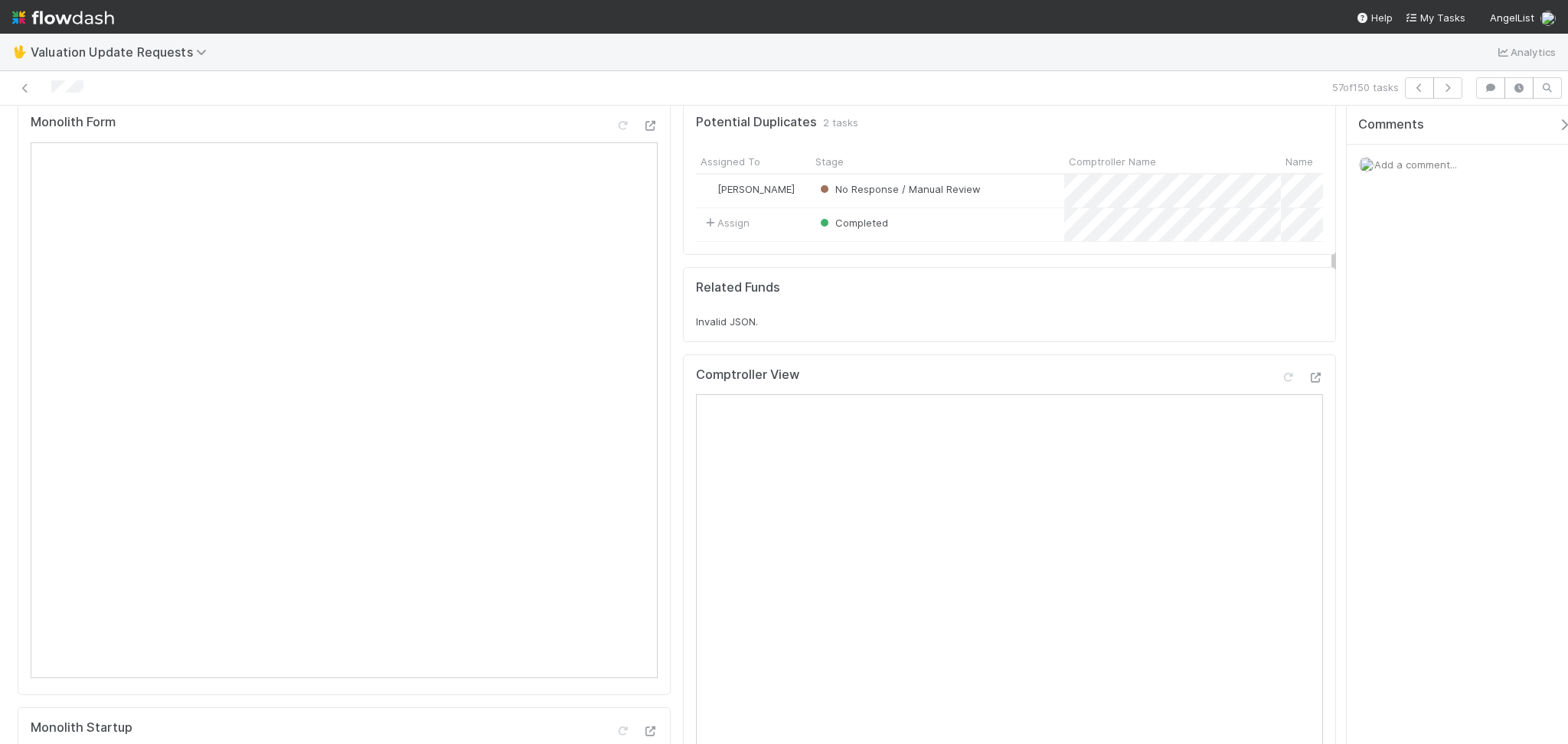
scroll to position [0, 0]
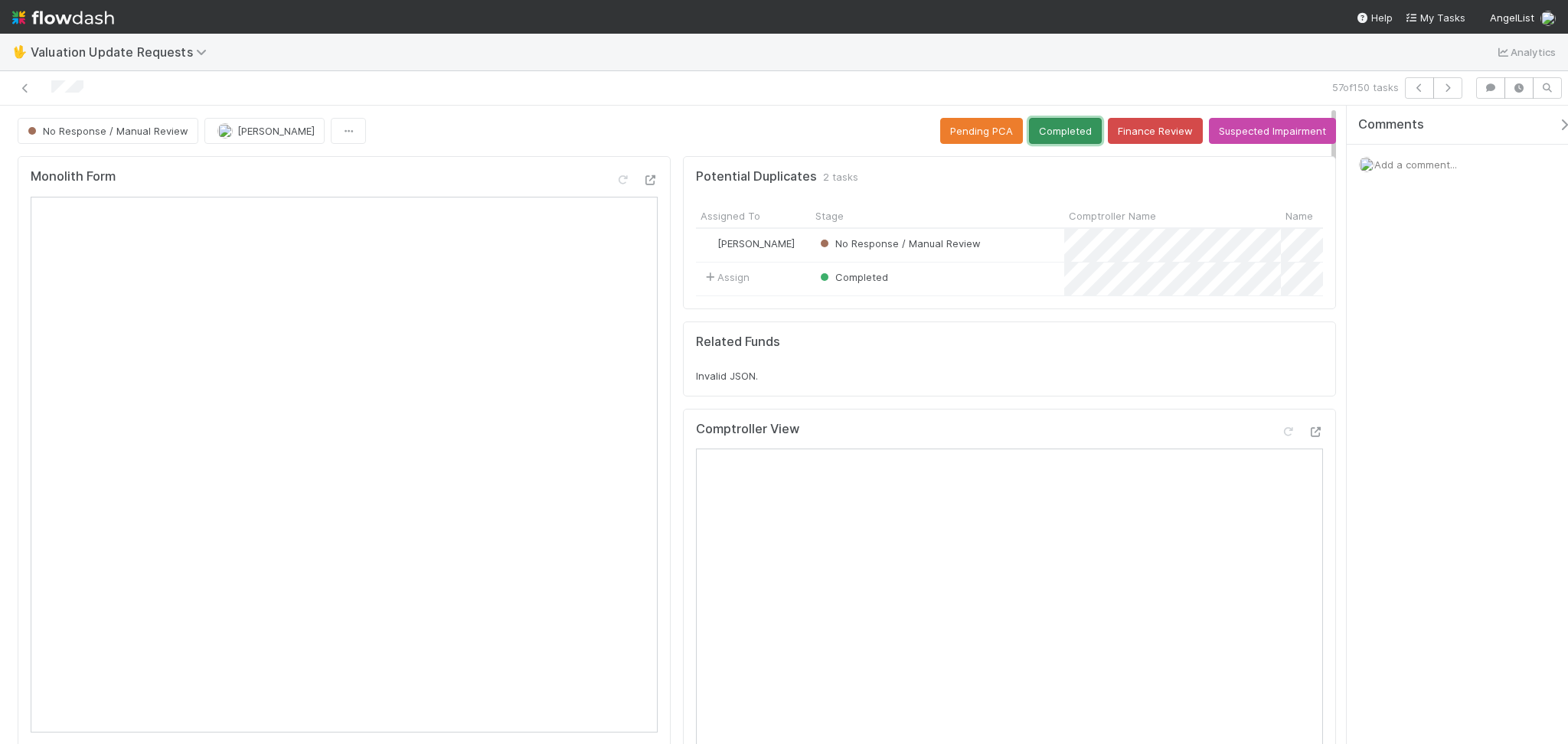
click at [1045, 138] on button "Completed" at bounding box center [1065, 131] width 73 height 26
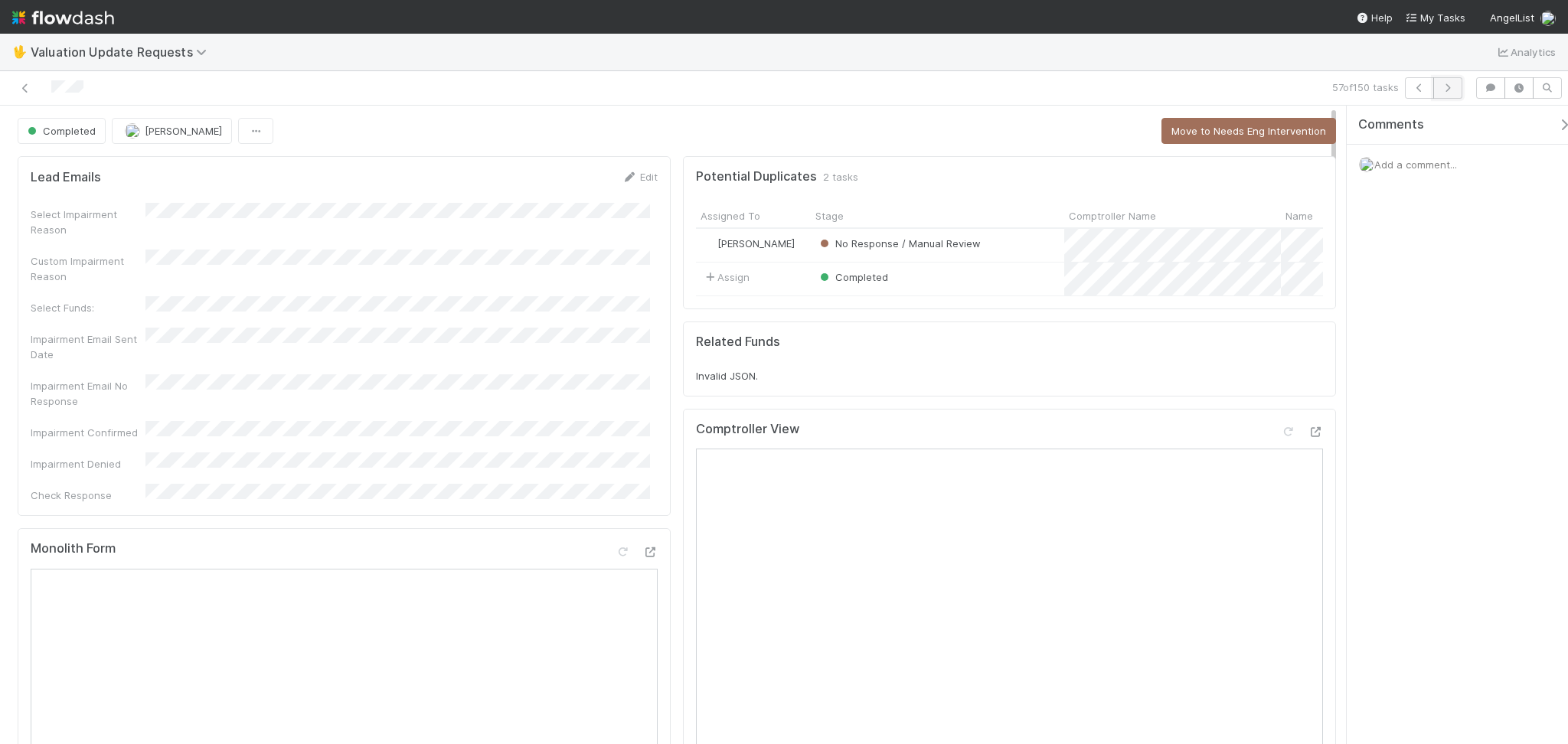
click at [1450, 83] on icon "button" at bounding box center [1447, 88] width 15 height 9
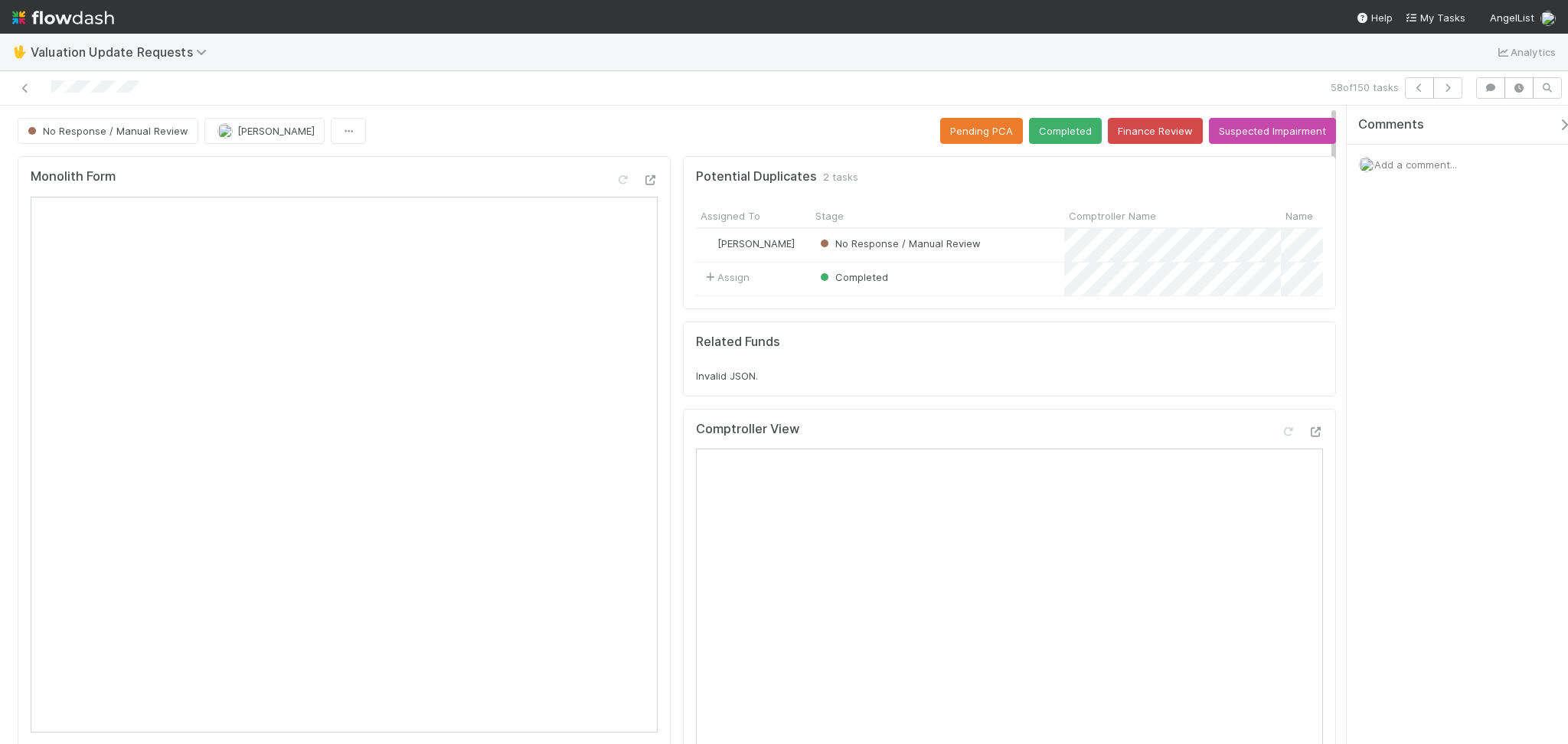
click at [1362, 398] on div "Comments Add a comment..." at bounding box center [1457, 424] width 221 height 639
click at [26, 84] on icon at bounding box center [25, 88] width 15 height 10
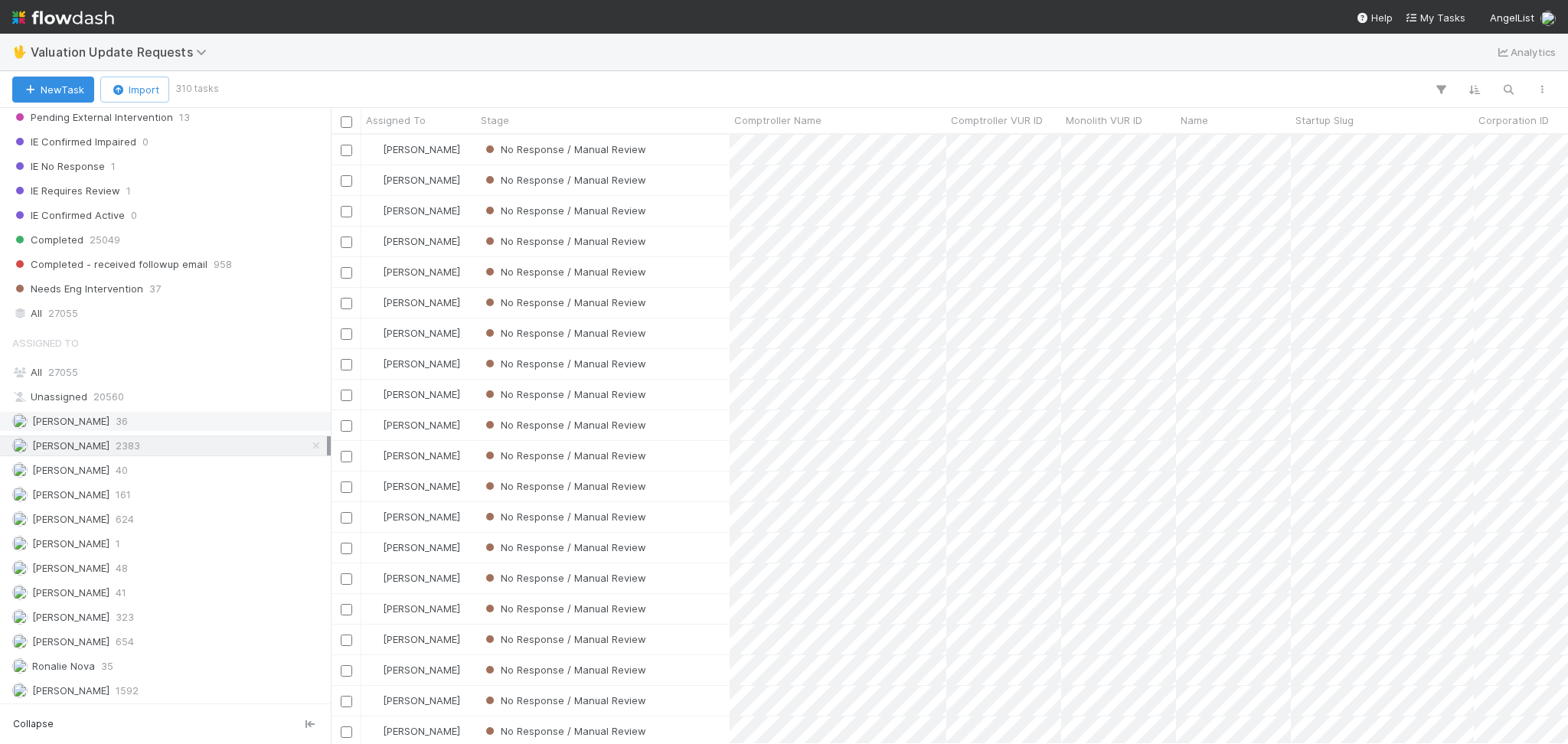
scroll to position [323, 0]
click at [169, 484] on div "Janice Garcia 161" at bounding box center [170, 494] width 314 height 19
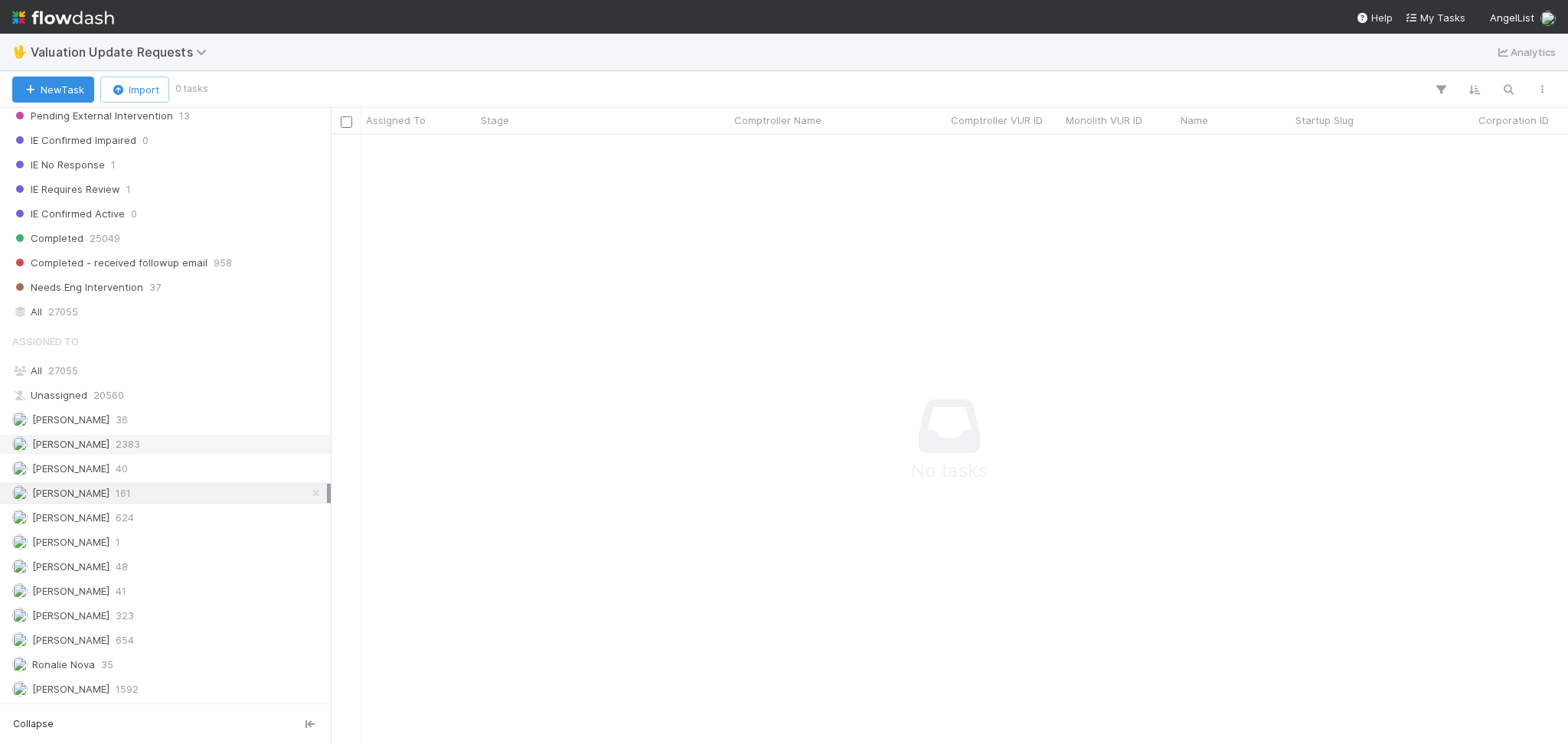
scroll to position [578, 1206]
click at [163, 463] on div "Jacob Weiss 40" at bounding box center [170, 469] width 314 height 19
click at [165, 443] on div "Febbie Cervantes 2383" at bounding box center [170, 444] width 314 height 19
click at [134, 618] on div "Marvey Fuentes 323" at bounding box center [170, 616] width 314 height 19
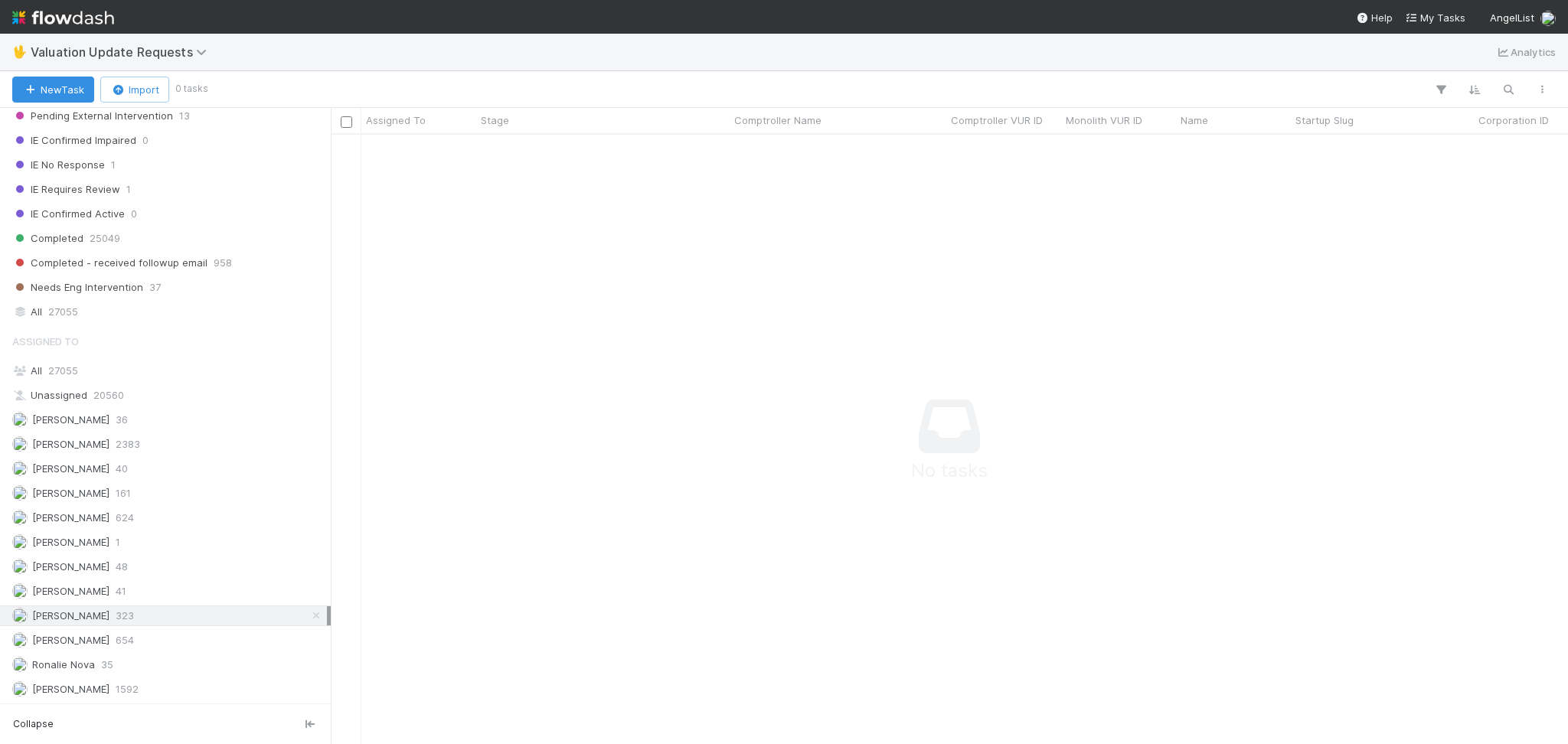
scroll to position [578, 1206]
click at [137, 642] on div "Michael Capilitan 654" at bounding box center [170, 640] width 314 height 19
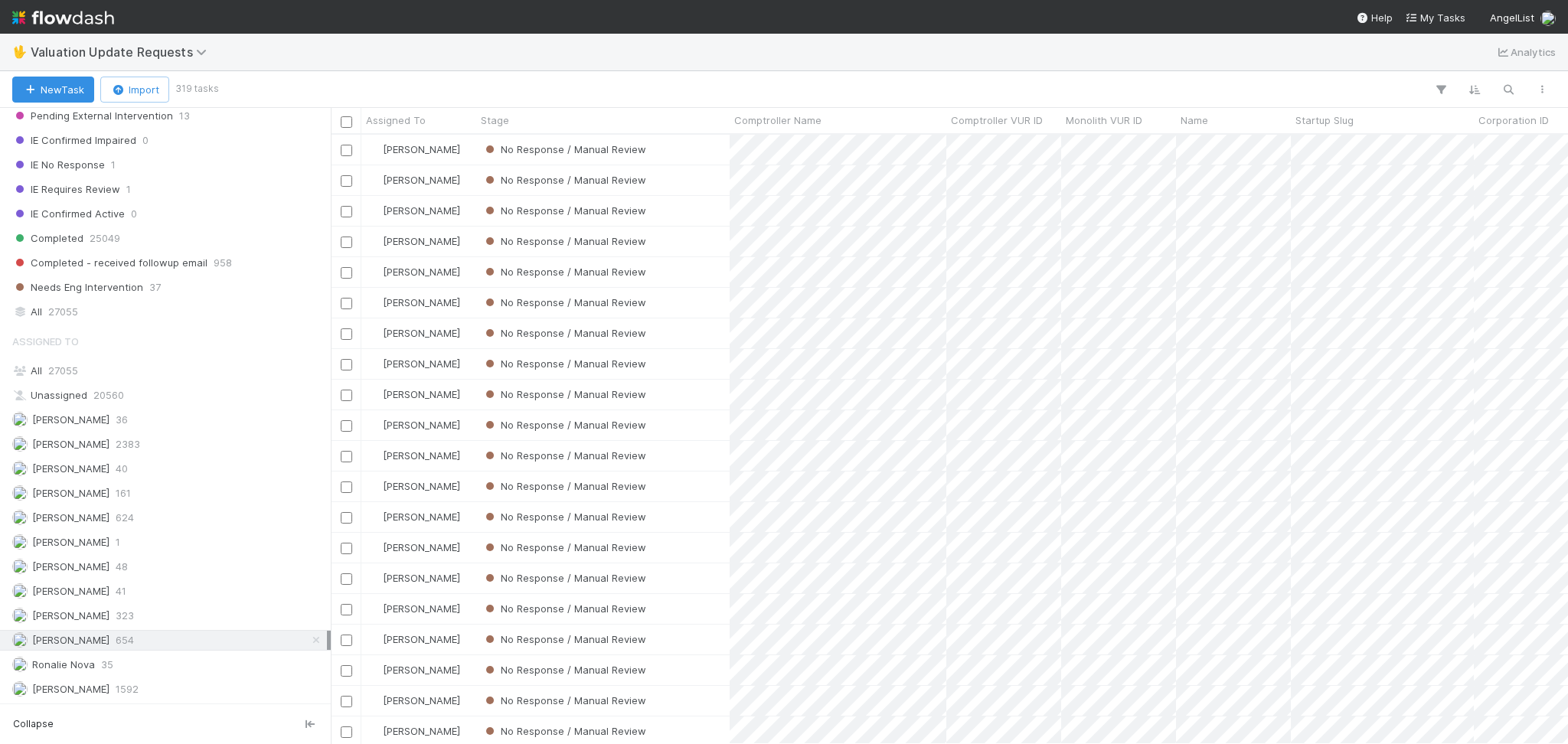
scroll to position [593, 1221]
click at [130, 617] on span "323" at bounding box center [125, 616] width 18 height 19
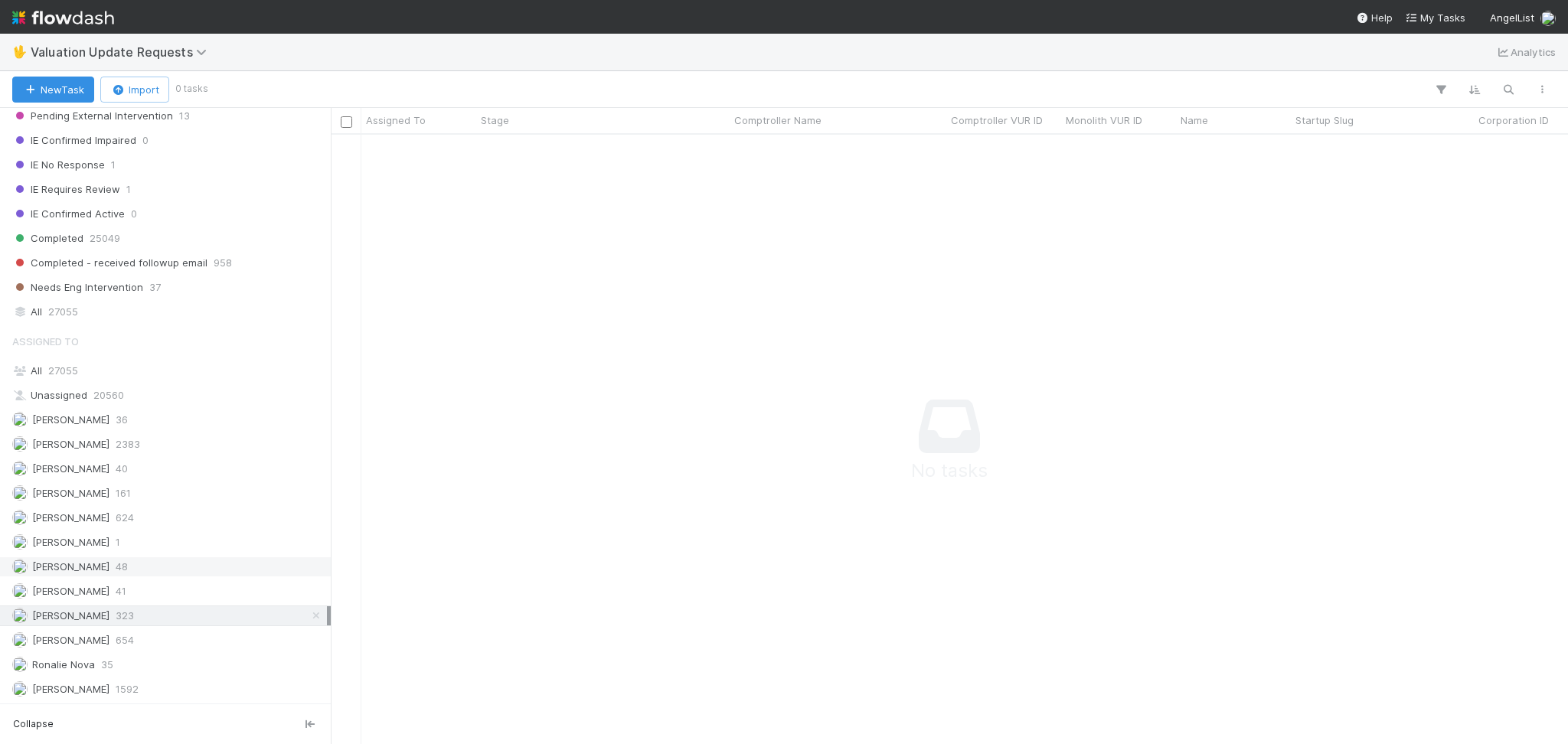
scroll to position [578, 1206]
click at [166, 664] on div "Ronalie Nova 35" at bounding box center [170, 665] width 314 height 19
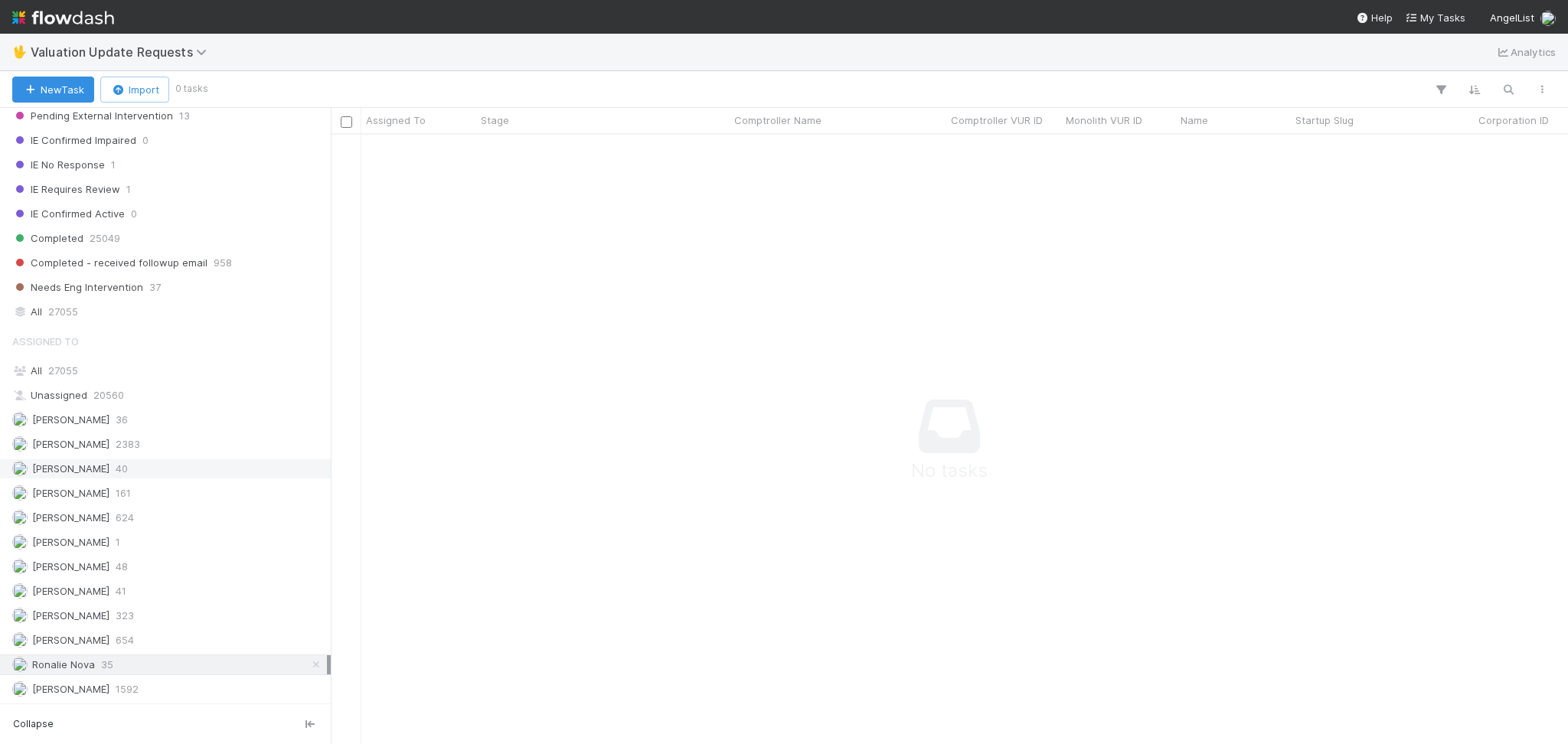
scroll to position [578, 1206]
click at [174, 438] on div "Febbie Cervantes 2383" at bounding box center [170, 444] width 314 height 19
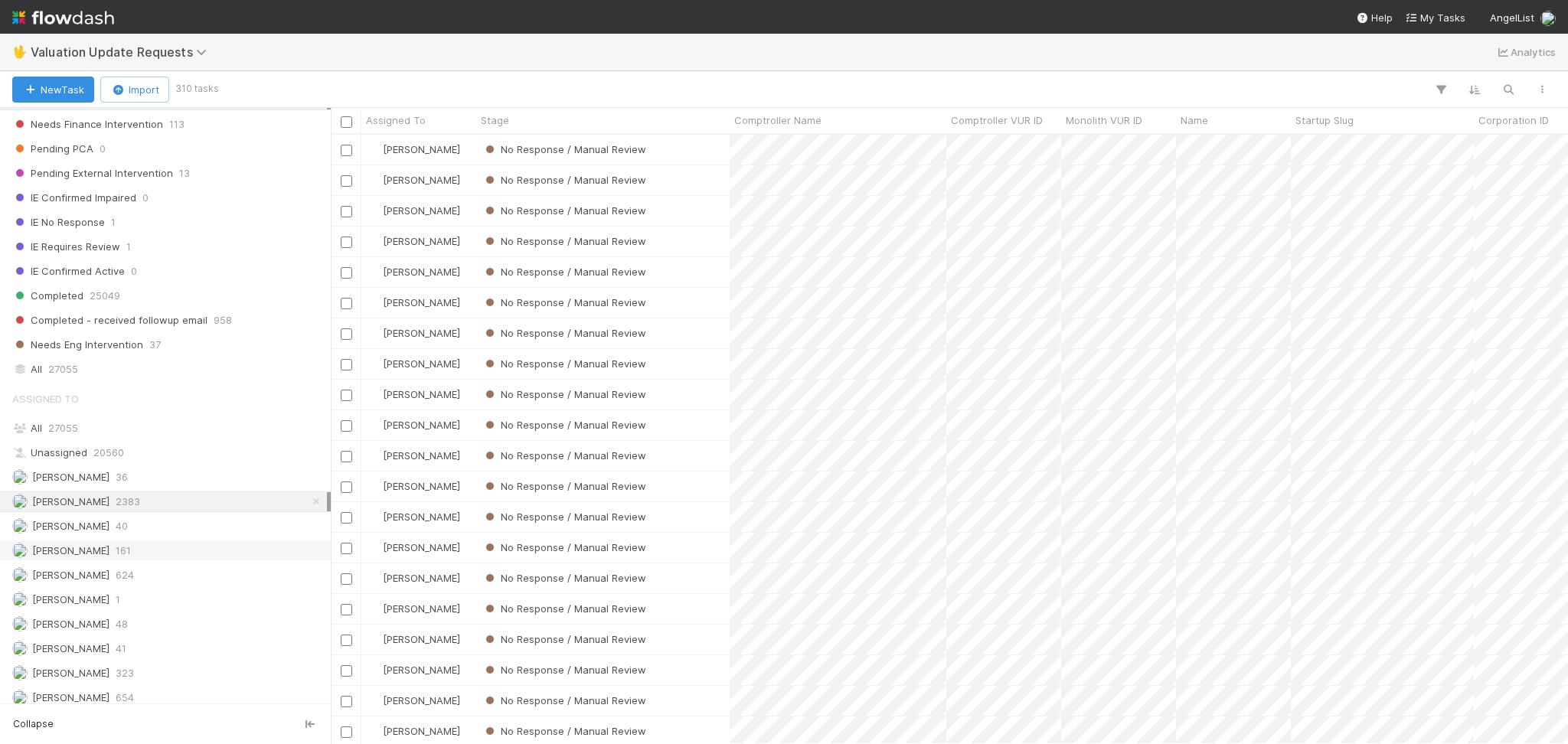
scroll to position [323, 0]
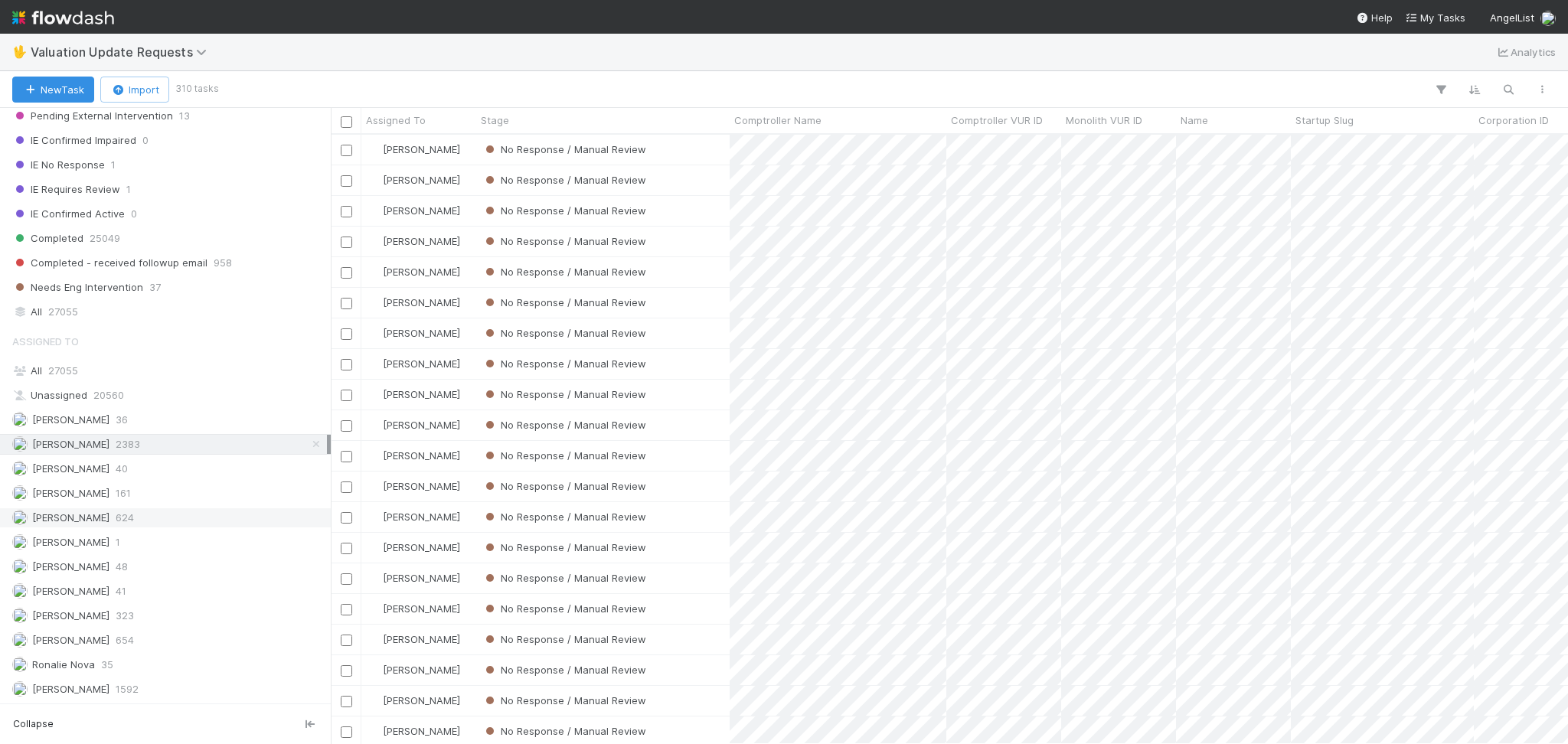
click at [129, 516] on div "Karen Jane Salcedo 624" at bounding box center [170, 518] width 314 height 19
click at [153, 438] on div "Febbie Cervantes 2383" at bounding box center [170, 444] width 314 height 19
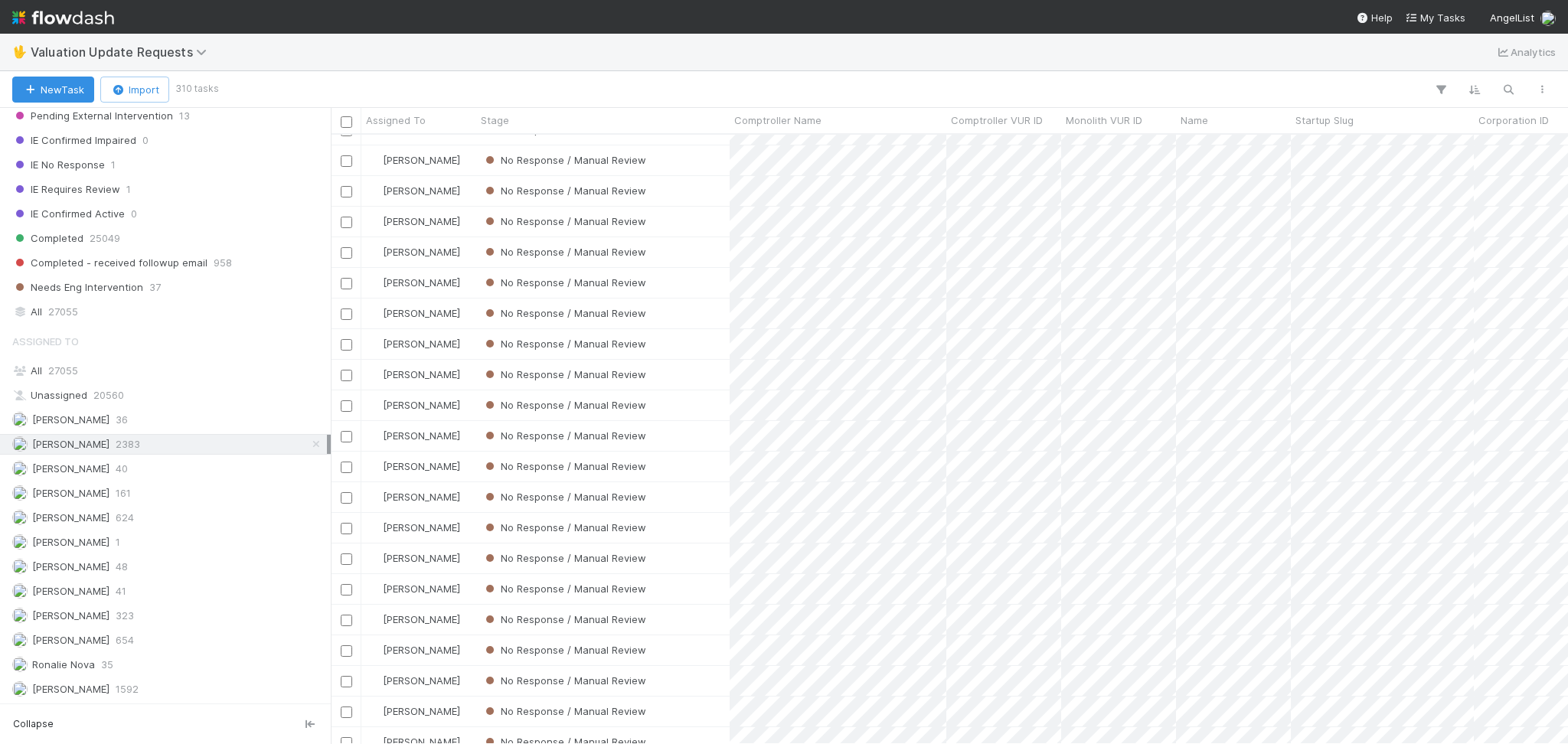
scroll to position [1123, 0]
click at [703, 533] on div "No Response / Manual Review" at bounding box center [603, 528] width 253 height 30
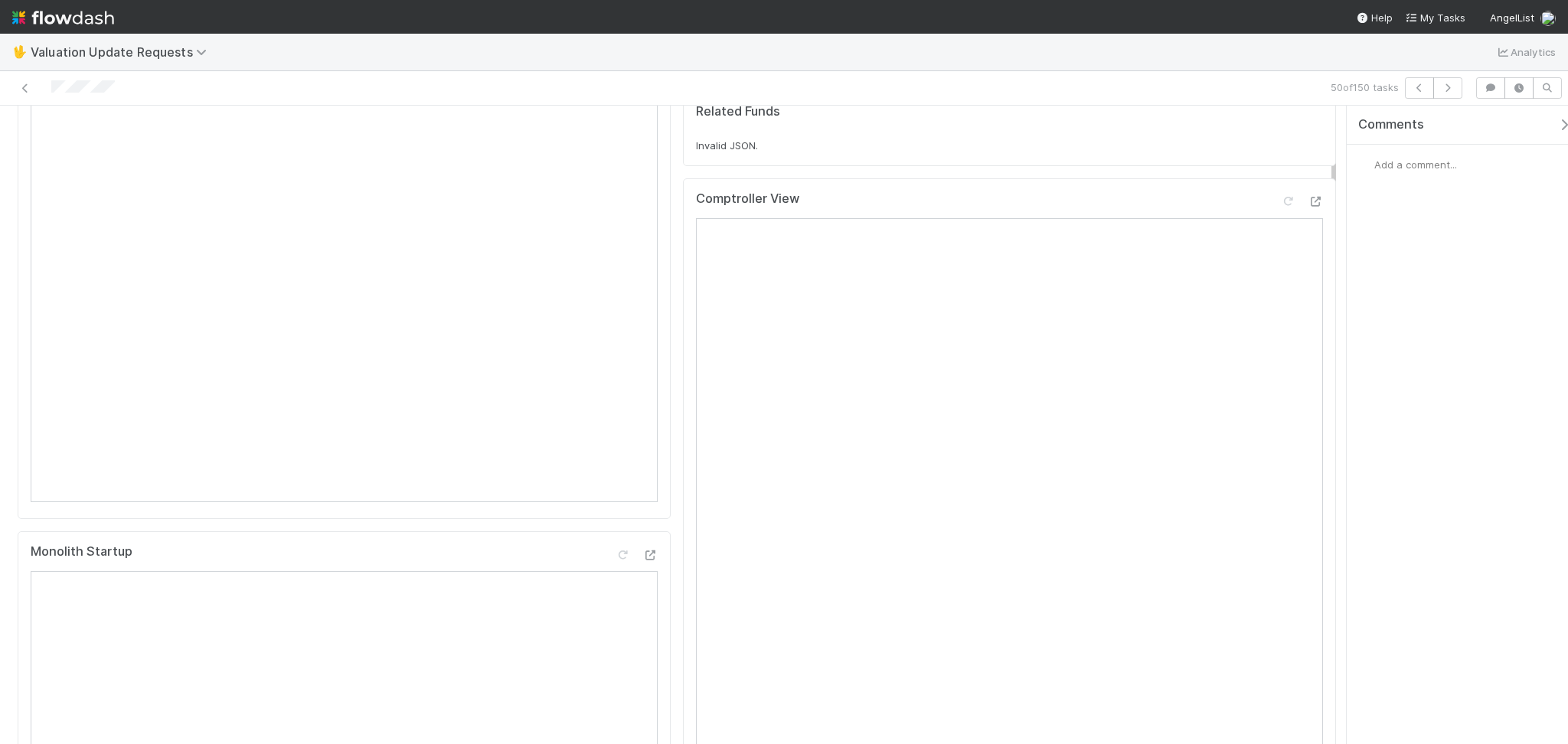
scroll to position [102, 0]
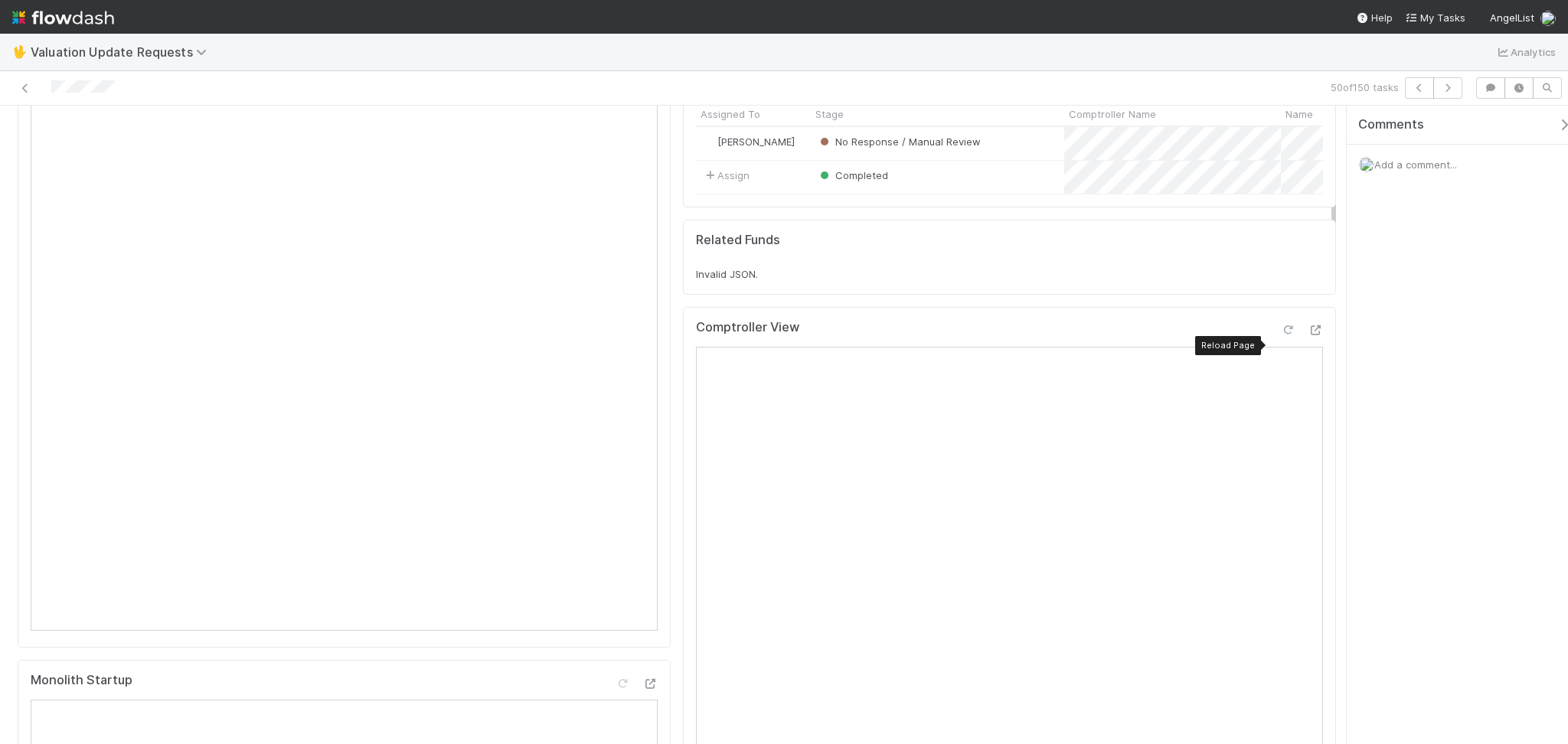
drag, startPoint x: 1269, startPoint y: 340, endPoint x: 1261, endPoint y: 343, distance: 8.5
click at [1280, 336] on icon at bounding box center [1287, 329] width 15 height 10
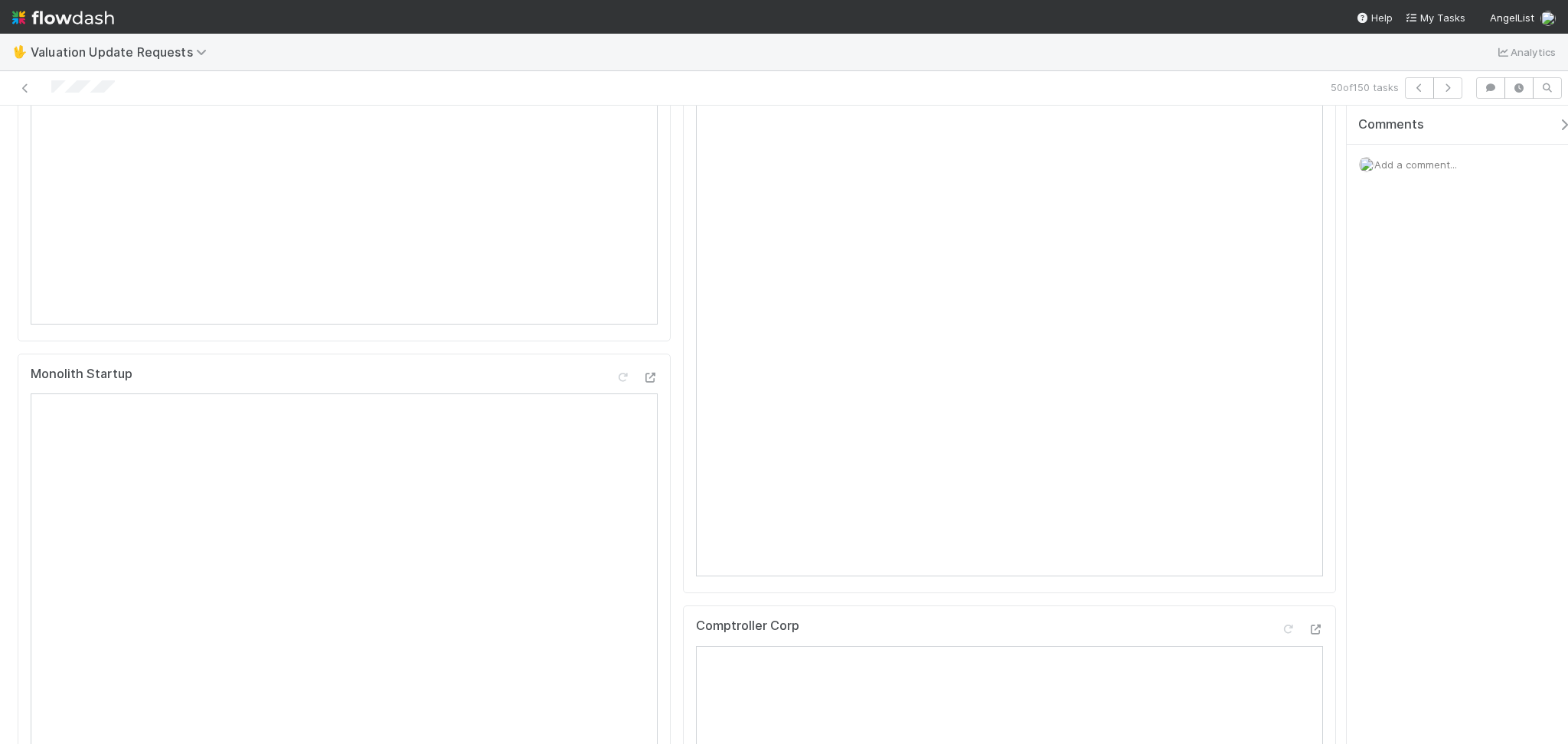
scroll to position [0, 0]
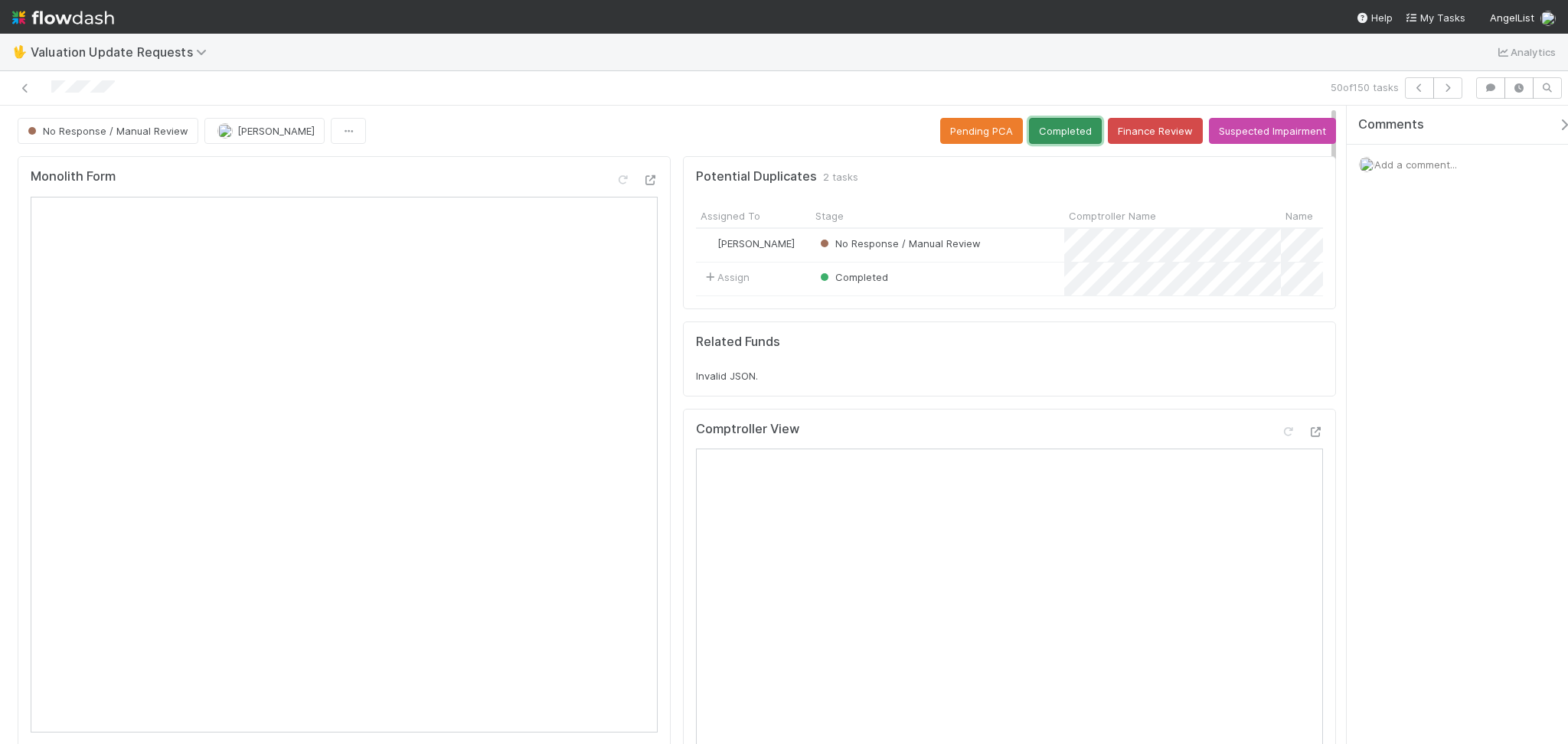
click at [1048, 125] on button "Completed" at bounding box center [1065, 131] width 73 height 26
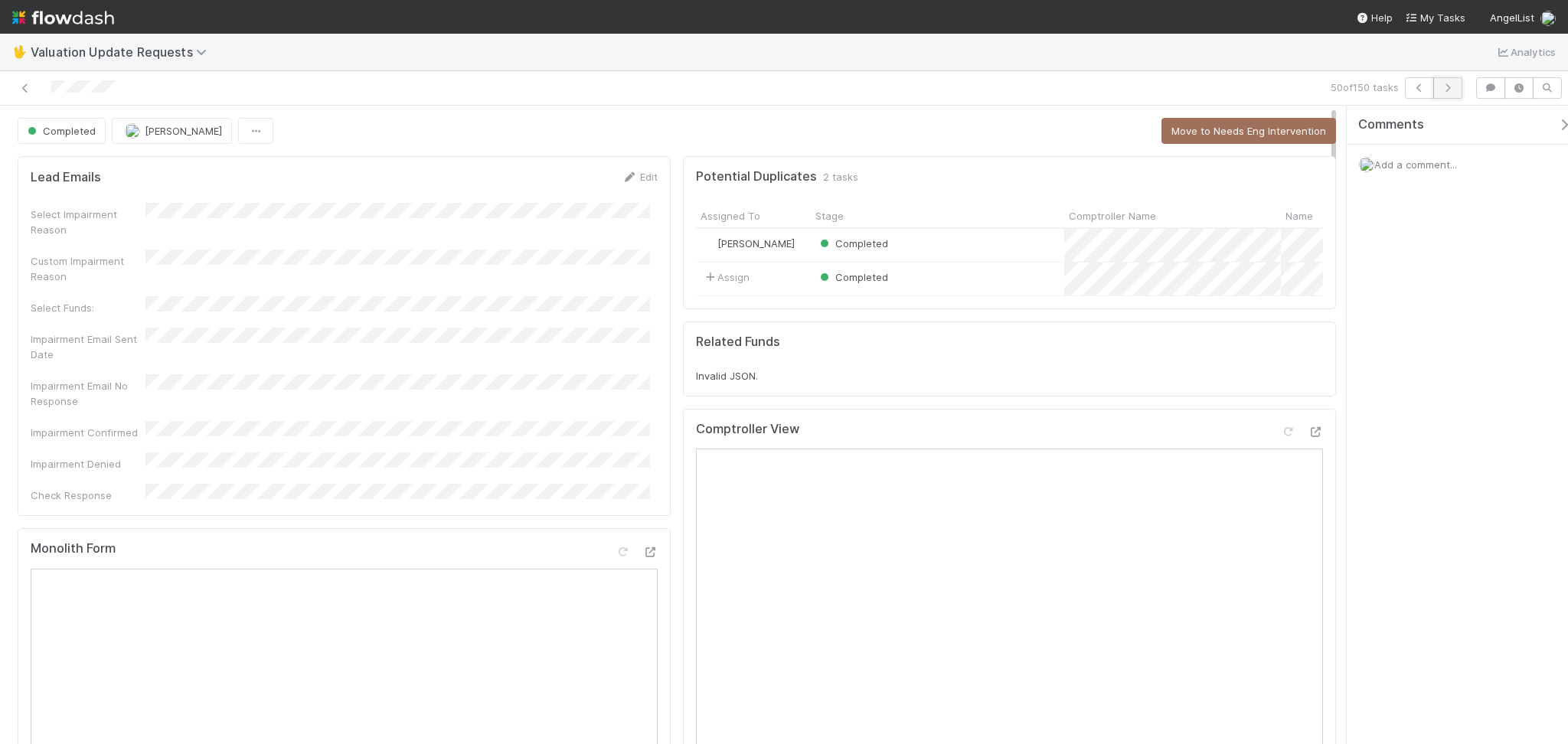
click at [1450, 91] on icon "button" at bounding box center [1447, 88] width 15 height 9
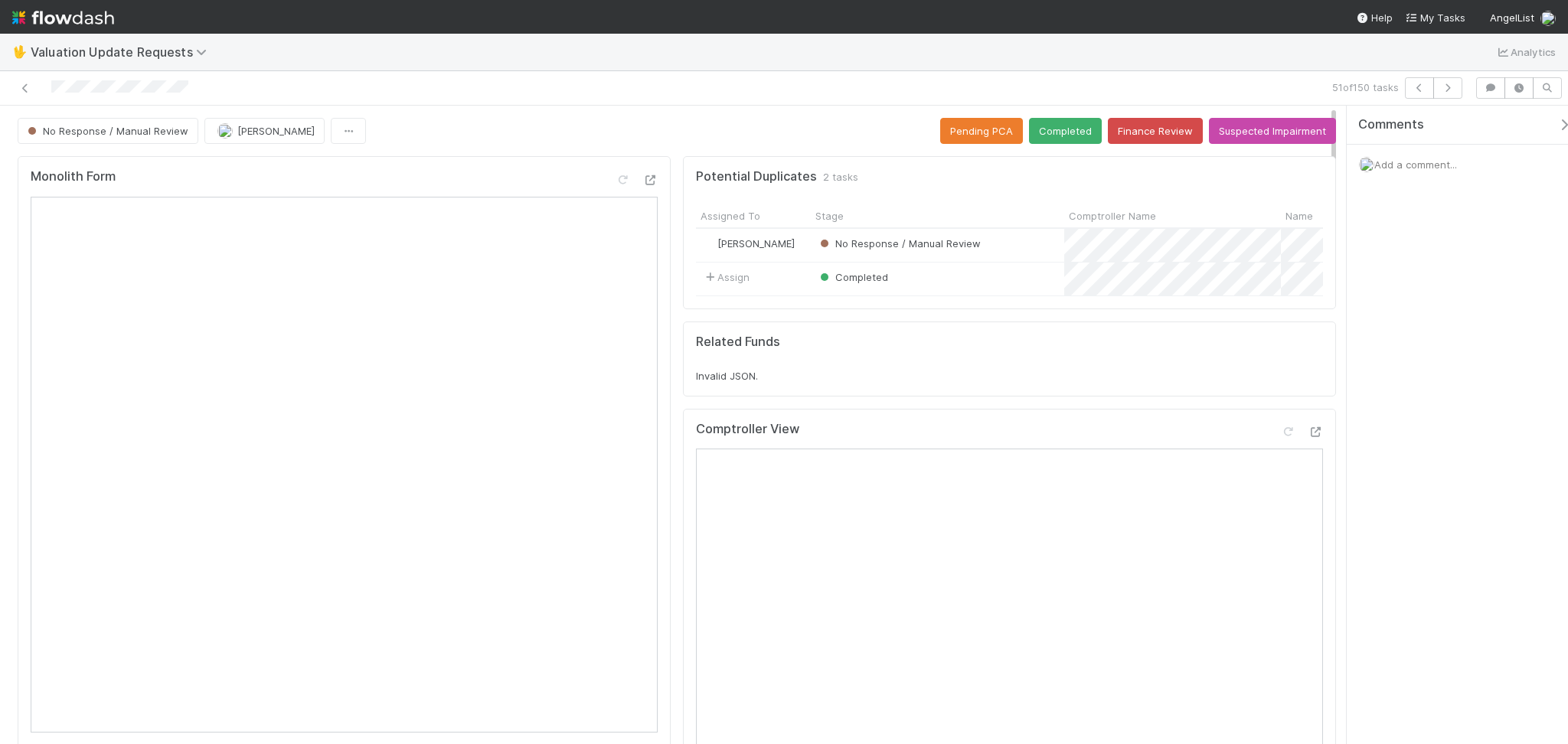
click at [1451, 431] on div "Comments Add a comment..." at bounding box center [1457, 424] width 221 height 639
click at [1280, 437] on icon at bounding box center [1287, 431] width 15 height 10
click at [1043, 128] on button "Completed" at bounding box center [1065, 131] width 73 height 26
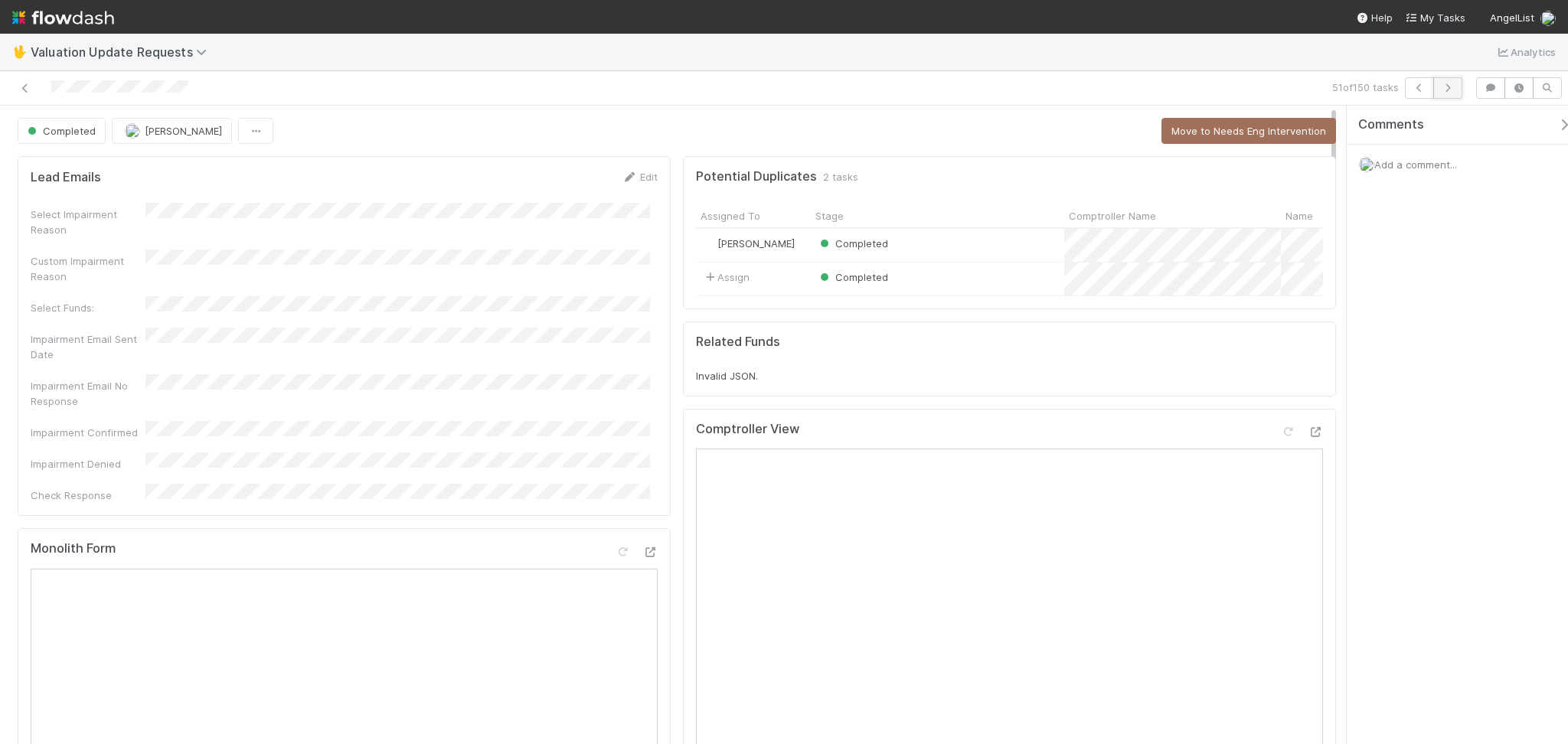
click at [1457, 83] on button "button" at bounding box center [1448, 88] width 29 height 21
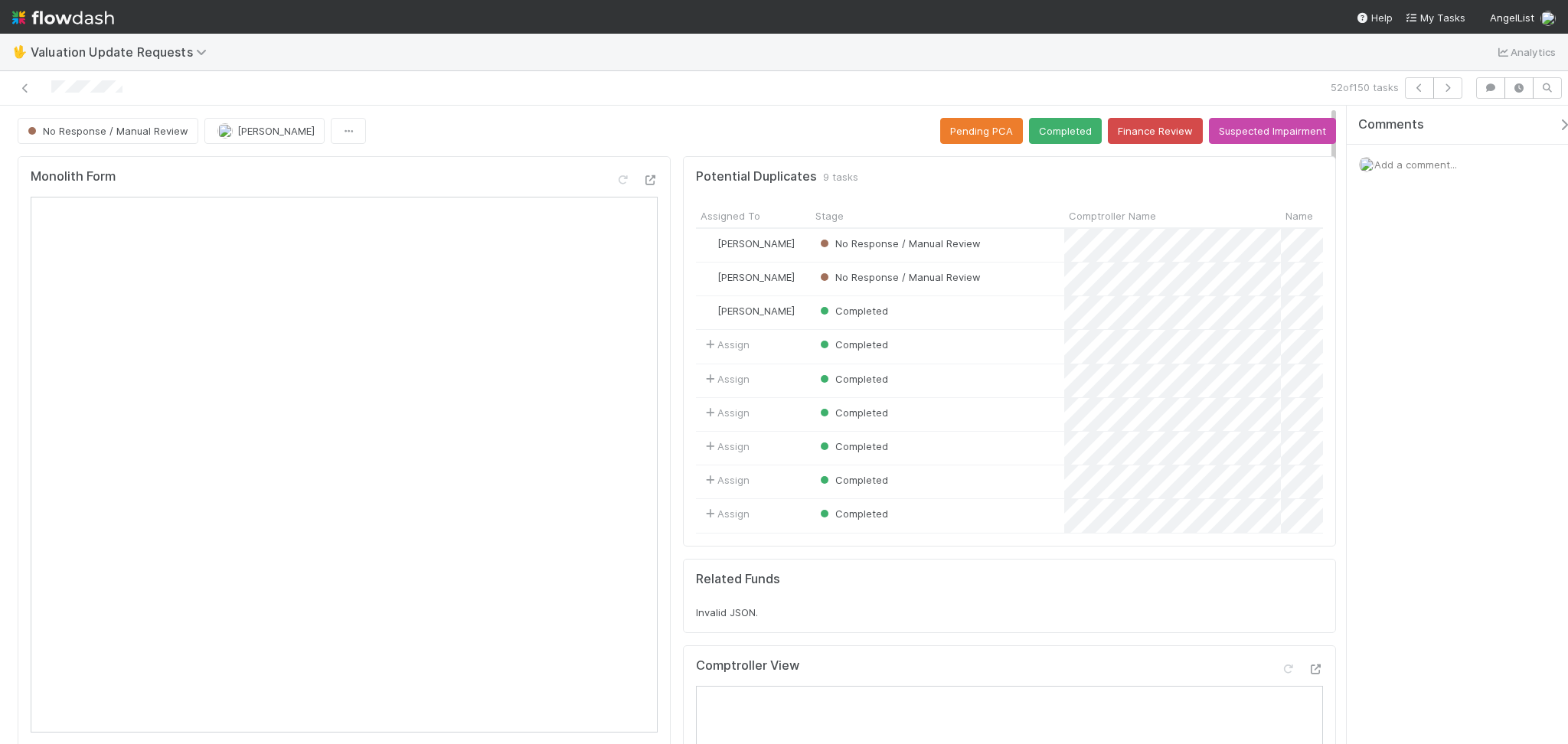
drag, startPoint x: 1426, startPoint y: 345, endPoint x: 1307, endPoint y: 382, distance: 124.6
click at [1423, 346] on div "Comments Add a comment..." at bounding box center [1457, 424] width 221 height 639
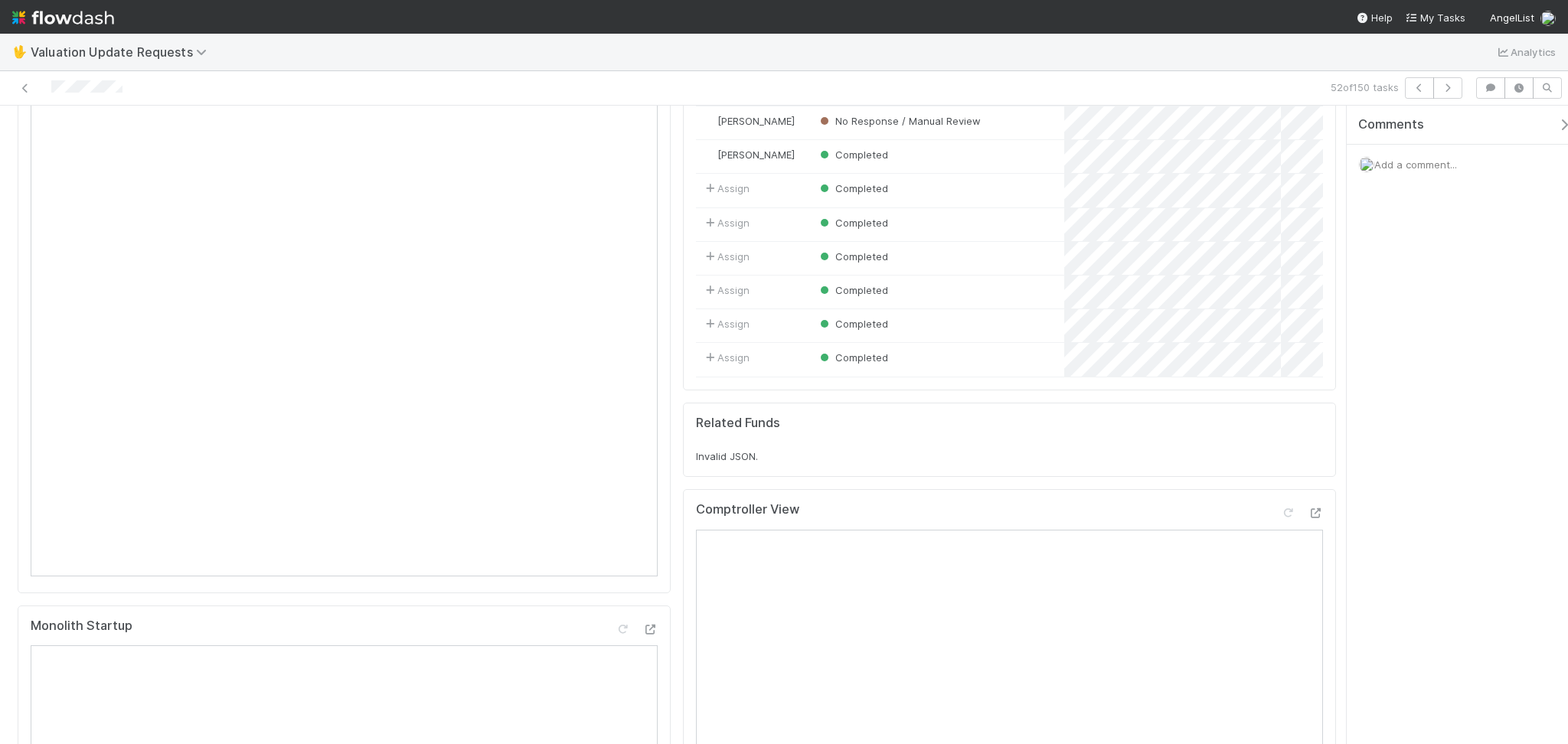
scroll to position [307, 0]
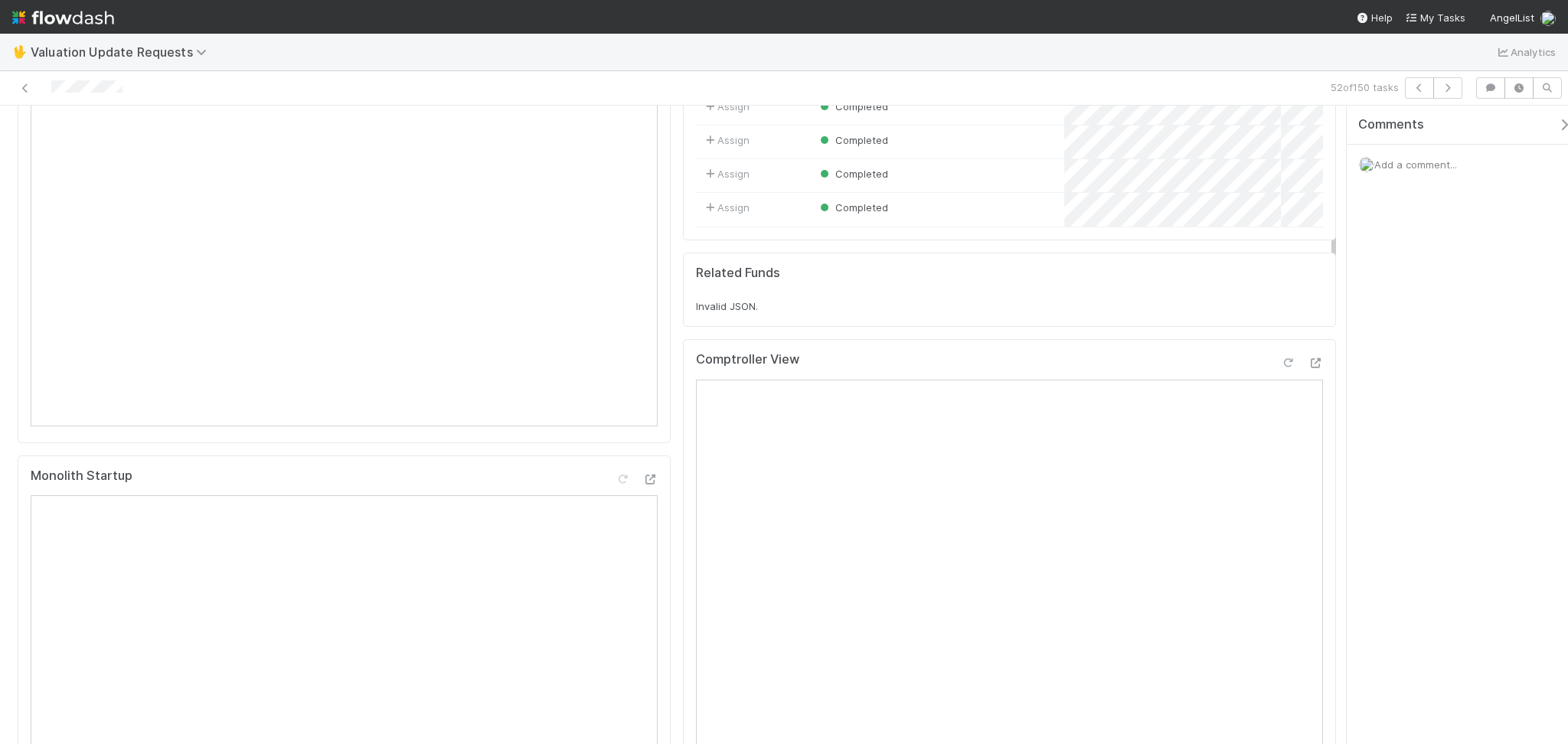
drag, startPoint x: 1268, startPoint y: 367, endPoint x: 1269, endPoint y: 377, distance: 10.0
click at [1268, 367] on div "Comptroller View Reload Page" at bounding box center [1009, 365] width 627 height 27
click at [1280, 368] on icon at bounding box center [1287, 363] width 15 height 10
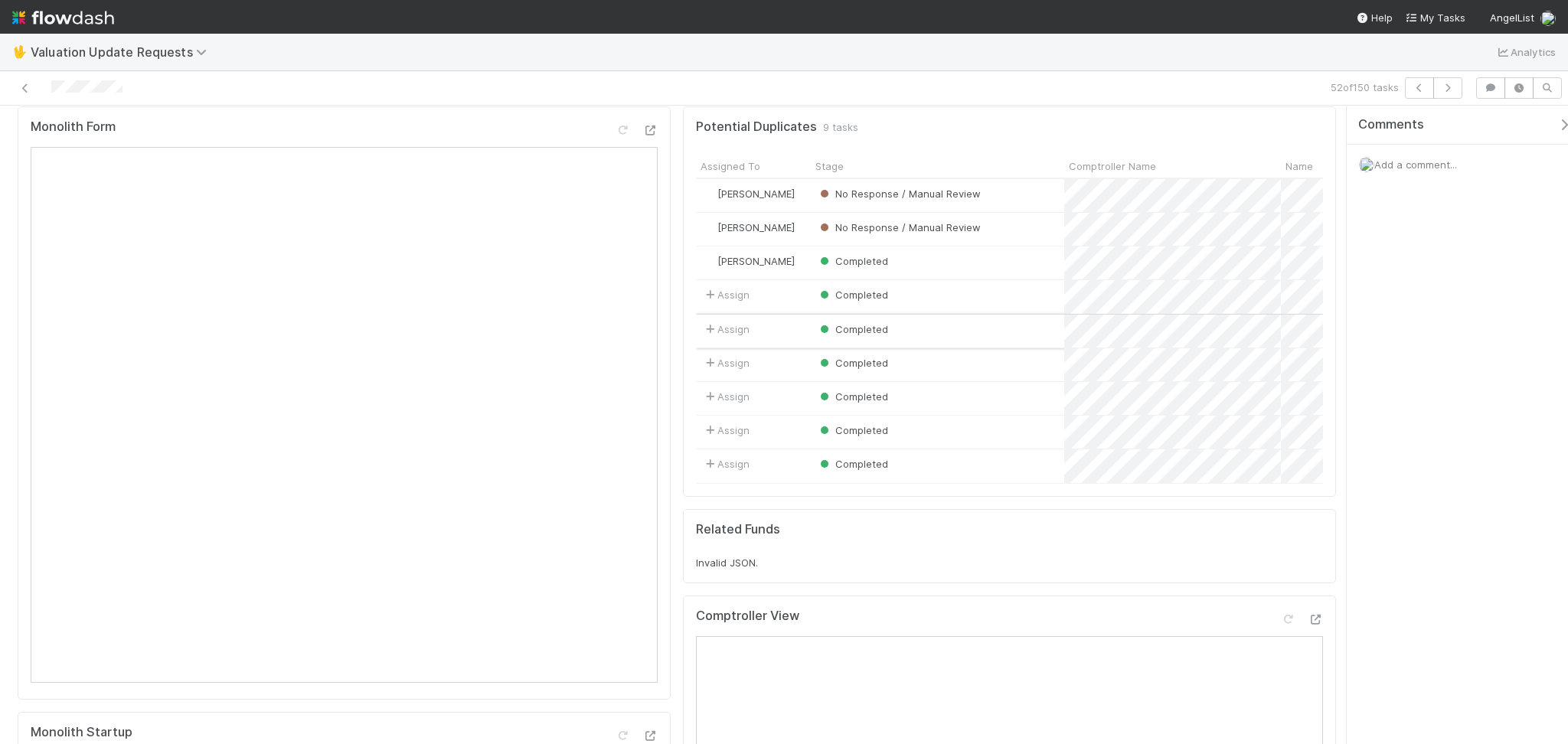
scroll to position [0, 0]
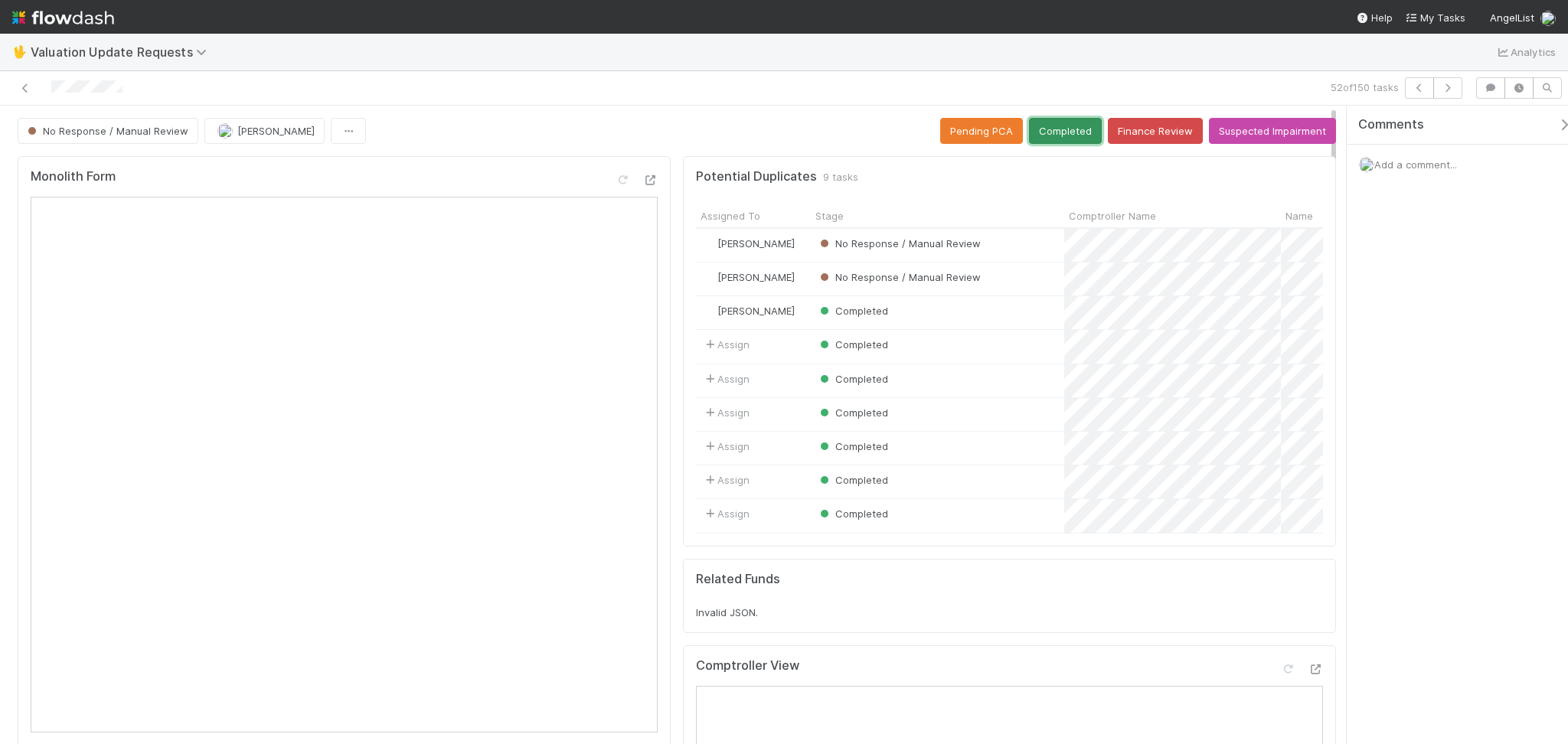
drag, startPoint x: 1063, startPoint y: 129, endPoint x: 1054, endPoint y: 223, distance: 94.4
click at [1063, 130] on button "Completed" at bounding box center [1065, 131] width 73 height 26
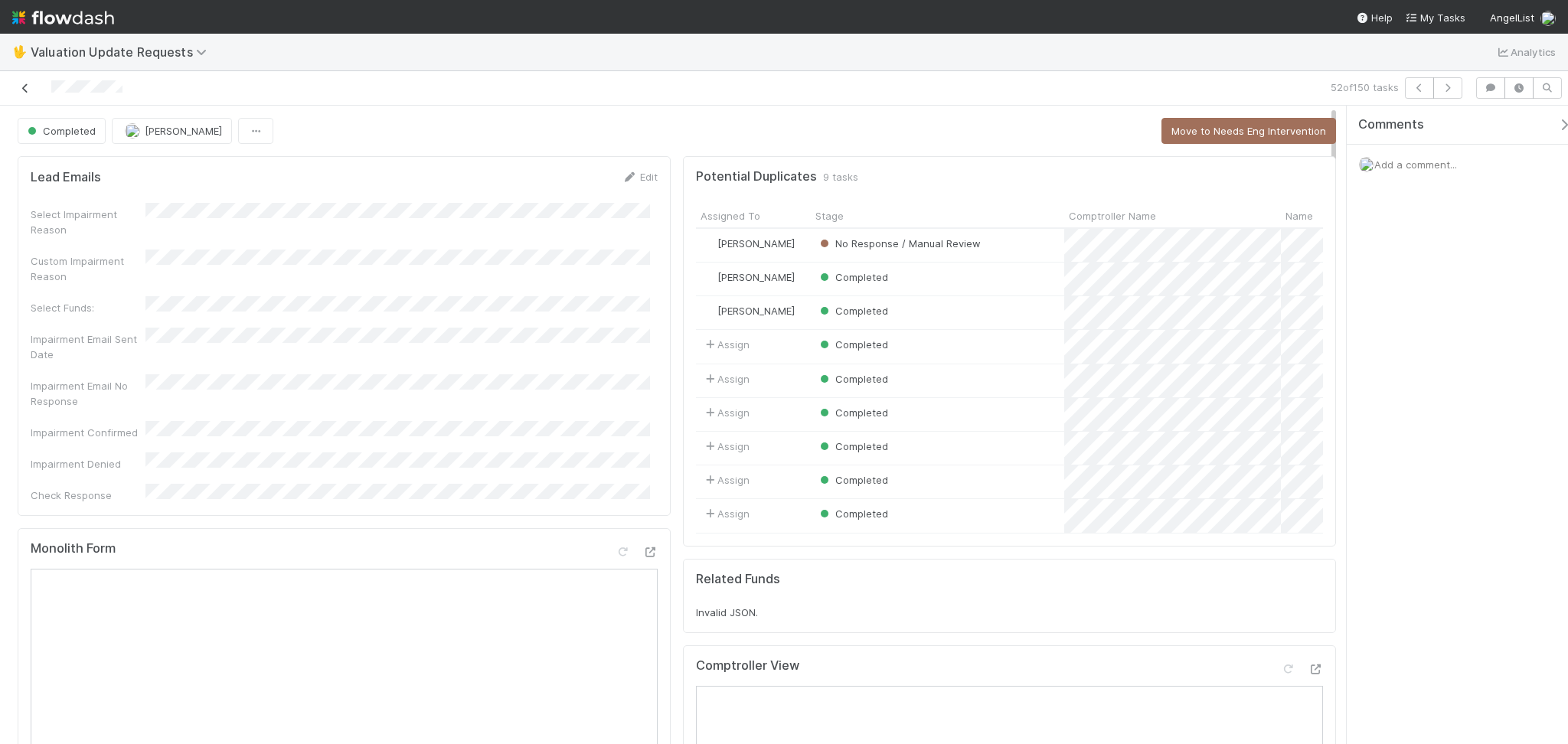
click at [27, 90] on icon at bounding box center [25, 88] width 15 height 10
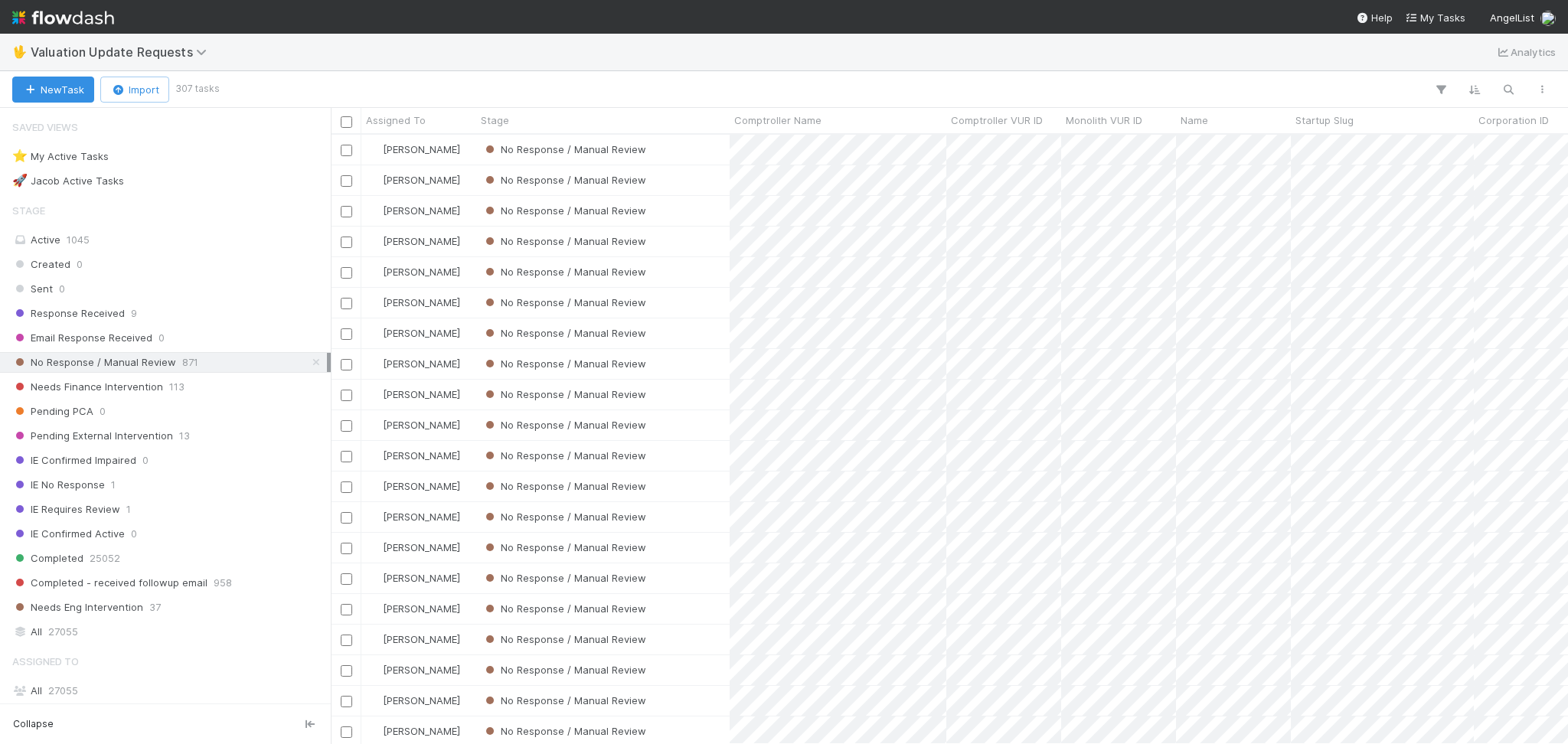
scroll to position [593, 1221]
click at [706, 47] on div "🖖 Valuation Update Requests Analytics" at bounding box center [784, 52] width 1568 height 37
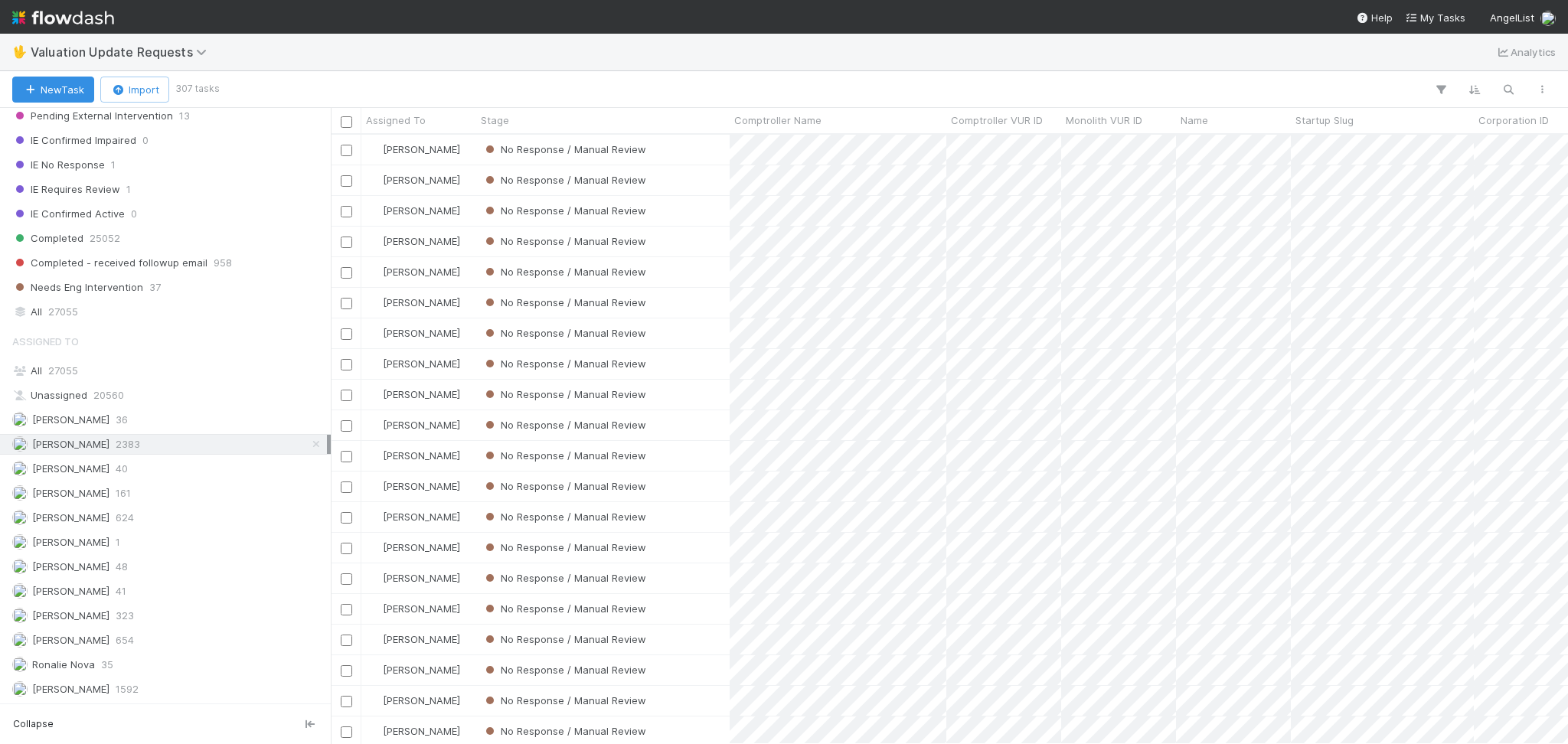
scroll to position [323, 0]
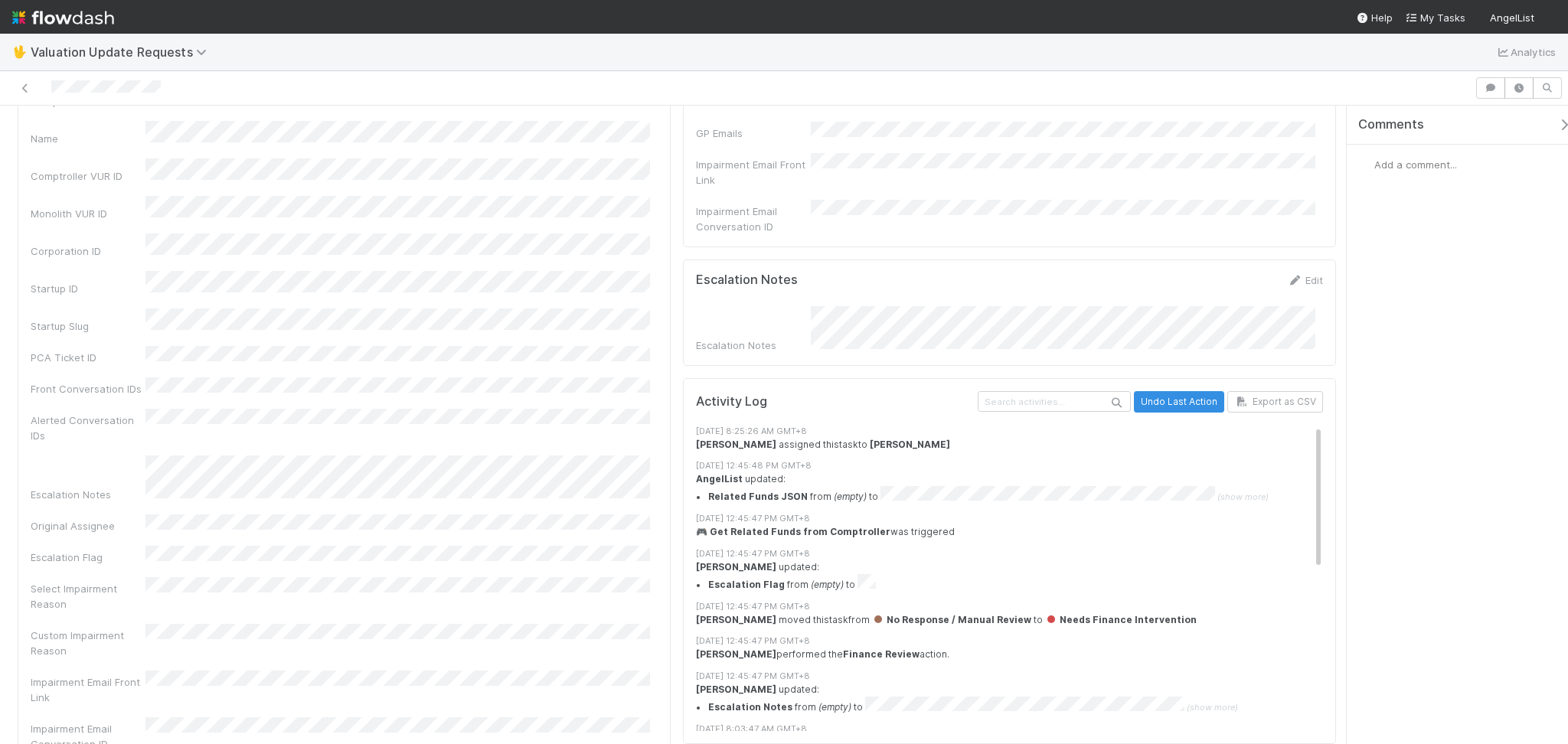
scroll to position [1735, 0]
